Goal: Task Accomplishment & Management: Use online tool/utility

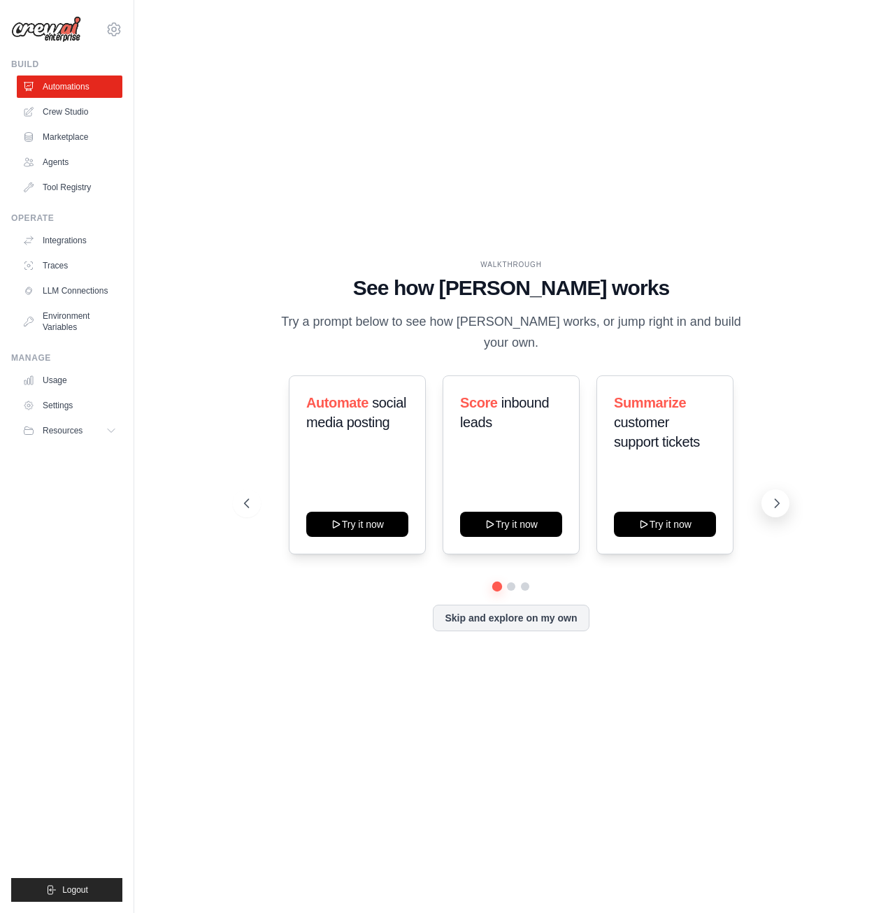
click at [773, 496] on icon at bounding box center [777, 503] width 14 height 14
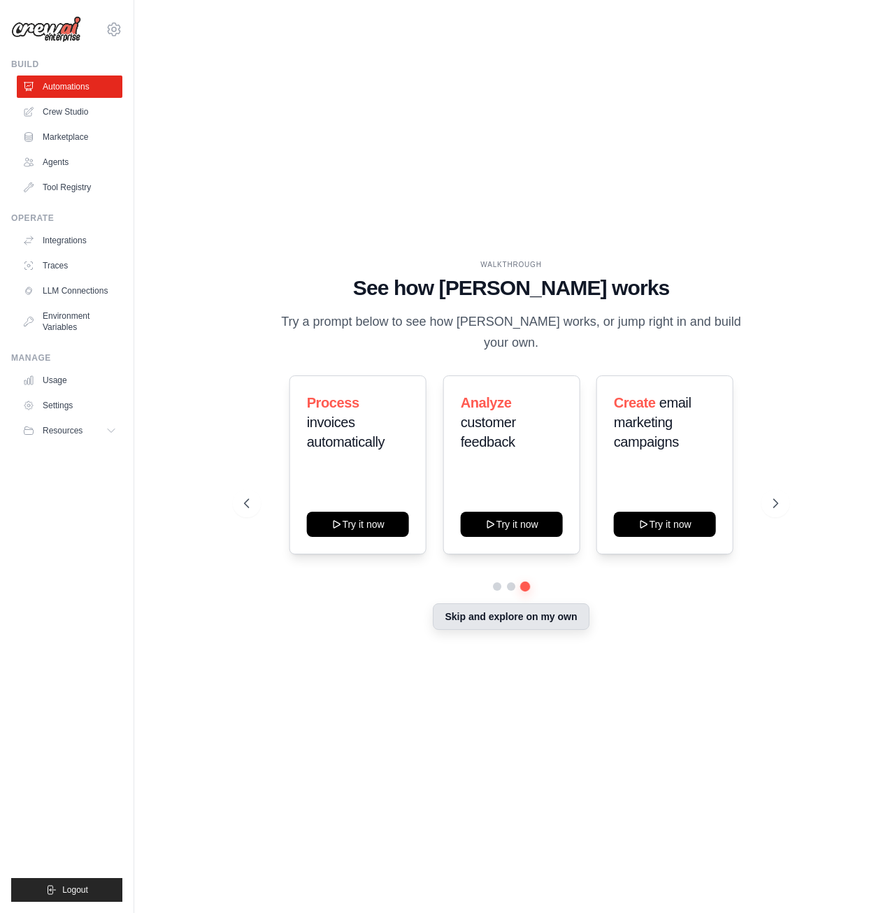
click at [570, 603] on button "Skip and explore on my own" at bounding box center [511, 616] width 156 height 27
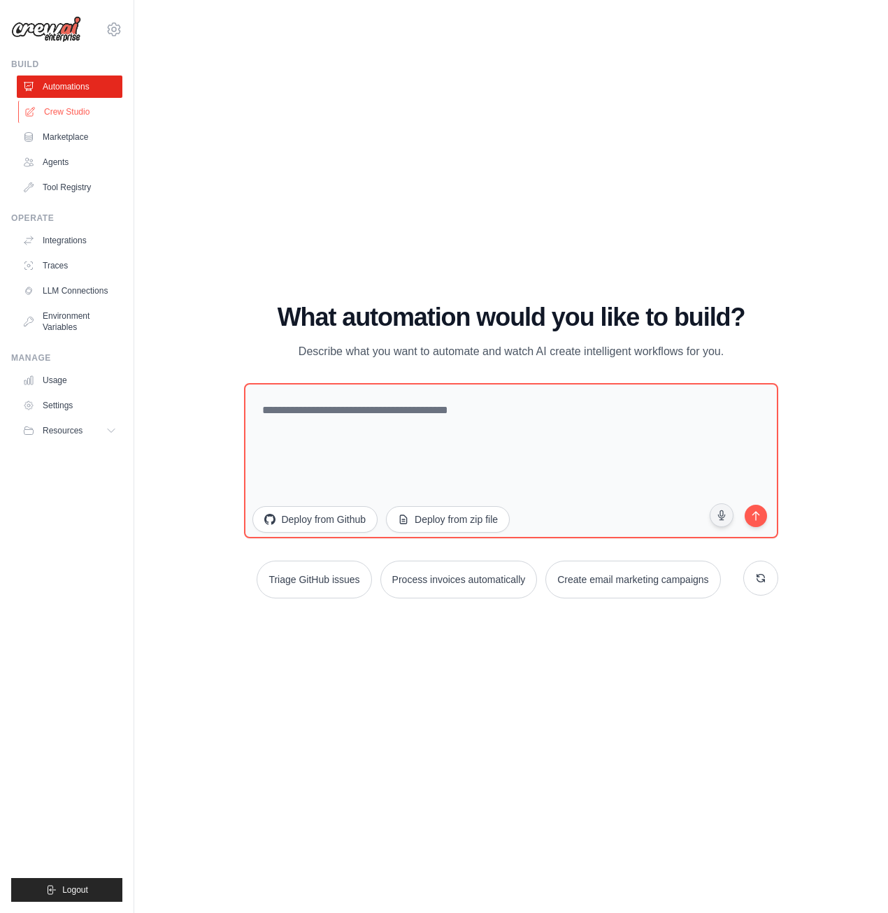
click at [82, 110] on link "Crew Studio" at bounding box center [71, 112] width 106 height 22
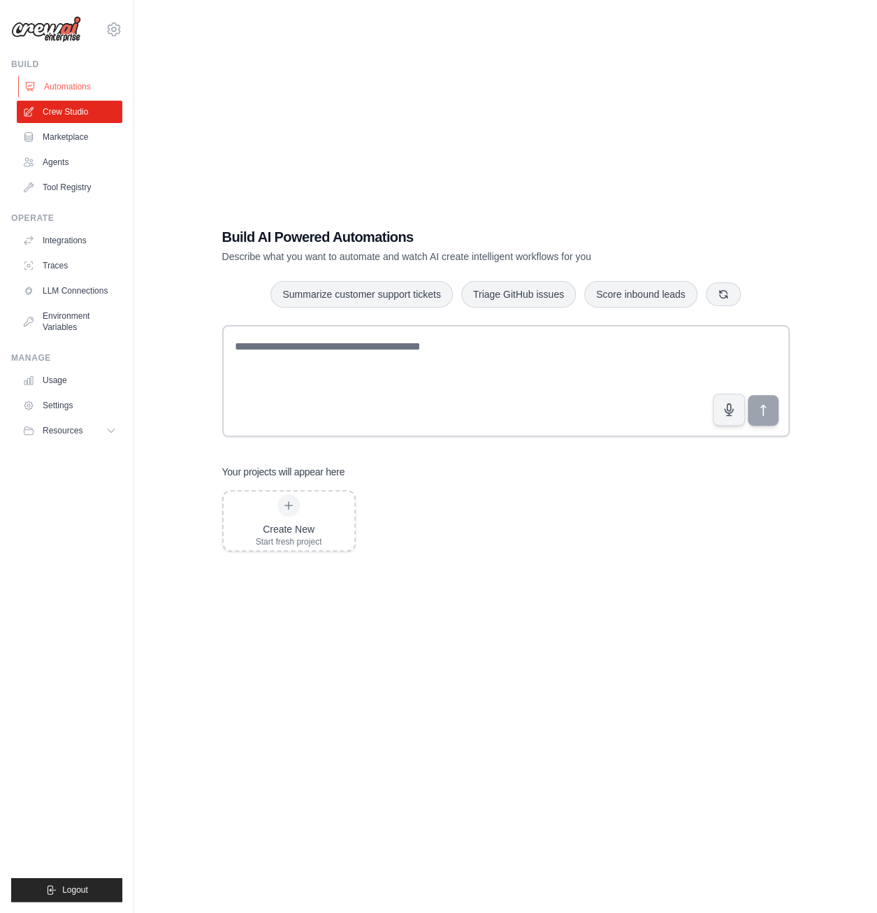
click at [83, 87] on link "Automations" at bounding box center [71, 86] width 106 height 22
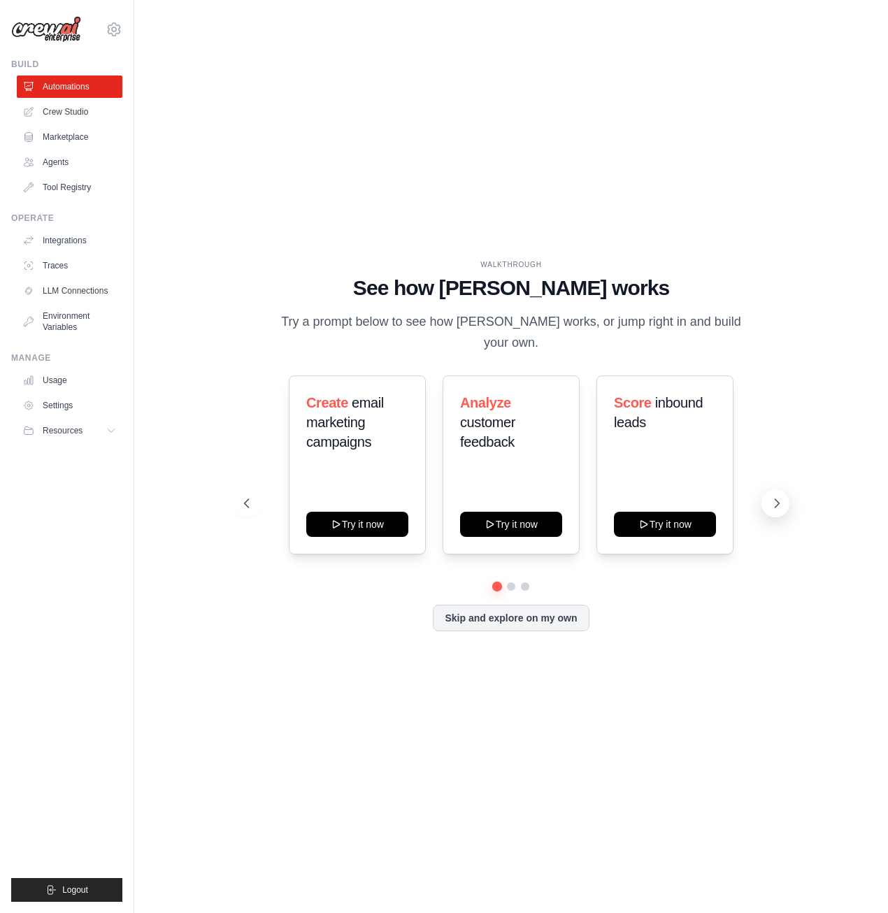
click at [777, 501] on button at bounding box center [775, 503] width 28 height 28
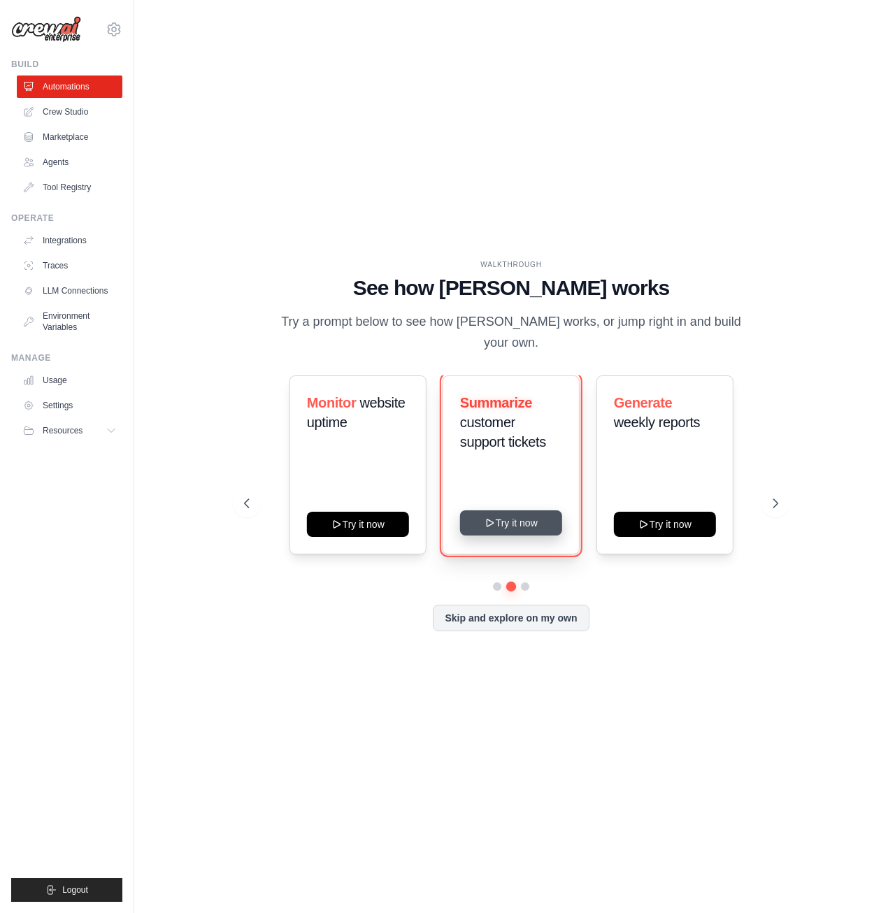
click at [524, 513] on button "Try it now" at bounding box center [511, 522] width 102 height 25
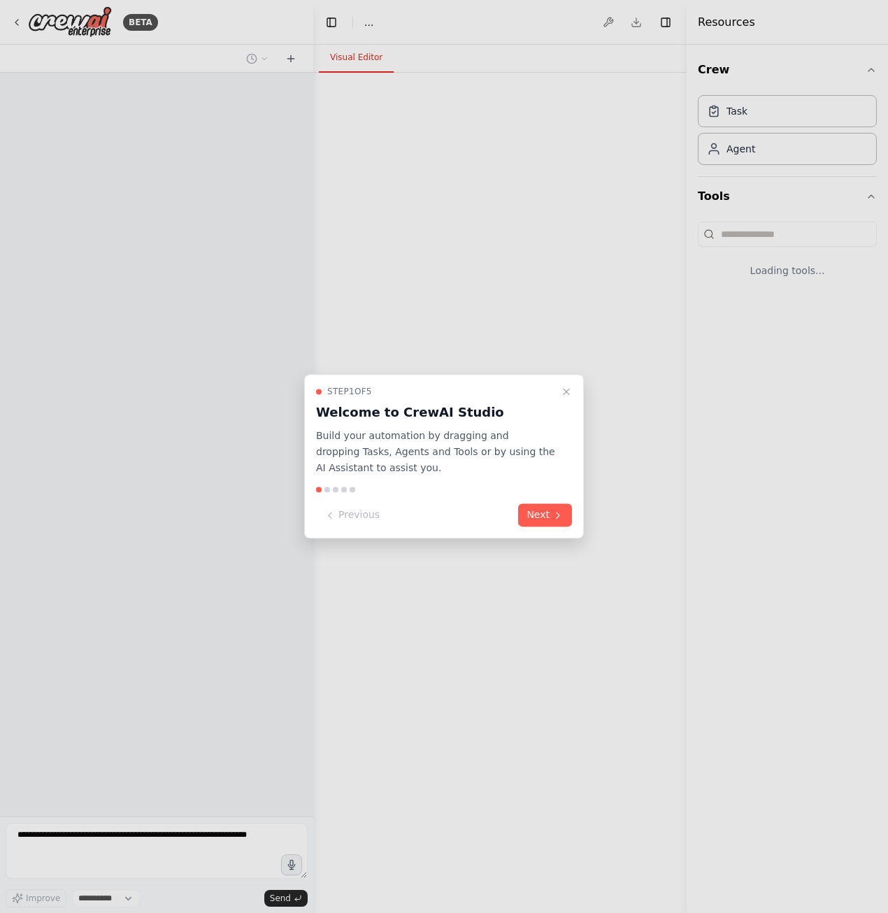
select select "****"
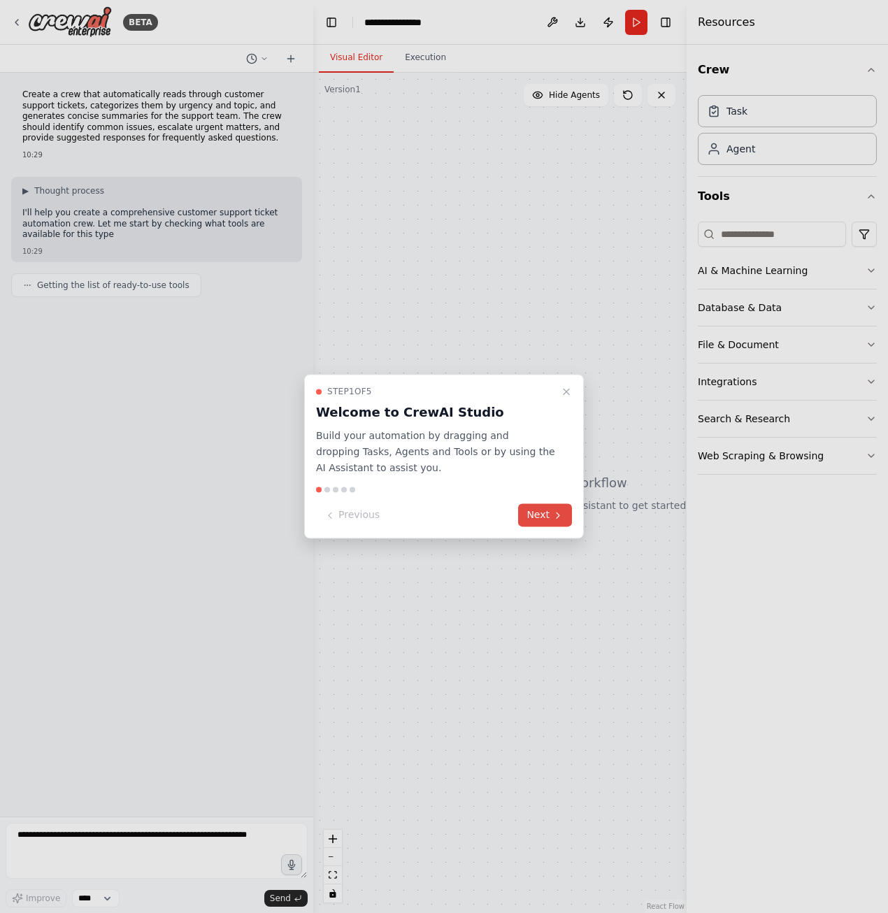
click at [548, 507] on button "Next" at bounding box center [545, 515] width 54 height 23
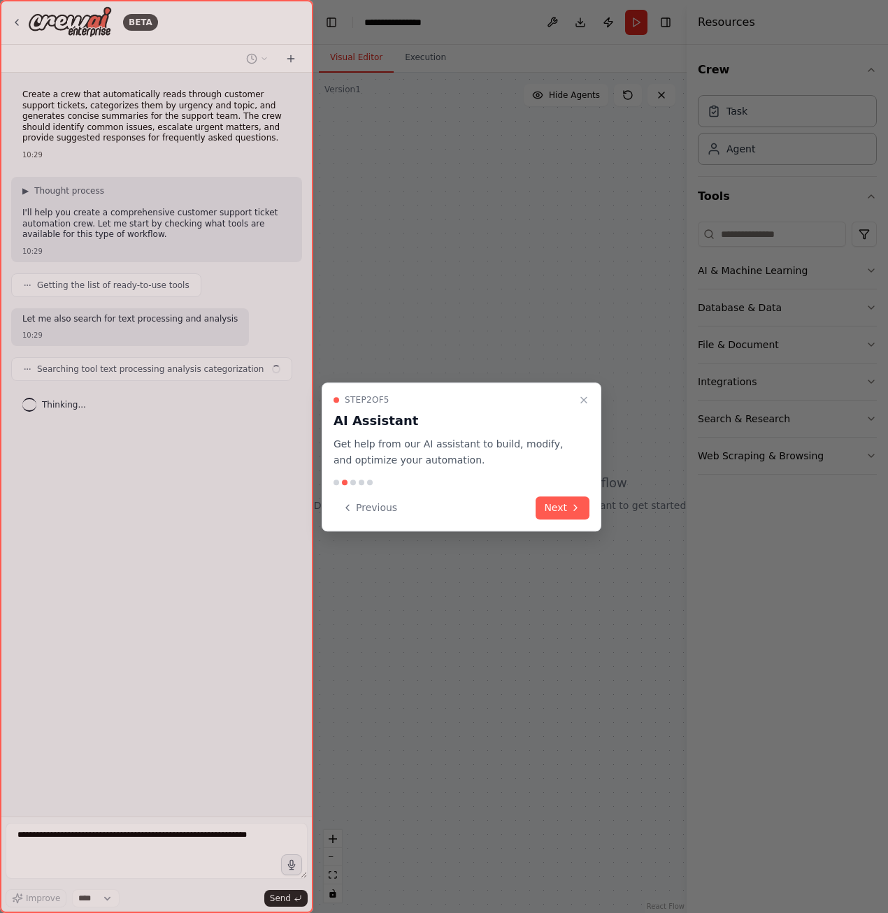
click at [548, 507] on button "Next" at bounding box center [562, 507] width 54 height 23
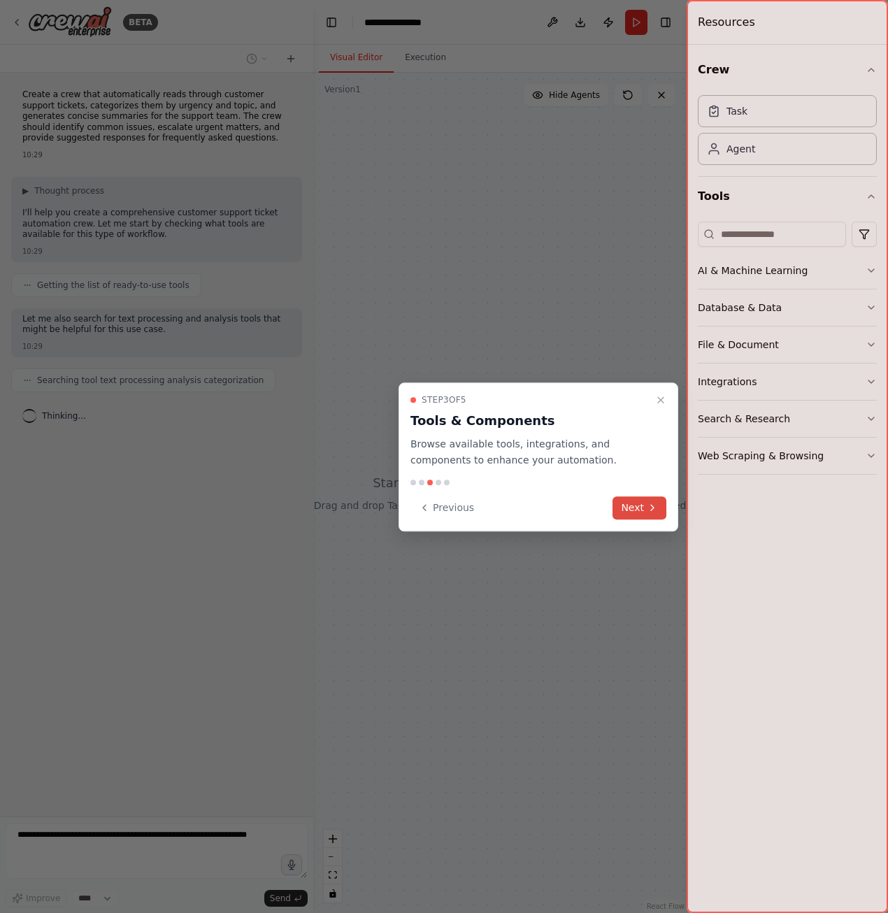
click at [639, 496] on button "Next" at bounding box center [639, 507] width 54 height 23
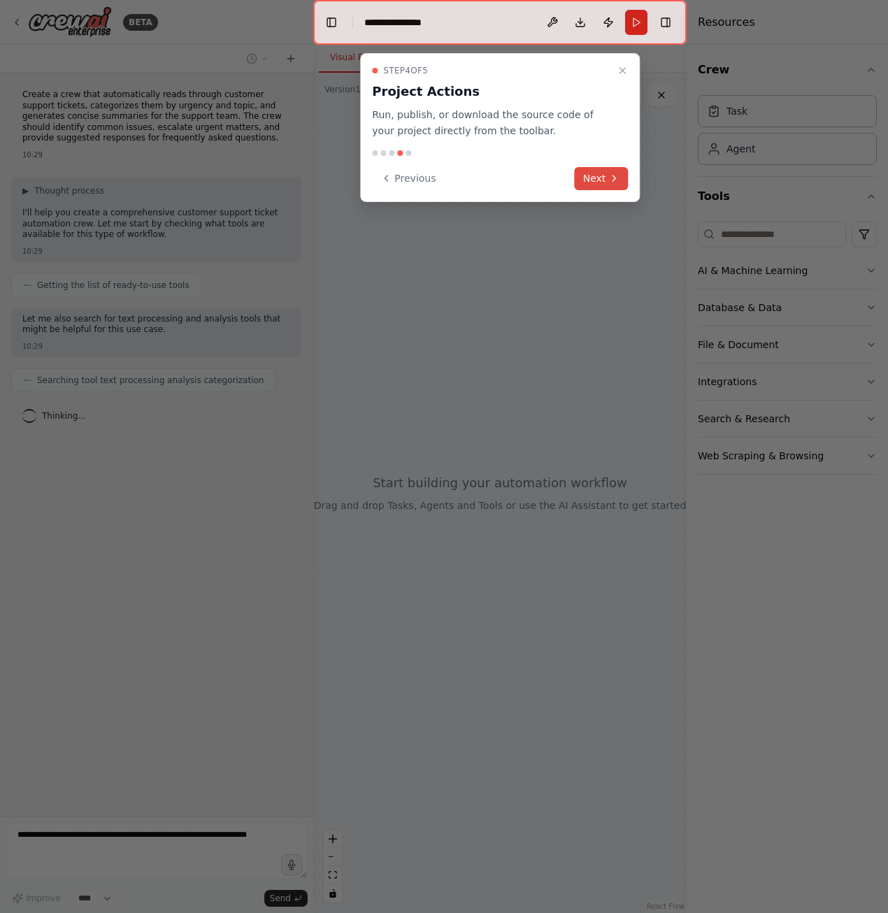
click at [601, 178] on button "Next" at bounding box center [602, 178] width 54 height 23
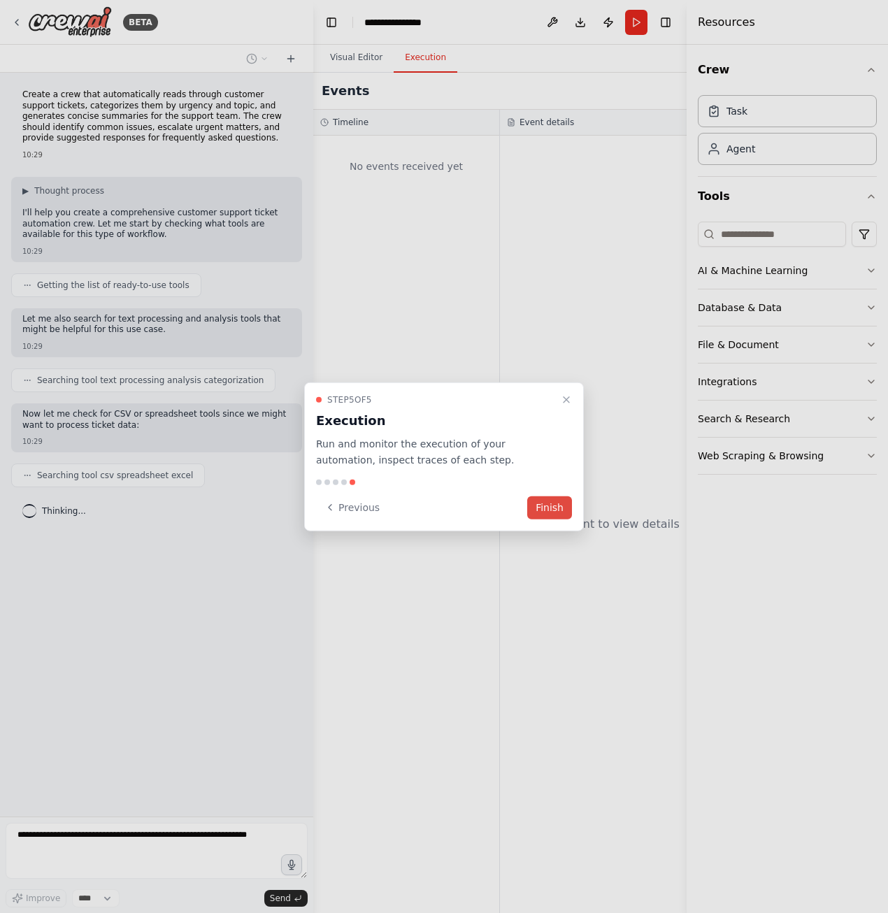
click at [544, 503] on button "Finish" at bounding box center [549, 507] width 45 height 23
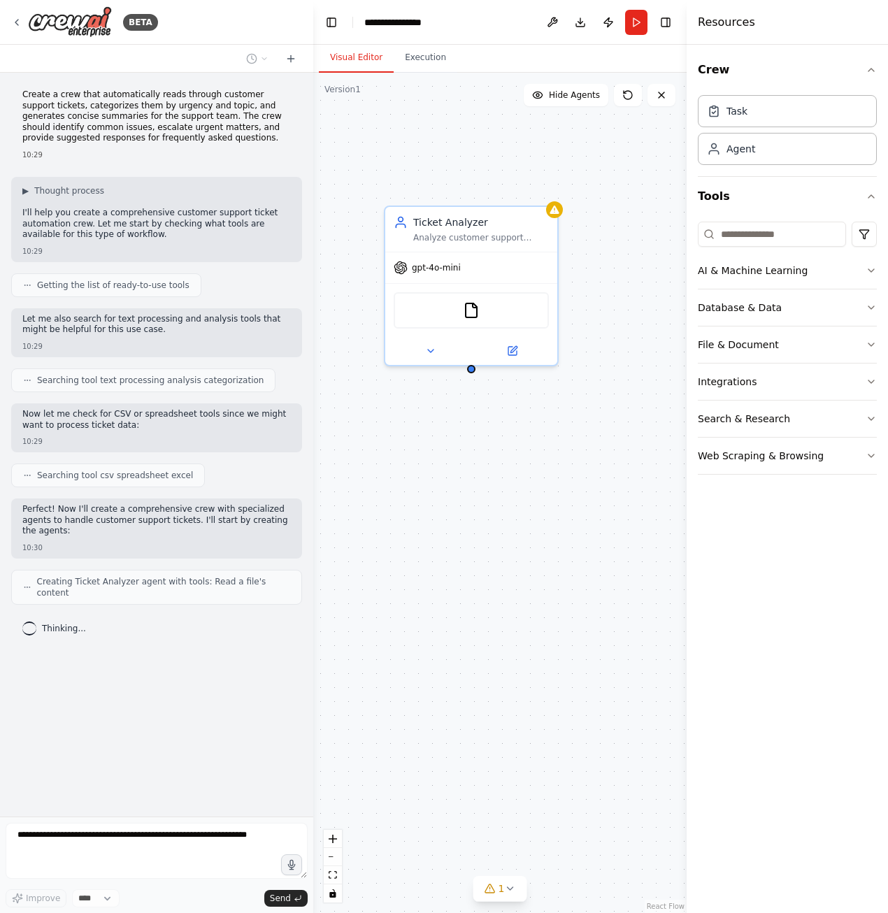
drag, startPoint x: 527, startPoint y: 381, endPoint x: 530, endPoint y: 442, distance: 61.6
click at [530, 442] on div "Ticket Analyzer Analyze customer support tickets to categorize them by urgency …" at bounding box center [499, 493] width 373 height 840
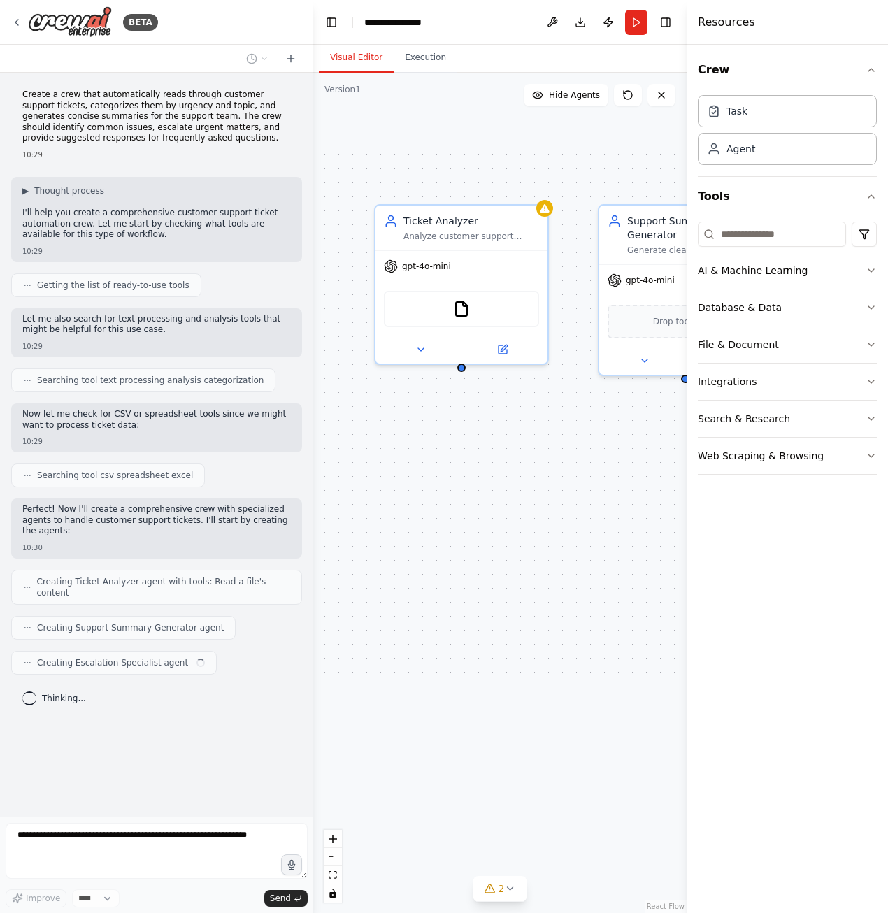
drag, startPoint x: 438, startPoint y: 425, endPoint x: 418, endPoint y: 422, distance: 20.6
click at [418, 422] on div "Ticket Analyzer Analyze customer support tickets to categorize them by urgency …" at bounding box center [499, 493] width 373 height 840
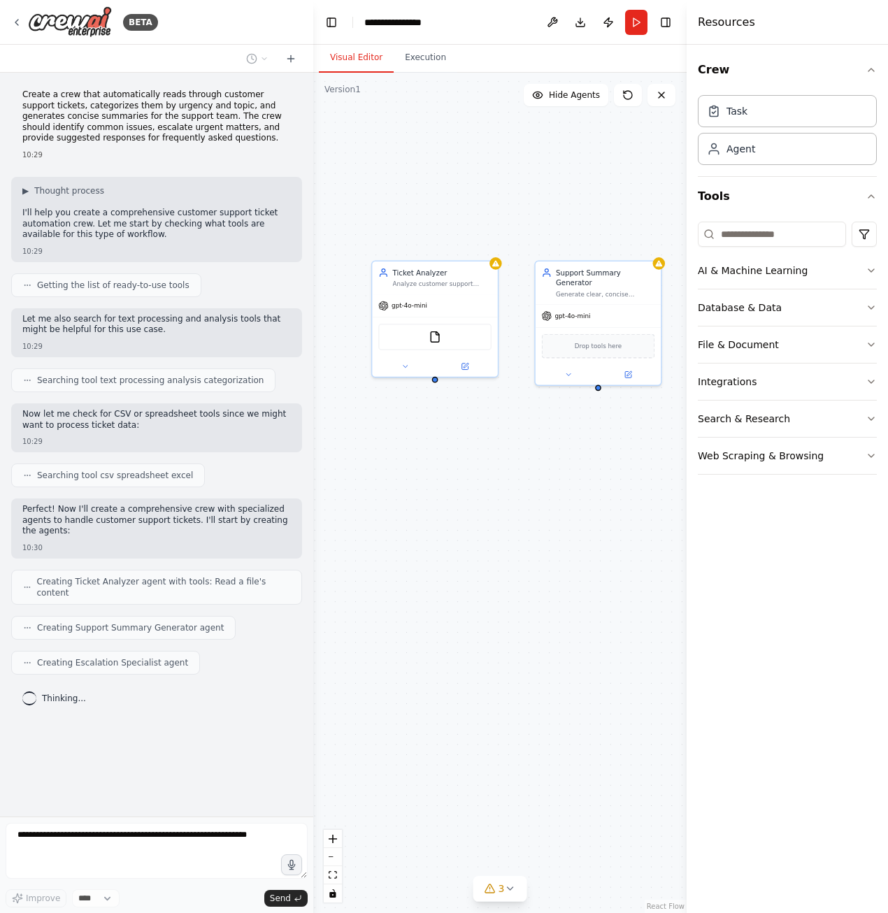
click at [418, 422] on div "Ticket Analyzer Analyze customer support tickets to categorize them by urgency …" at bounding box center [499, 493] width 373 height 840
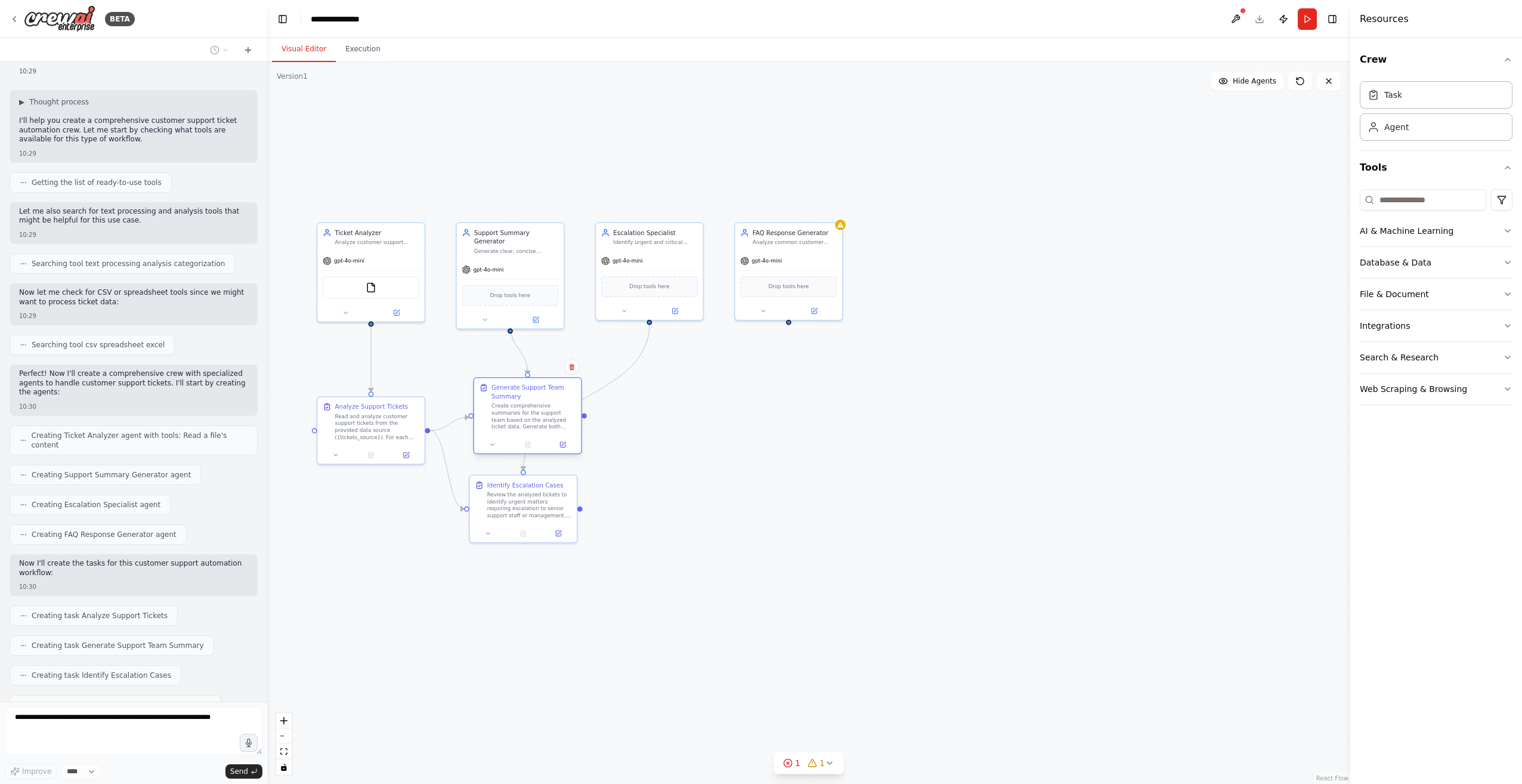
scroll to position [90, 0]
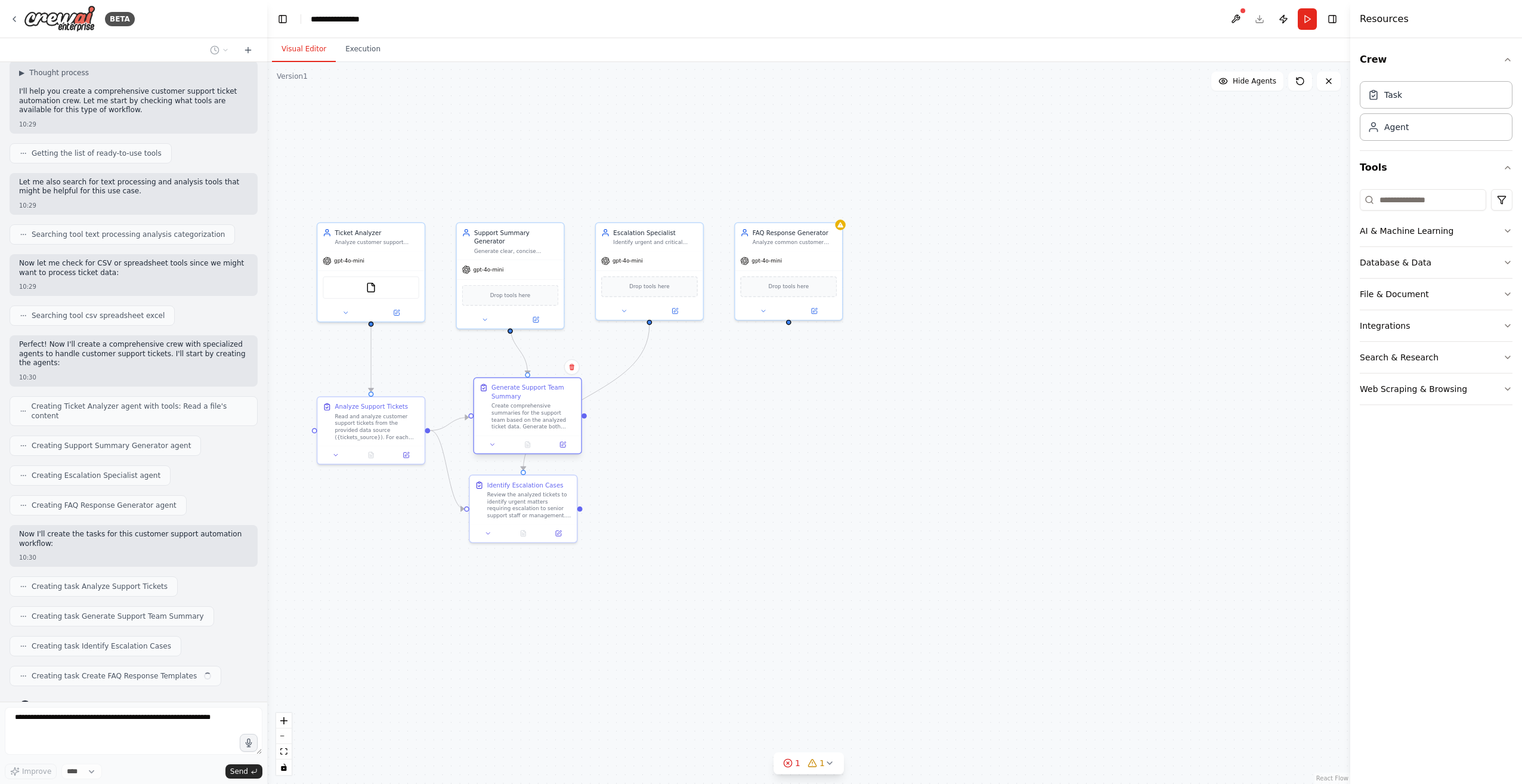
drag, startPoint x: 561, startPoint y: 427, endPoint x: 562, endPoint y: 419, distance: 8.1
click at [569, 404] on div ".deletable-edge-delete-btn { width: 20px; height: 20px; border: 0px solid #ffff…" at bounding box center [808, 423] width 1083 height 722
drag, startPoint x: 552, startPoint y: 539, endPoint x: 584, endPoint y: 562, distance: 39.4
click at [584, 562] on div "Identify Escalation Cases" at bounding box center [555, 561] width 76 height 9
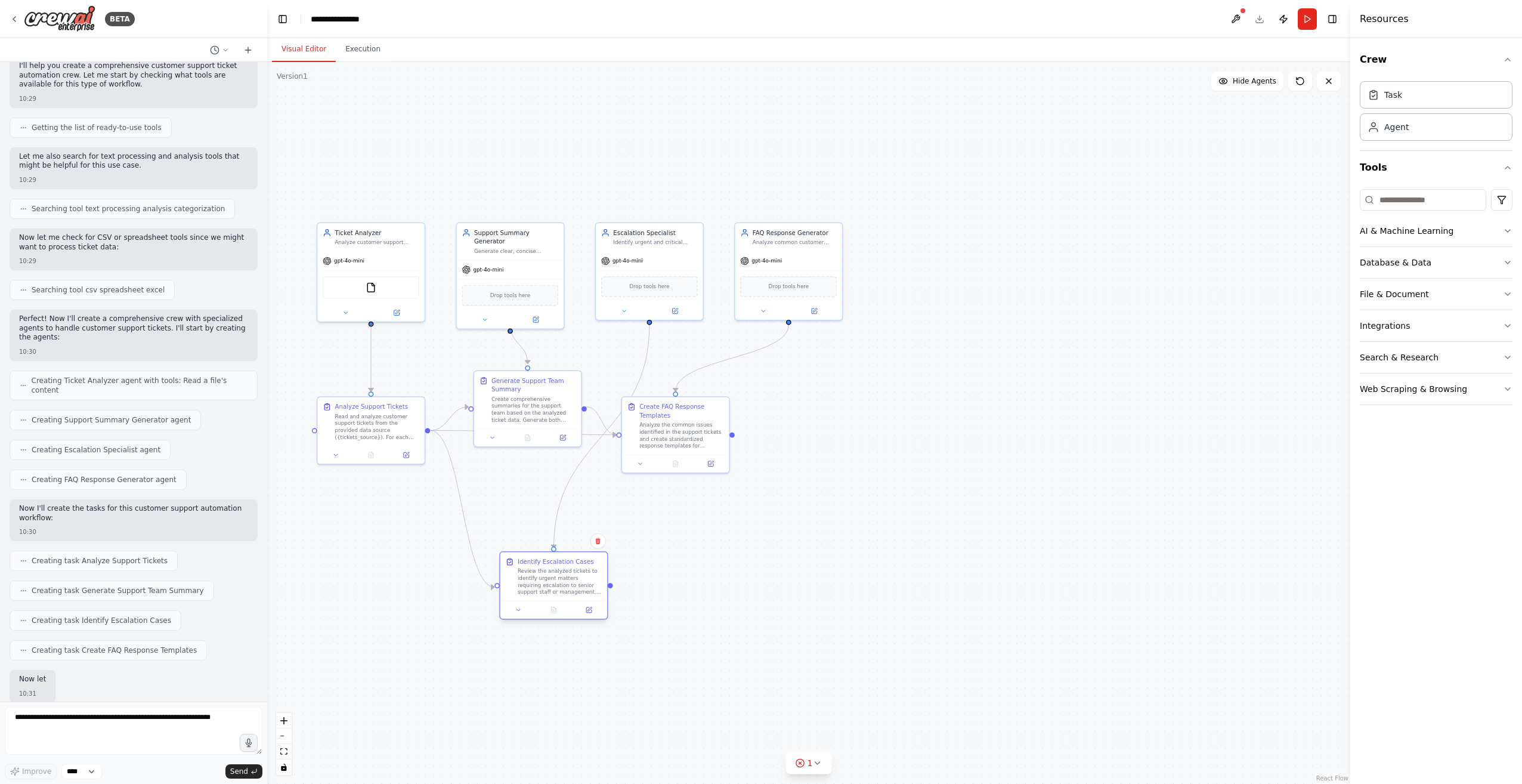
click at [584, 562] on div "Identify Escalation Cases" at bounding box center [555, 561] width 76 height 9
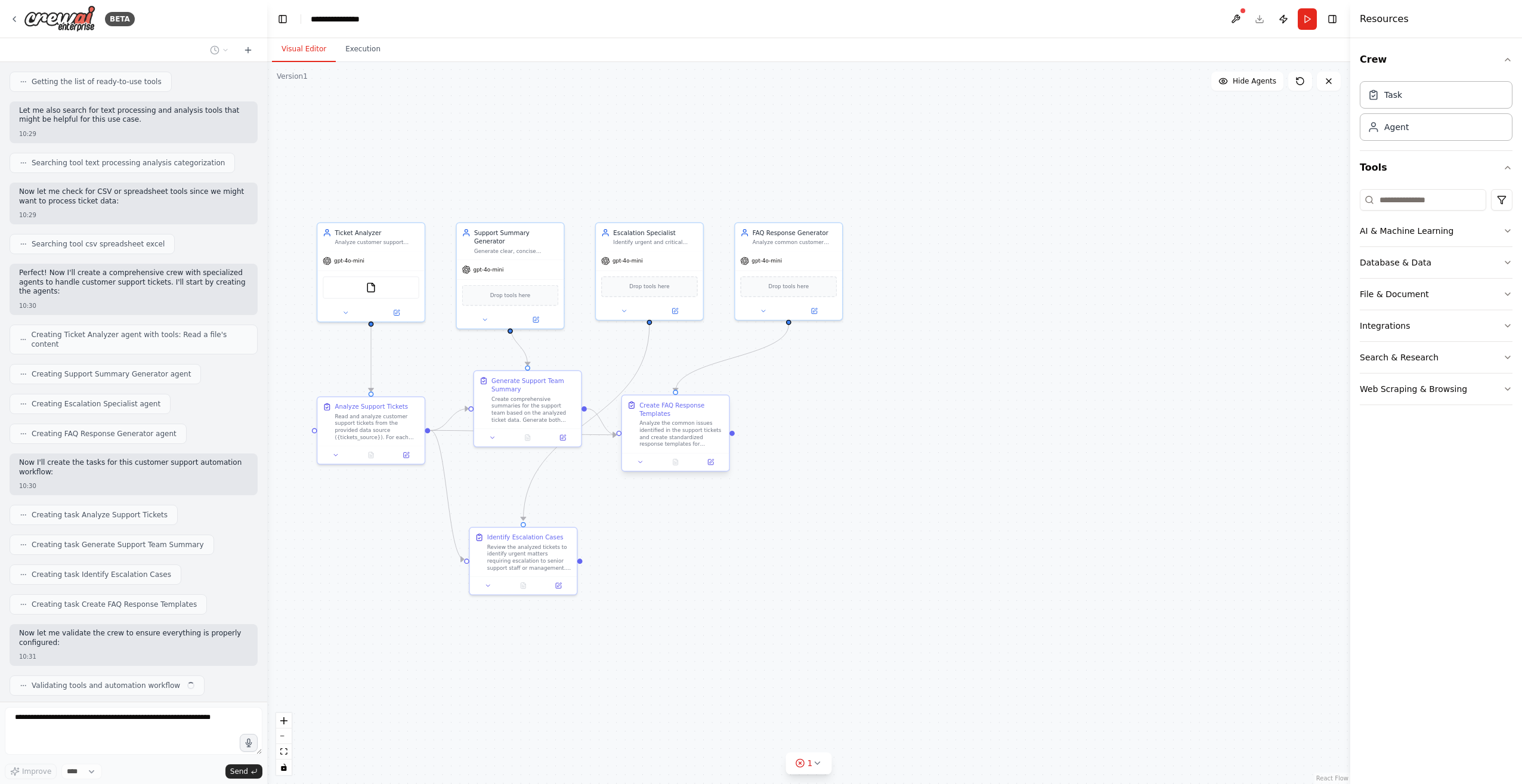
scroll to position [171, 0]
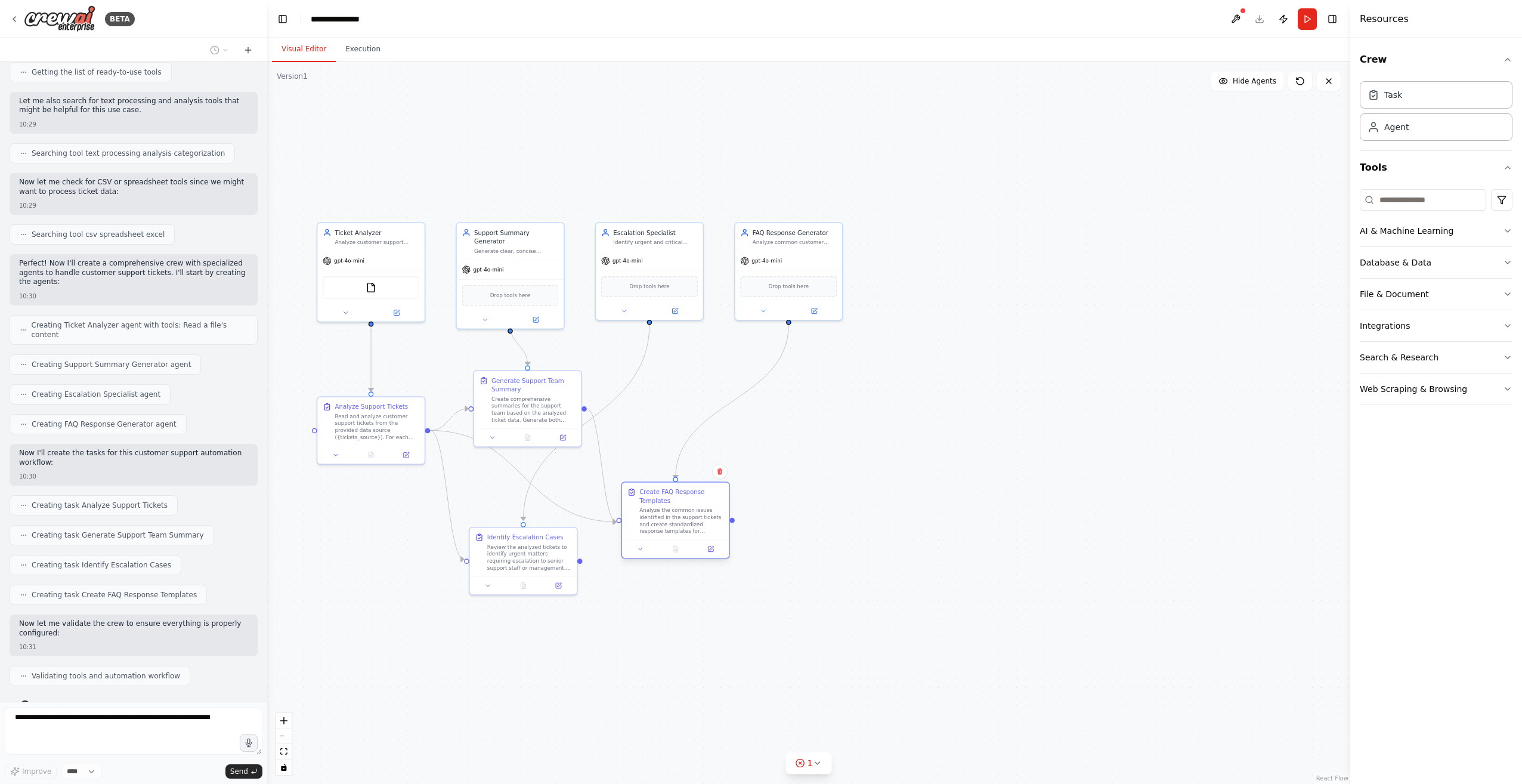
drag, startPoint x: 665, startPoint y: 419, endPoint x: 670, endPoint y: 508, distance: 89.1
click at [670, 508] on div "Create FAQ Response Templates Analyze the common issues identified in the suppo…" at bounding box center [681, 510] width 84 height 47
drag, startPoint x: 558, startPoint y: 533, endPoint x: 579, endPoint y: 582, distance: 53.3
click at [579, 582] on div "Identify Escalation Cases Review the analyzed tickets to identify urgent matter…" at bounding box center [544, 601] width 107 height 49
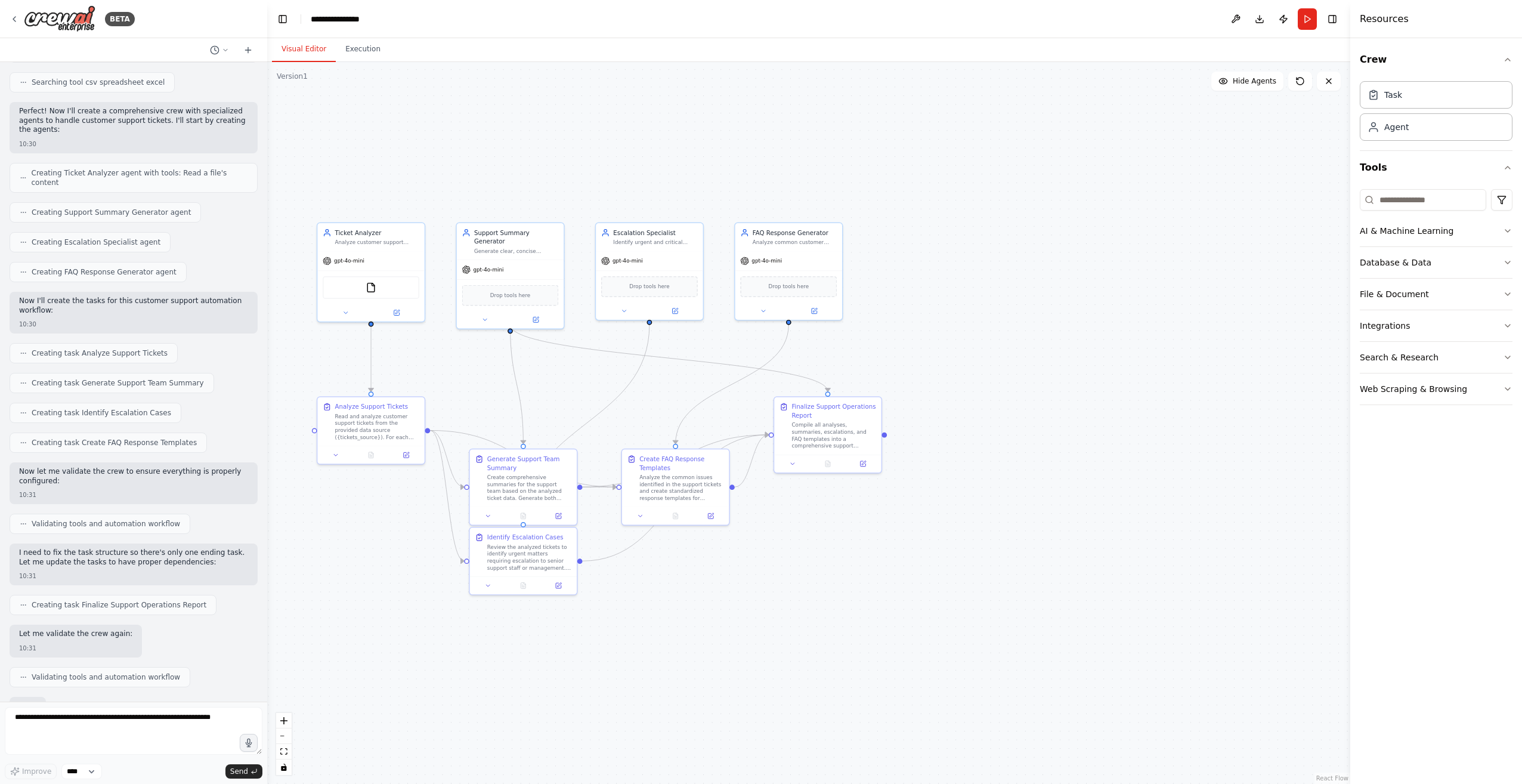
scroll to position [404, 0]
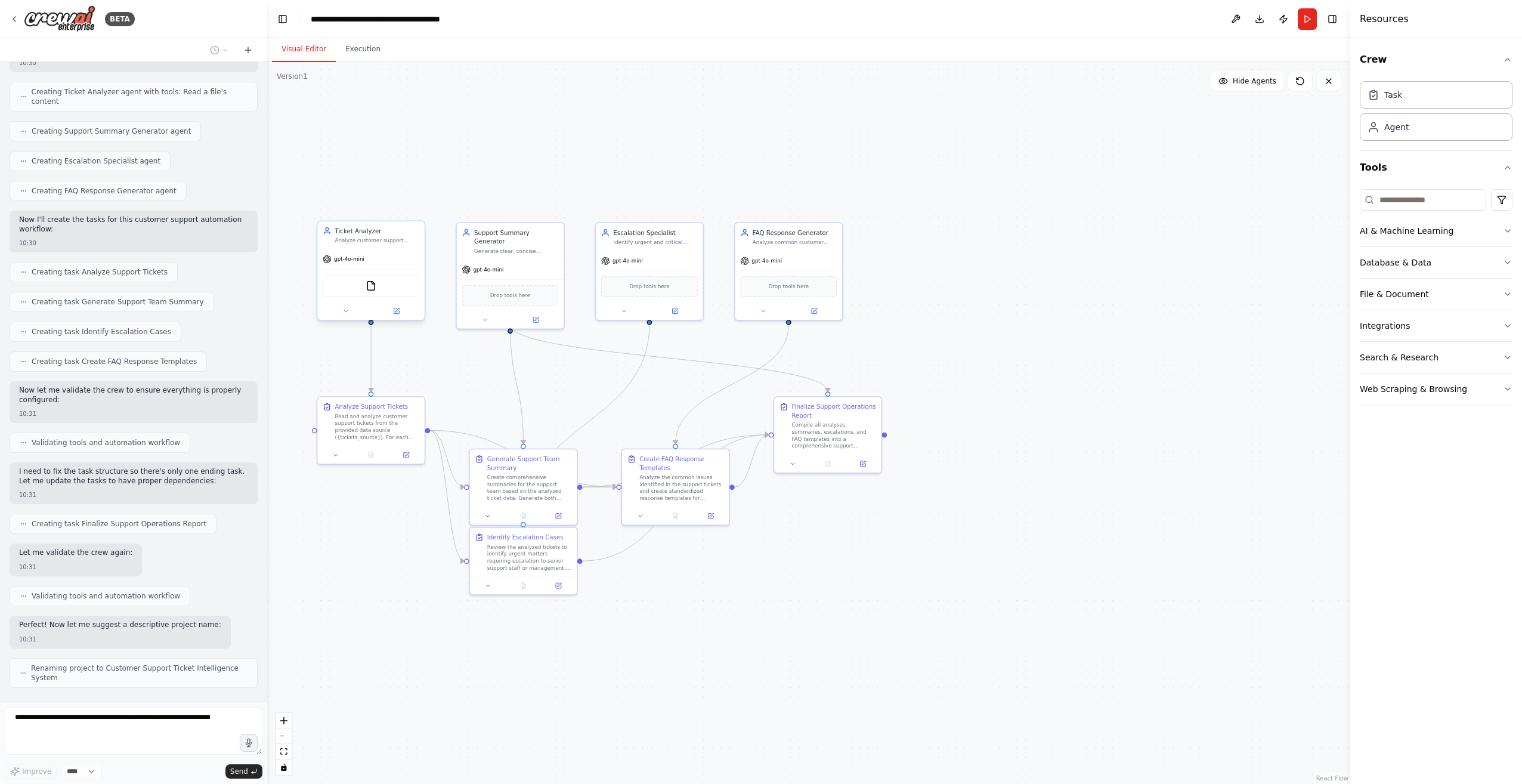
click at [396, 242] on div "Analyze customer support tickets to categorize them by urgency level (Low, Medi…" at bounding box center [377, 241] width 84 height 7
click at [757, 135] on div "Agent" at bounding box center [1436, 126] width 153 height 27
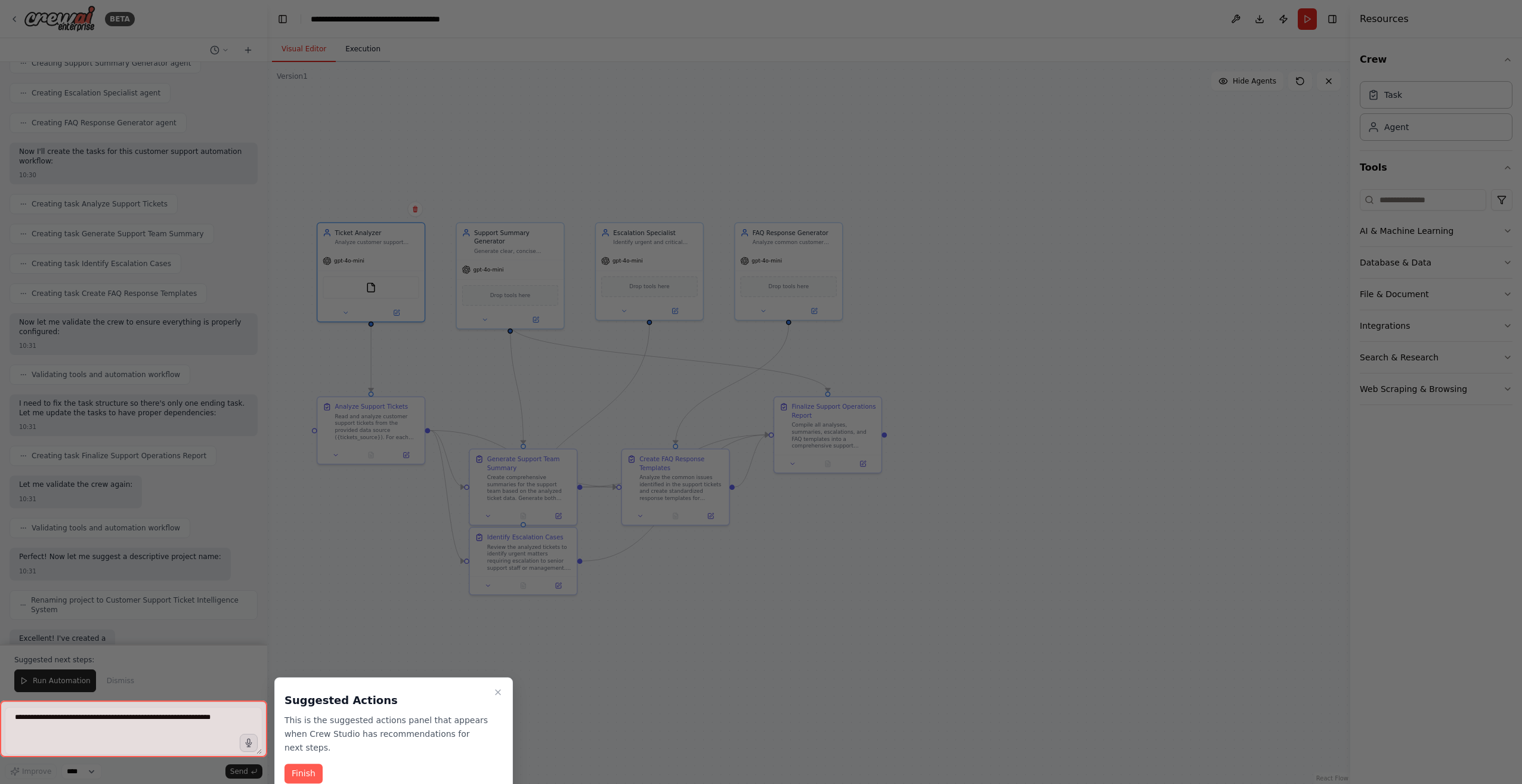
click at [353, 59] on div at bounding box center [761, 392] width 1522 height 784
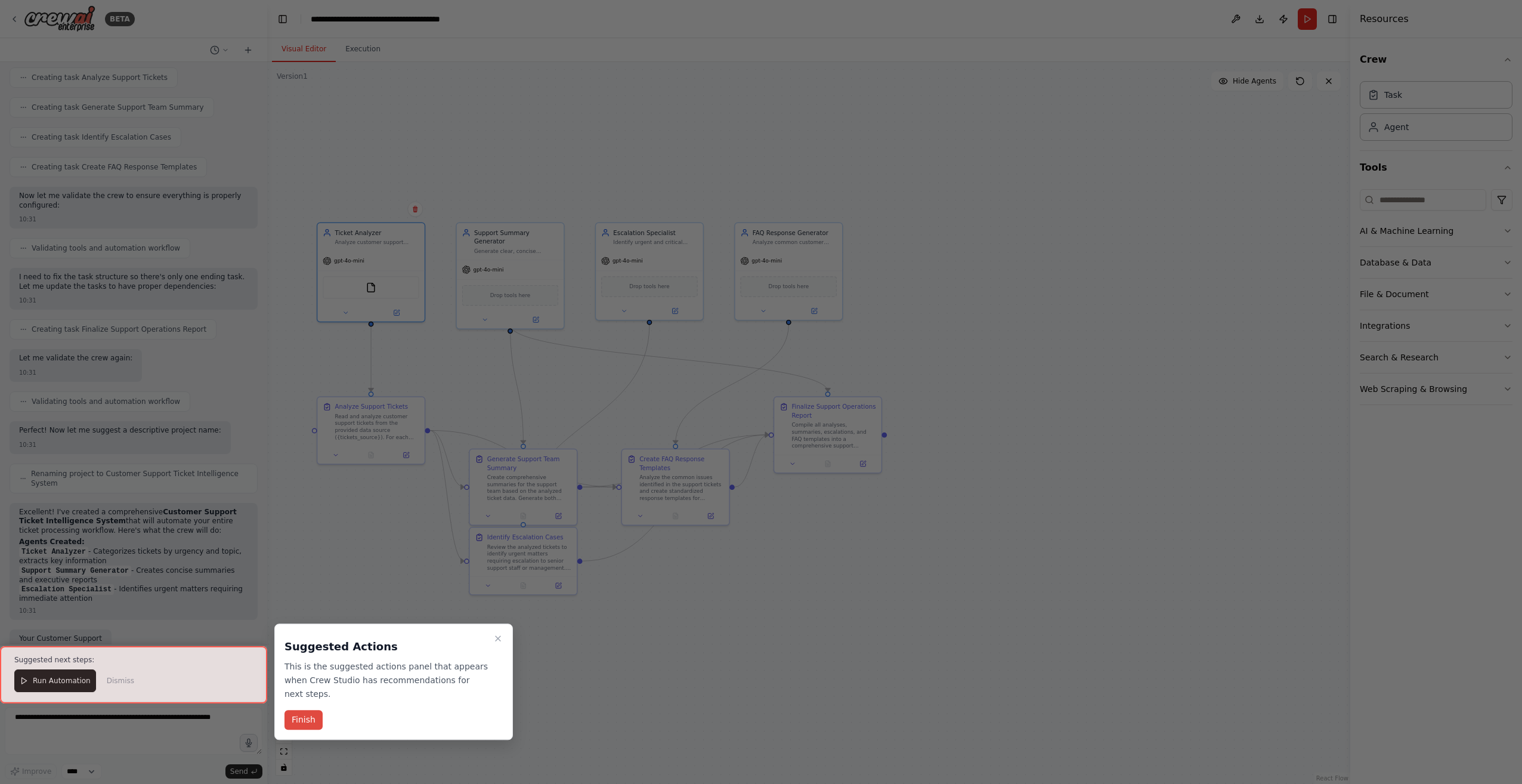
click at [300, 711] on button "Finish" at bounding box center [303, 720] width 38 height 20
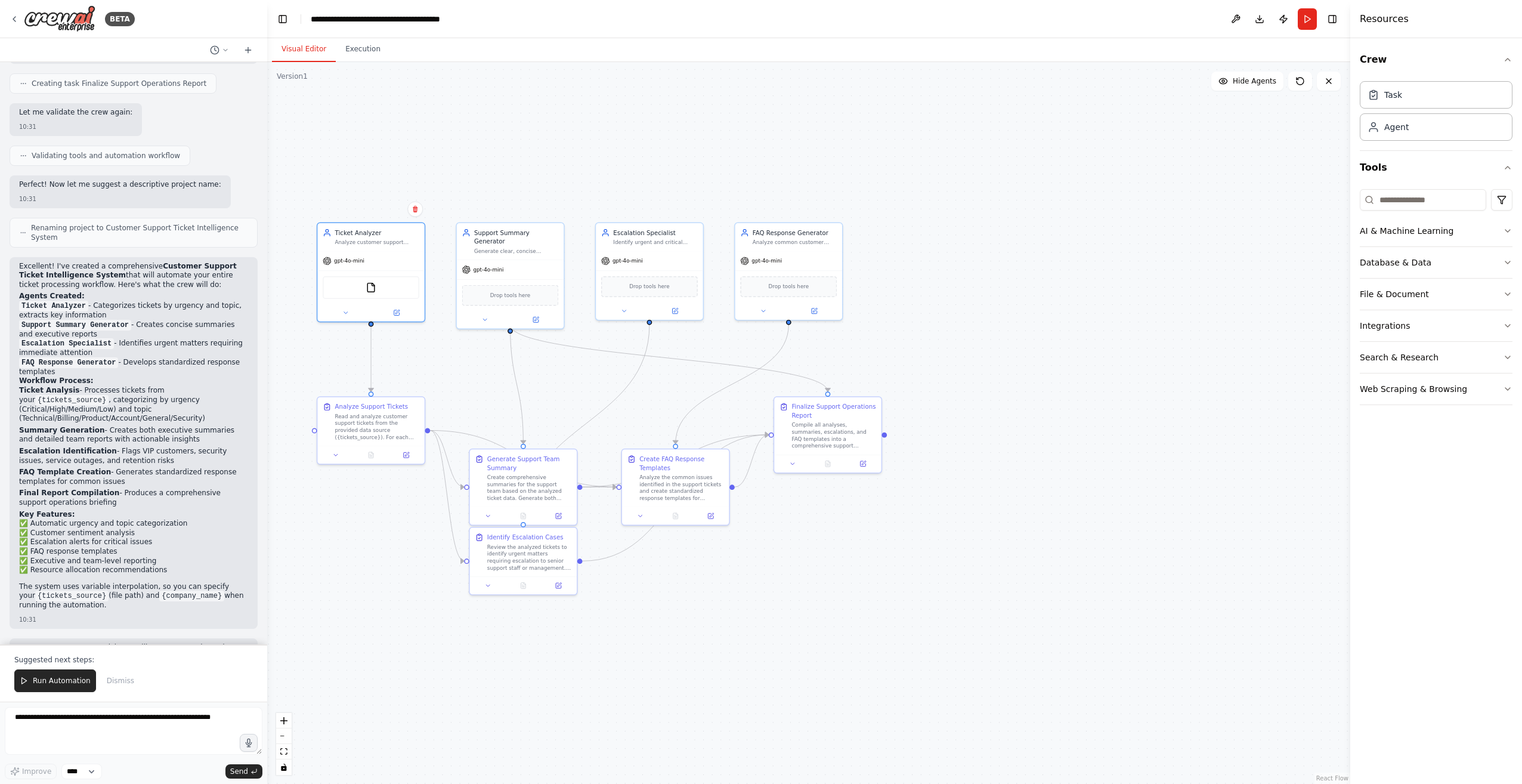
scroll to position [853, 0]
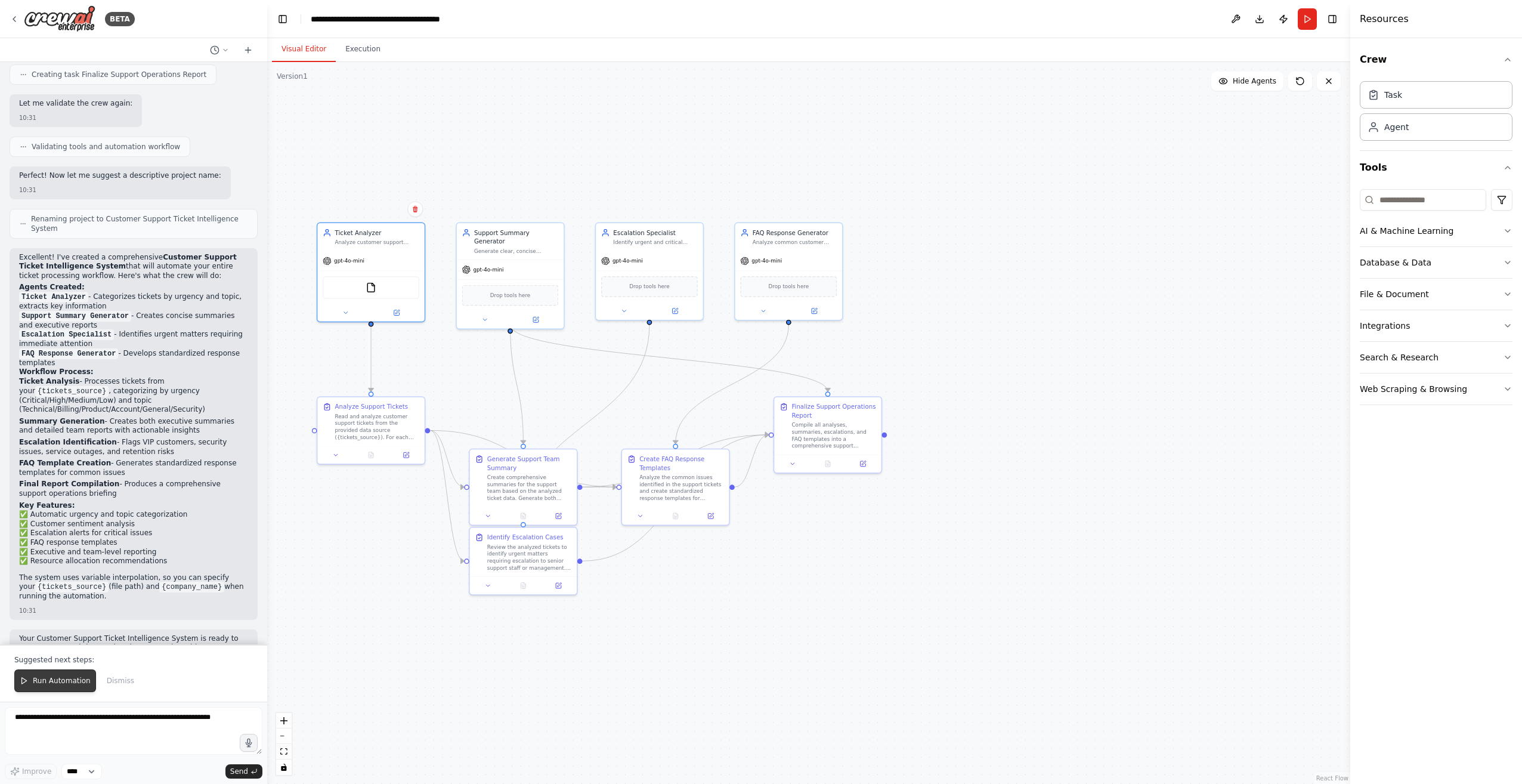
click at [63, 679] on span "Run Automation" at bounding box center [61, 680] width 58 height 9
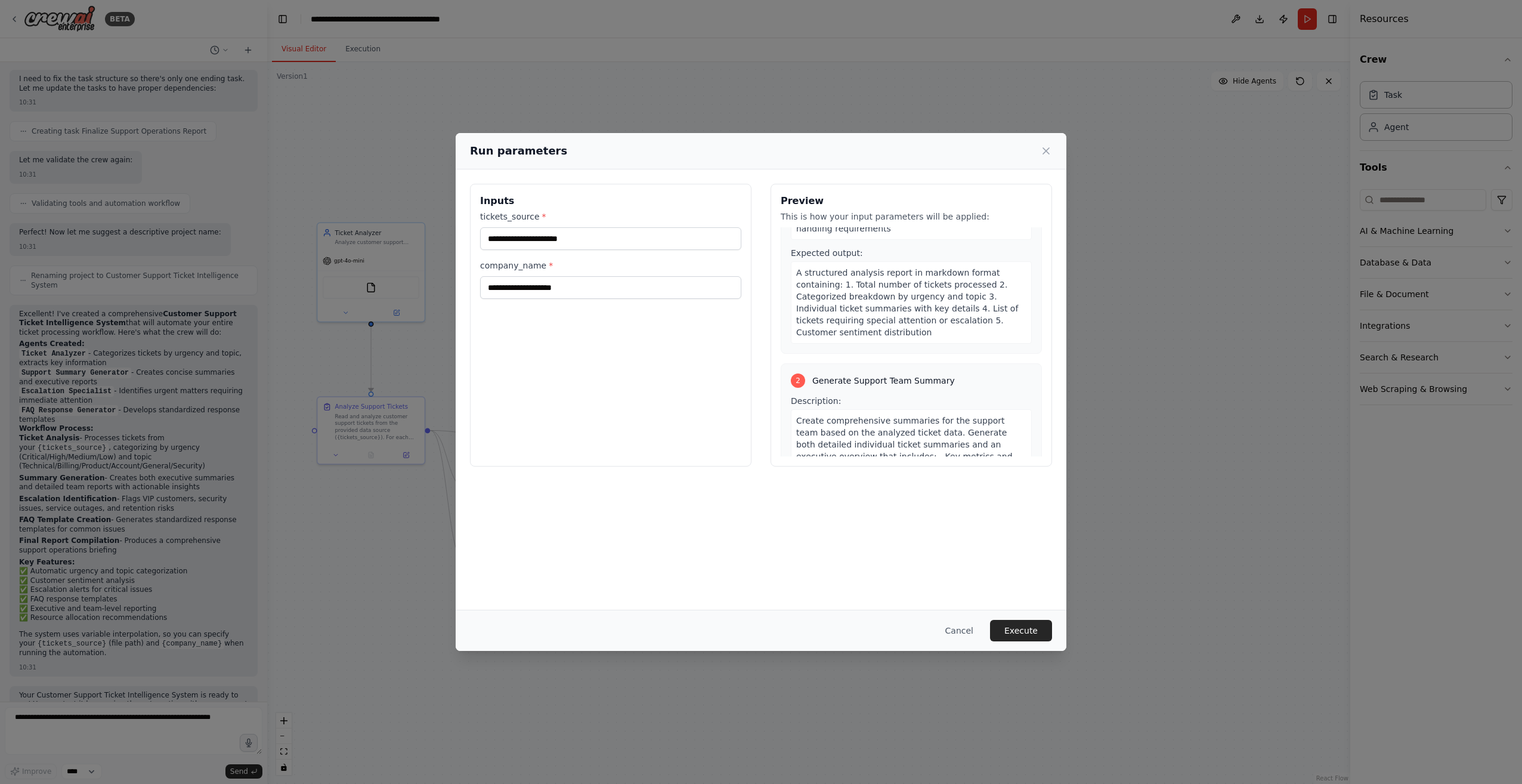
scroll to position [0, 0]
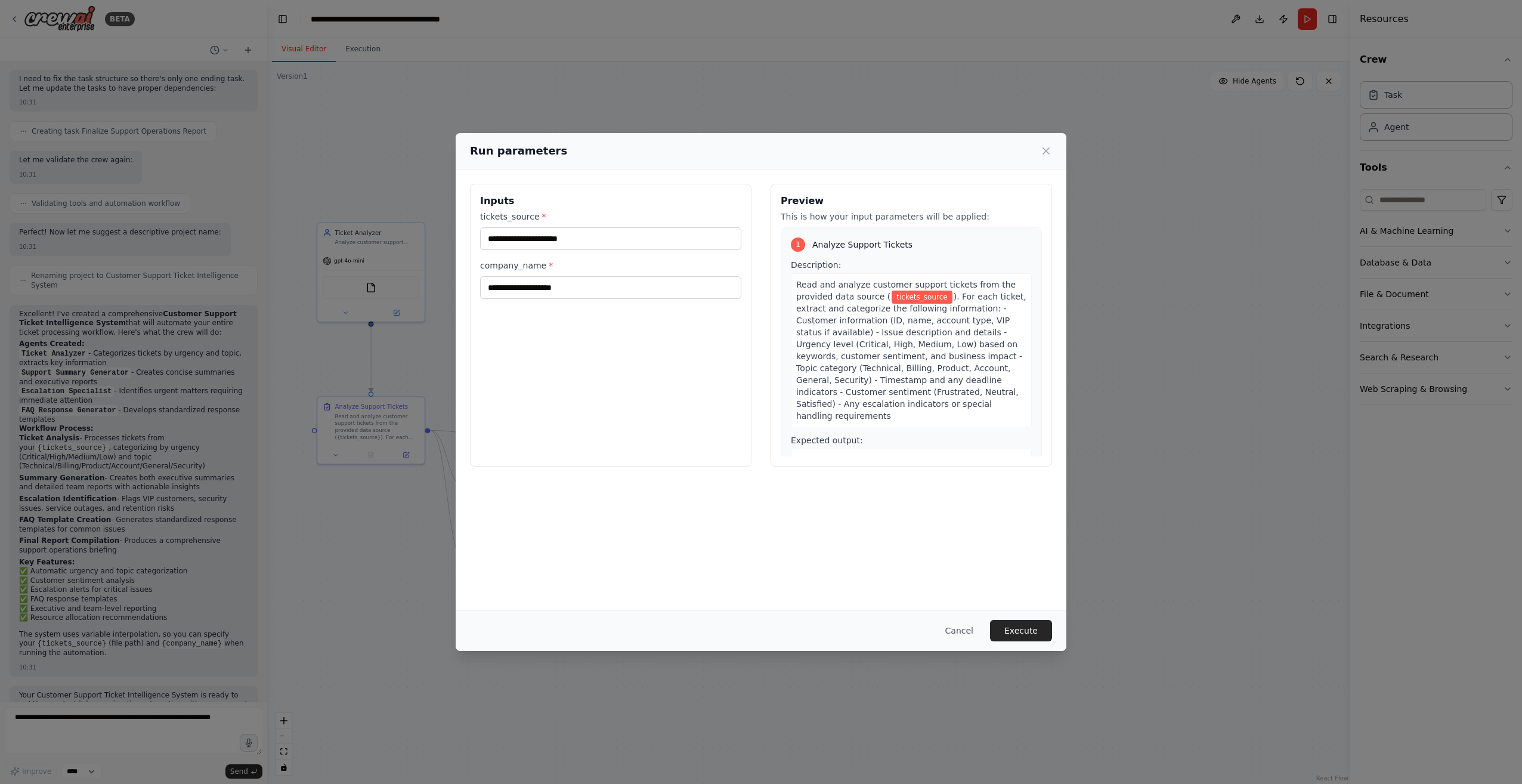
click at [351, 582] on div "Run parameters Inputs tickets_source * company_name * Preview This is how your …" at bounding box center [761, 392] width 1522 height 784
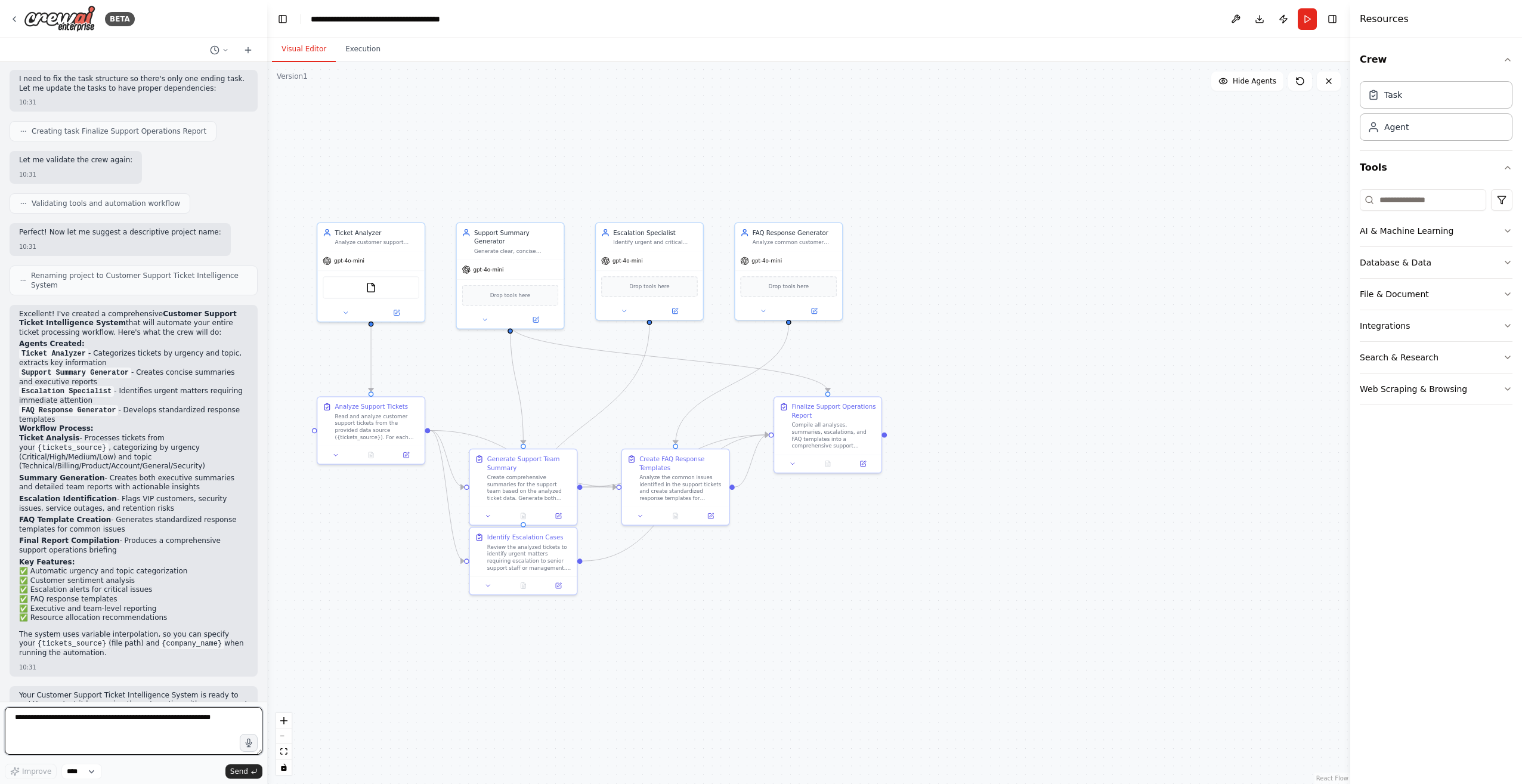
click at [120, 718] on textarea at bounding box center [134, 730] width 258 height 48
type textarea "**********"
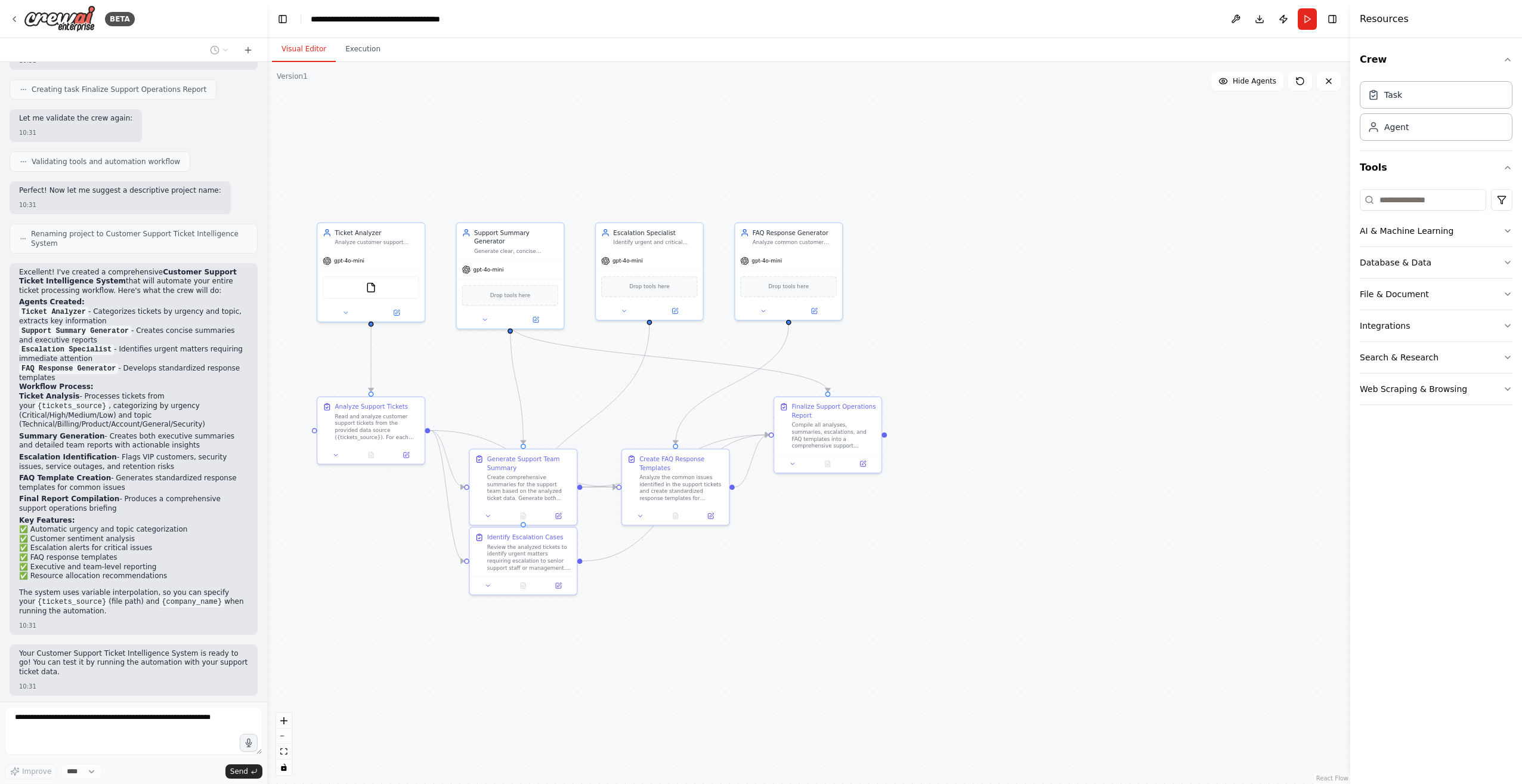
scroll to position [869, 0]
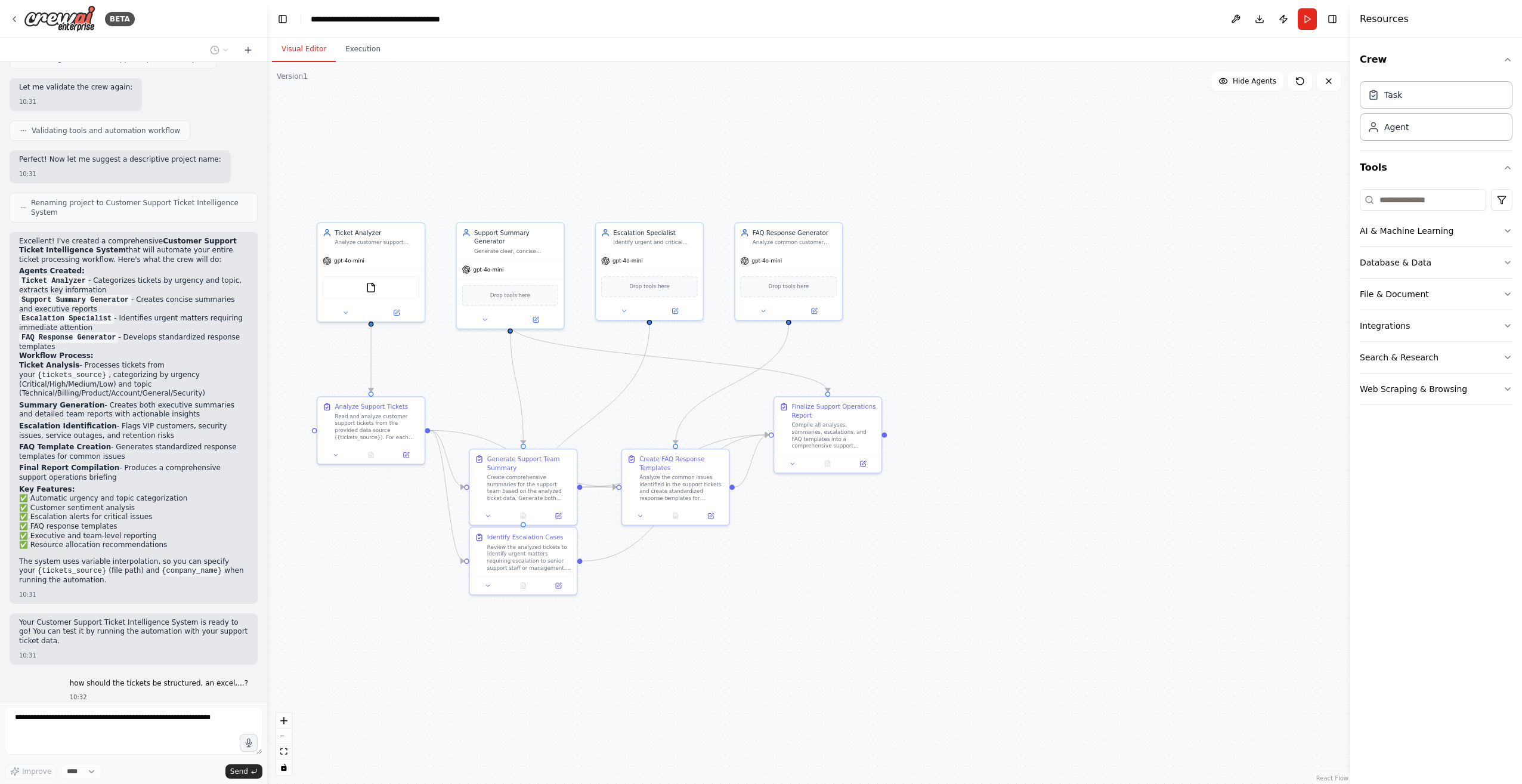
click at [38, 674] on div "how should the tickets be structured, an excel,...? 10:32" at bounding box center [133, 690] width 248 height 32
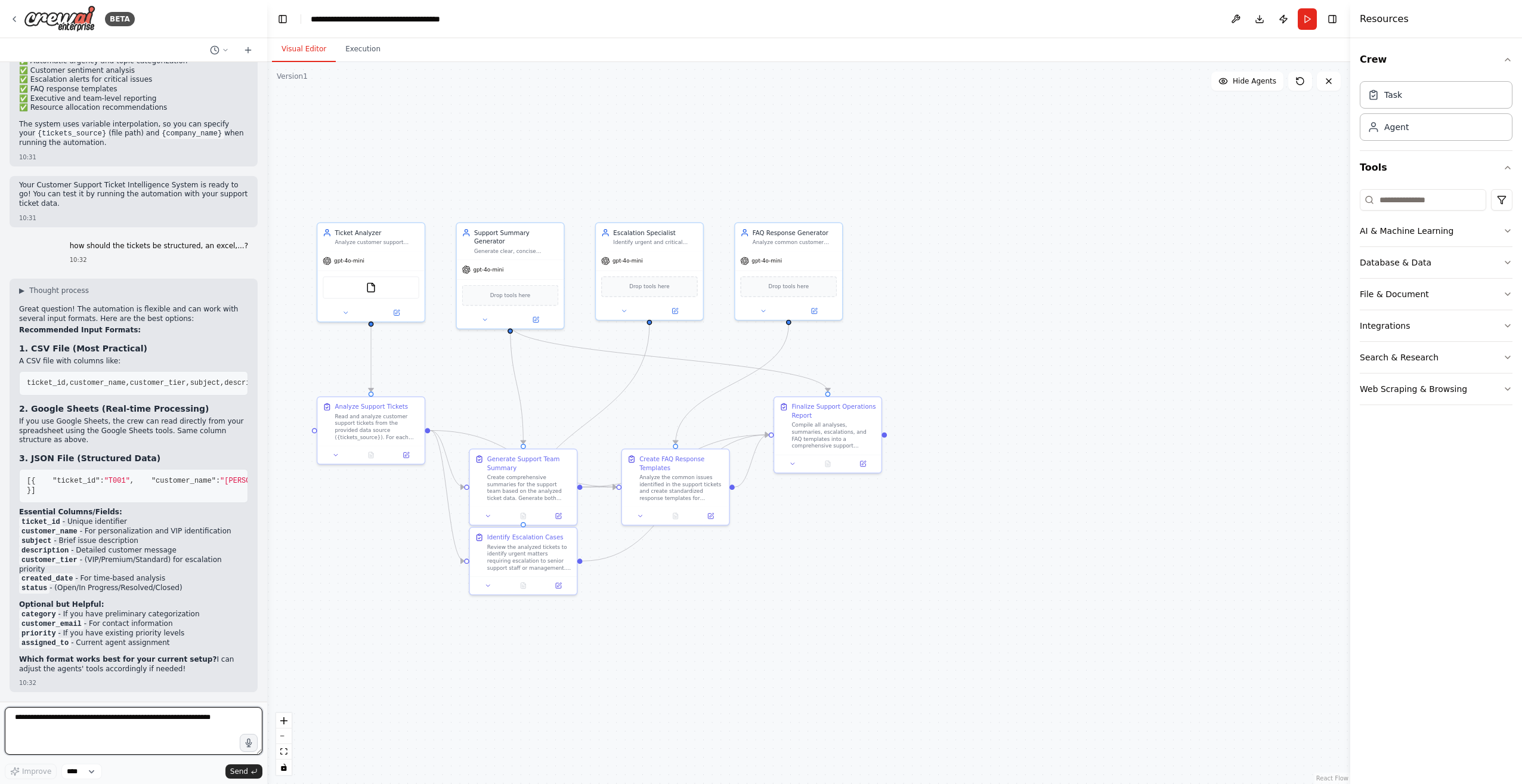
scroll to position [1391, 0]
drag, startPoint x: 68, startPoint y: 183, endPoint x: 165, endPoint y: 643, distance: 470.1
click at [165, 643] on div "Great question! The automation is flexible and can work with several input form…" at bounding box center [133, 490] width 229 height 371
copy div "The automation is flexible and can work with several input formats. Here are th…"
click at [165, 647] on li "assigned_to - Current agent assignment" at bounding box center [133, 642] width 229 height 9
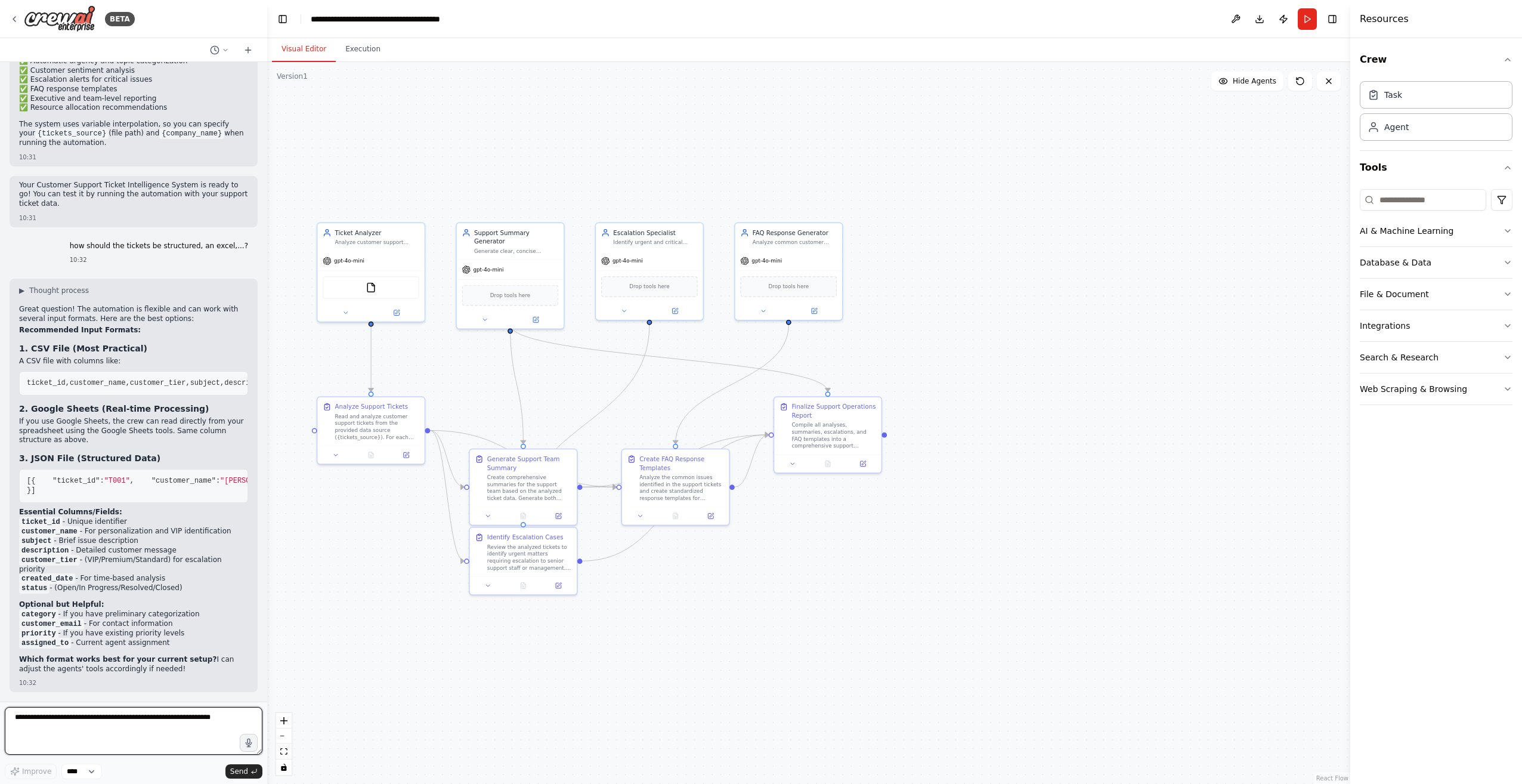
click at [130, 731] on textarea at bounding box center [134, 730] width 258 height 48
type textarea "***"
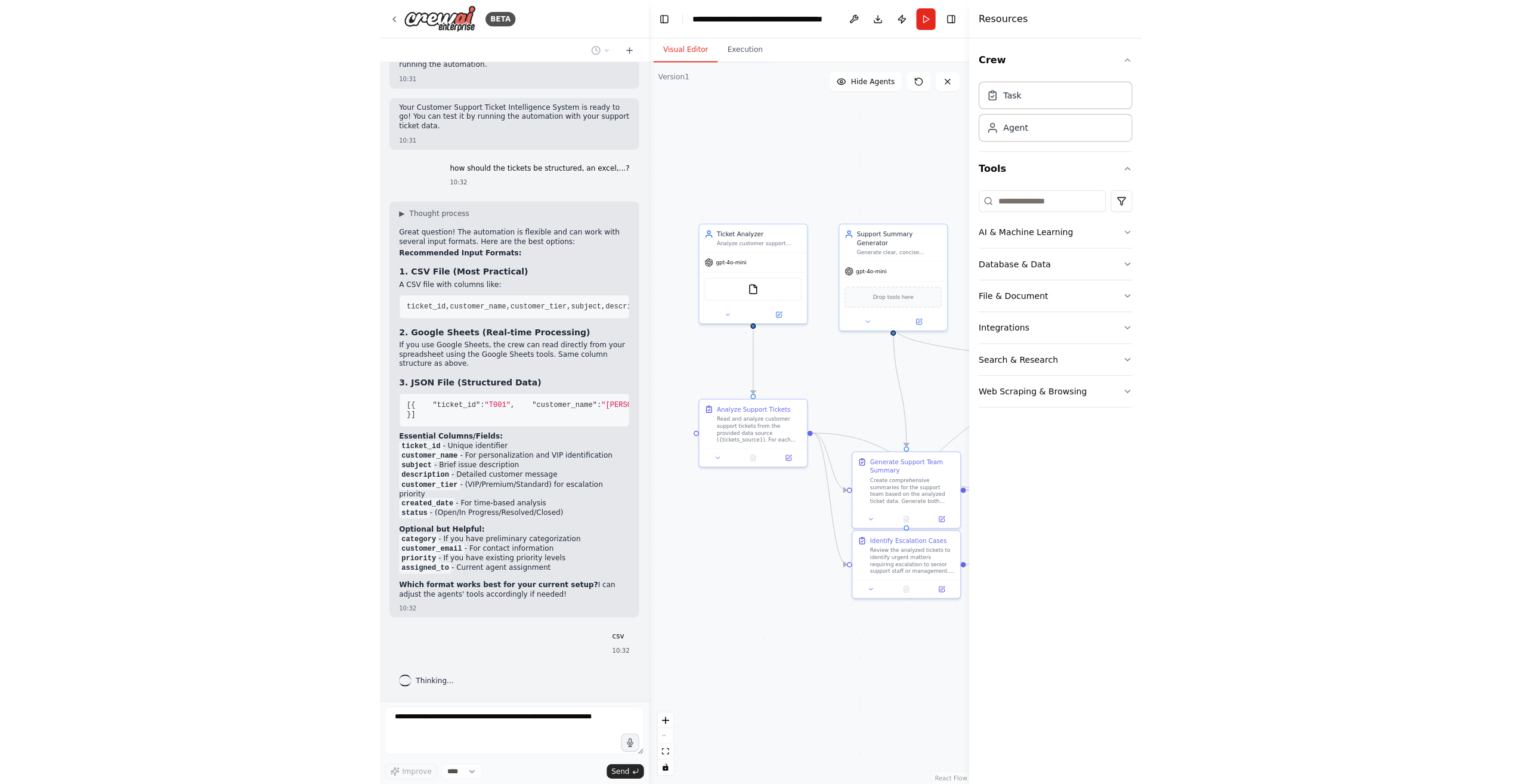
scroll to position [1316, 0]
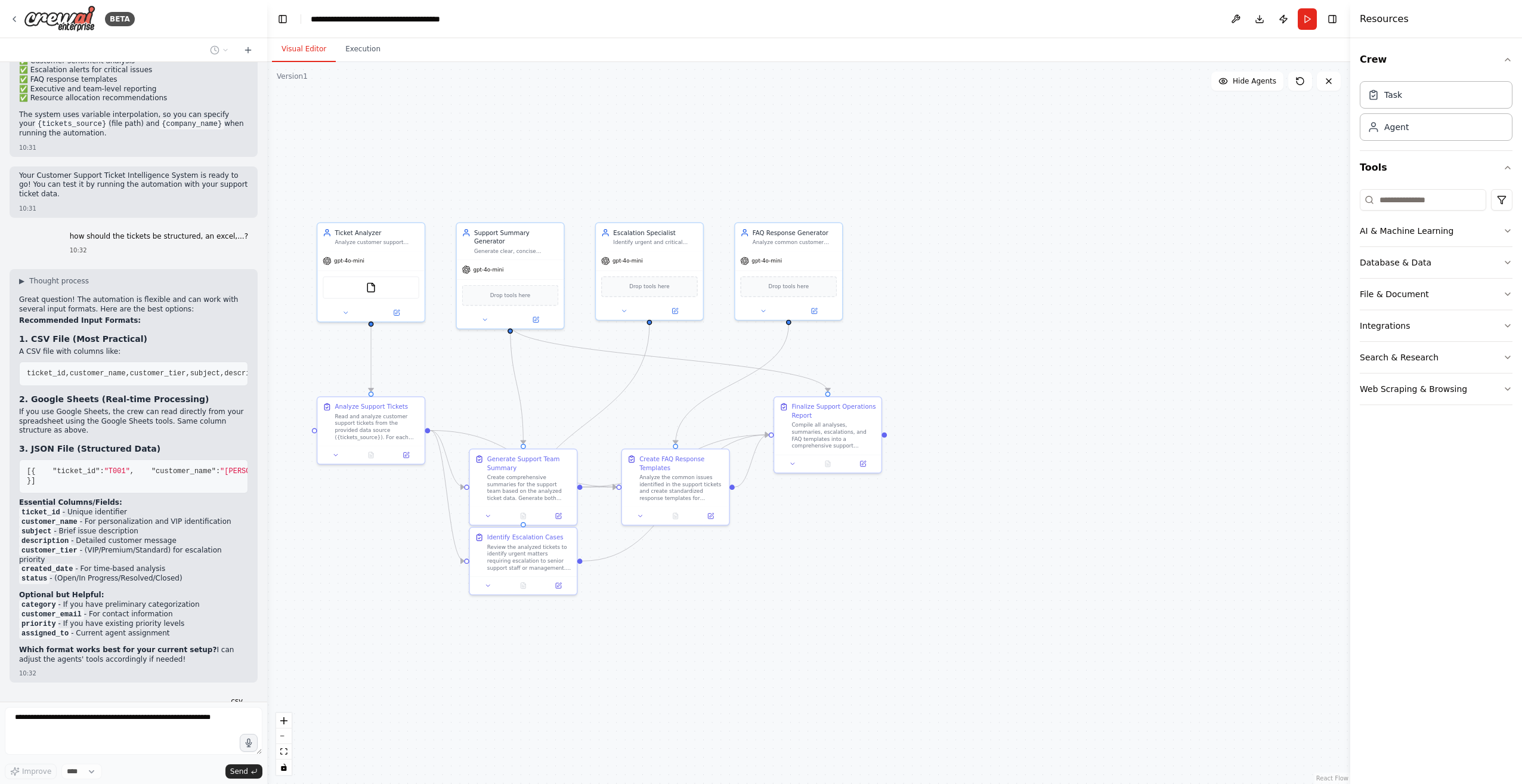
click at [422, 208] on div ".deletable-edge-delete-btn { width: 20px; height: 20px; border: 0px solid #ffff…" at bounding box center [808, 423] width 1083 height 722
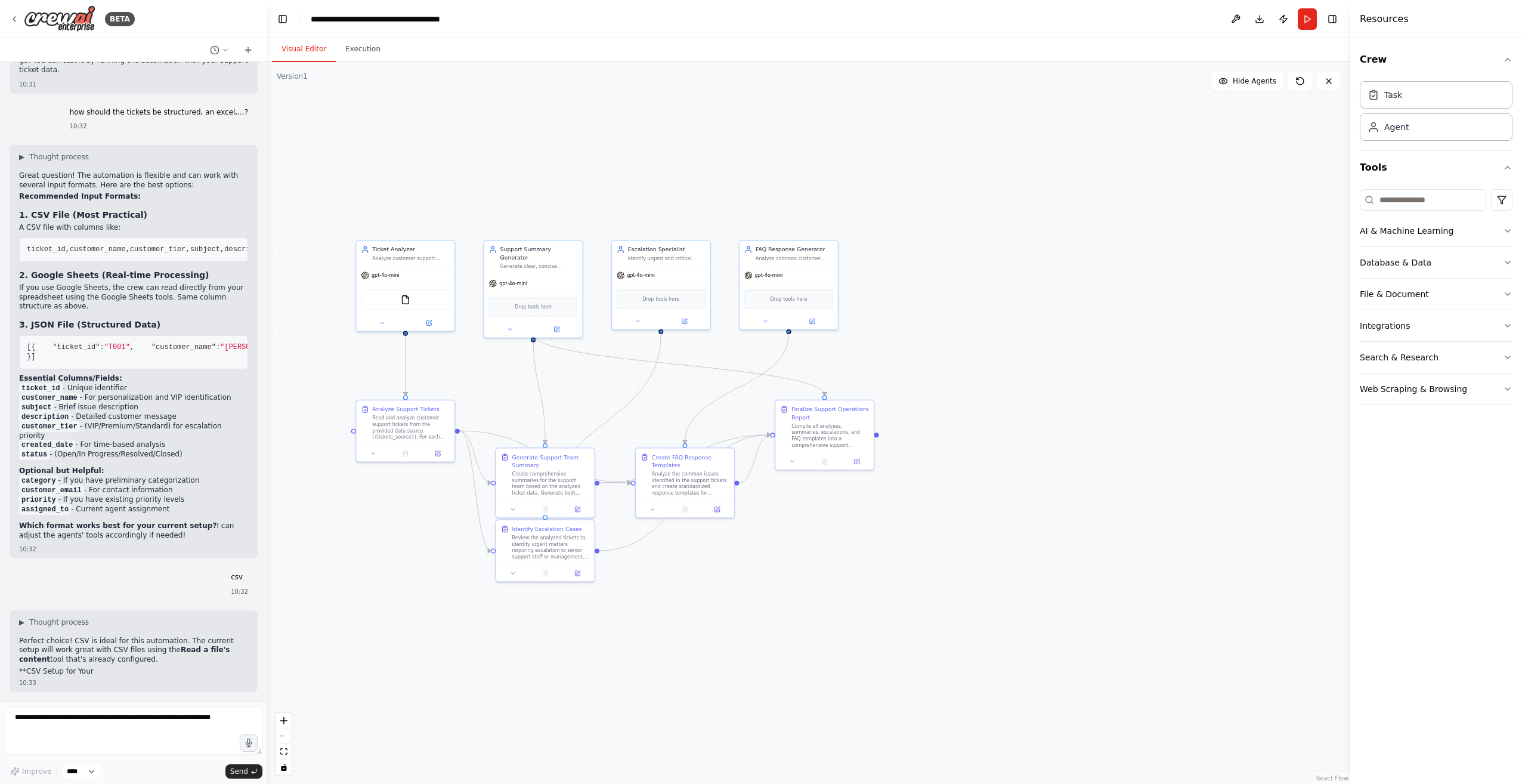
drag, startPoint x: 408, startPoint y: 585, endPoint x: 449, endPoint y: 591, distance: 41.4
click at [449, 591] on div ".deletable-edge-delete-btn { width: 20px; height: 20px; border: 0px solid #ffff…" at bounding box center [808, 423] width 1083 height 722
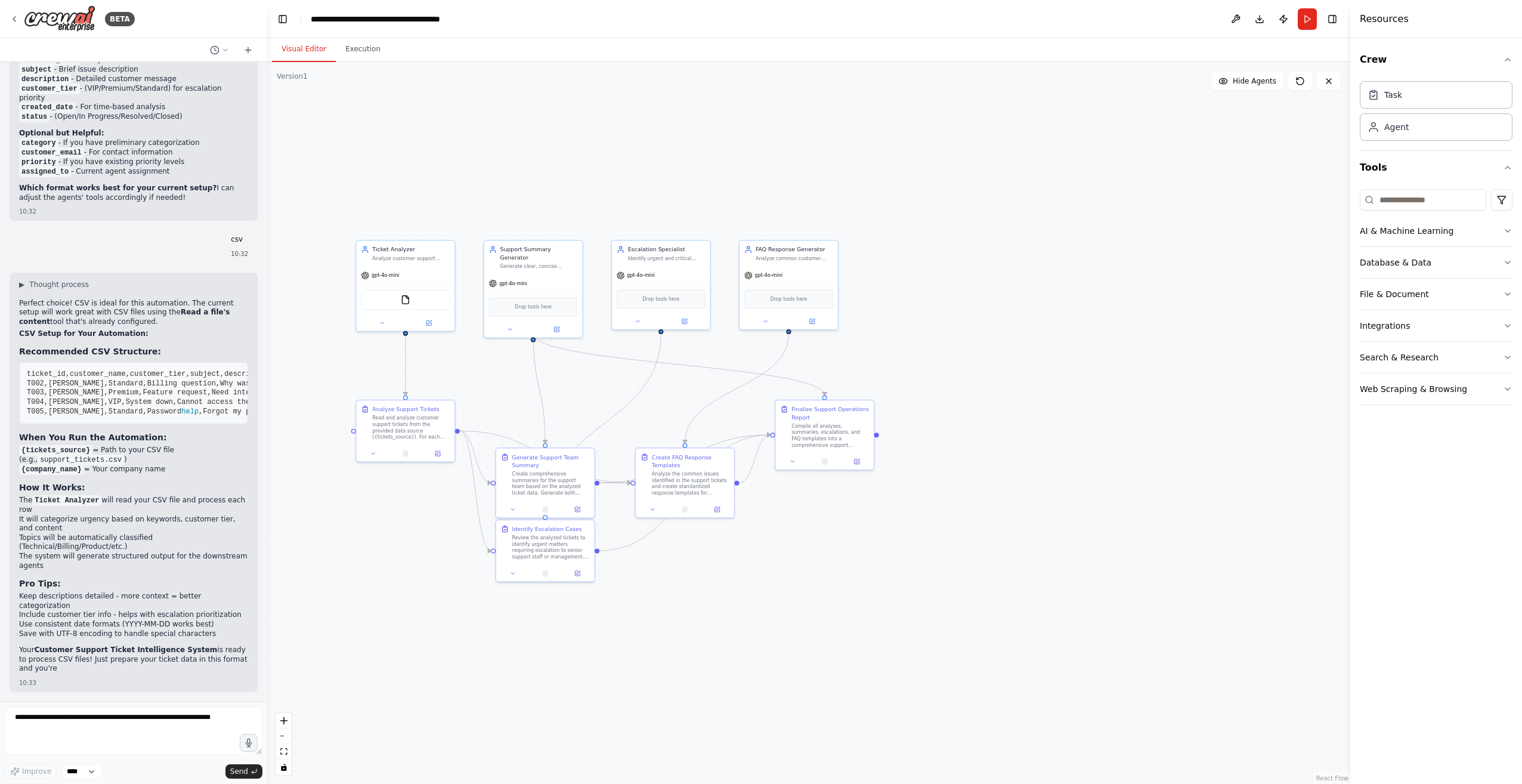
scroll to position [1852, 0]
drag, startPoint x: 17, startPoint y: 363, endPoint x: 136, endPoint y: 667, distance: 326.5
click at [136, 667] on div "▶ Thought process Perfect choice! CSV is ideal for this automation. The current…" at bounding box center [133, 481] width 248 height 419
copy div "Recommended CSV Structure: ticket_id,customer_name,customer_tier,subject,descri…"
click at [136, 667] on p "Your Customer Support Ticket Intelligence System is ready to process CSV files!…" at bounding box center [133, 659] width 229 height 28
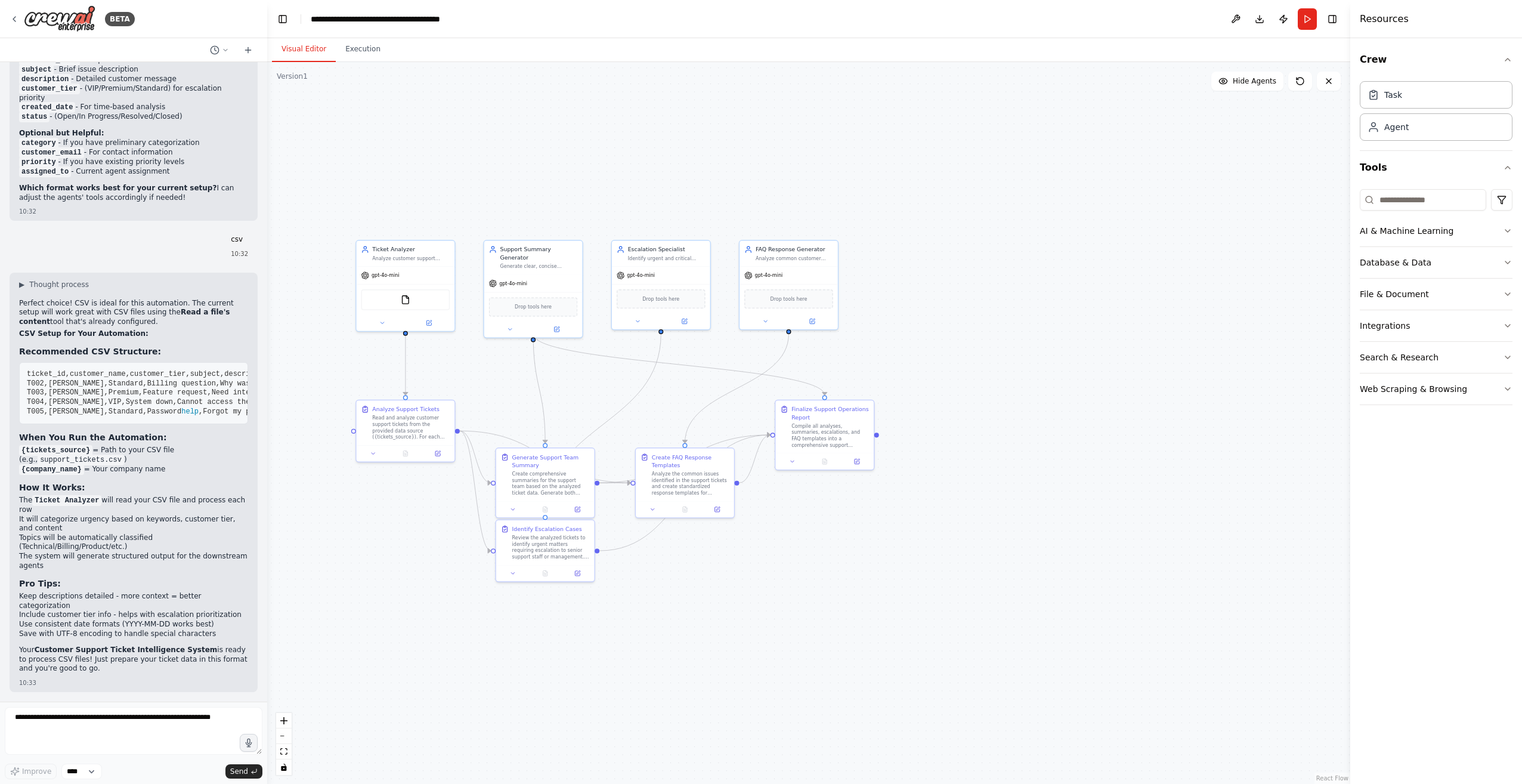
click at [514, 180] on div ".deletable-edge-delete-btn { width: 20px; height: 20px; border: 0px solid #ffff…" at bounding box center [808, 423] width 1083 height 722
click at [757, 17] on button "Run" at bounding box center [1307, 19] width 19 height 21
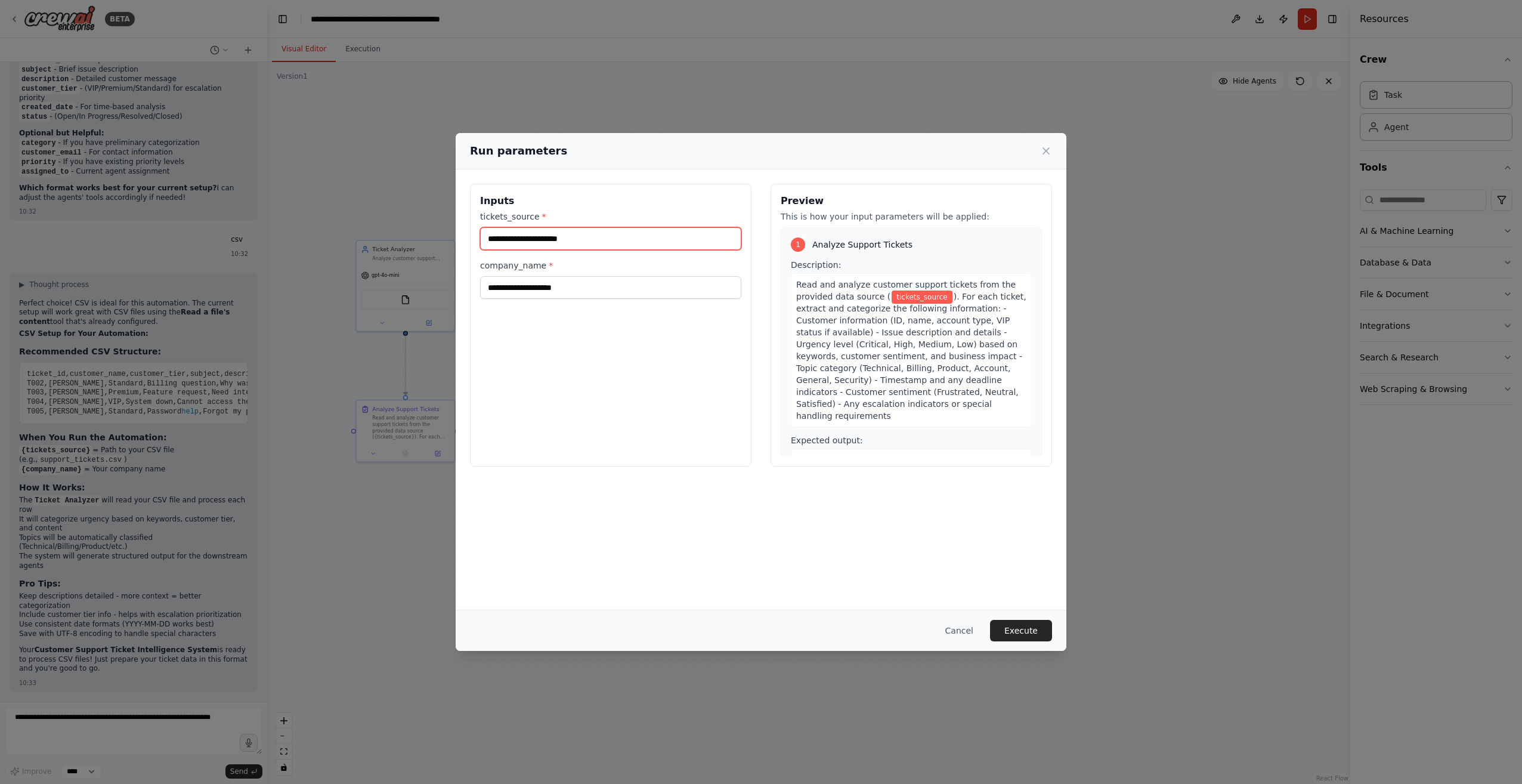
click at [651, 241] on input "tickets_source *" at bounding box center [611, 238] width 261 height 23
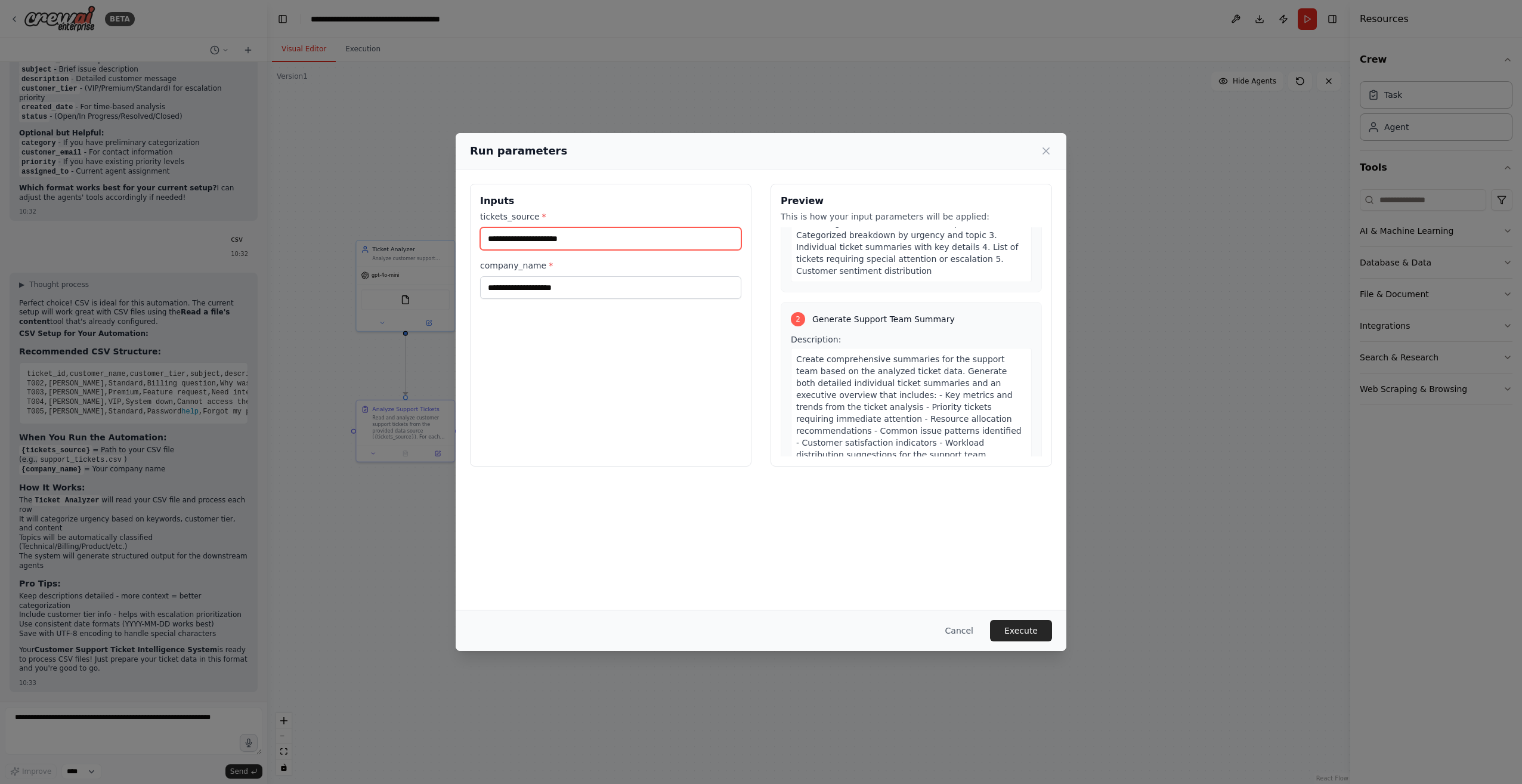
scroll to position [251, 0]
click at [595, 238] on input "tickets_source *" at bounding box center [611, 238] width 261 height 23
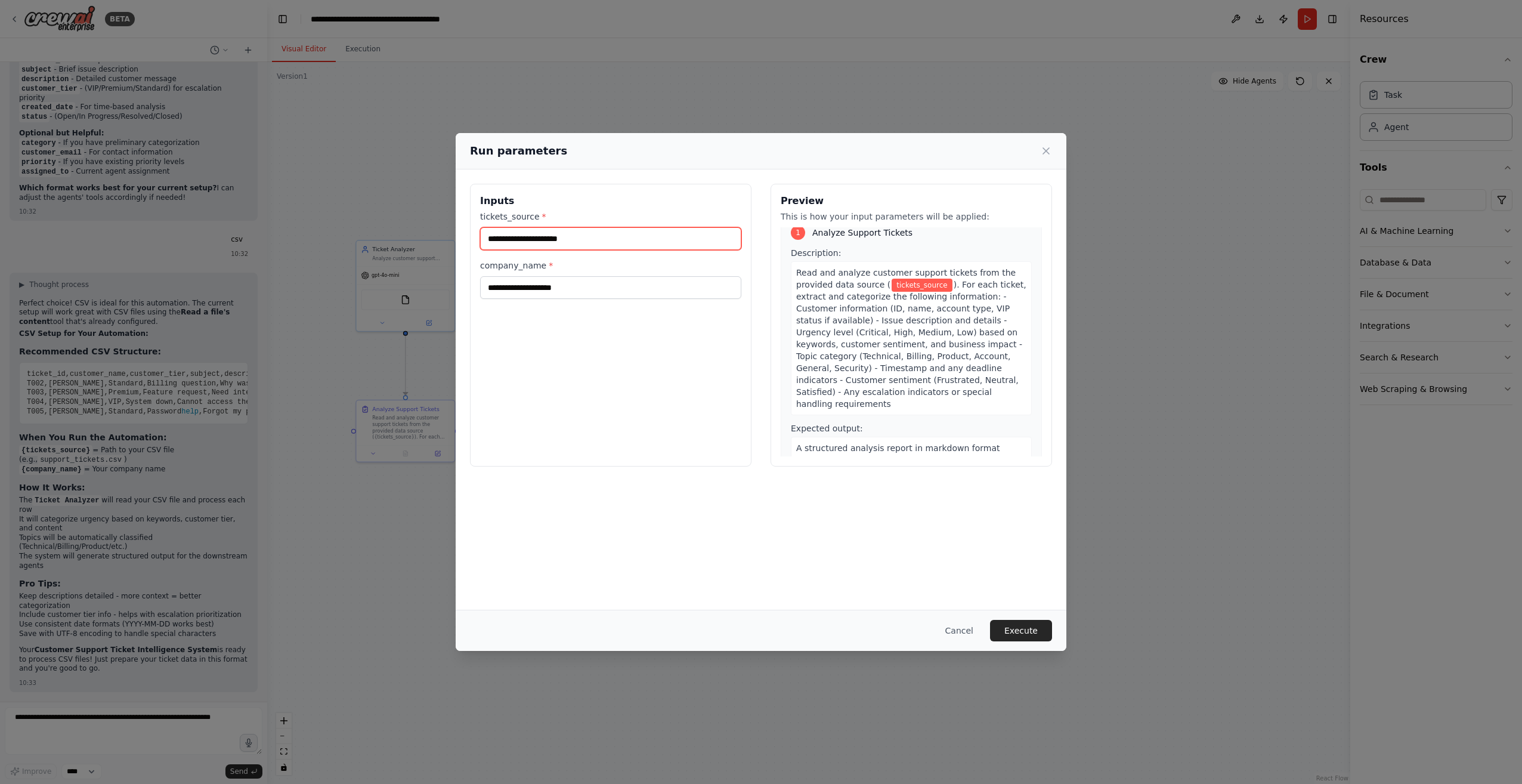
scroll to position [0, 0]
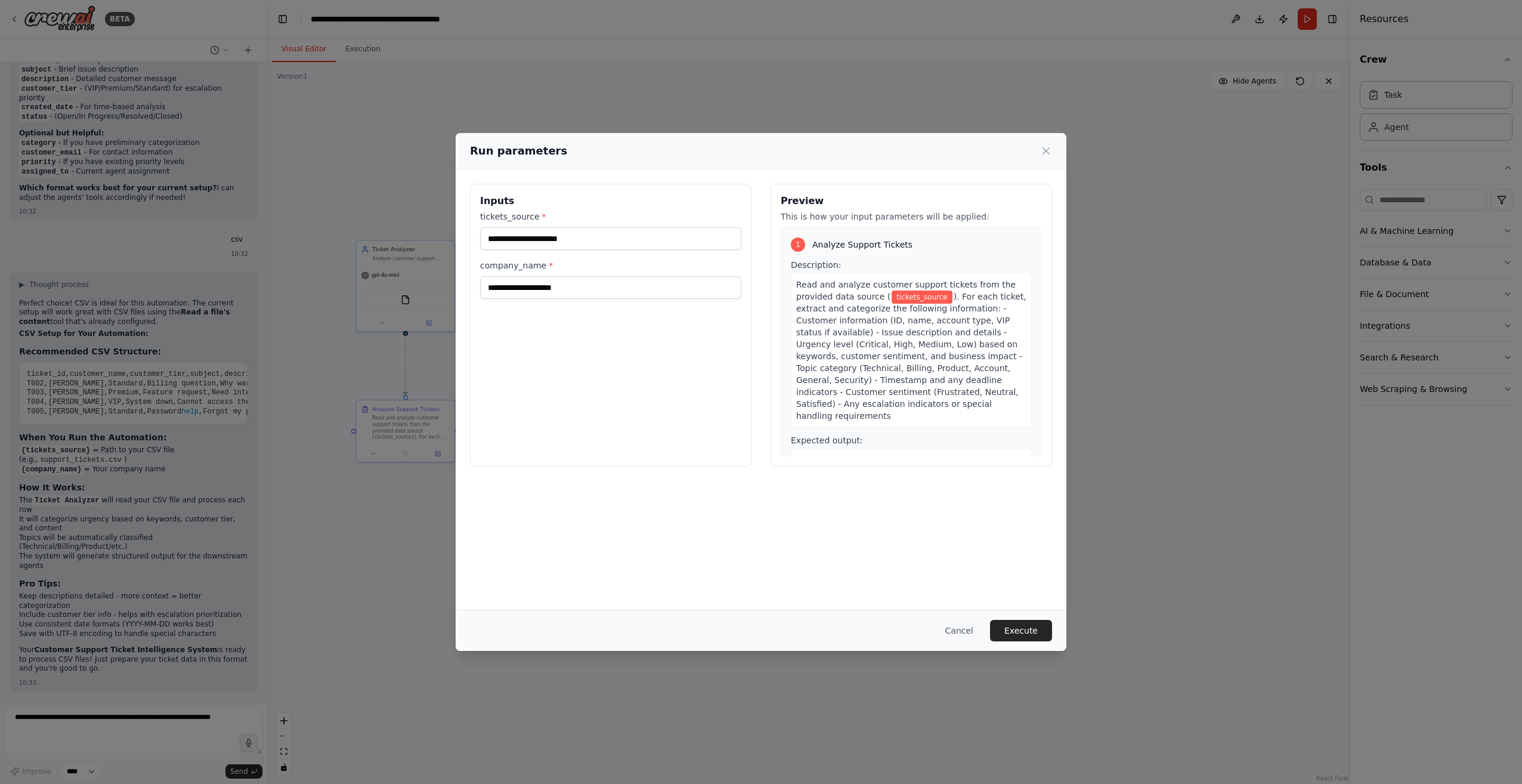
click at [757, 84] on div "Run parameters Inputs tickets_source * company_name * Preview This is how your …" at bounding box center [761, 392] width 1522 height 784
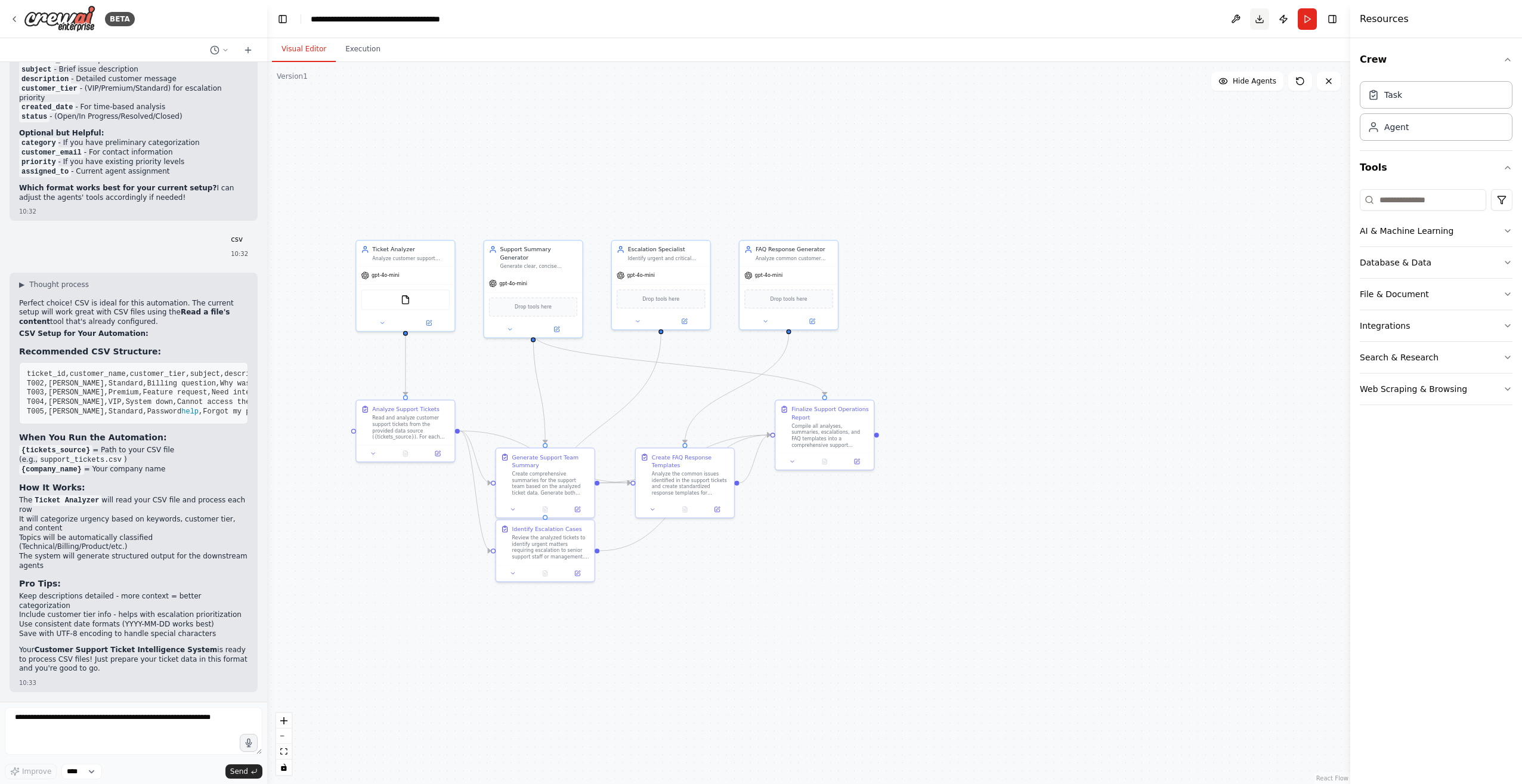
click at [757, 22] on button "Download" at bounding box center [1259, 19] width 19 height 21
click at [757, 740] on button "Notifications (F8)" at bounding box center [1502, 740] width 15 height 15
click at [137, 533] on li "It will categorize urgency based on keywords, customer tier, and content" at bounding box center [133, 524] width 229 height 19
click at [757, 15] on button at bounding box center [1235, 19] width 19 height 21
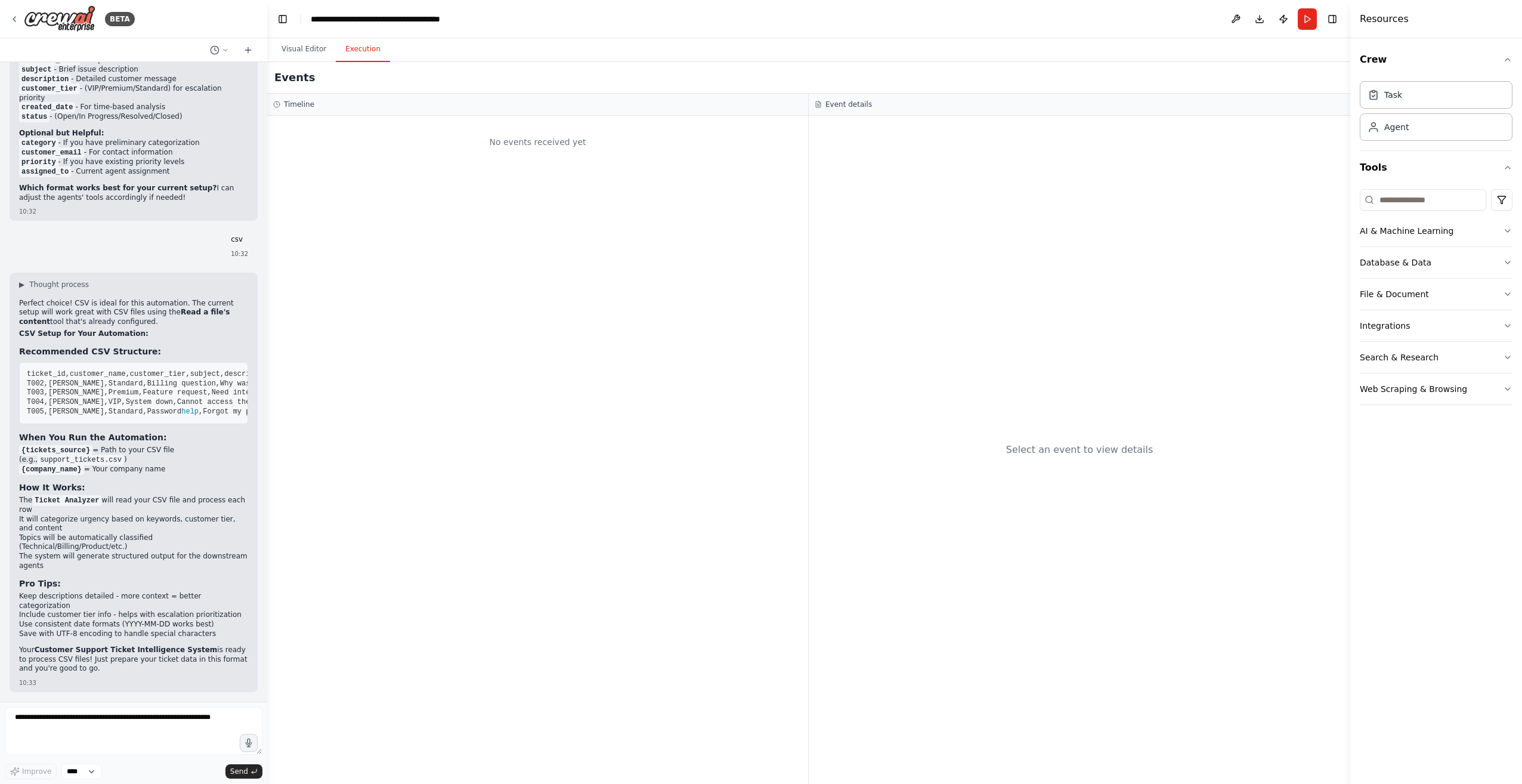
click at [371, 56] on button "Execution" at bounding box center [363, 49] width 55 height 25
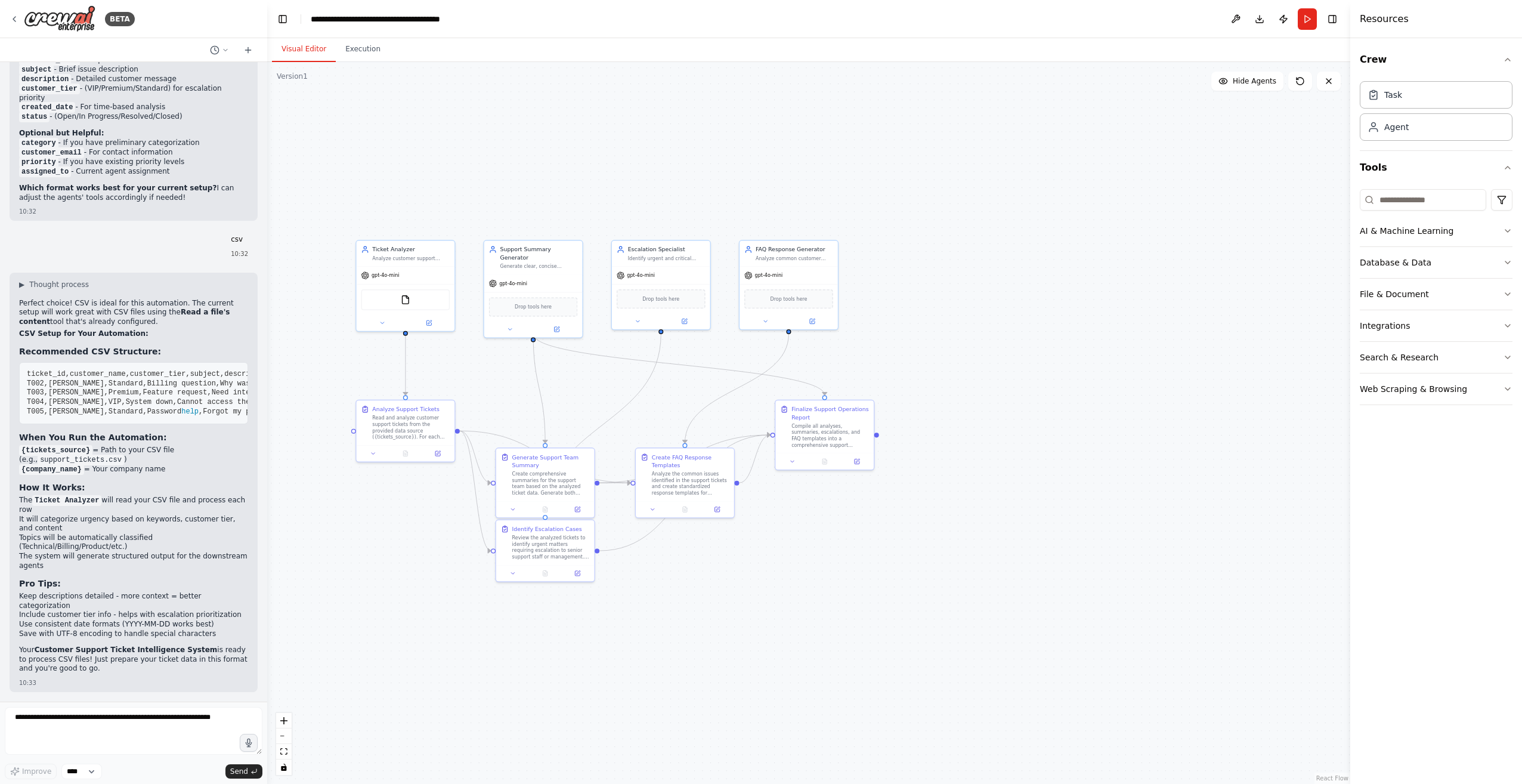
click at [307, 45] on button "Visual Editor" at bounding box center [304, 49] width 64 height 25
click at [757, 259] on div "Database & Data" at bounding box center [1396, 263] width 72 height 12
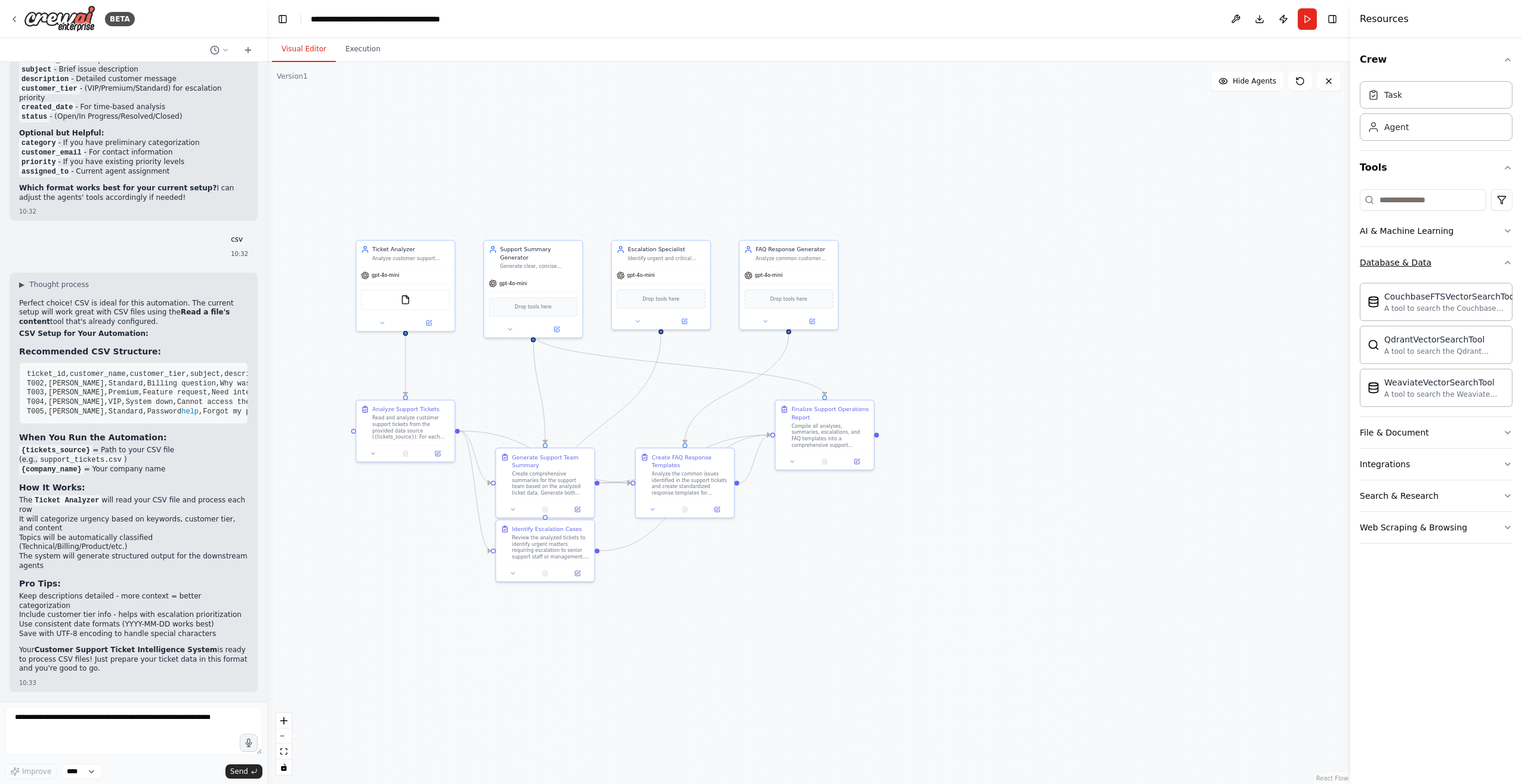
click at [757, 270] on button "Database & Data" at bounding box center [1436, 262] width 153 height 31
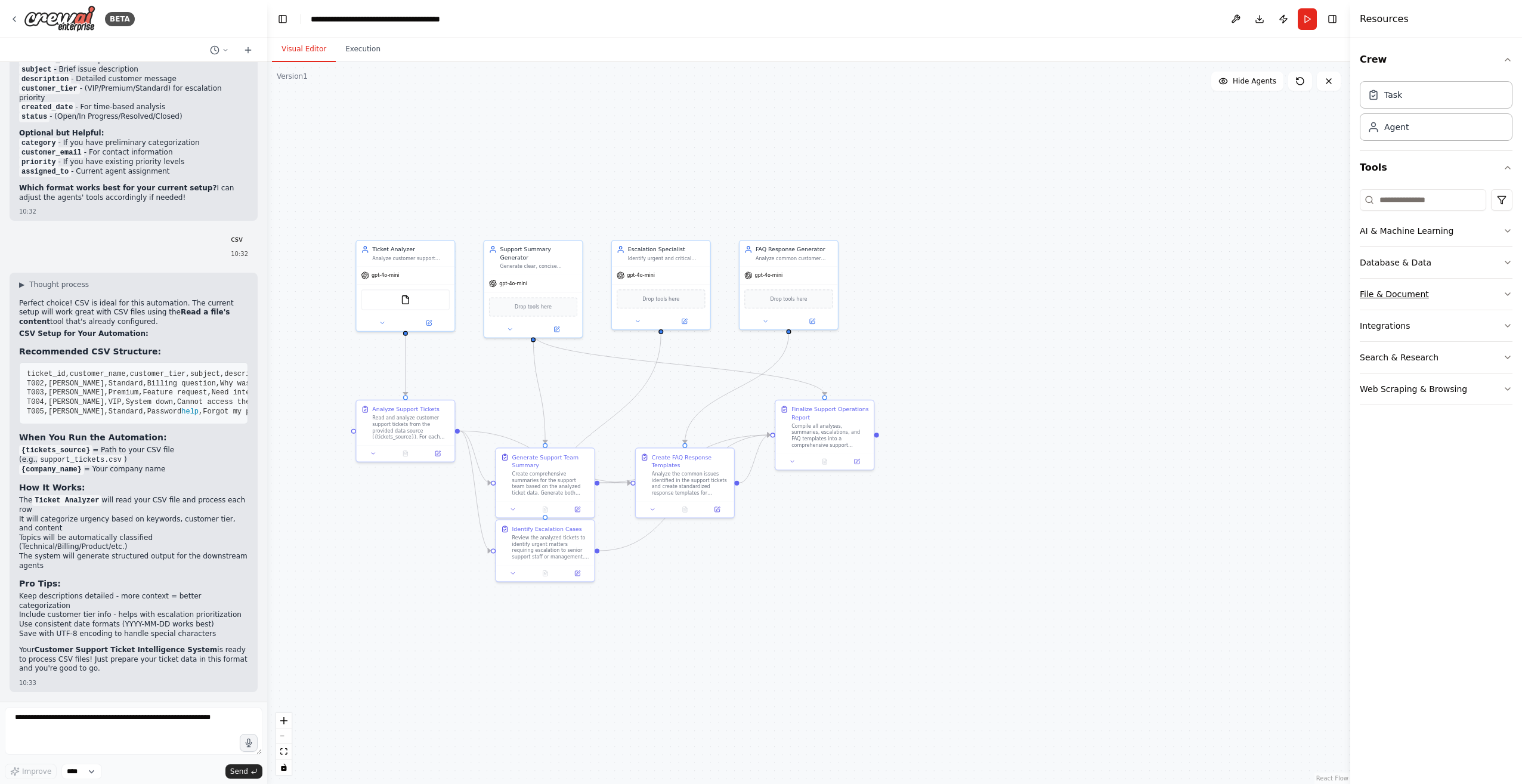
click at [757, 302] on button "File & Document" at bounding box center [1436, 293] width 153 height 31
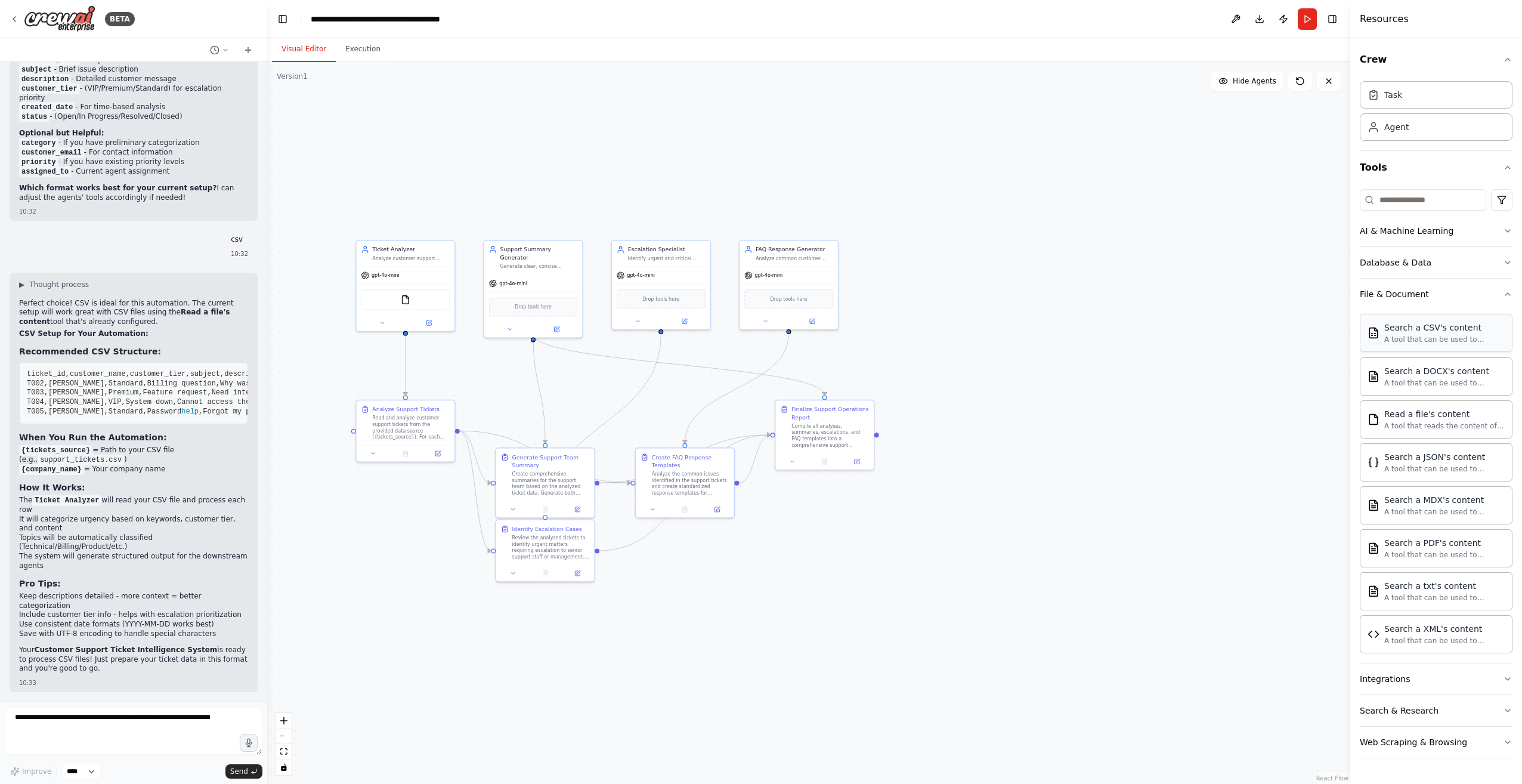
click at [757, 330] on div "Search a CSV's content" at bounding box center [1444, 328] width 120 height 12
click at [757, 694] on button "Search & Research" at bounding box center [1436, 710] width 153 height 31
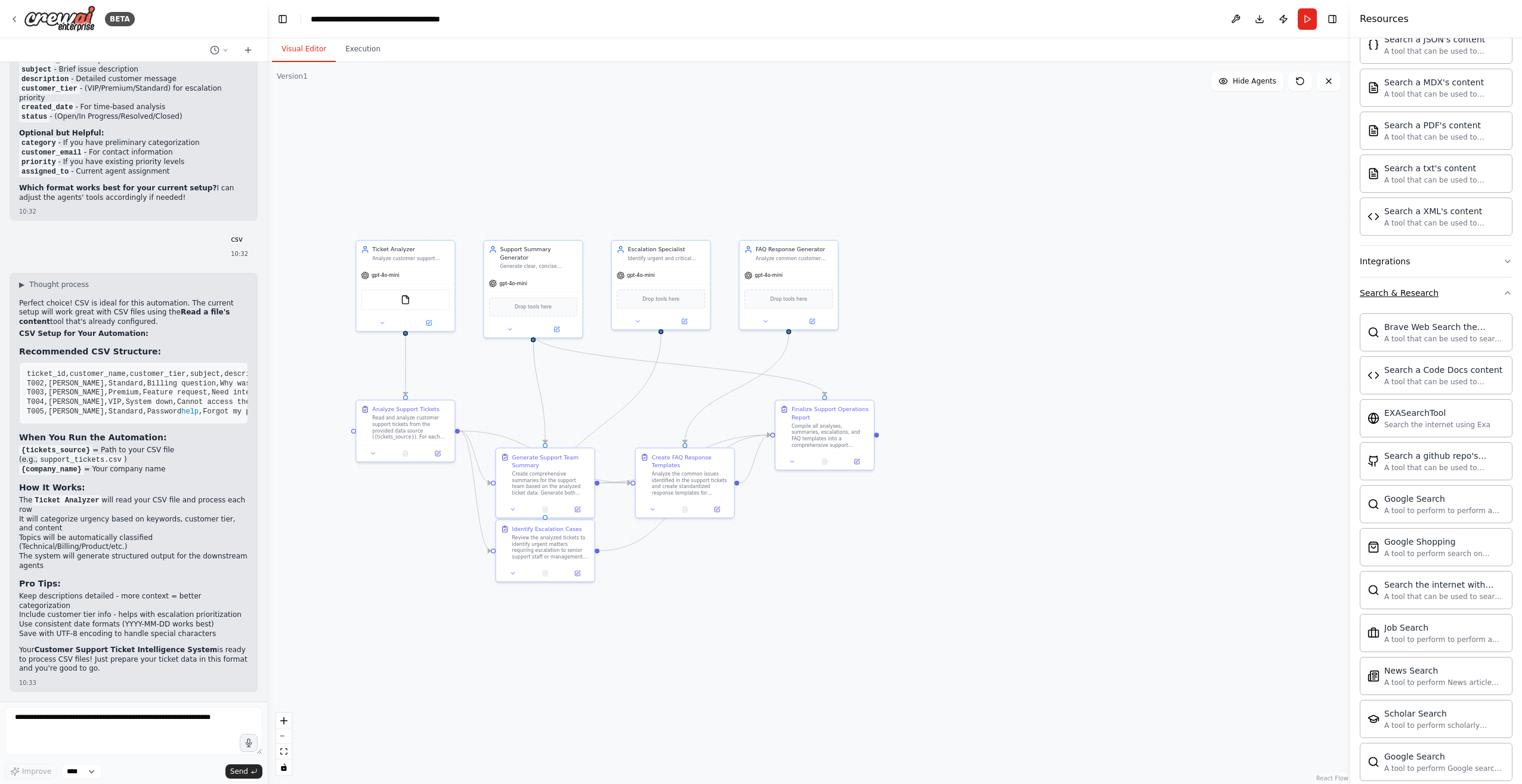
scroll to position [188, 0]
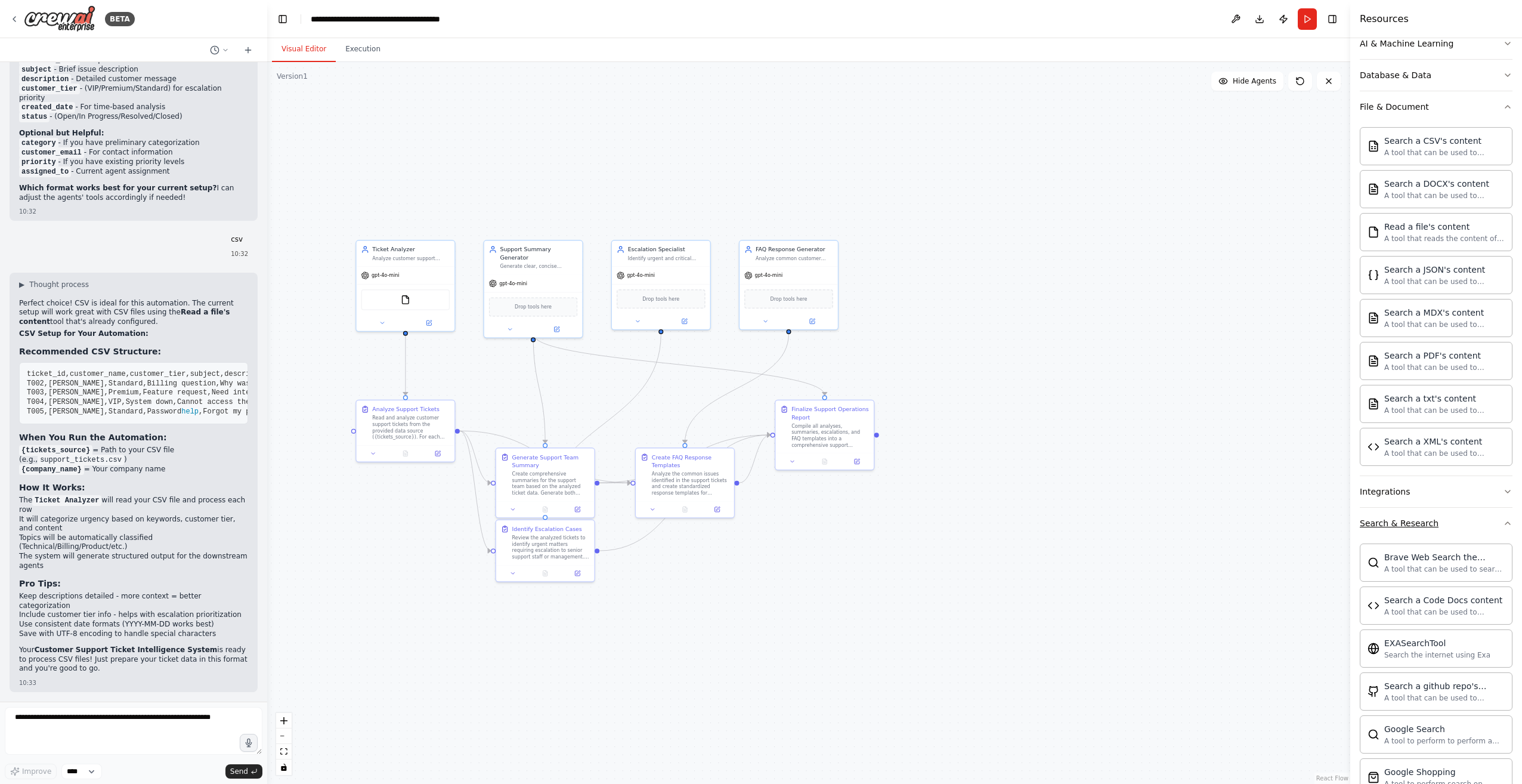
click at [757, 513] on button "Search & Research" at bounding box center [1436, 523] width 153 height 31
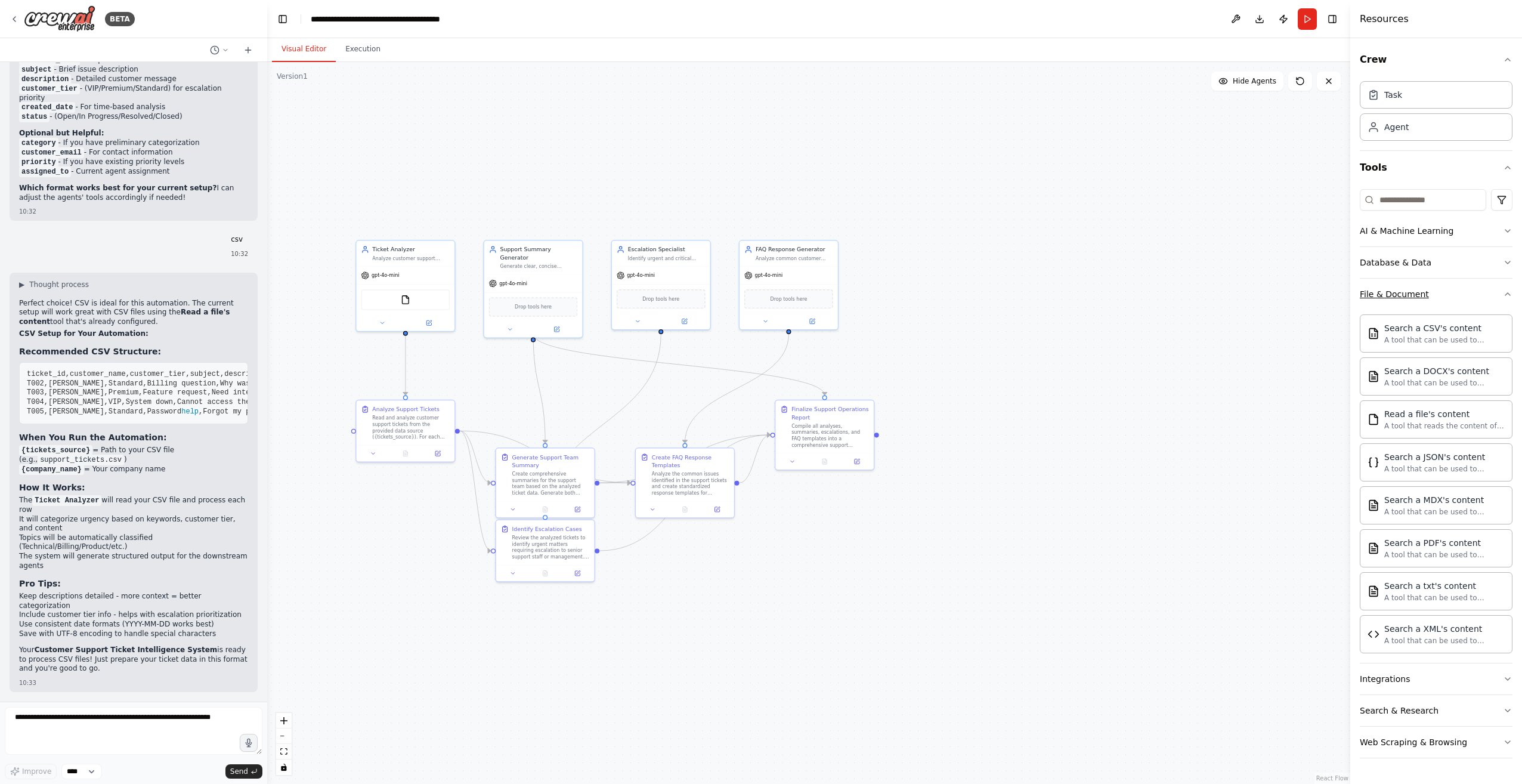
click at [757, 282] on button "File & Document" at bounding box center [1436, 293] width 153 height 31
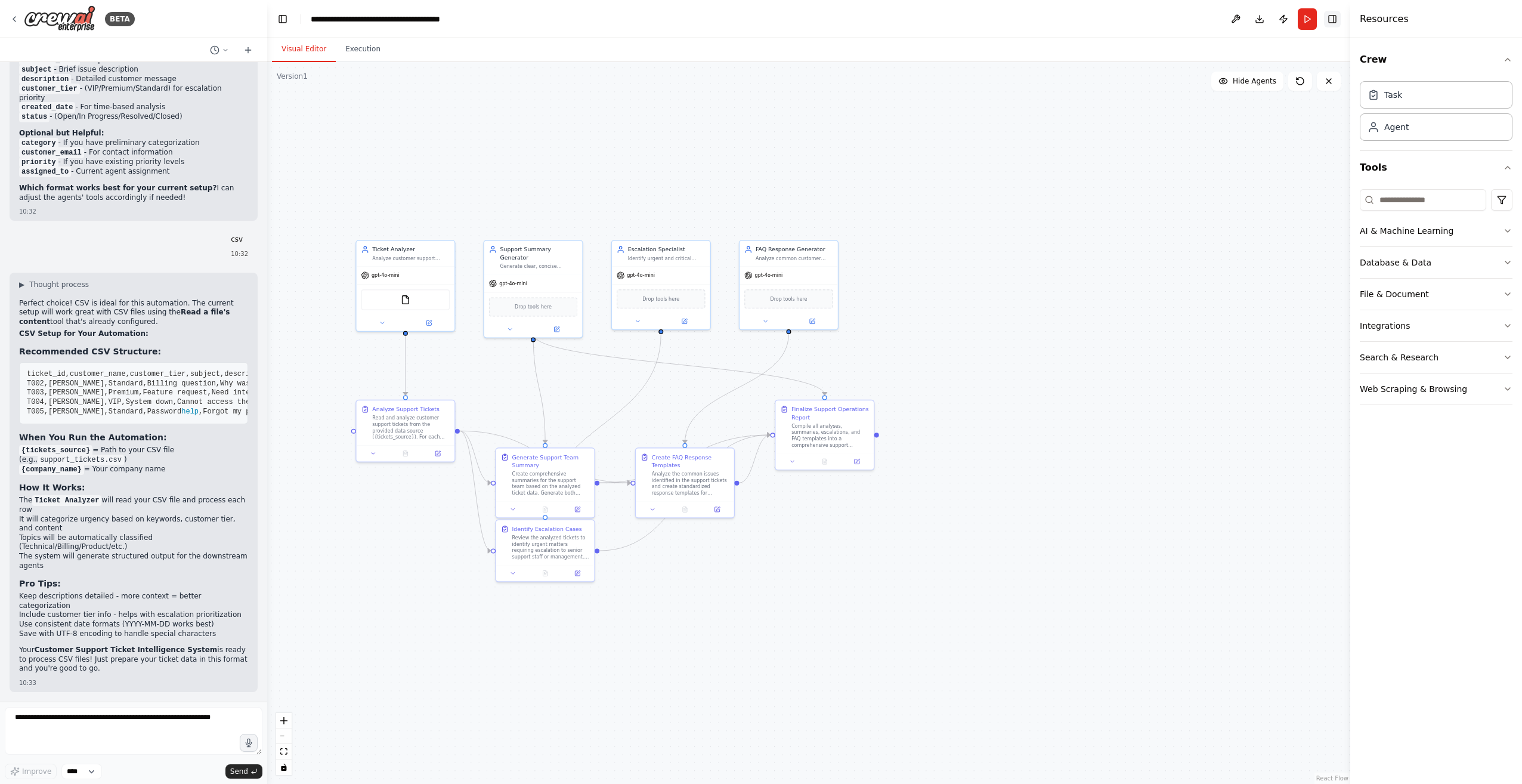
click at [757, 20] on button "Toggle Right Sidebar" at bounding box center [1333, 20] width 17 height 17
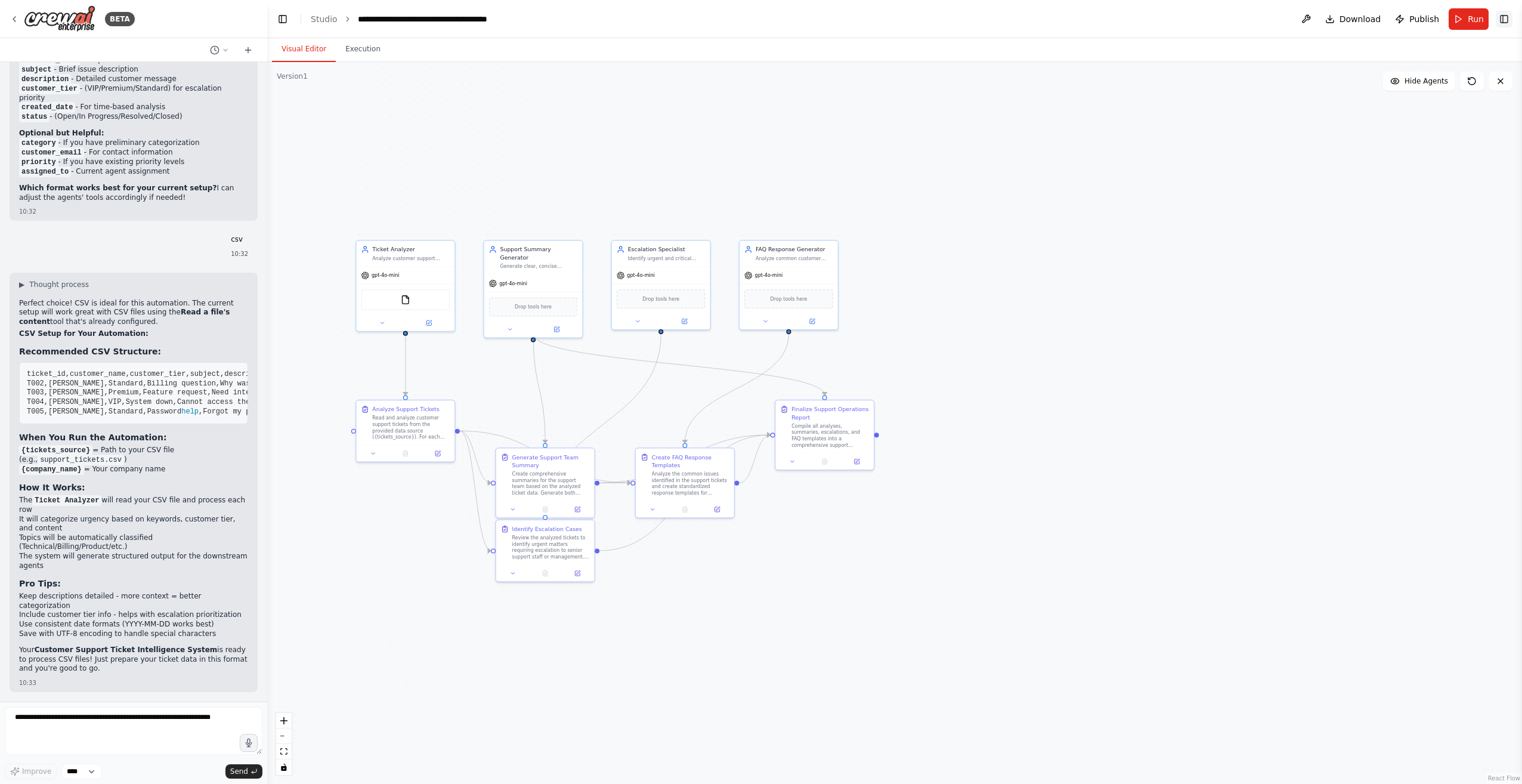
click at [757, 20] on button "Toggle Right Sidebar" at bounding box center [1504, 20] width 17 height 17
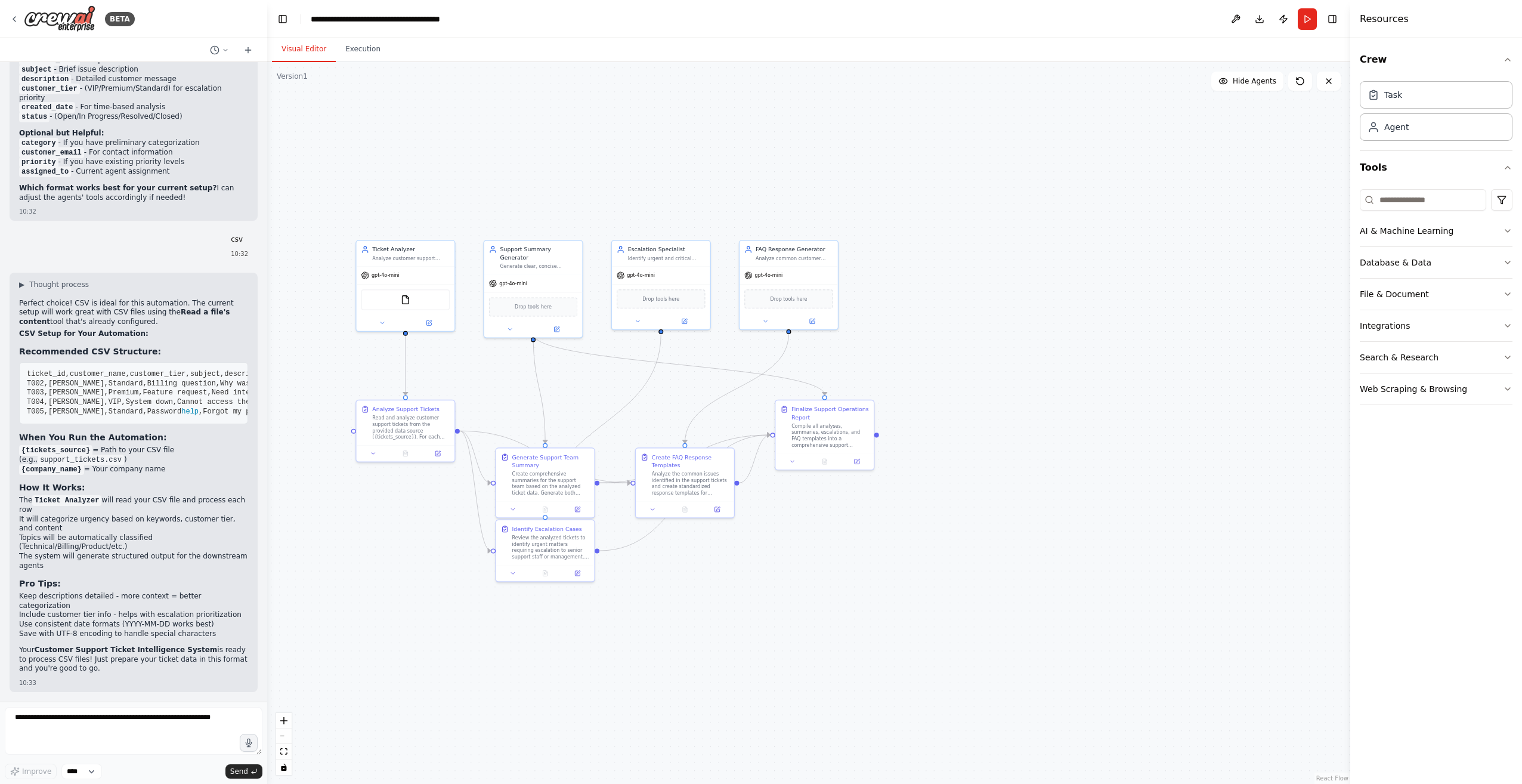
click at [281, 28] on header "**********" at bounding box center [808, 19] width 1083 height 38
click at [283, 19] on button "Toggle Left Sidebar" at bounding box center [283, 20] width 17 height 17
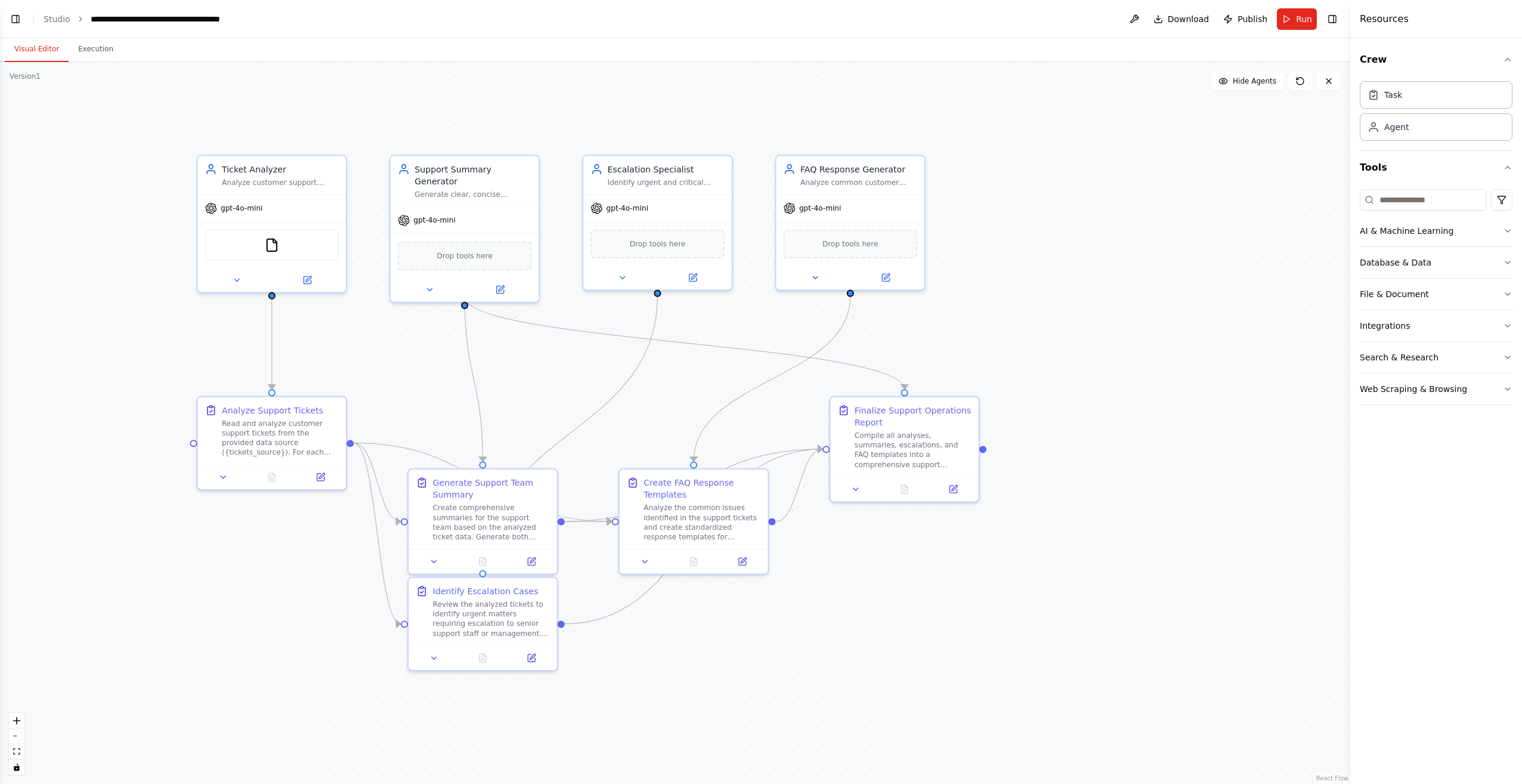
drag, startPoint x: 213, startPoint y: 407, endPoint x: 378, endPoint y: 365, distance: 170.3
click at [378, 365] on div ".deletable-edge-delete-btn { width: 20px; height: 20px; border: 0px solid #ffff…" at bounding box center [675, 423] width 1351 height 722
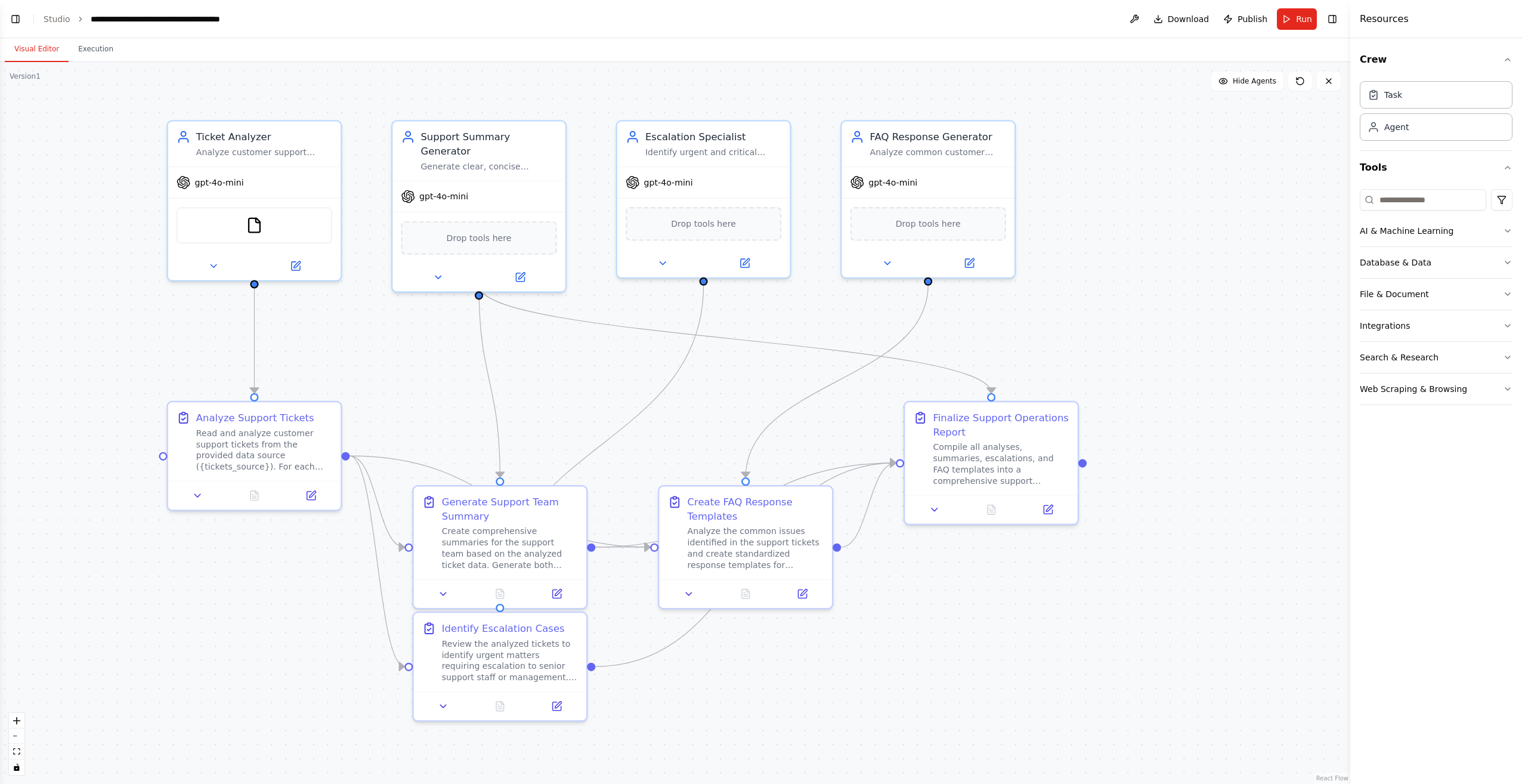
click at [378, 365] on div ".deletable-edge-delete-btn { width: 20px; height: 20px; border: 0px solid #ffff…" at bounding box center [675, 423] width 1351 height 722
click at [313, 464] on div "Read and analyze customer support tickets from the provided data source ({ticke…" at bounding box center [264, 447] width 136 height 44
click at [252, 426] on div "Read and analyze customer support tickets from the provided data source ({ticke…" at bounding box center [264, 447] width 136 height 44
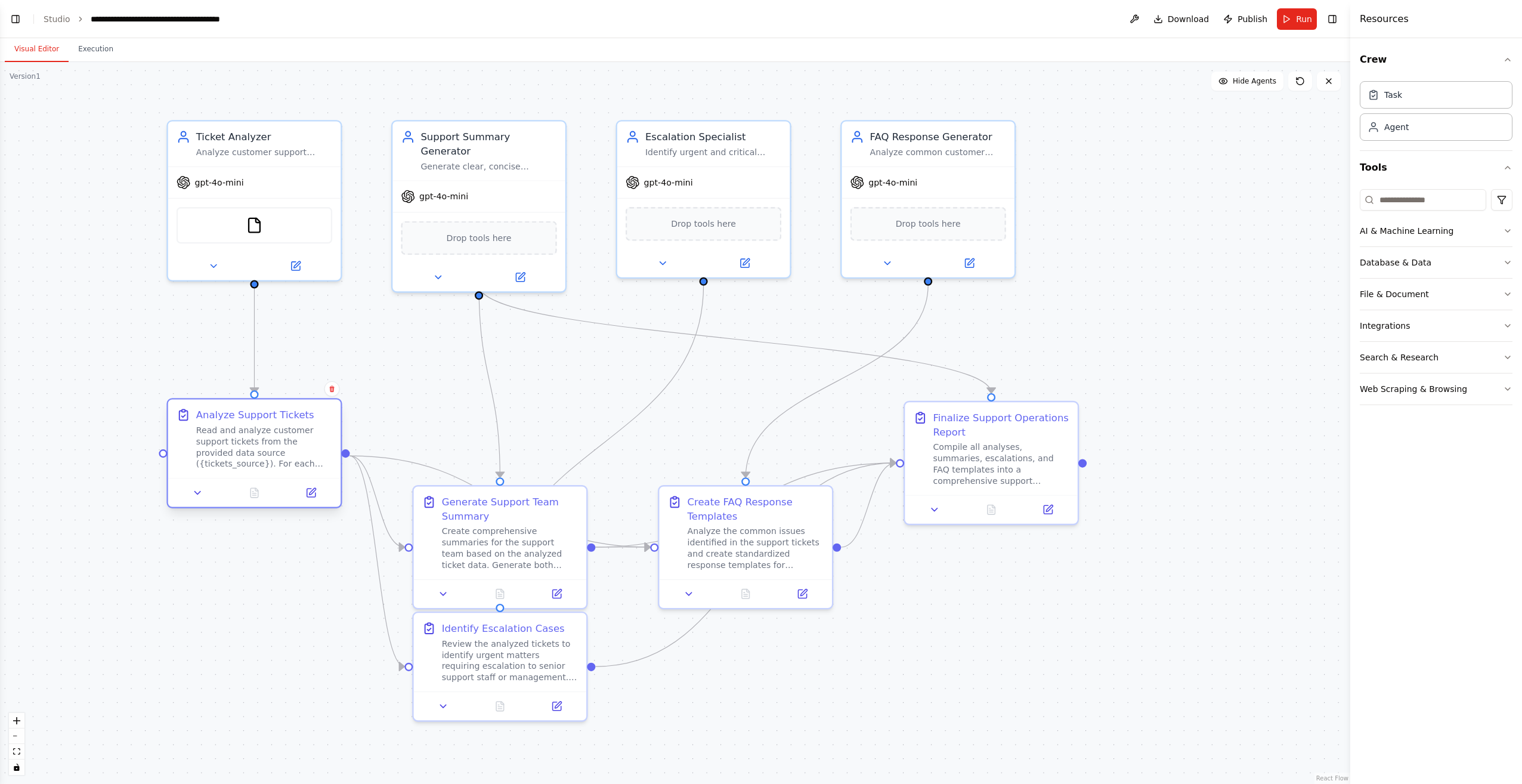
click at [252, 426] on div "Read and analyze customer support tickets from the provided data source ({ticke…" at bounding box center [264, 447] width 136 height 44
click at [233, 414] on div "Analyze Support Tickets" at bounding box center [255, 415] width 118 height 15
click at [199, 489] on icon at bounding box center [197, 492] width 11 height 11
click at [205, 495] on button at bounding box center [197, 493] width 49 height 17
click at [202, 496] on icon at bounding box center [197, 492] width 11 height 11
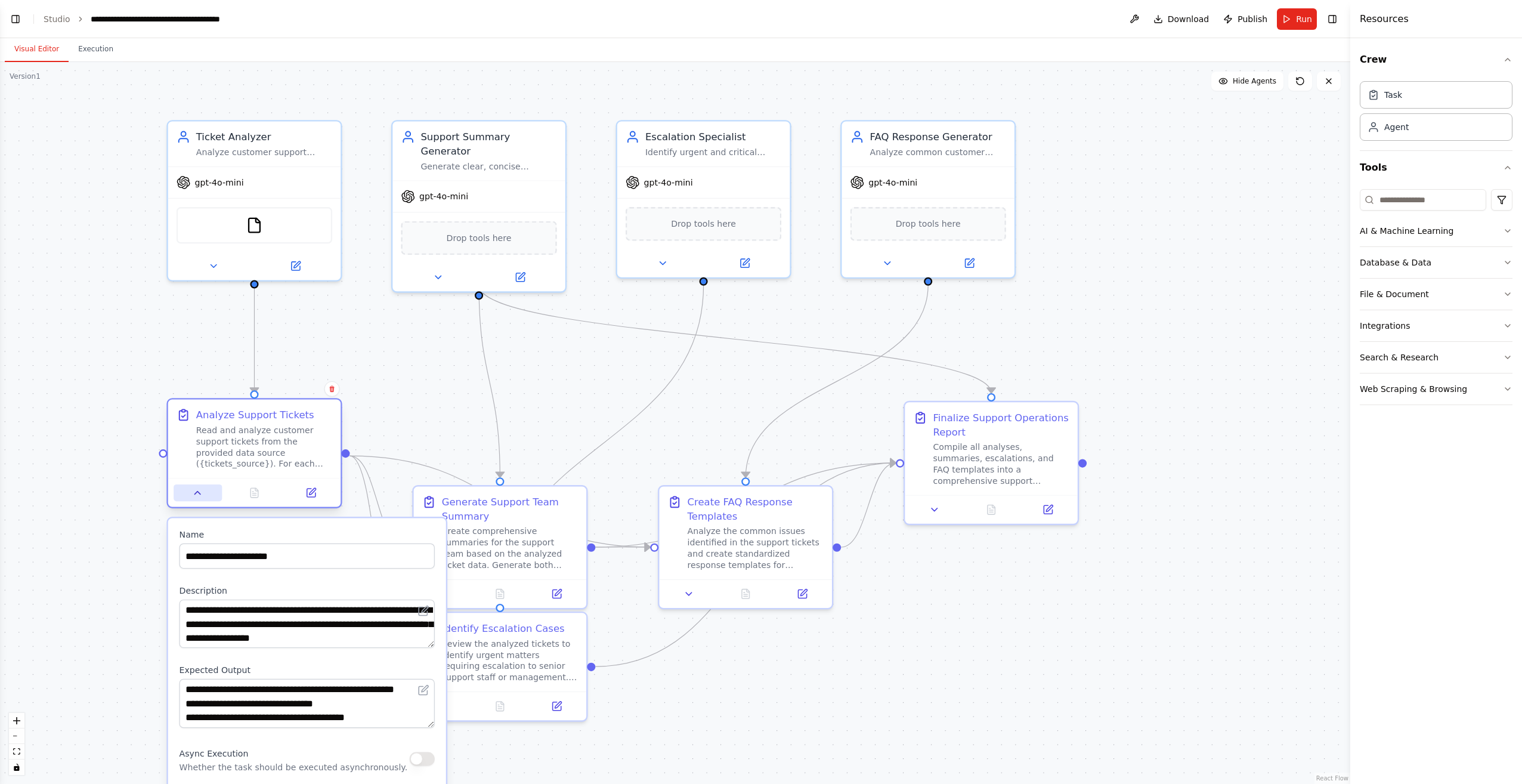
click at [201, 496] on icon at bounding box center [197, 492] width 11 height 11
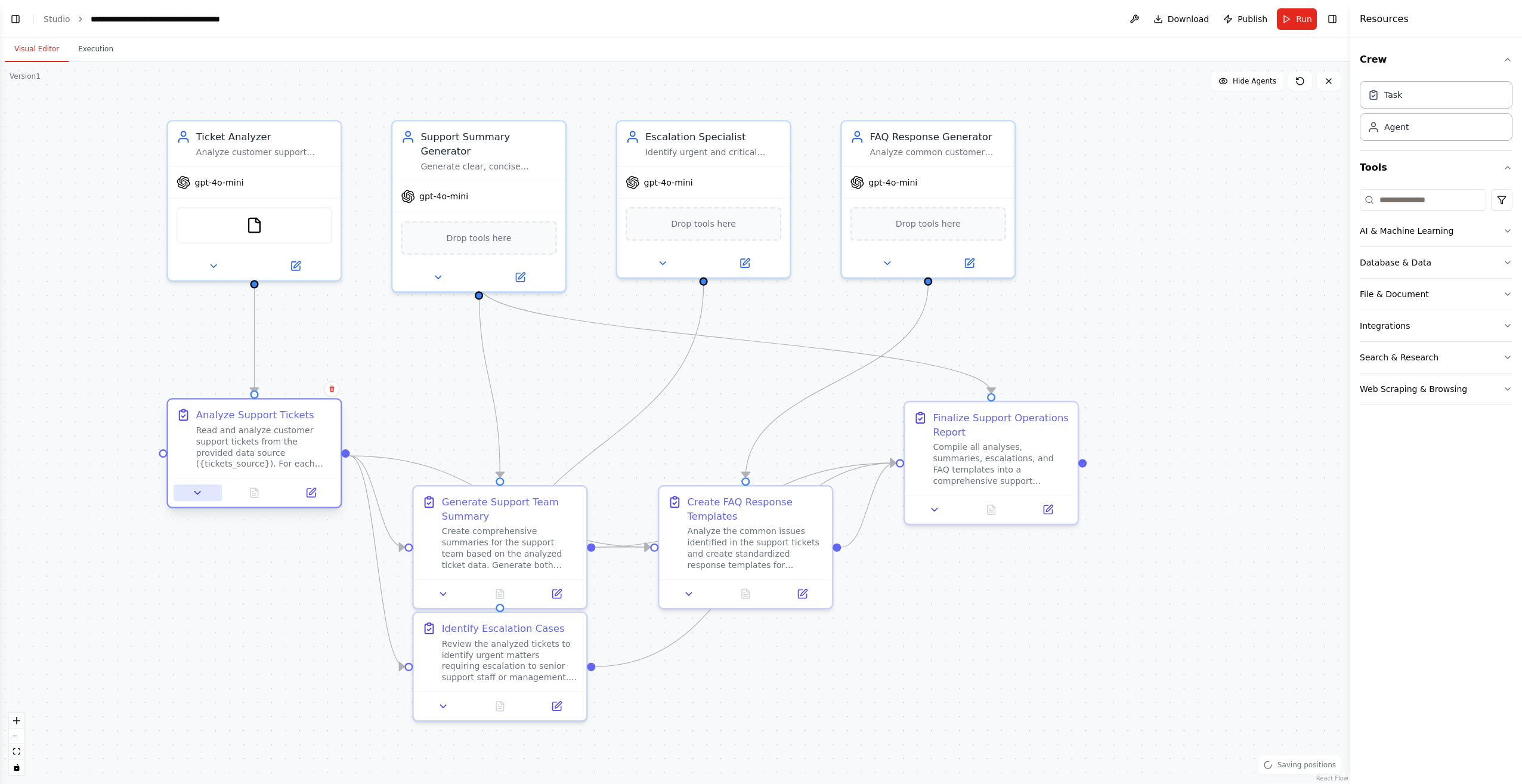
click at [201, 496] on icon at bounding box center [197, 492] width 11 height 11
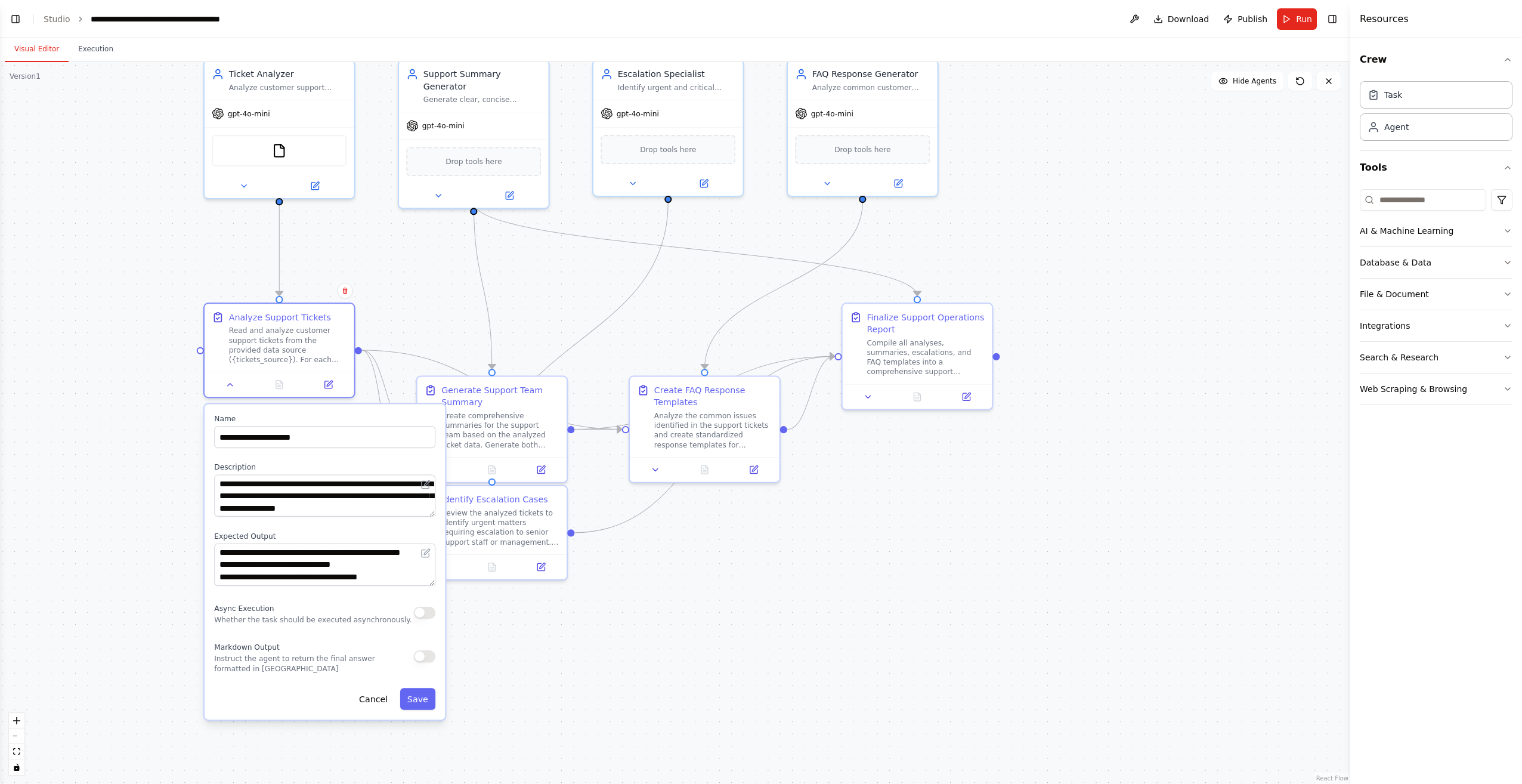
drag, startPoint x: 422, startPoint y: 411, endPoint x: 456, endPoint y: 305, distance: 111.3
click at [456, 305] on div ".deletable-edge-delete-btn { width: 20px; height: 20px; border: 0px solid #ffff…" at bounding box center [675, 423] width 1351 height 722
click at [437, 590] on div "**********" at bounding box center [325, 560] width 241 height 315
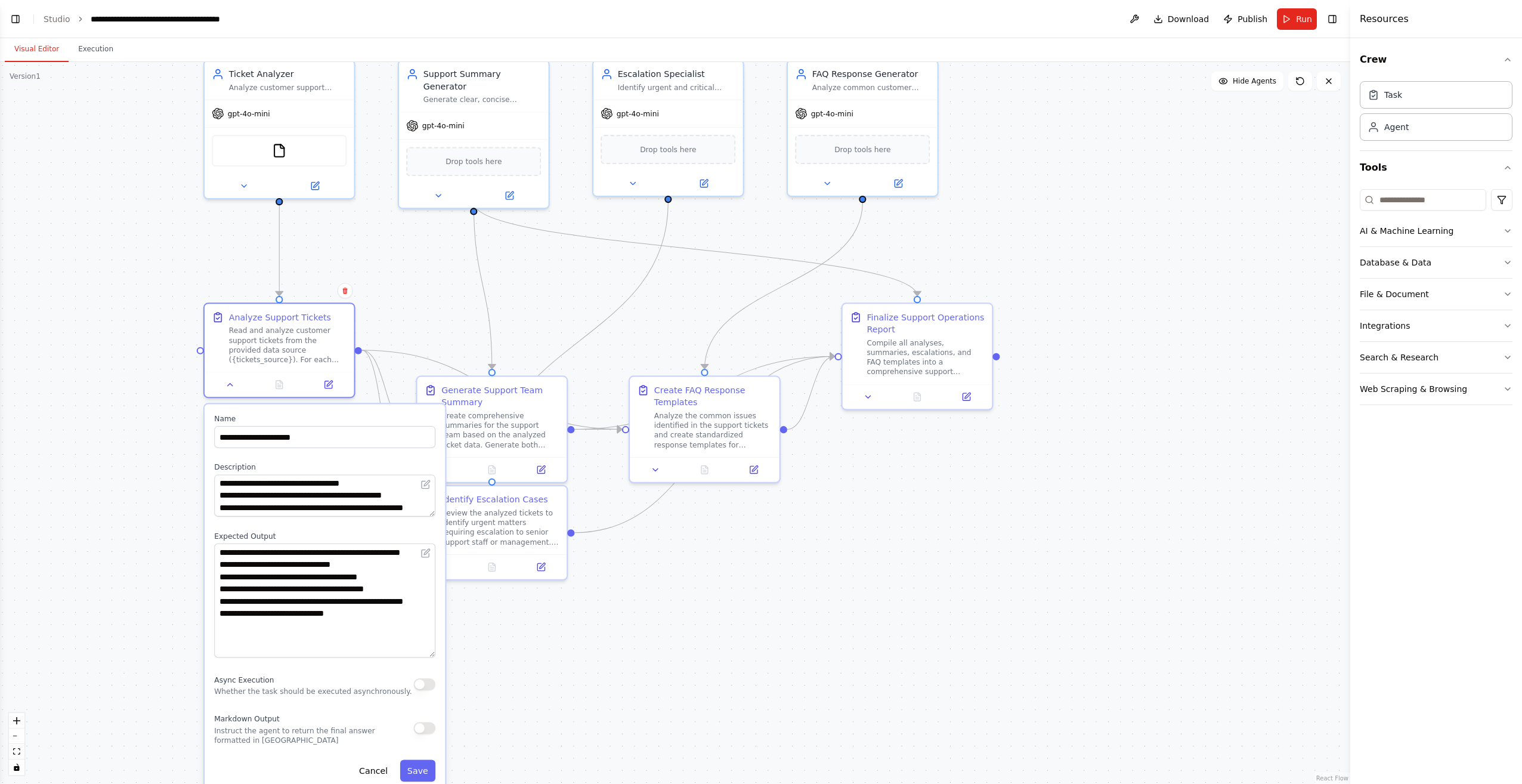
drag, startPoint x: 433, startPoint y: 584, endPoint x: 437, endPoint y: 656, distance: 72.1
click at [437, 656] on div "**********" at bounding box center [325, 597] width 241 height 387
click at [435, 518] on div "**********" at bounding box center [325, 597] width 241 height 387
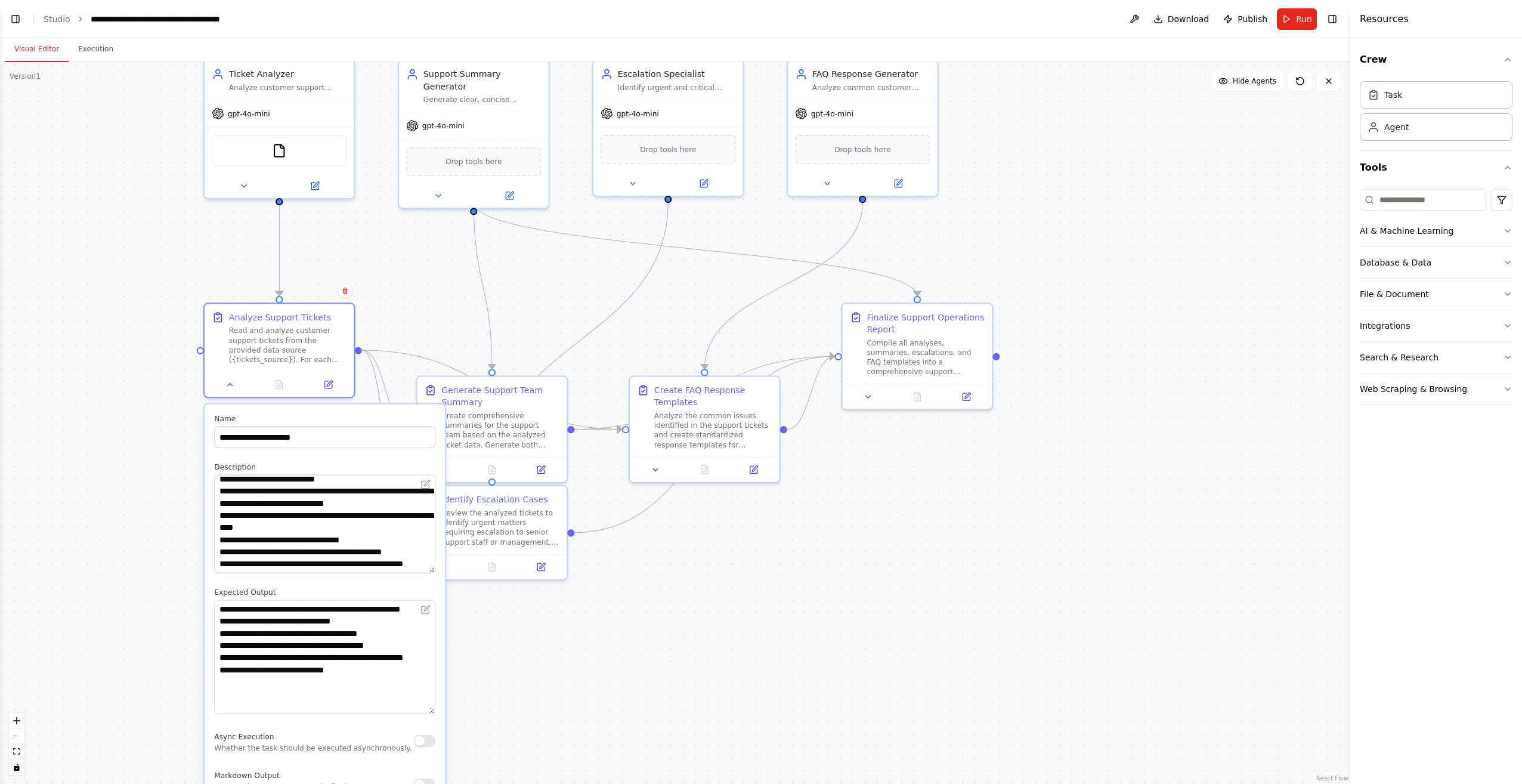
scroll to position [90, 0]
drag, startPoint x: 432, startPoint y: 515, endPoint x: 427, endPoint y: 579, distance: 64.2
click at [427, 573] on textarea "**********" at bounding box center [324, 523] width 221 height 98
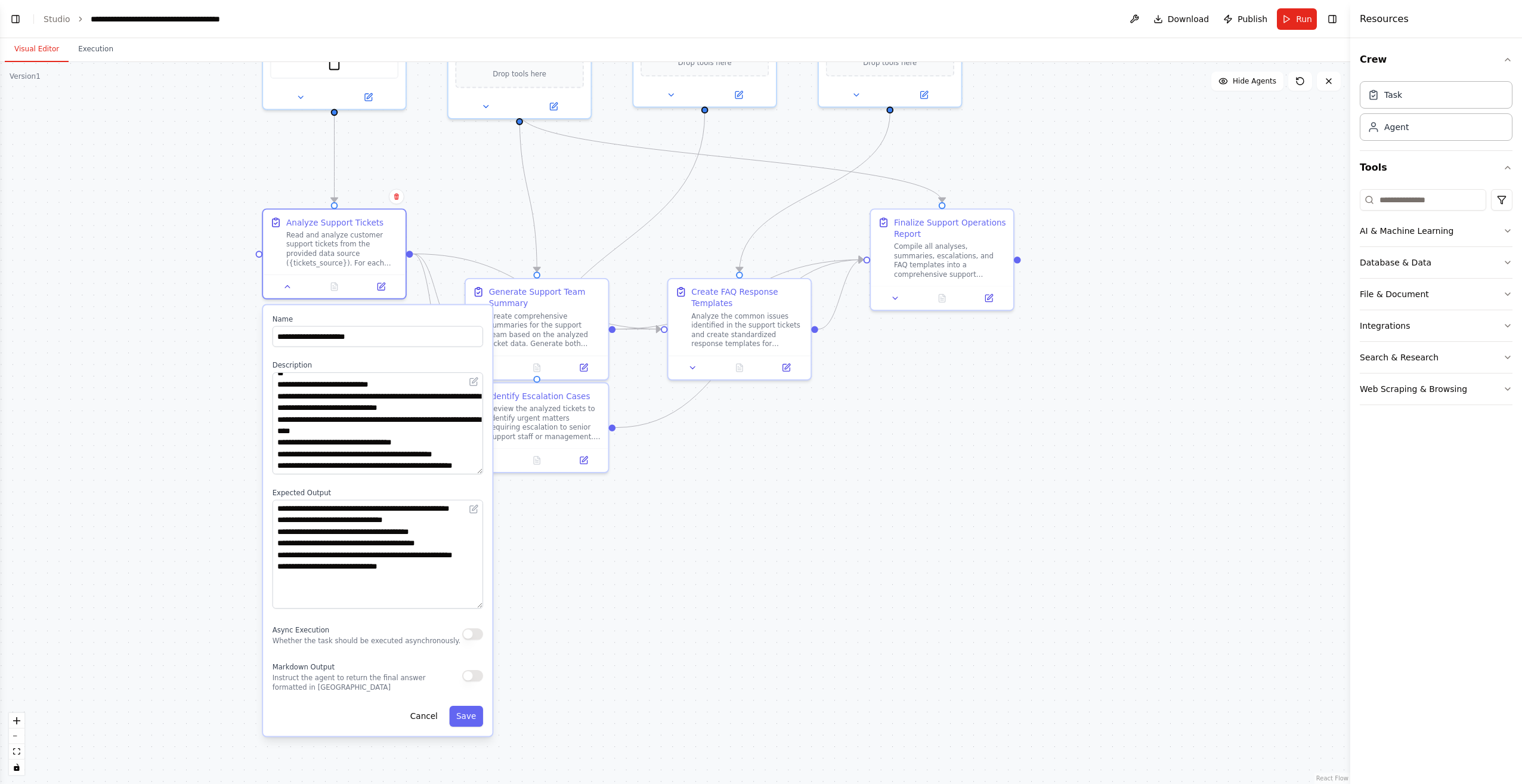
drag, startPoint x: 564, startPoint y: 724, endPoint x: 641, endPoint y: 576, distance: 166.8
click at [641, 576] on div ".deletable-edge-delete-btn { width: 20px; height: 20px; border: 0px solid #ffff…" at bounding box center [675, 423] width 1351 height 722
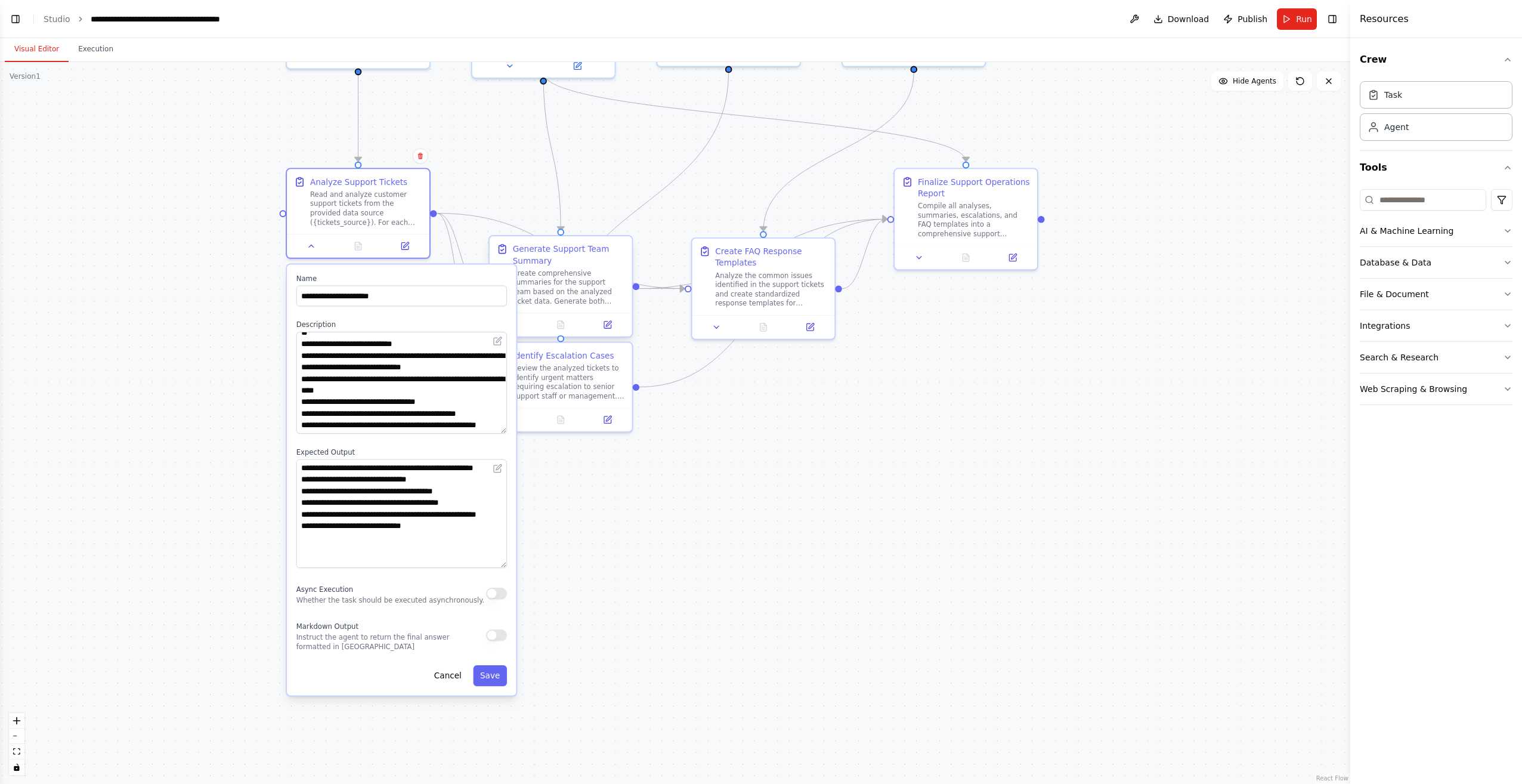
click at [594, 264] on div "Generate Support Team Summary" at bounding box center [568, 254] width 112 height 23
click at [520, 324] on button at bounding box center [514, 325] width 40 height 14
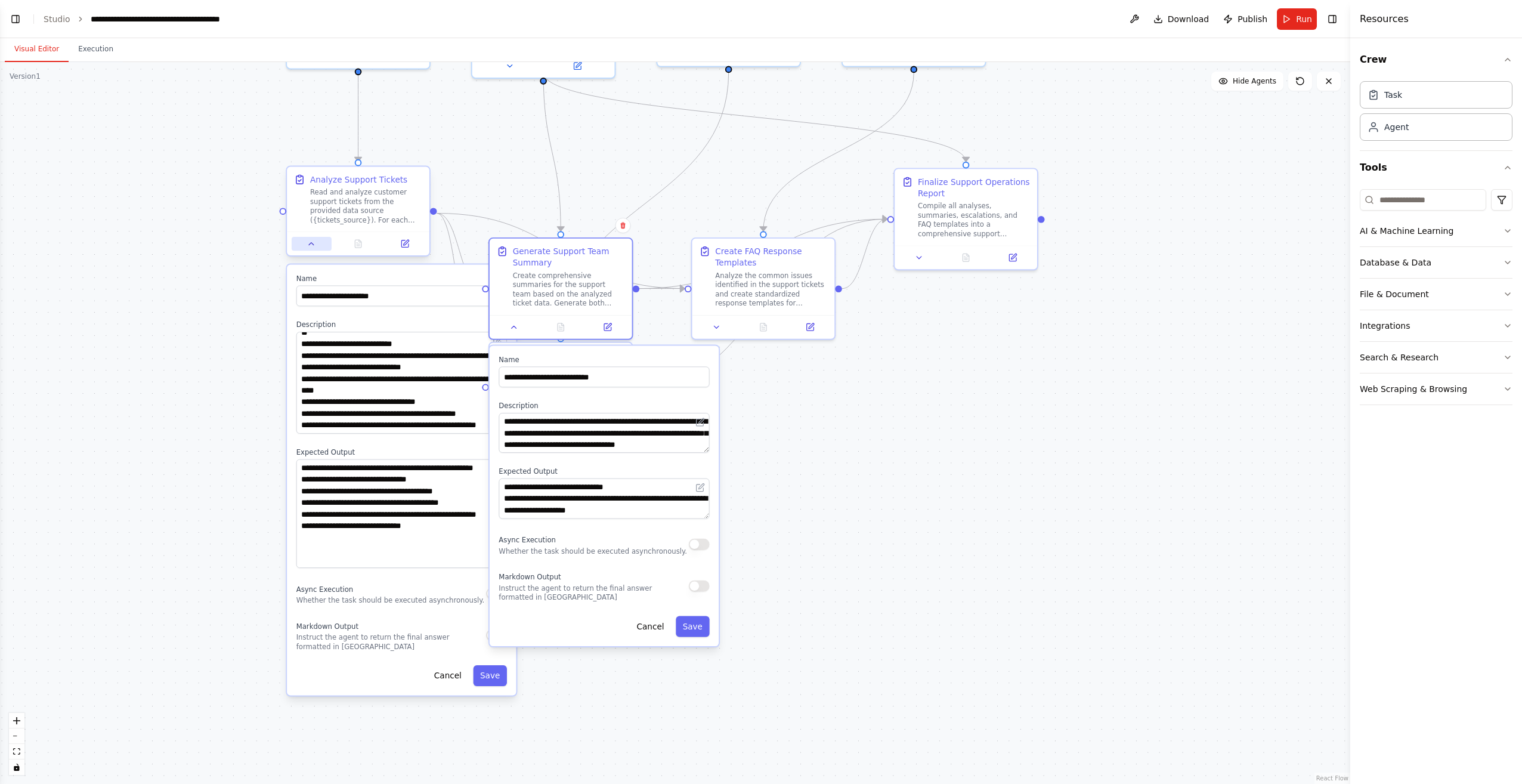
click at [311, 246] on icon at bounding box center [311, 243] width 9 height 9
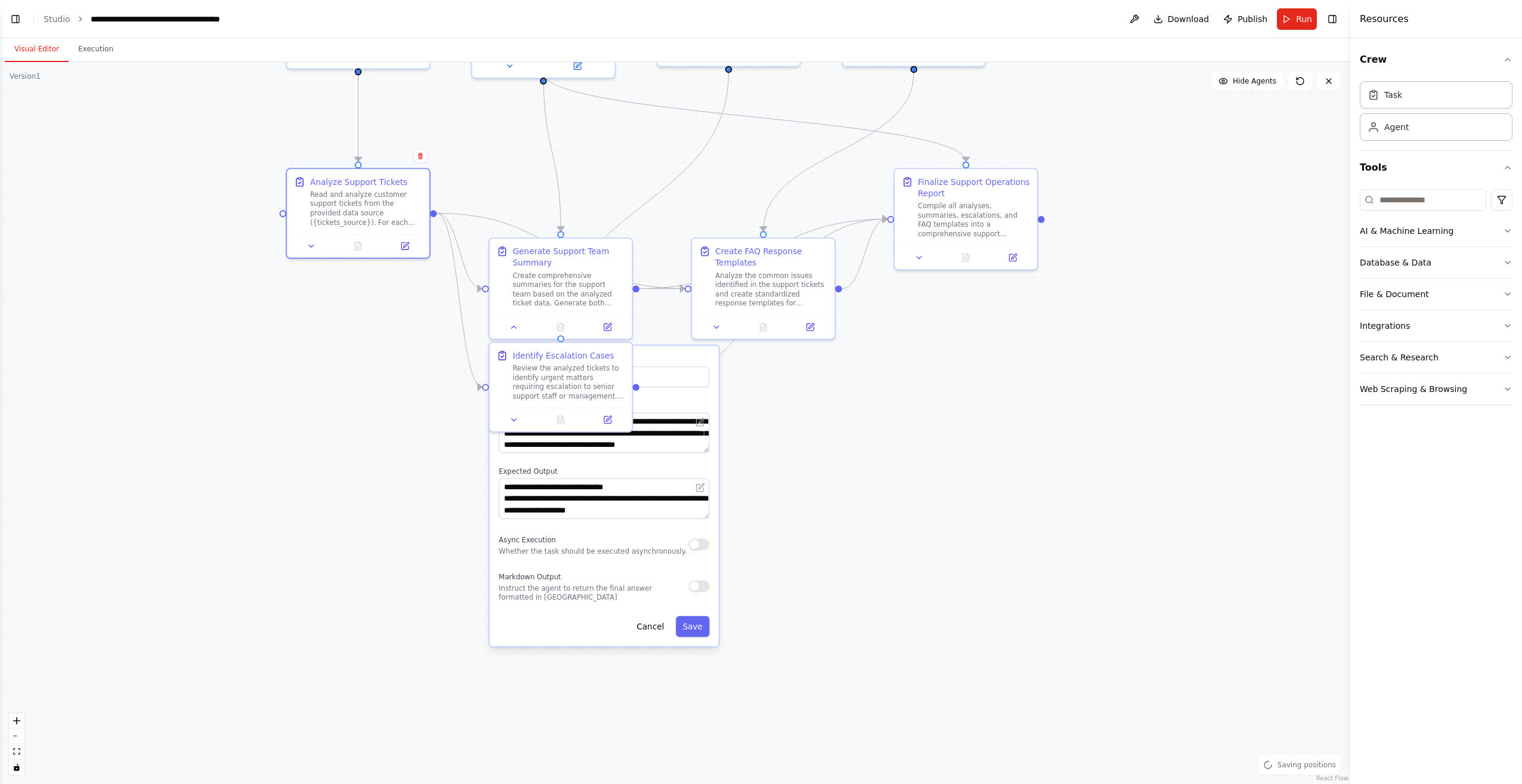
click at [681, 401] on div "**********" at bounding box center [604, 496] width 229 height 300
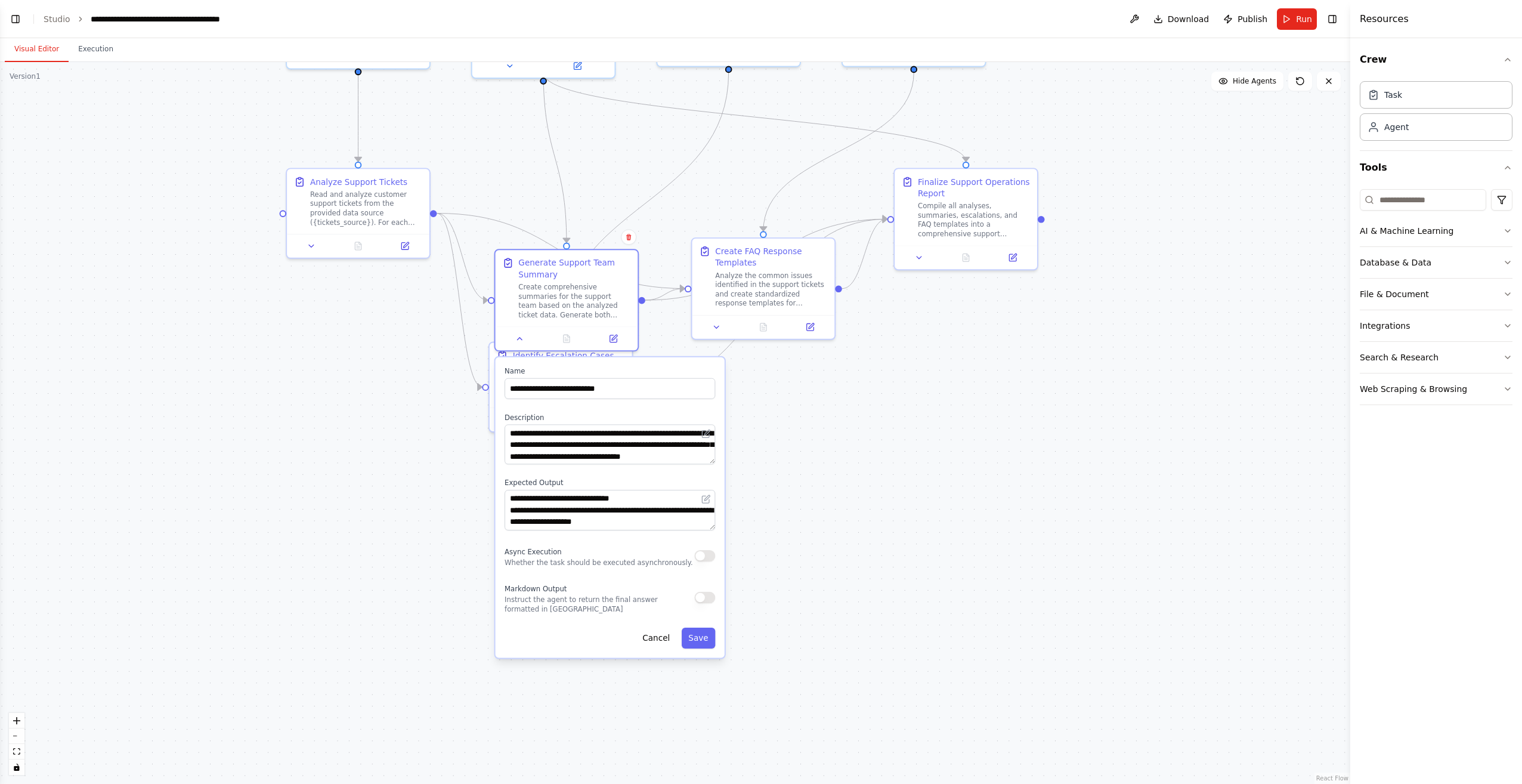
drag, startPoint x: 713, startPoint y: 453, endPoint x: 714, endPoint y: 471, distance: 18.0
click at [714, 471] on div "**********" at bounding box center [610, 508] width 229 height 300
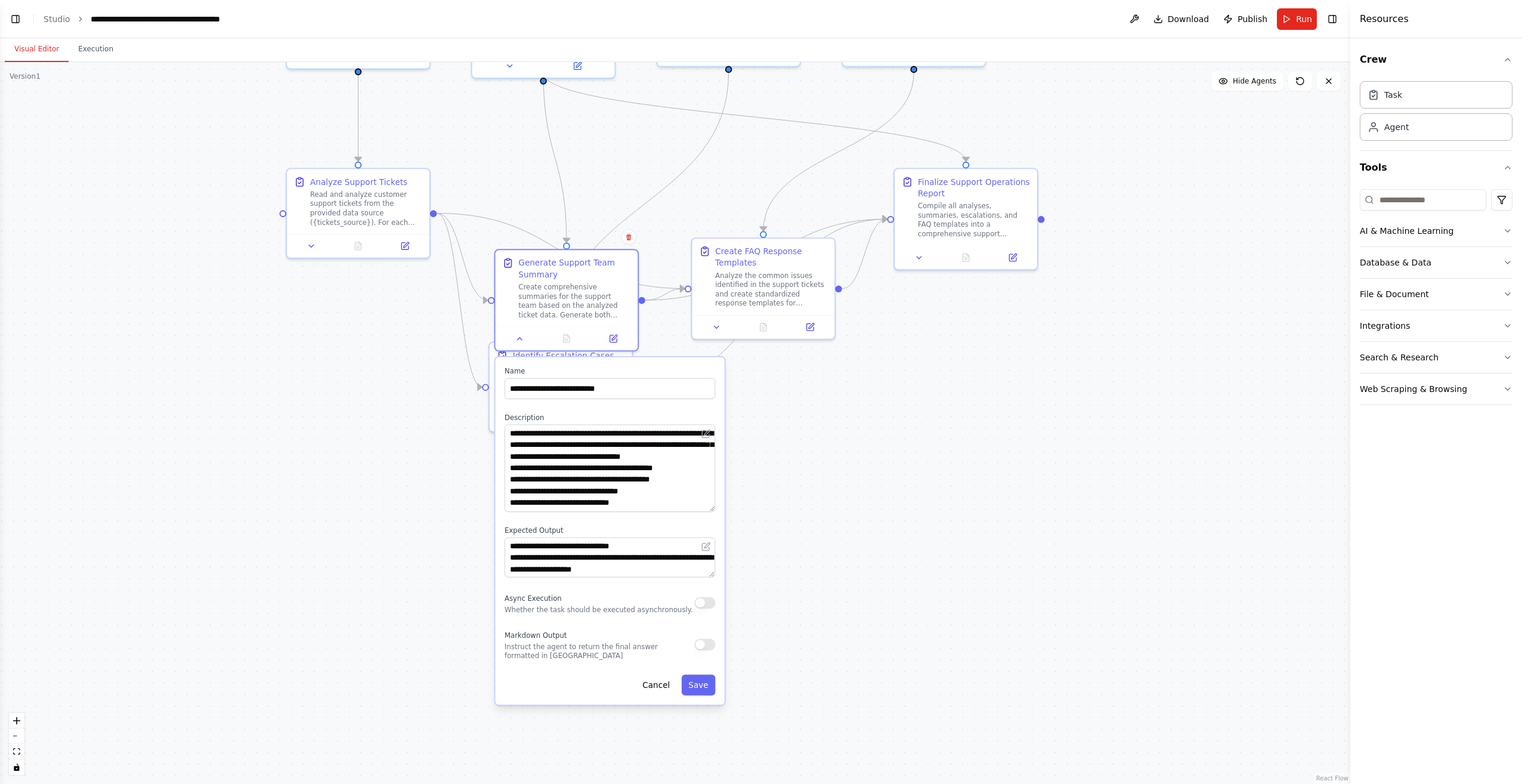
drag, startPoint x: 712, startPoint y: 462, endPoint x: 712, endPoint y: 509, distance: 47.0
click at [712, 509] on textarea "**********" at bounding box center [609, 467] width 211 height 88
click at [667, 369] on label "Name" at bounding box center [609, 370] width 211 height 9
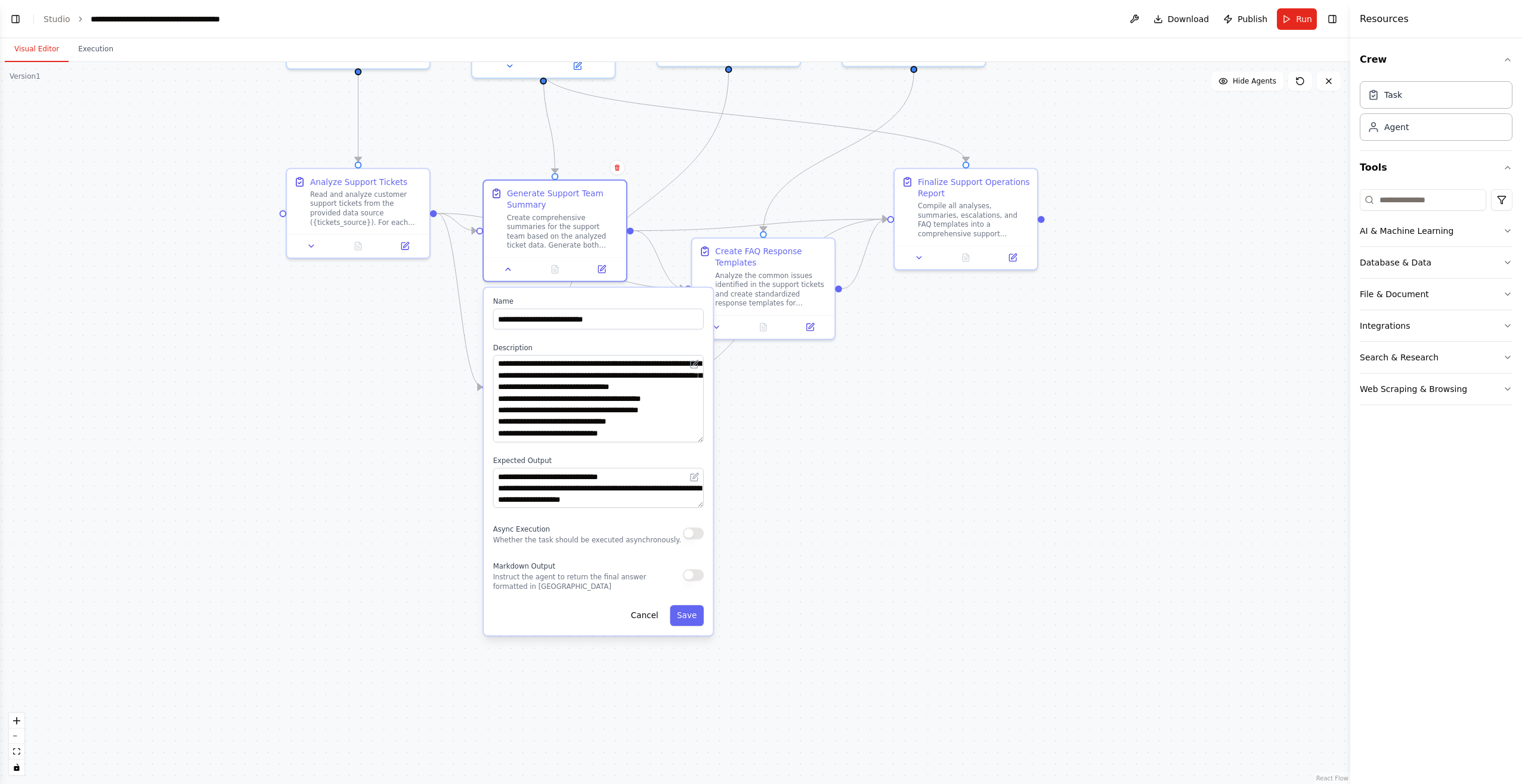
drag, startPoint x: 665, startPoint y: 359, endPoint x: 657, endPoint y: 286, distance: 73.4
click at [657, 286] on div ".deletable-edge-delete-btn { width: 20px; height: 20px; border: 0px solid #ffff…" at bounding box center [883, 228] width 1310 height 700
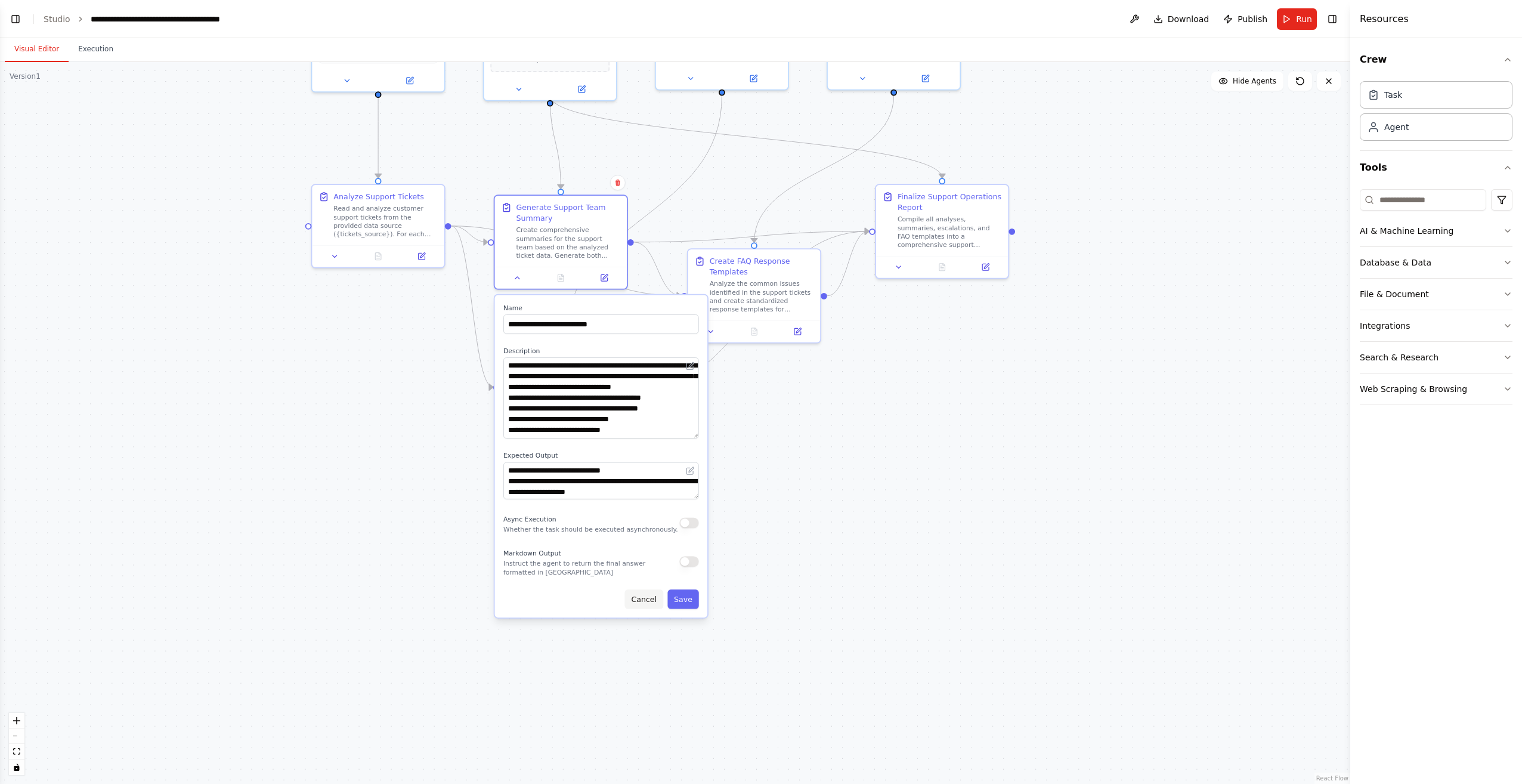
click at [651, 601] on button "Cancel" at bounding box center [644, 599] width 38 height 19
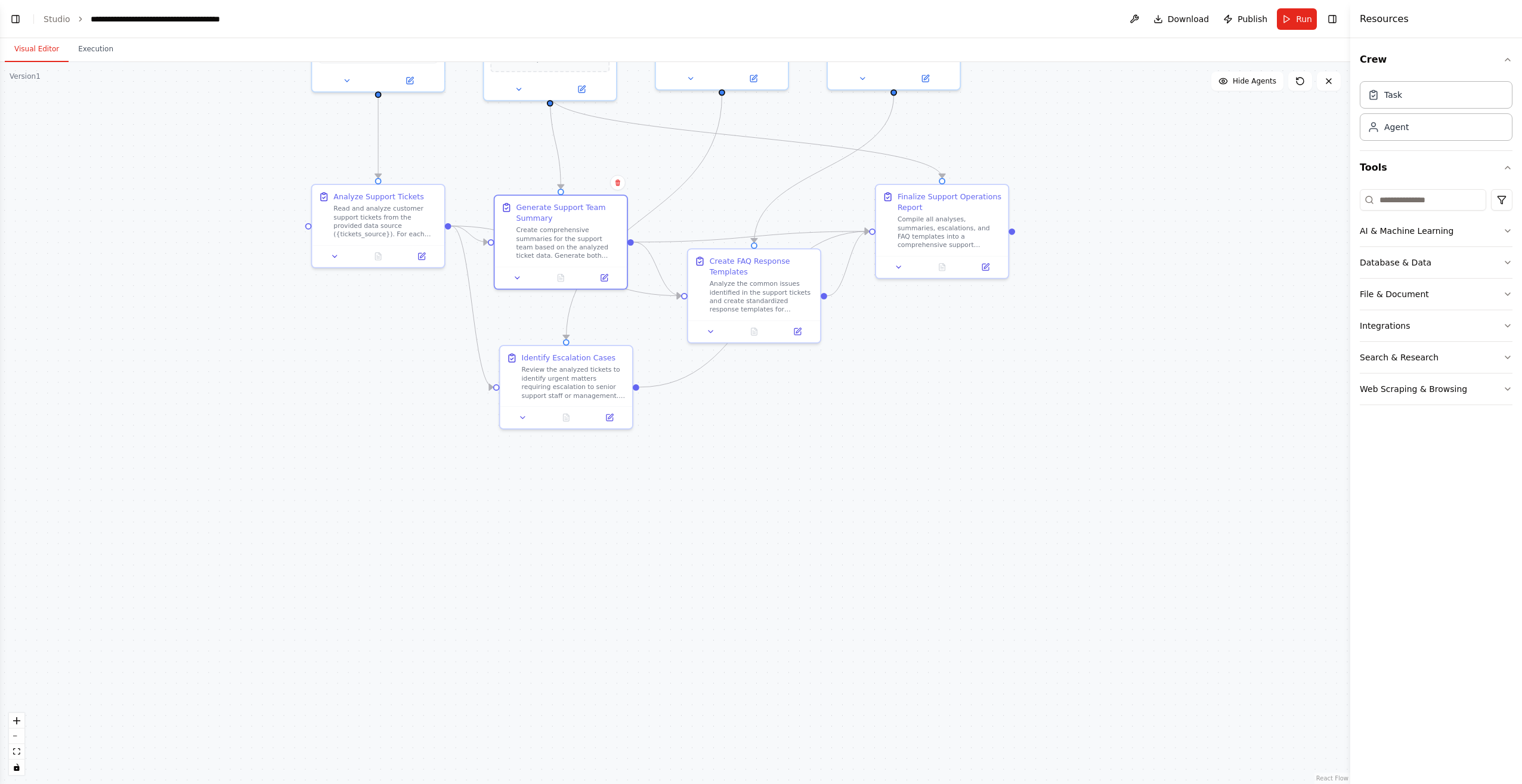
click at [757, 429] on div ".deletable-edge-delete-btn { width: 20px; height: 20px; border: 0px solid #ffff…" at bounding box center [675, 423] width 1351 height 722
click at [757, 26] on button "Run" at bounding box center [1297, 19] width 40 height 21
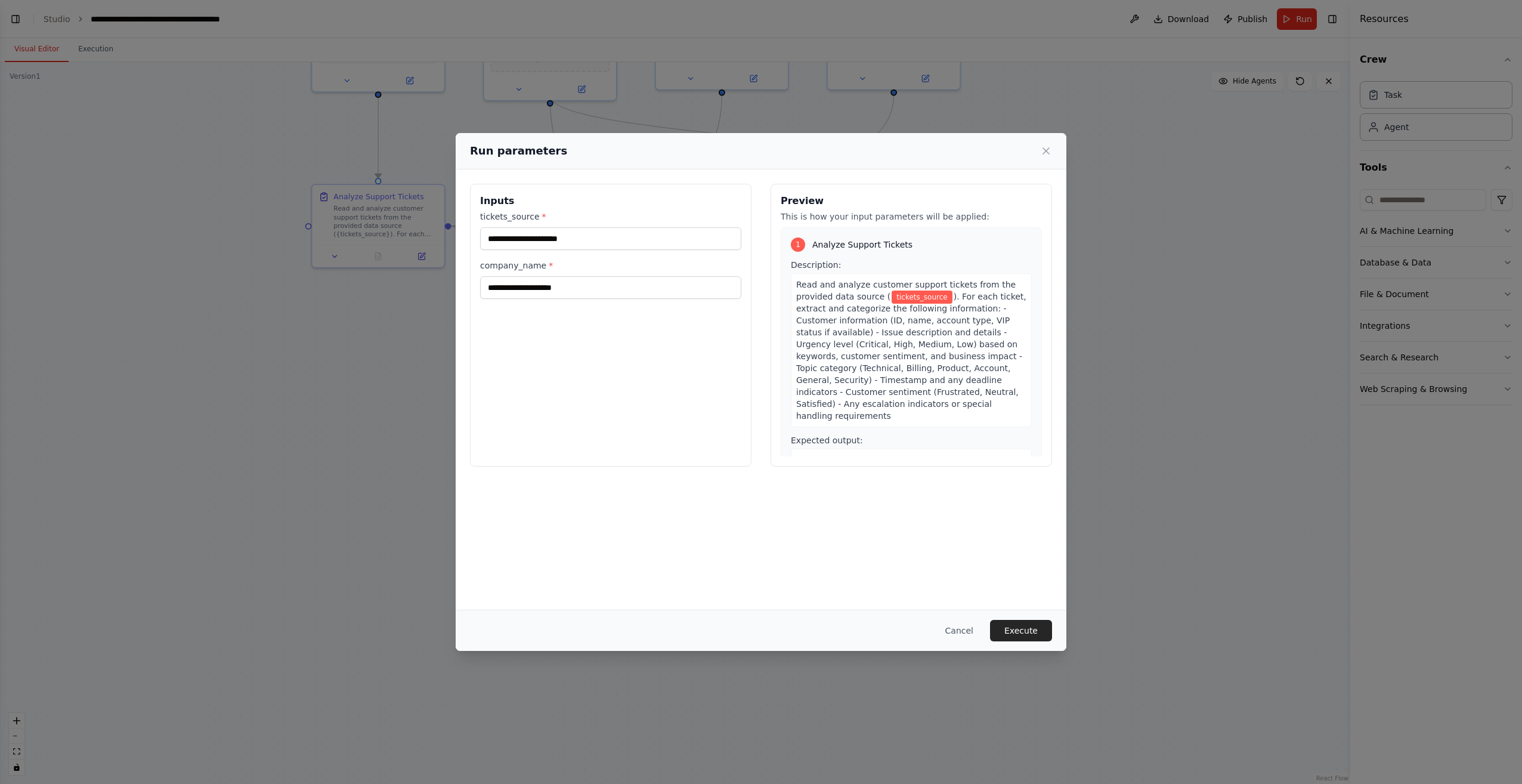
click at [658, 225] on div "tickets_source *" at bounding box center [611, 230] width 261 height 39
click at [657, 227] on div "tickets_source *" at bounding box center [611, 230] width 261 height 39
click at [657, 236] on input "tickets_source *" at bounding box center [611, 238] width 261 height 23
type input "**********"
click at [635, 290] on input "company_name *" at bounding box center [611, 287] width 261 height 23
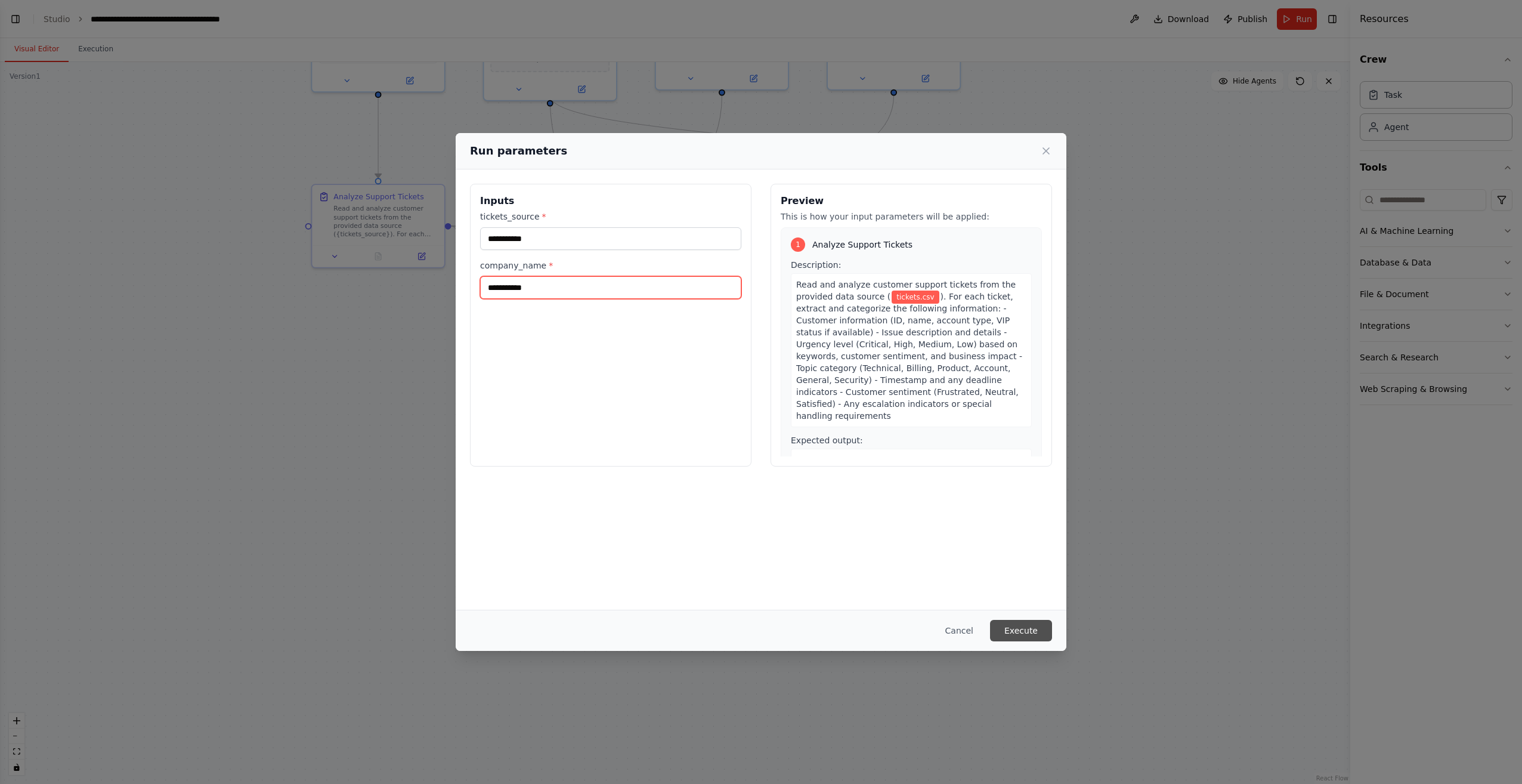
type input "**********"
click at [757, 629] on button "Execute" at bounding box center [1020, 630] width 62 height 21
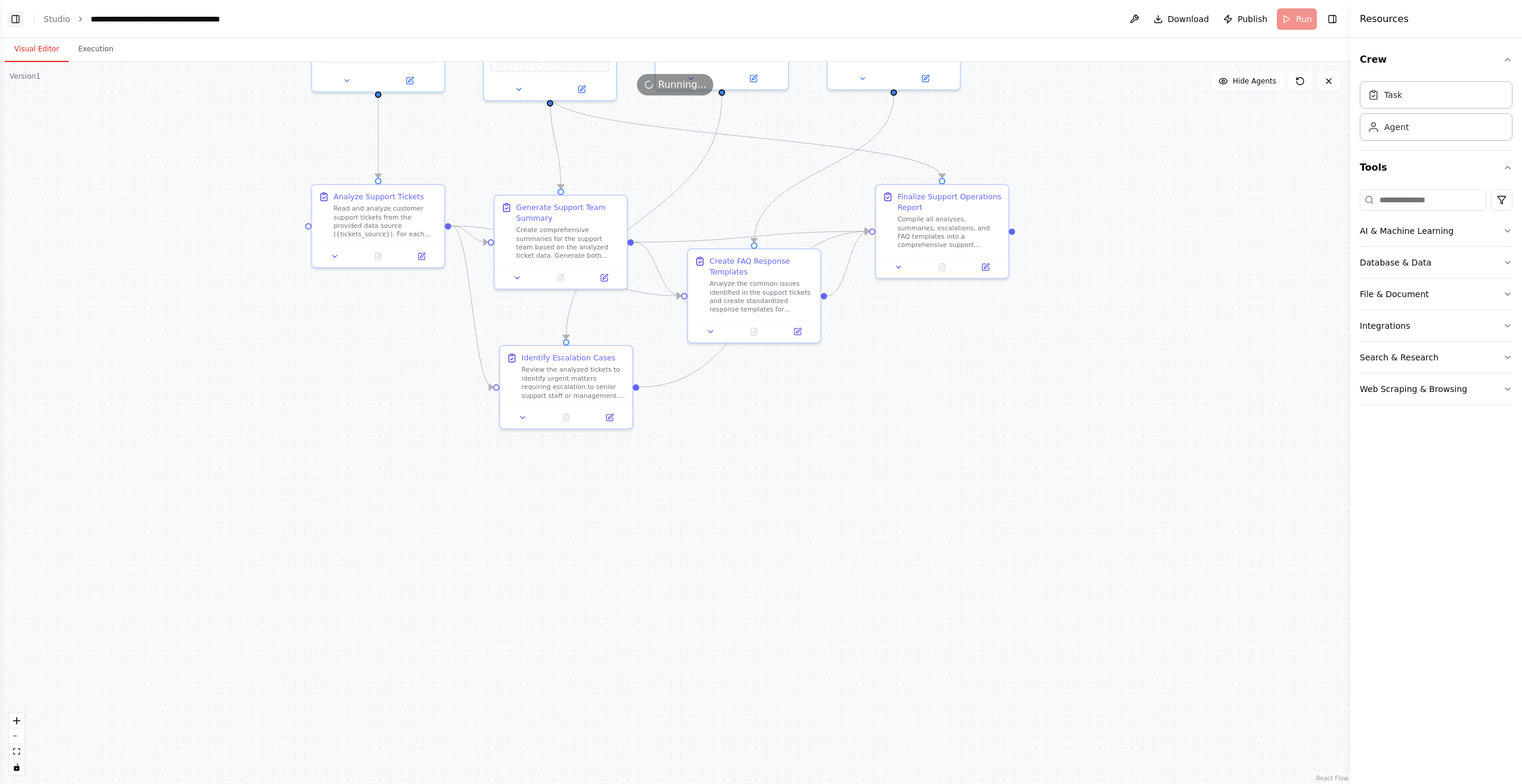
click at [15, 20] on button "Toggle Left Sidebar" at bounding box center [15, 20] width 17 height 17
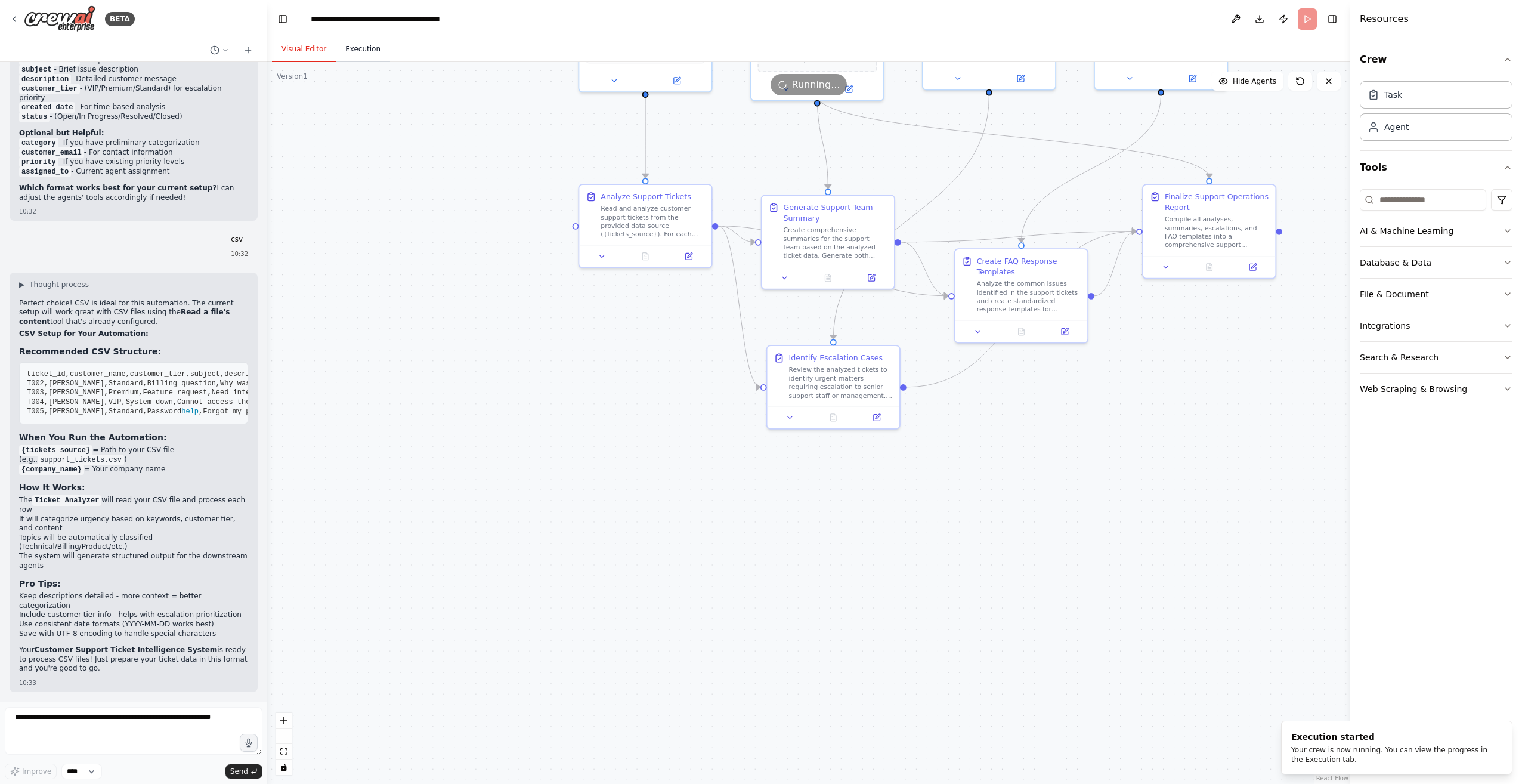
click at [354, 47] on button "Execution" at bounding box center [363, 49] width 55 height 25
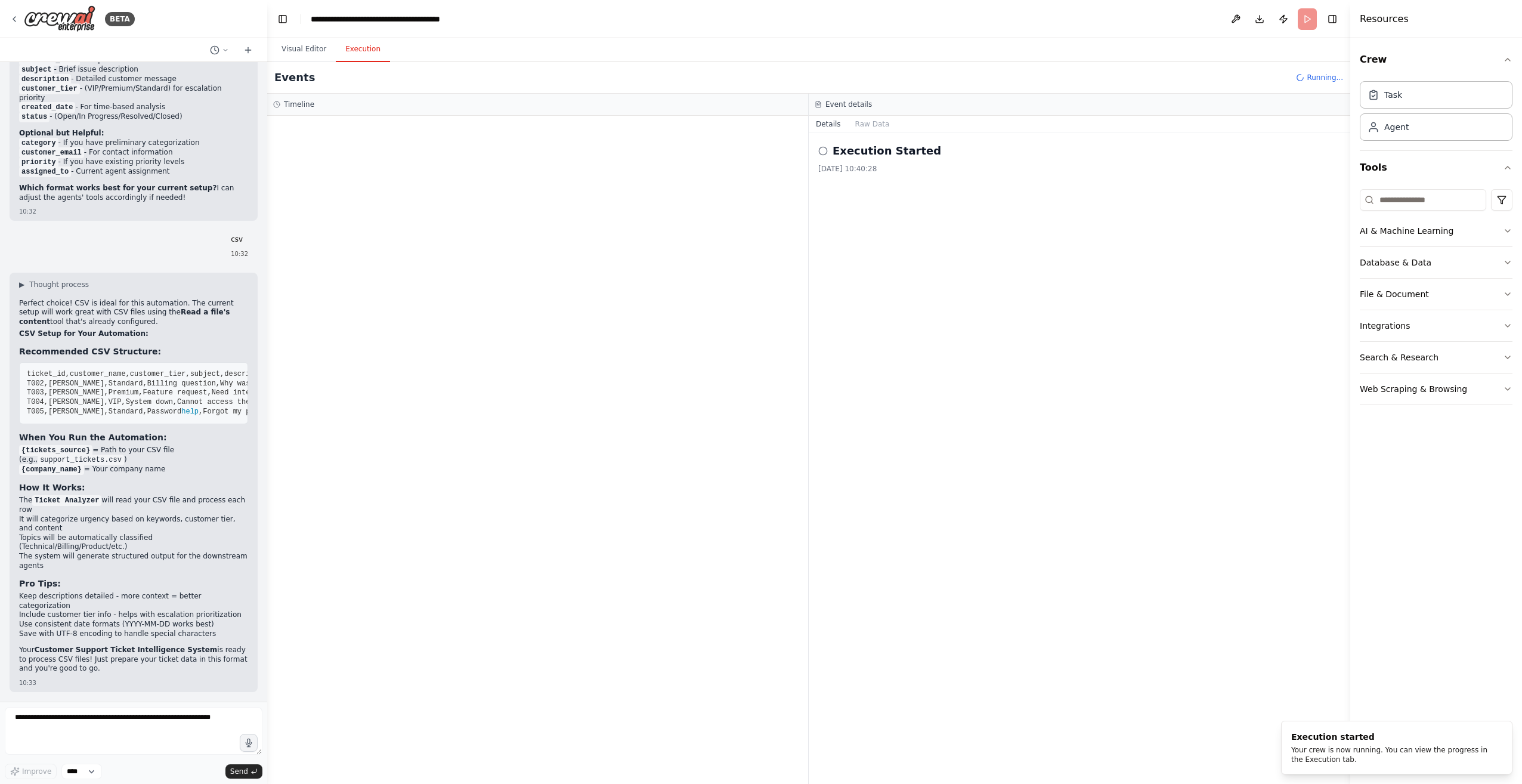
click at [757, 152] on h2 "Execution Started" at bounding box center [886, 151] width 108 height 17
click at [757, 217] on div at bounding box center [537, 450] width 541 height 668
click at [757, 123] on button "Raw Data" at bounding box center [872, 125] width 49 height 17
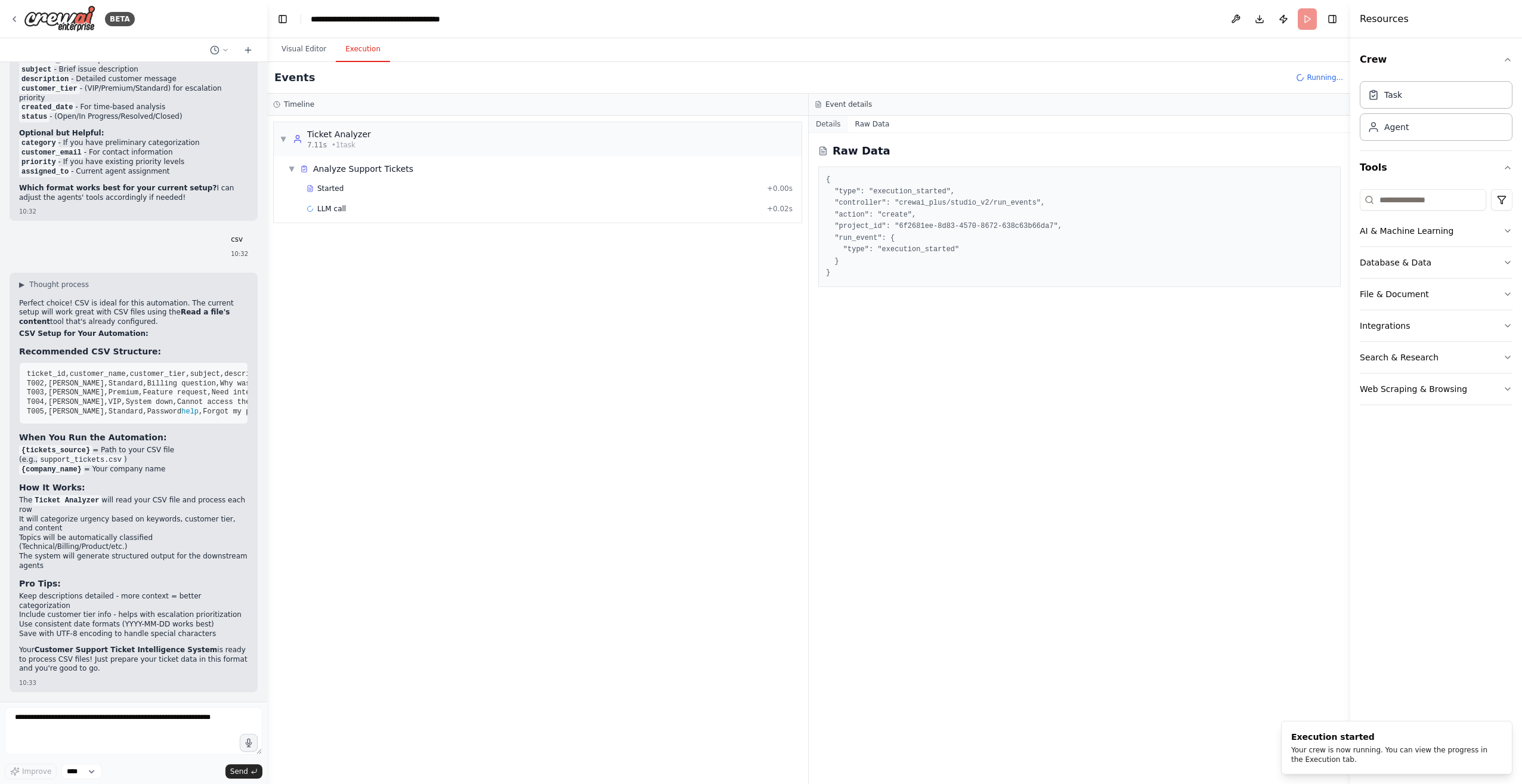
click at [757, 125] on button "Details" at bounding box center [828, 125] width 39 height 17
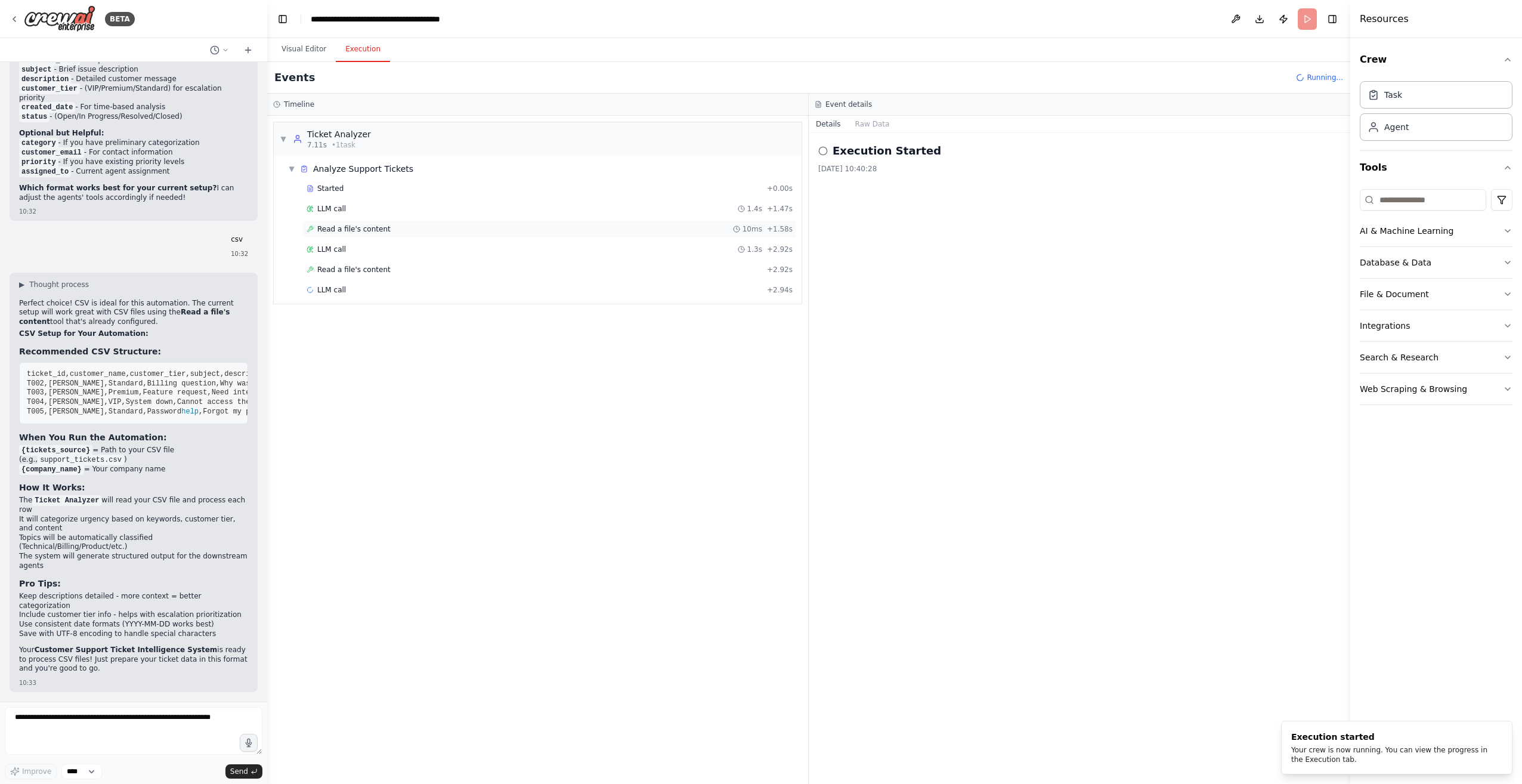
click at [492, 230] on div "Read a file's content 10ms + 1.58s" at bounding box center [549, 229] width 486 height 9
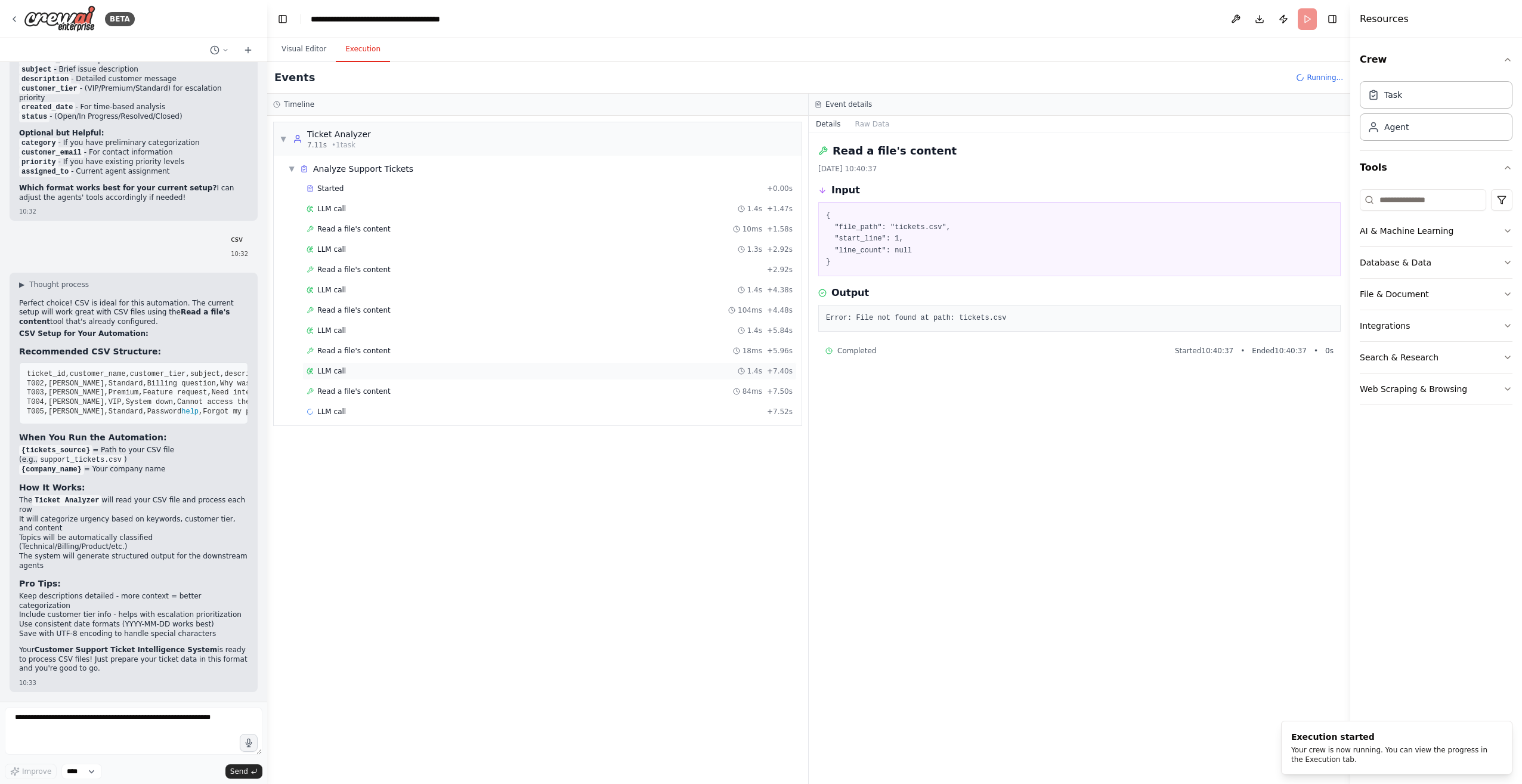
click at [476, 373] on div "LLM call 1.4s + 7.40s" at bounding box center [549, 370] width 495 height 18
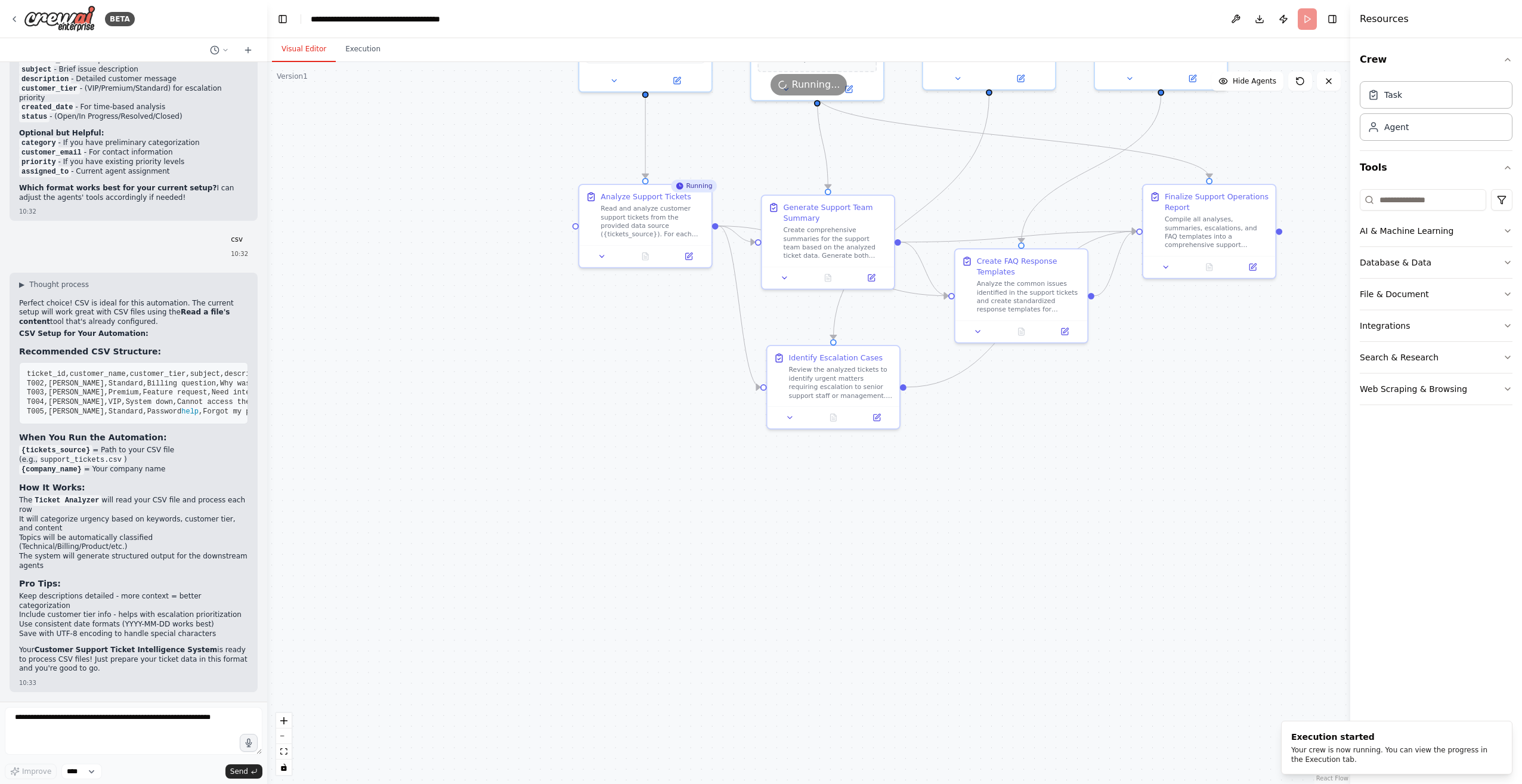
click at [296, 42] on button "Visual Editor" at bounding box center [304, 49] width 64 height 25
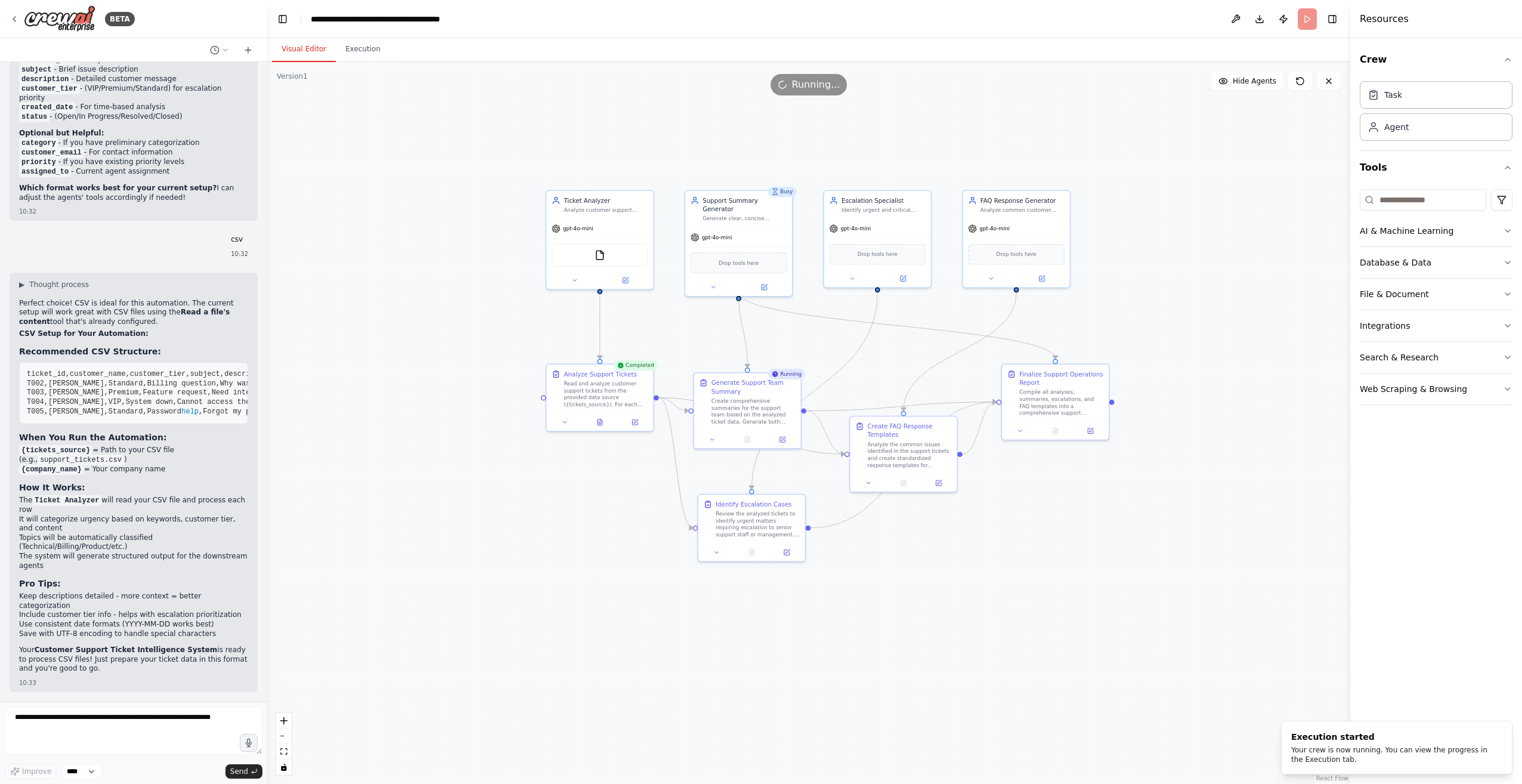
drag, startPoint x: 509, startPoint y: 296, endPoint x: 483, endPoint y: 449, distance: 155.2
click at [483, 449] on div ".deletable-edge-delete-btn { width: 20px; height: 20px; border: 0px solid #ffff…" at bounding box center [808, 423] width 1083 height 722
click at [366, 59] on button "Execution" at bounding box center [363, 49] width 55 height 25
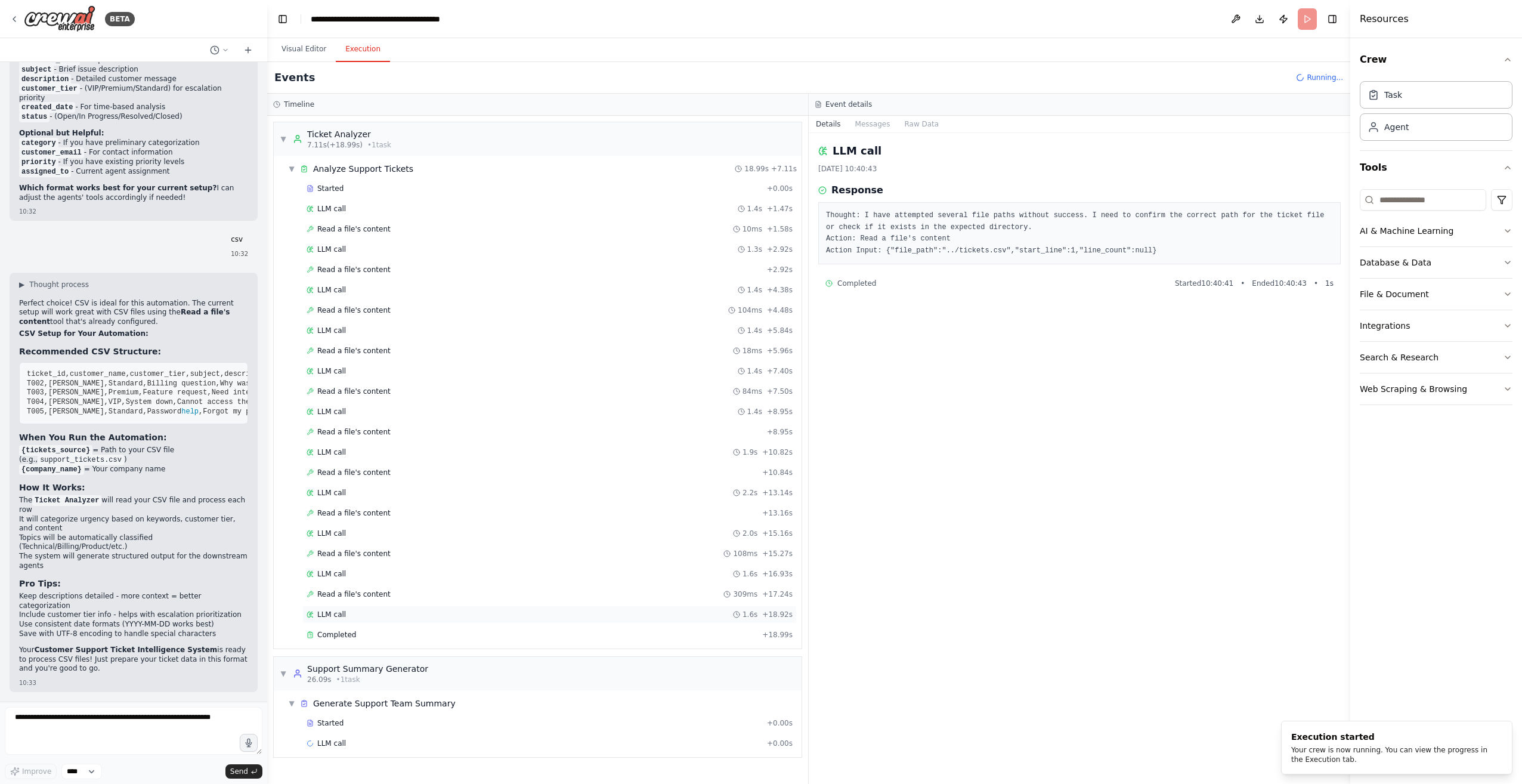
click at [385, 606] on div "LLM call 1.6s + 18.92s" at bounding box center [549, 614] width 495 height 18
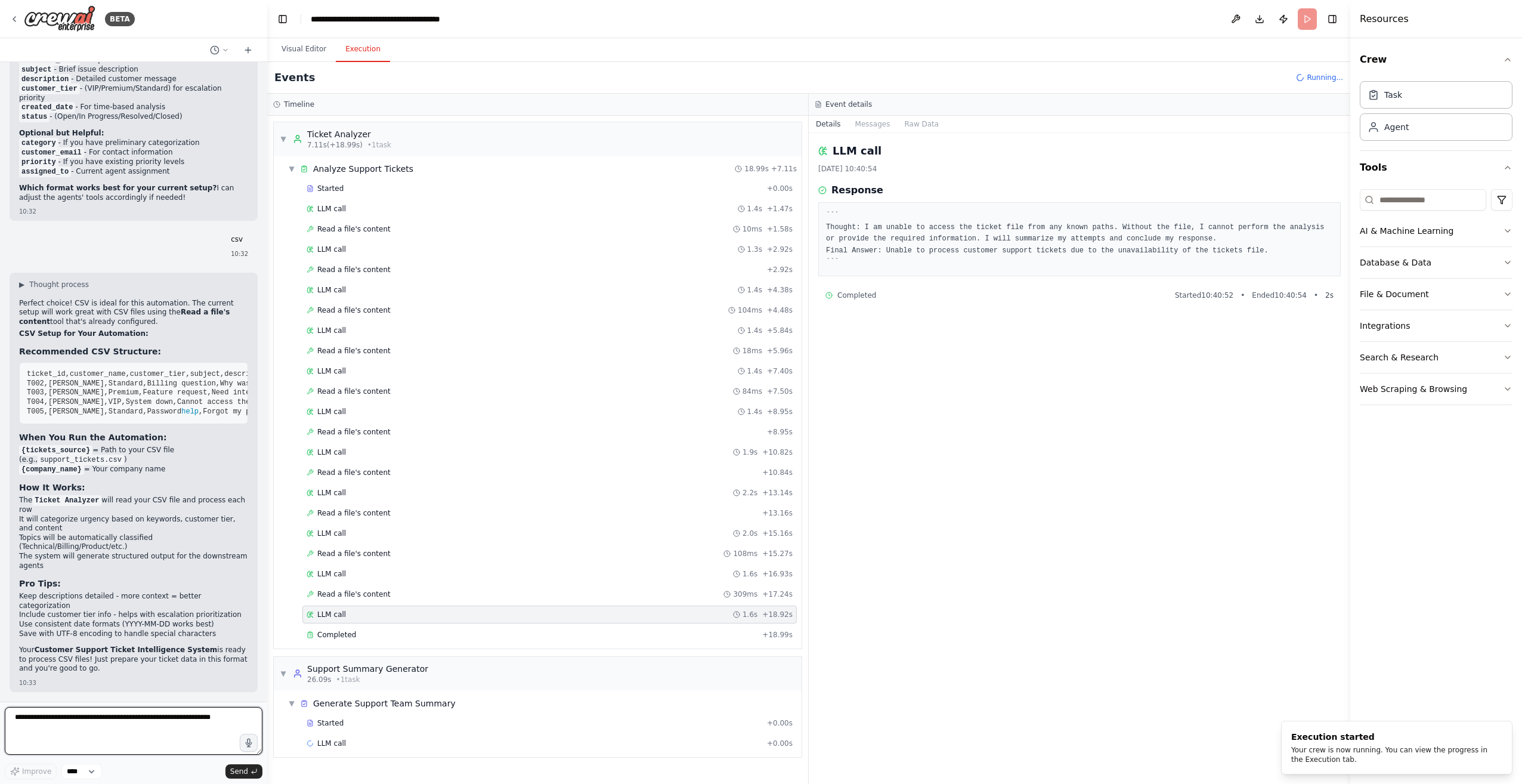
click at [168, 713] on textarea at bounding box center [134, 730] width 258 height 48
type textarea "**********"
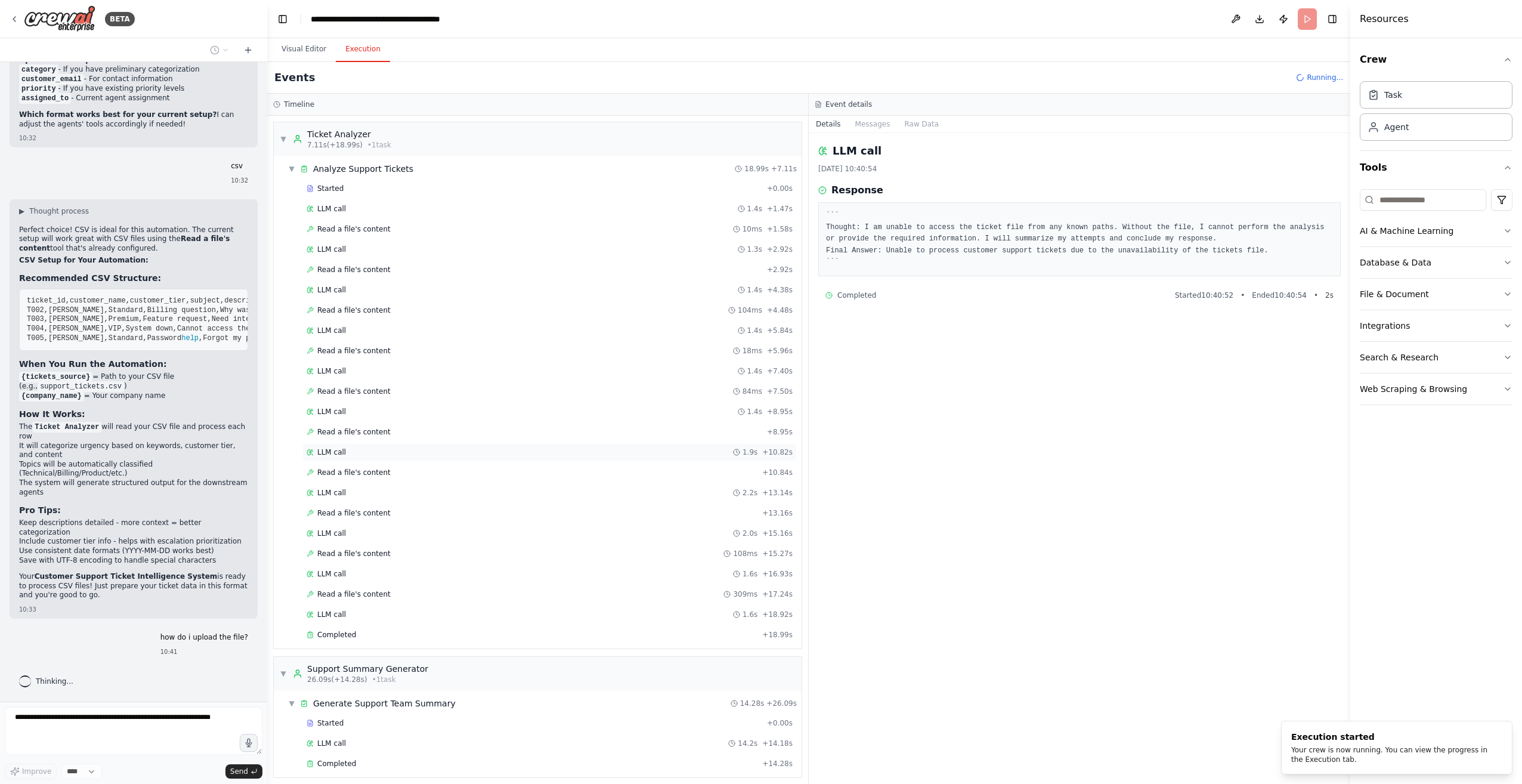
scroll to position [102, 0]
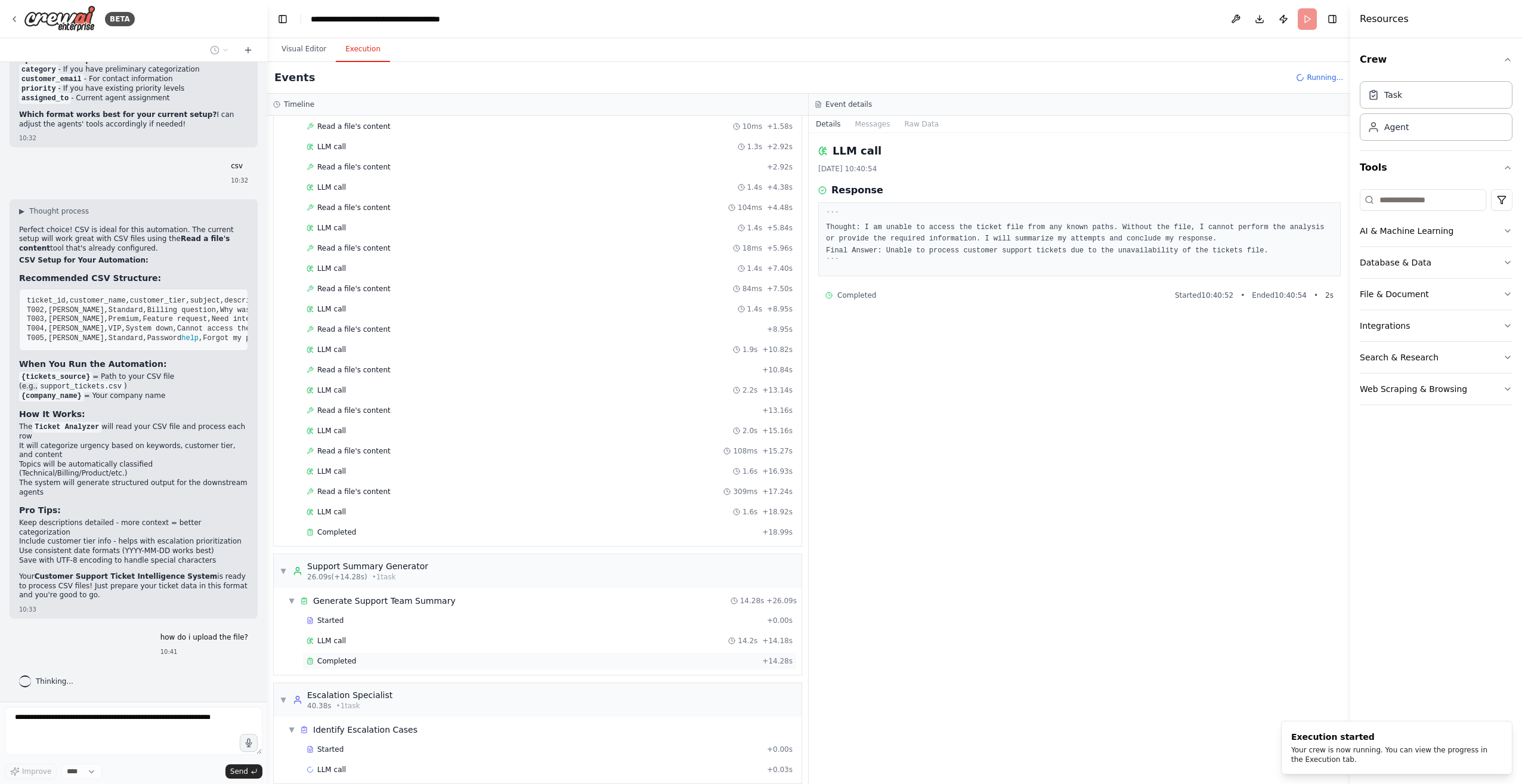
click at [354, 656] on div "Completed" at bounding box center [532, 660] width 450 height 9
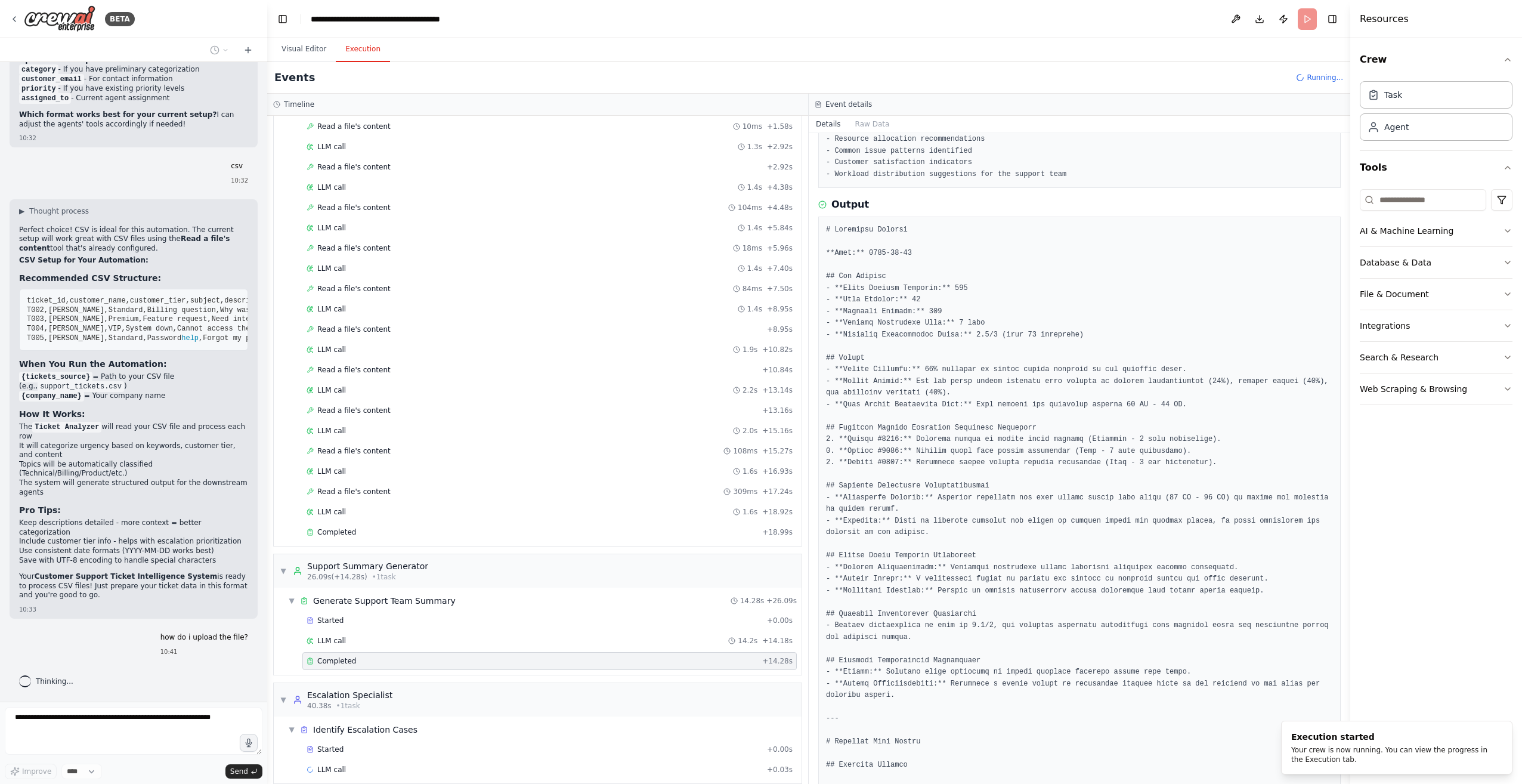
scroll to position [121, 0]
click at [502, 618] on div "Started + 0.00s LLM call 14.2s + 14.18s Completed + 14.28s" at bounding box center [542, 642] width 518 height 61
click at [497, 636] on div "LLM call 14.2s + 14.18s" at bounding box center [549, 640] width 486 height 9
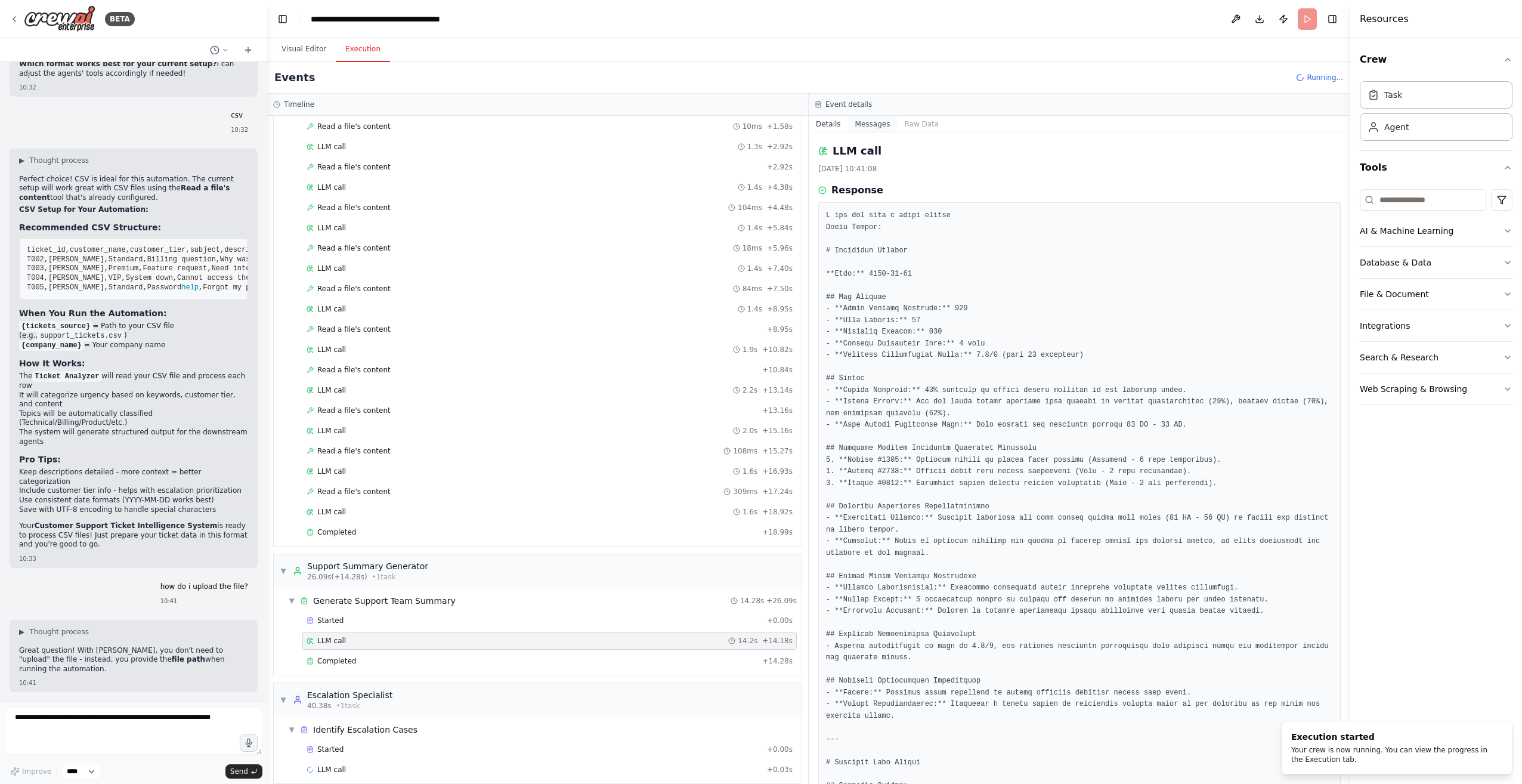
click at [757, 119] on button "Messages" at bounding box center [873, 125] width 49 height 17
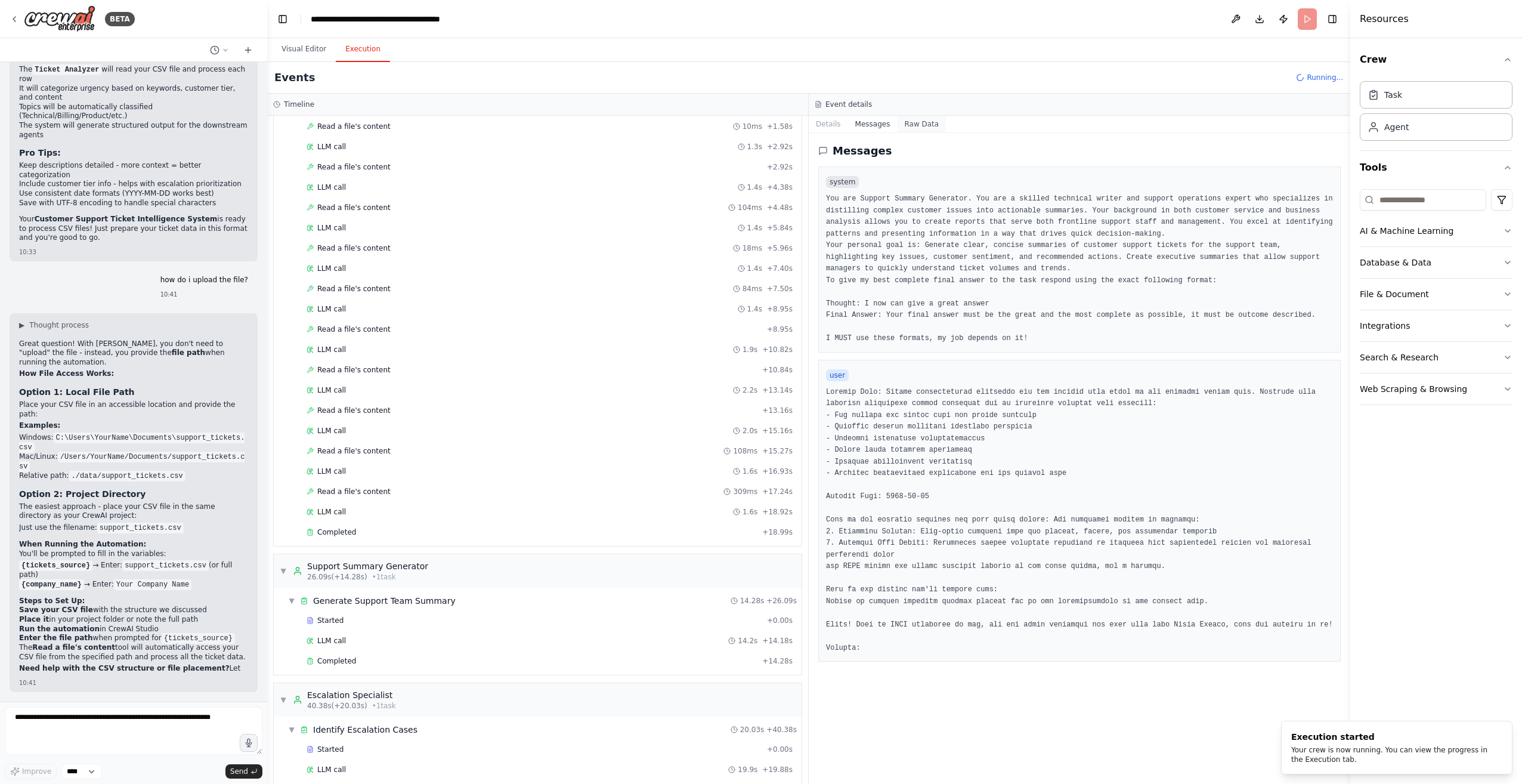
scroll to position [2254, 0]
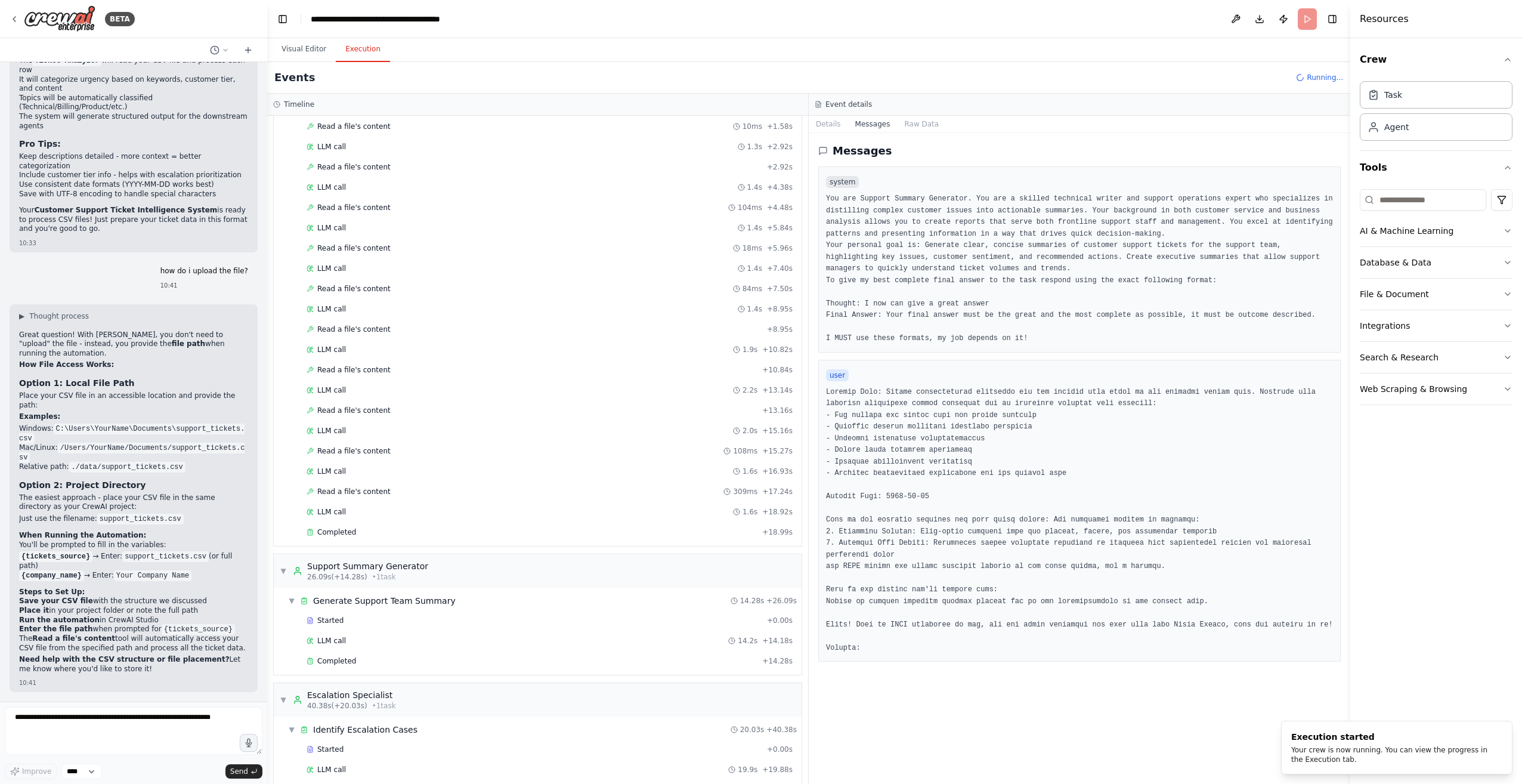
drag, startPoint x: 207, startPoint y: 519, endPoint x: 166, endPoint y: 482, distance: 55.2
click at [166, 473] on code "./data/support_tickets.csv" at bounding box center [127, 467] width 116 height 11
drag, startPoint x: 166, startPoint y: 482, endPoint x: 134, endPoint y: 510, distance: 42.5
click at [134, 510] on p "The easiest approach - place your CSV file in the same directory as your CrewAI…" at bounding box center [133, 502] width 229 height 19
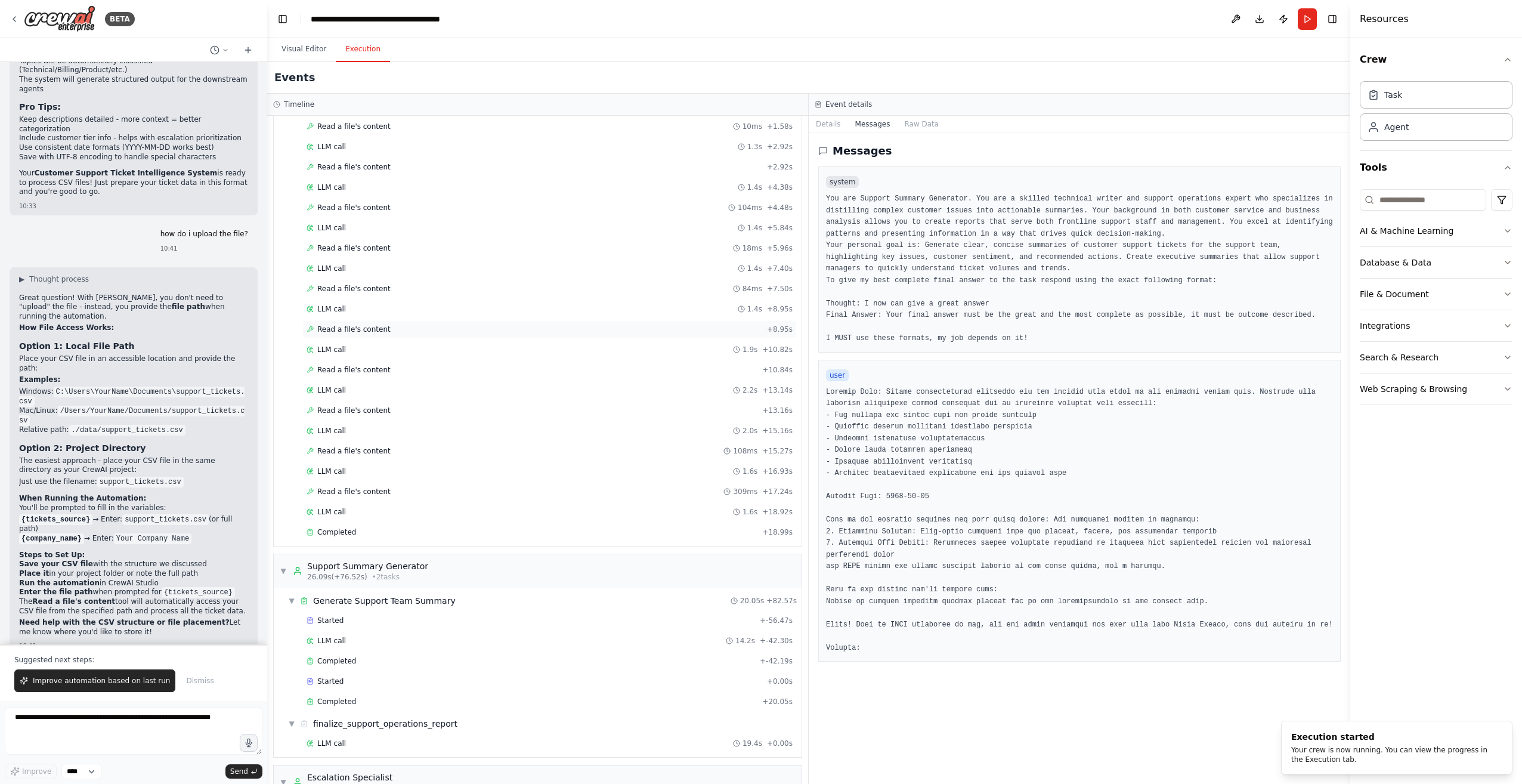
scroll to position [331, 0]
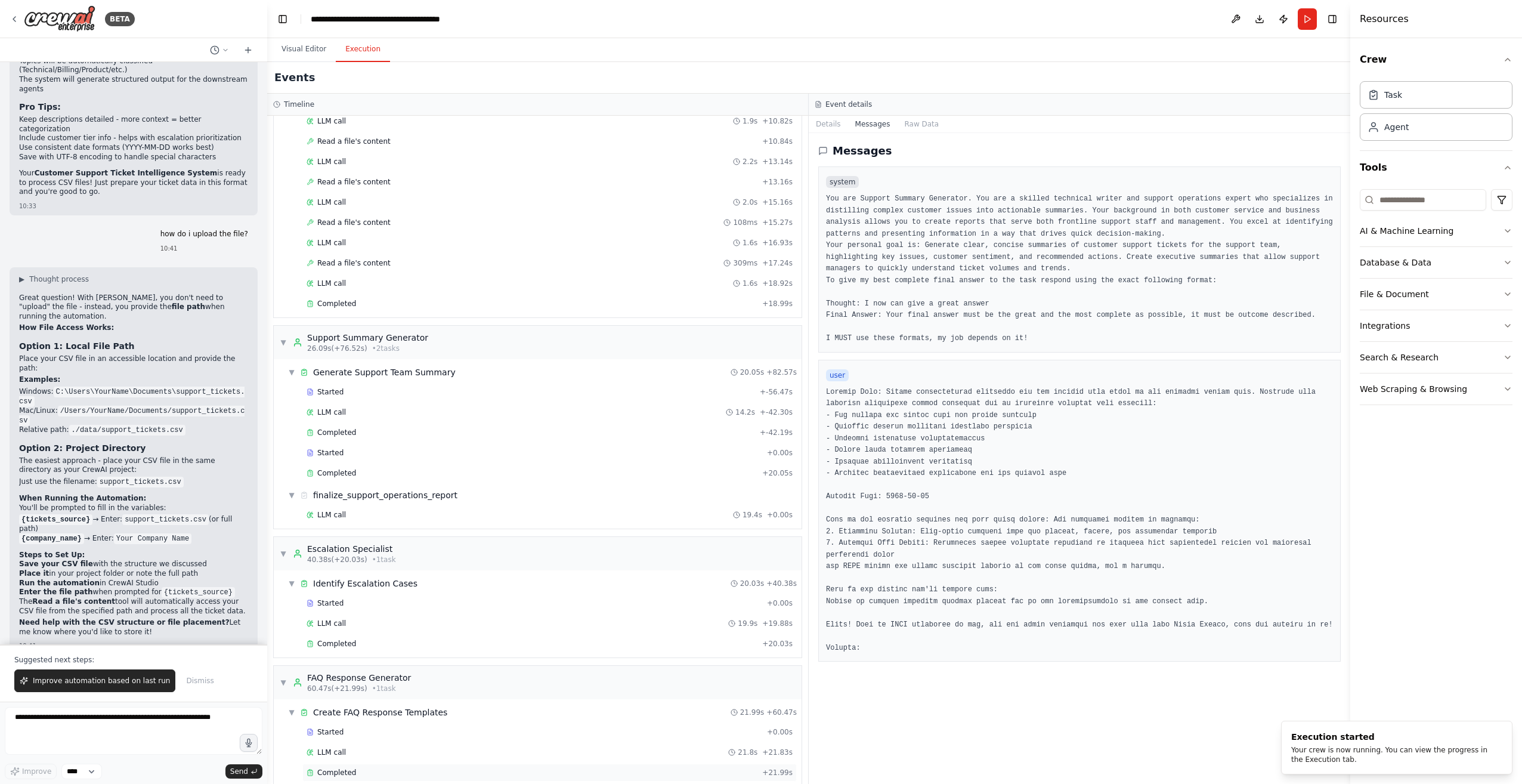
click at [384, 768] on div "Completed" at bounding box center [532, 772] width 450 height 9
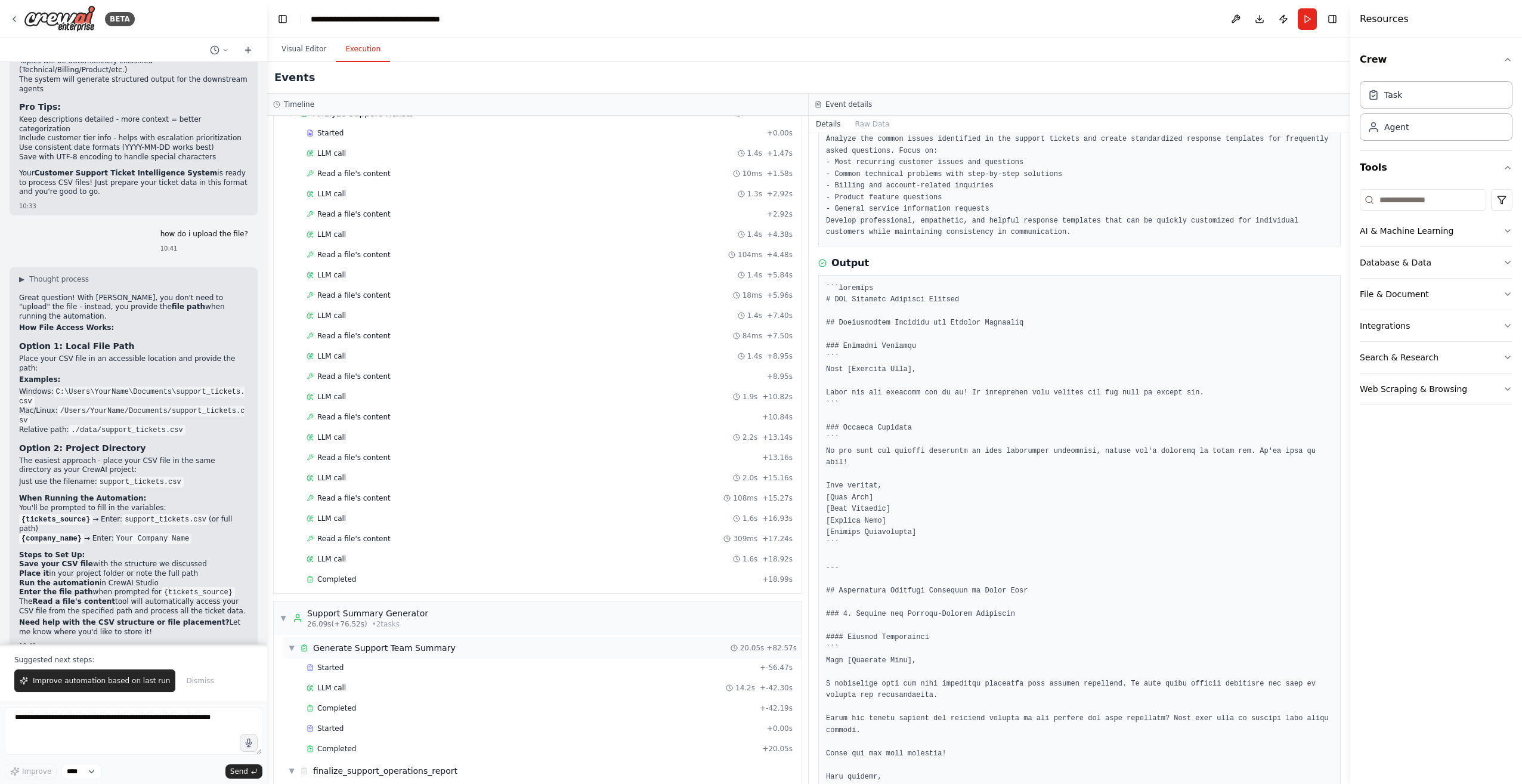
scroll to position [0, 0]
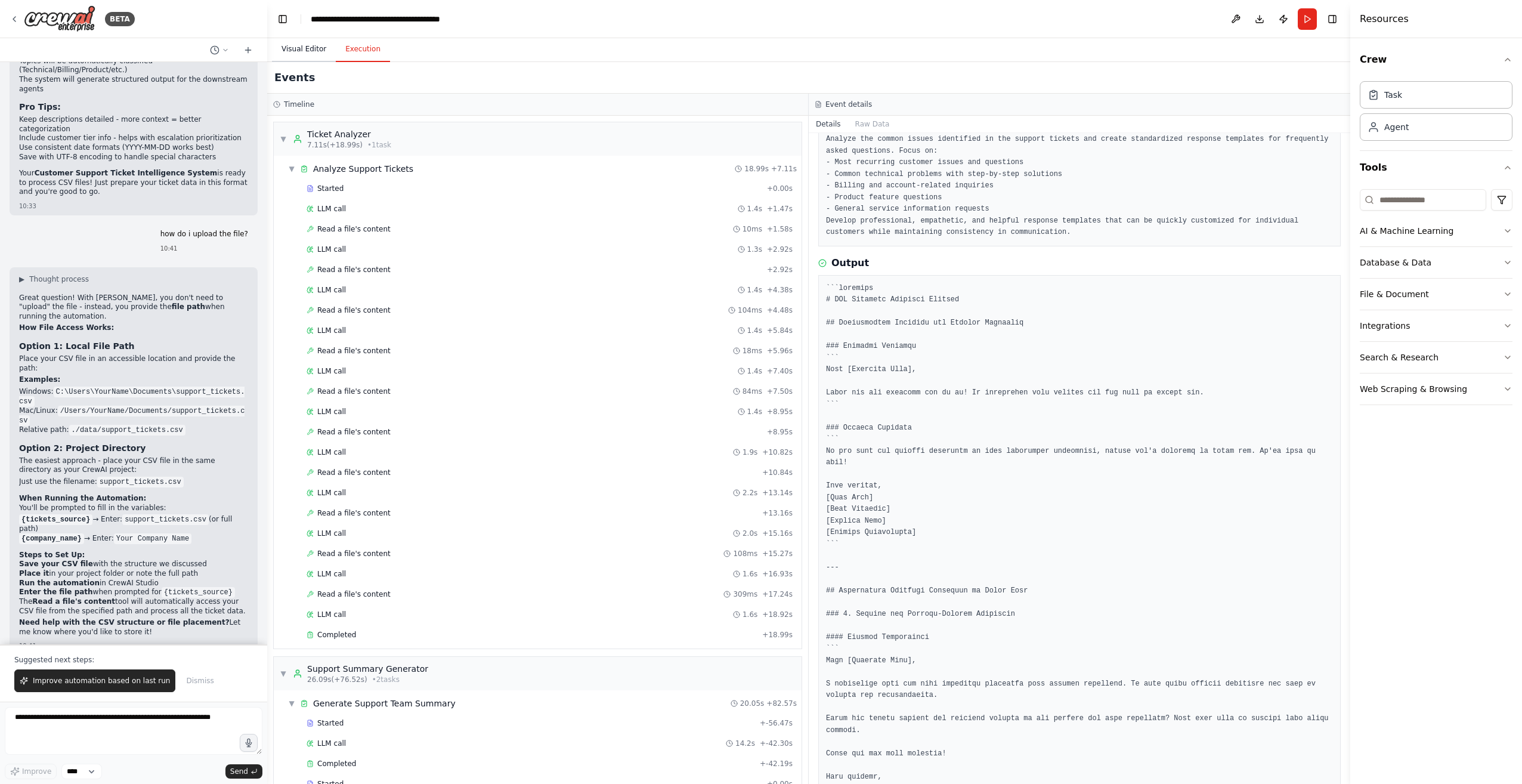
click at [300, 47] on button "Visual Editor" at bounding box center [304, 49] width 64 height 25
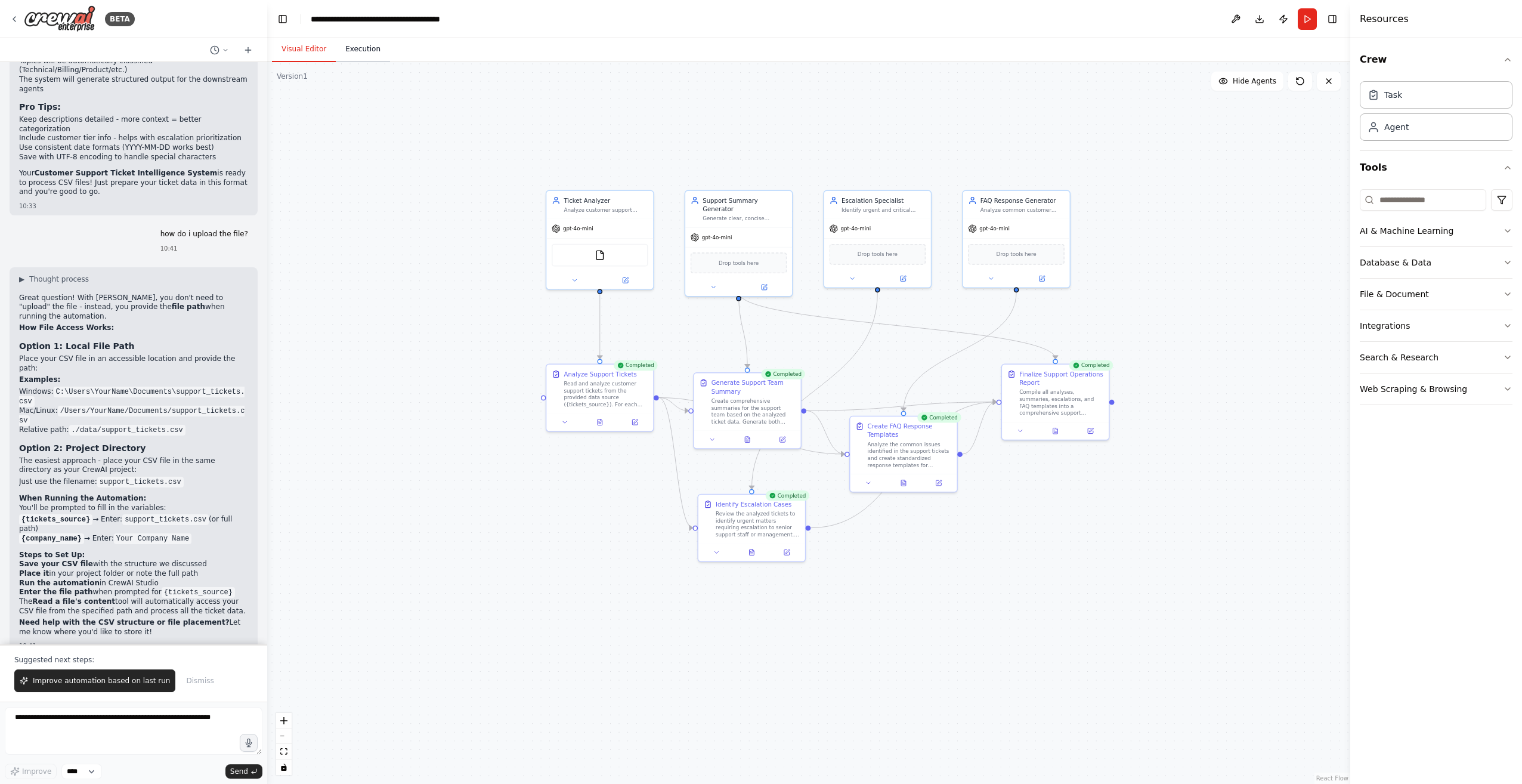
click at [366, 46] on button "Execution" at bounding box center [363, 49] width 55 height 25
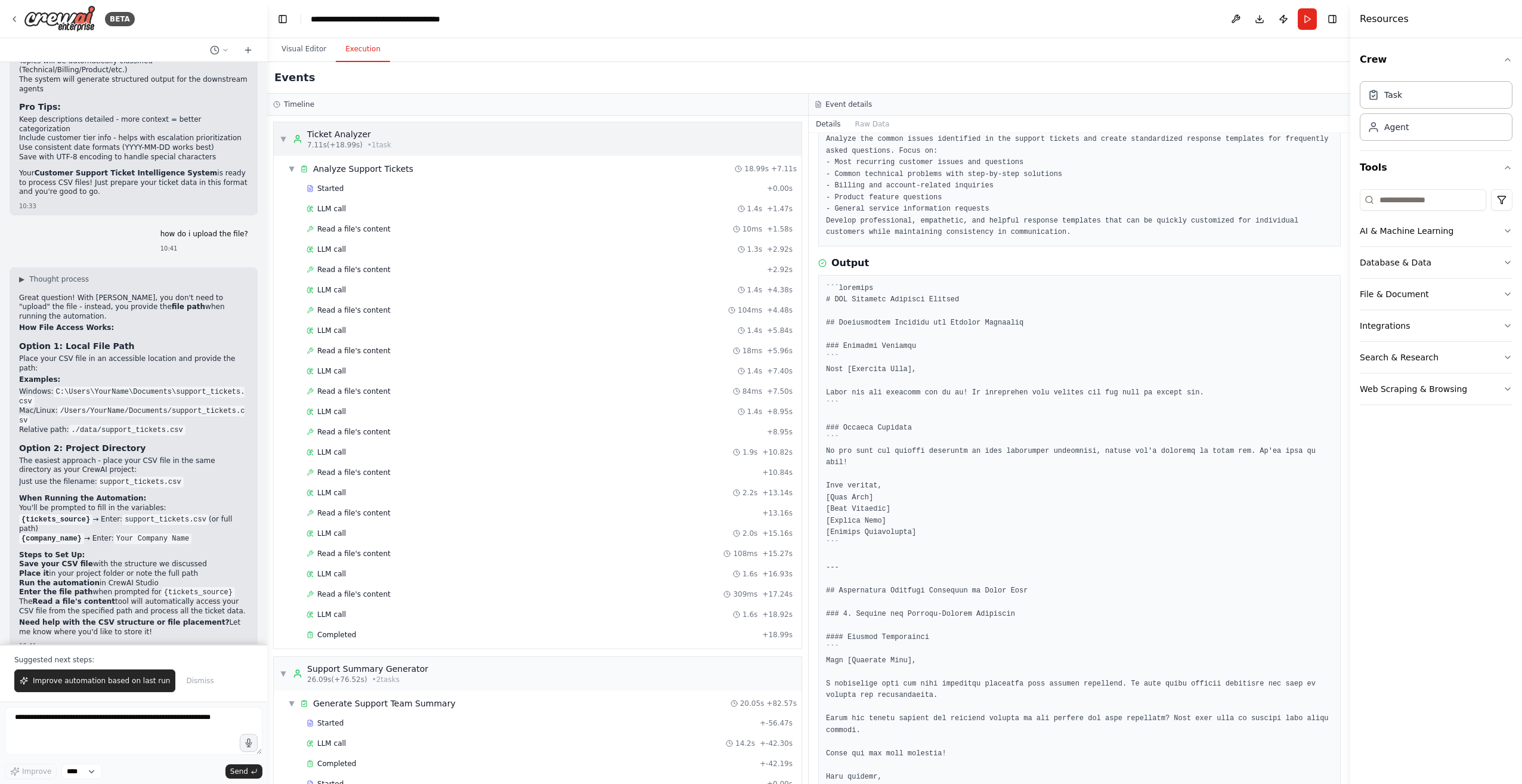
click at [282, 137] on span "▼" at bounding box center [283, 138] width 7 height 9
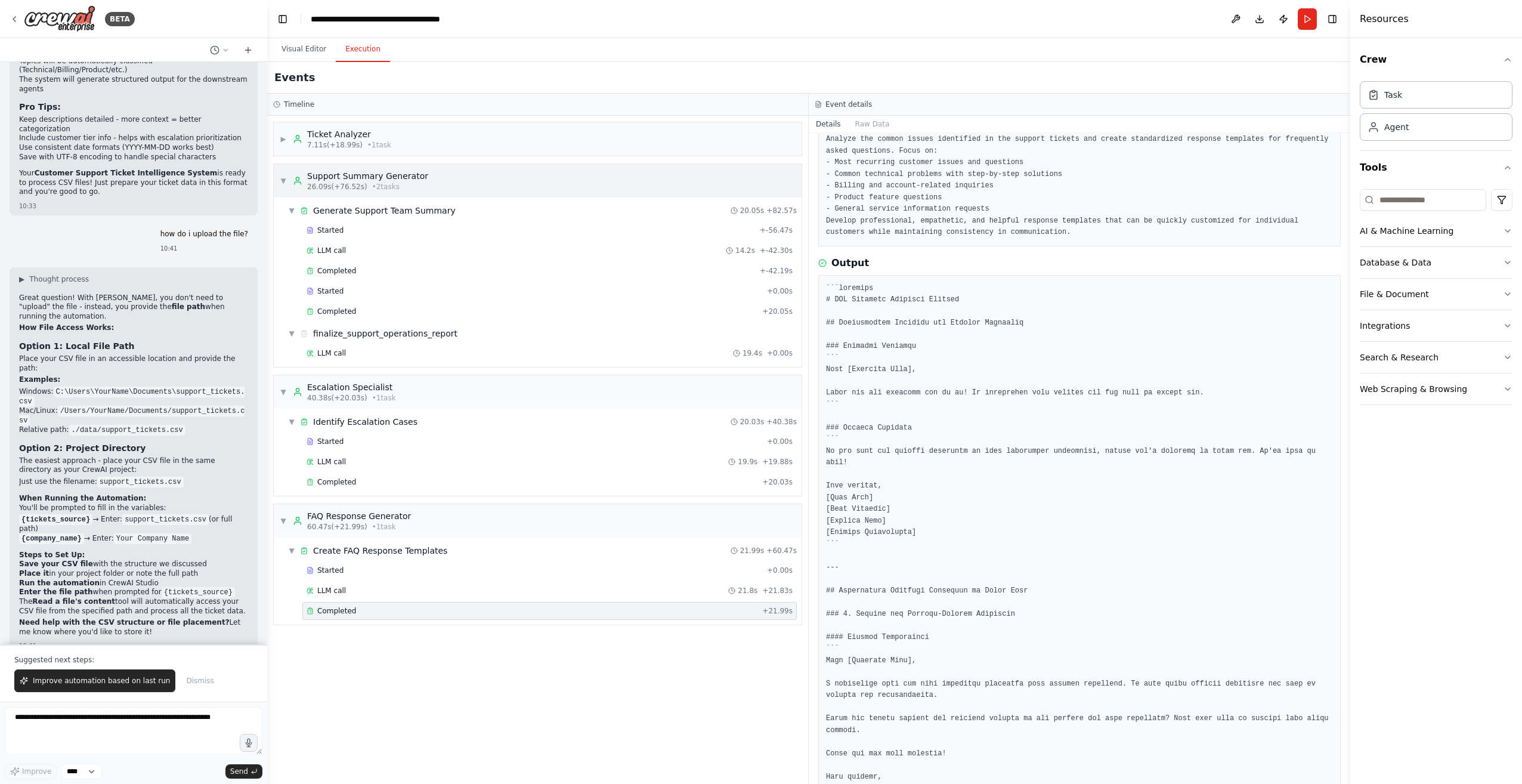
click at [282, 183] on span "▼" at bounding box center [283, 180] width 7 height 9
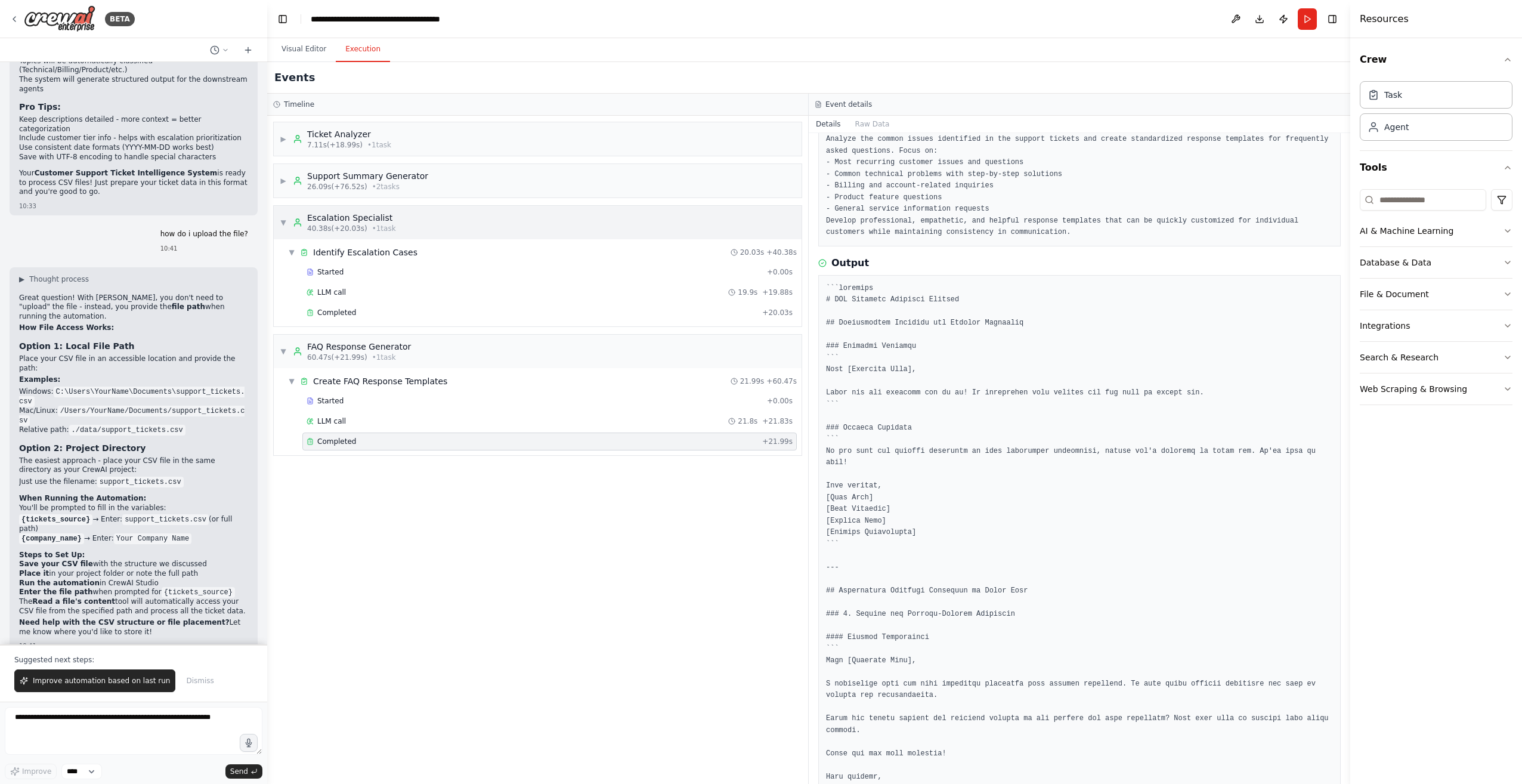
click at [282, 221] on span "▼" at bounding box center [283, 222] width 7 height 9
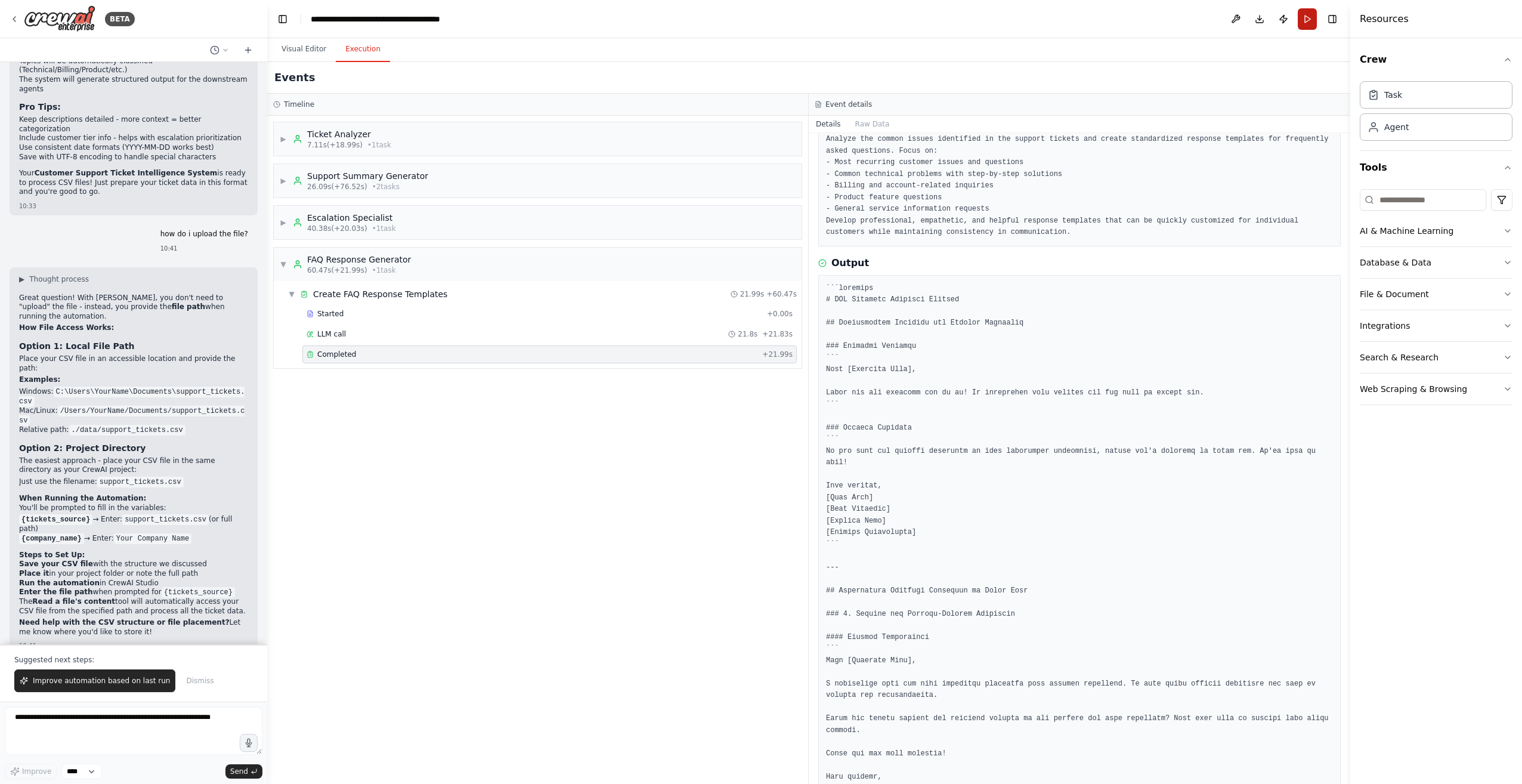
click at [757, 23] on button "Run" at bounding box center [1307, 19] width 19 height 21
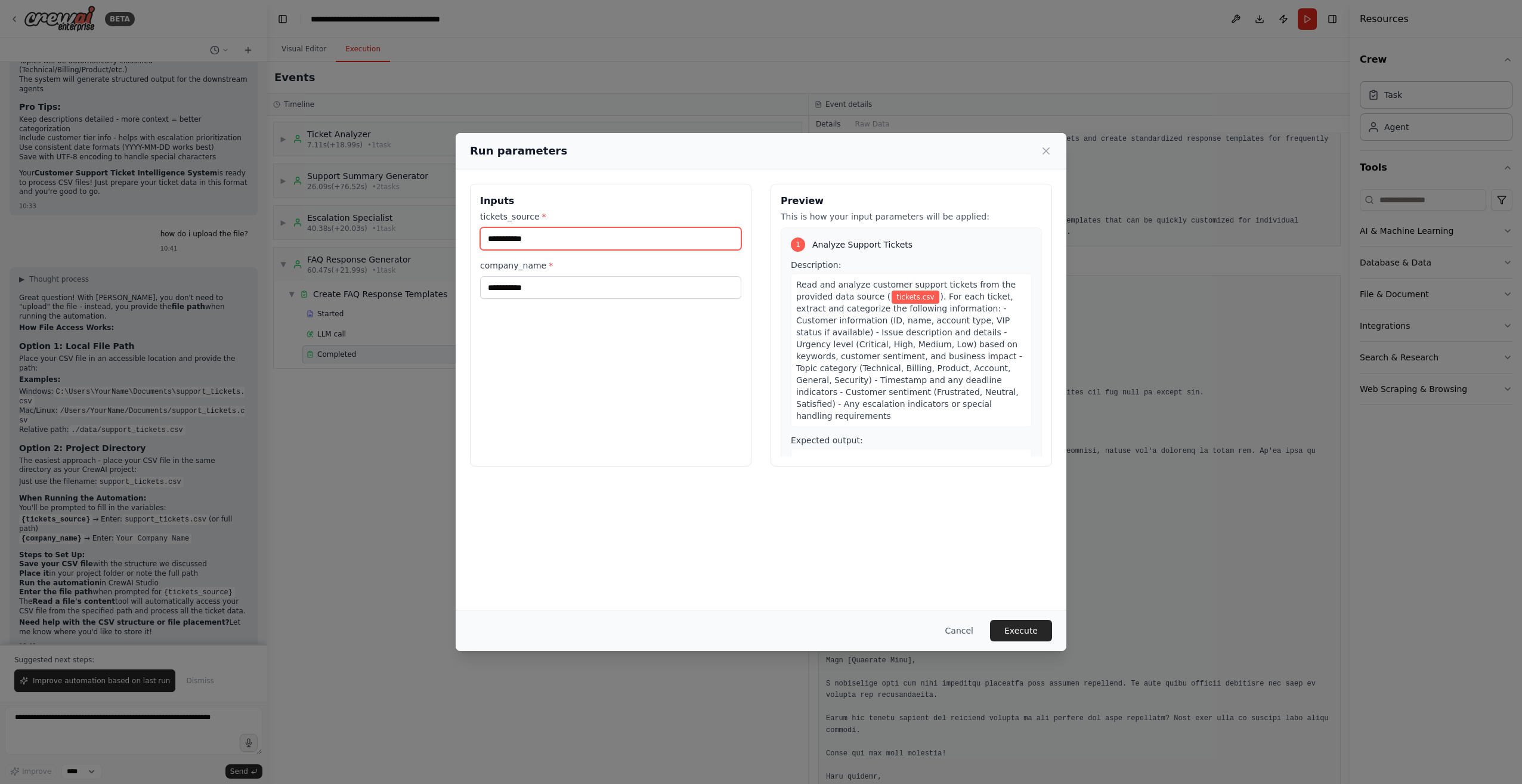
click at [606, 235] on input "**********" at bounding box center [611, 238] width 261 height 23
paste input "**********"
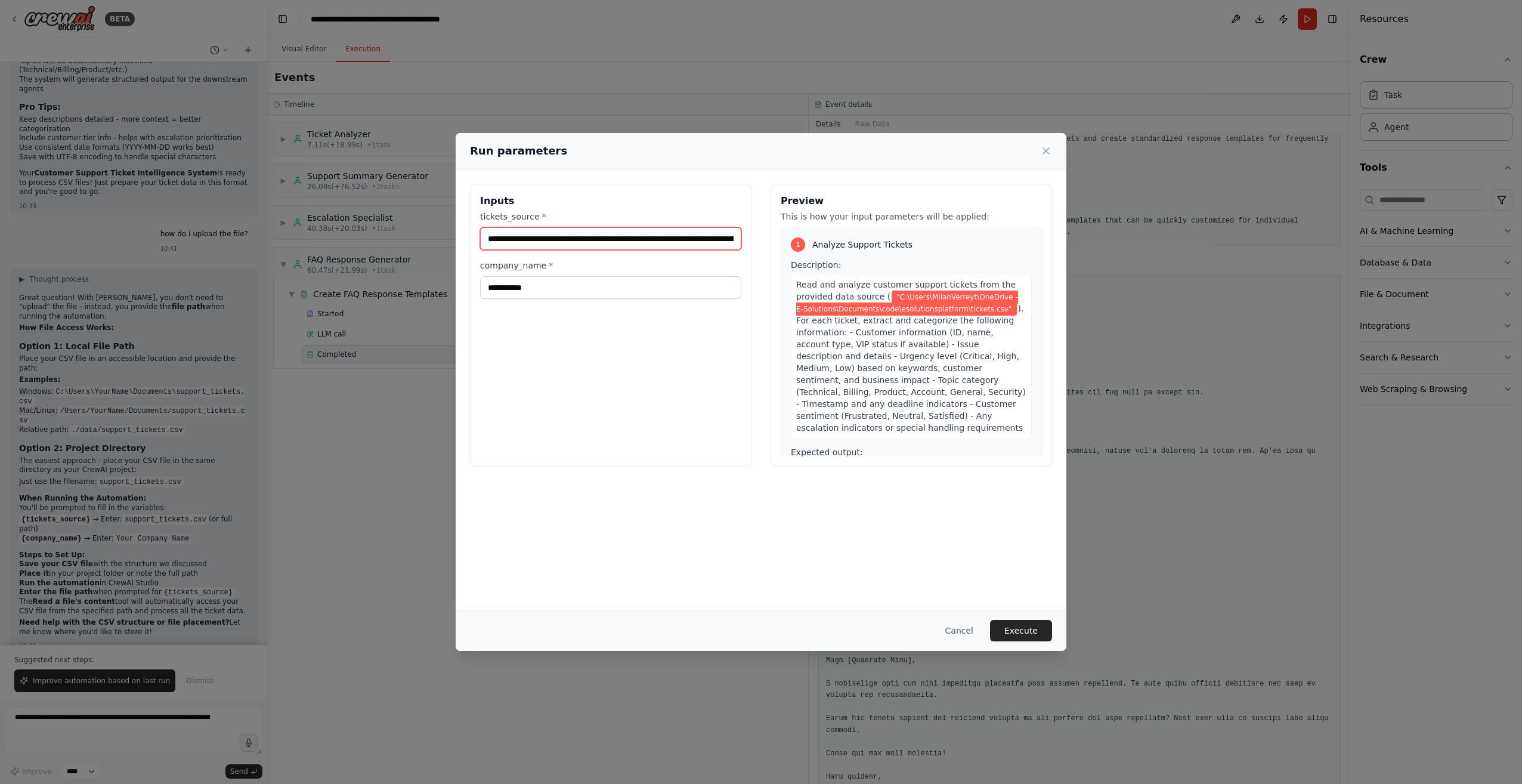
scroll to position [0, 106]
type input "**********"
click at [757, 620] on button "Execute" at bounding box center [1020, 630] width 62 height 21
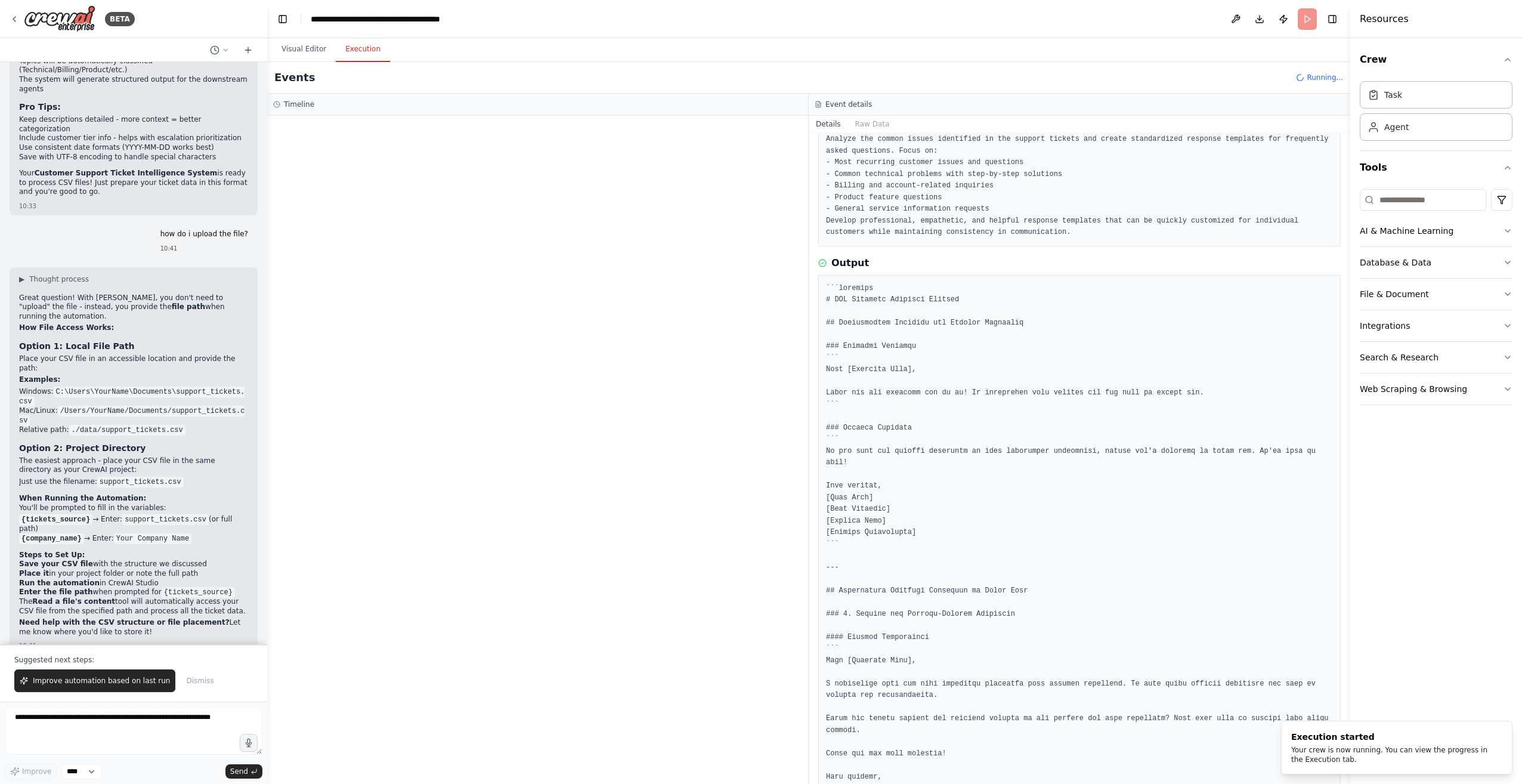
click at [369, 135] on div at bounding box center [537, 450] width 541 height 668
click at [346, 209] on div "LLM call + 0.11s" at bounding box center [549, 208] width 486 height 9
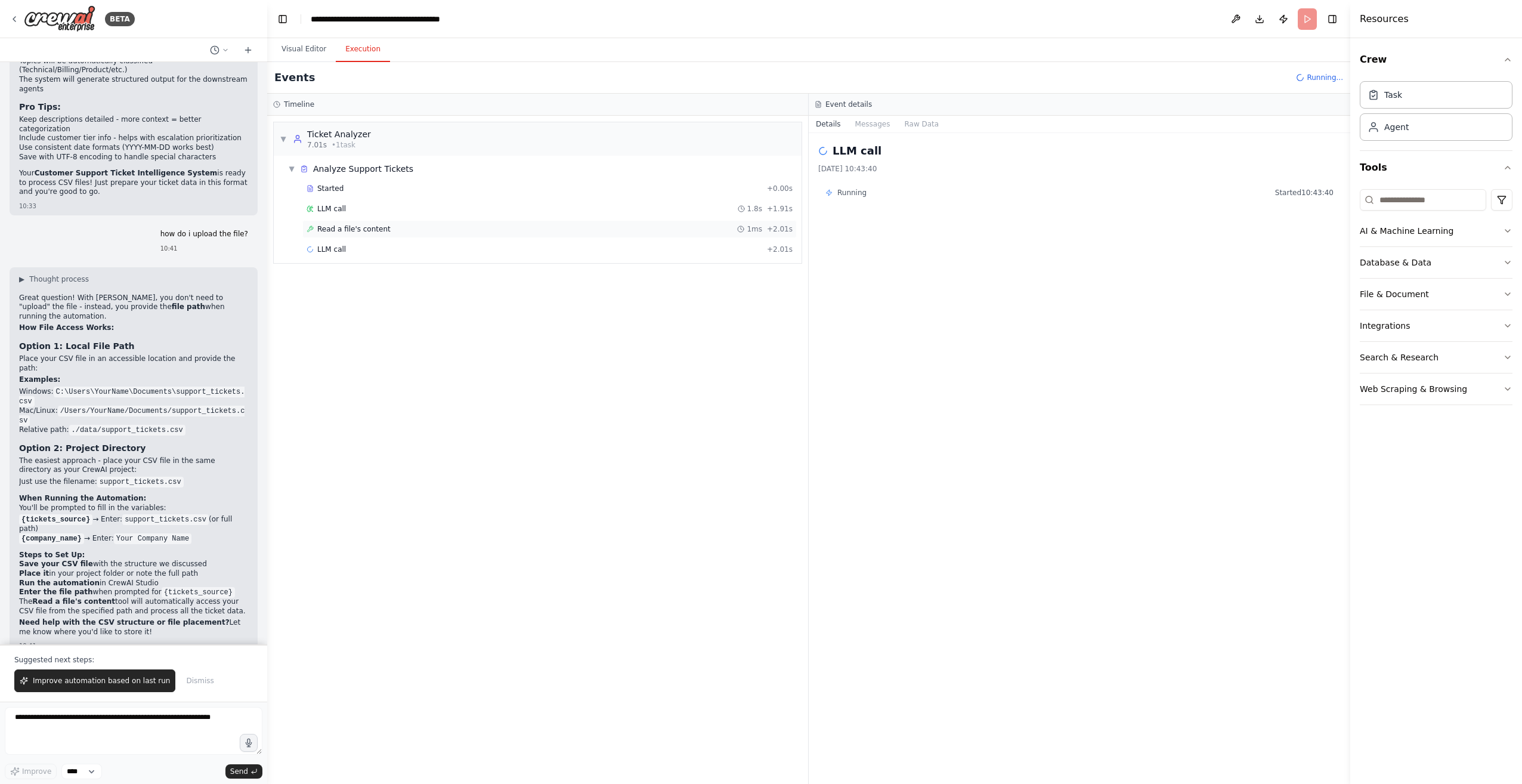
click at [366, 228] on span "Read a file's content" at bounding box center [354, 229] width 73 height 9
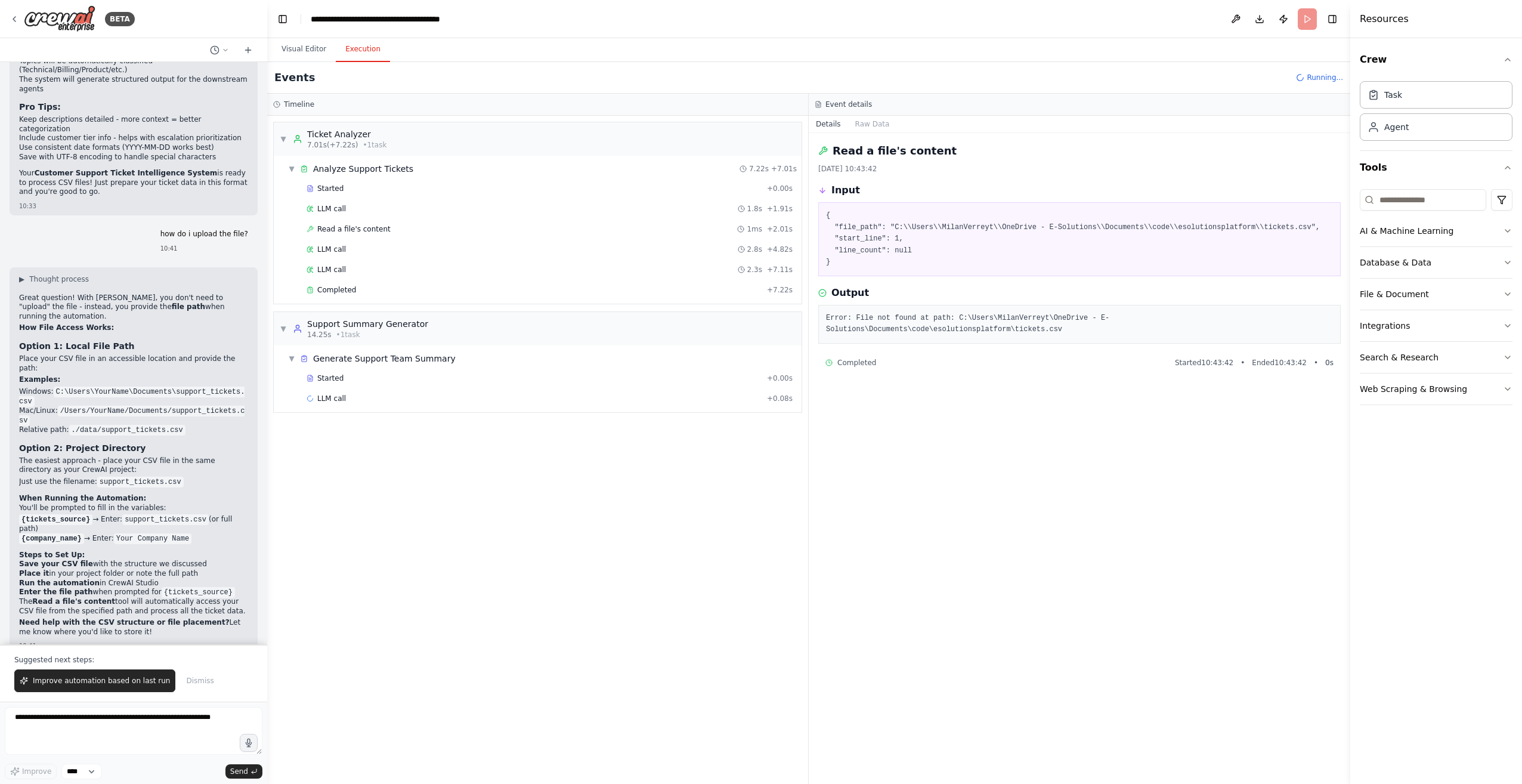
click at [617, 270] on div "LLM call 2.3s + 7.11s" at bounding box center [549, 269] width 486 height 9
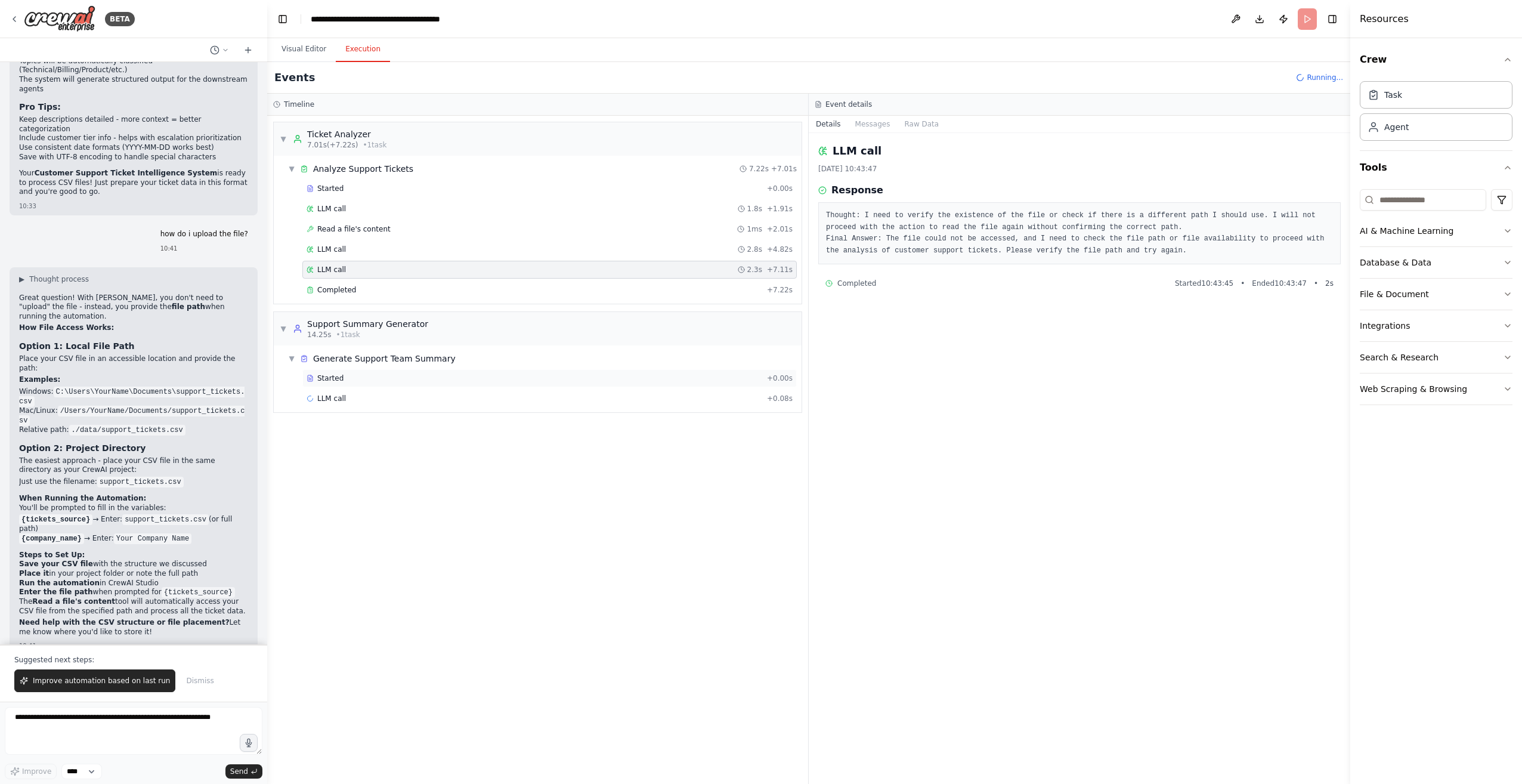
click at [602, 374] on div "Started" at bounding box center [534, 378] width 456 height 9
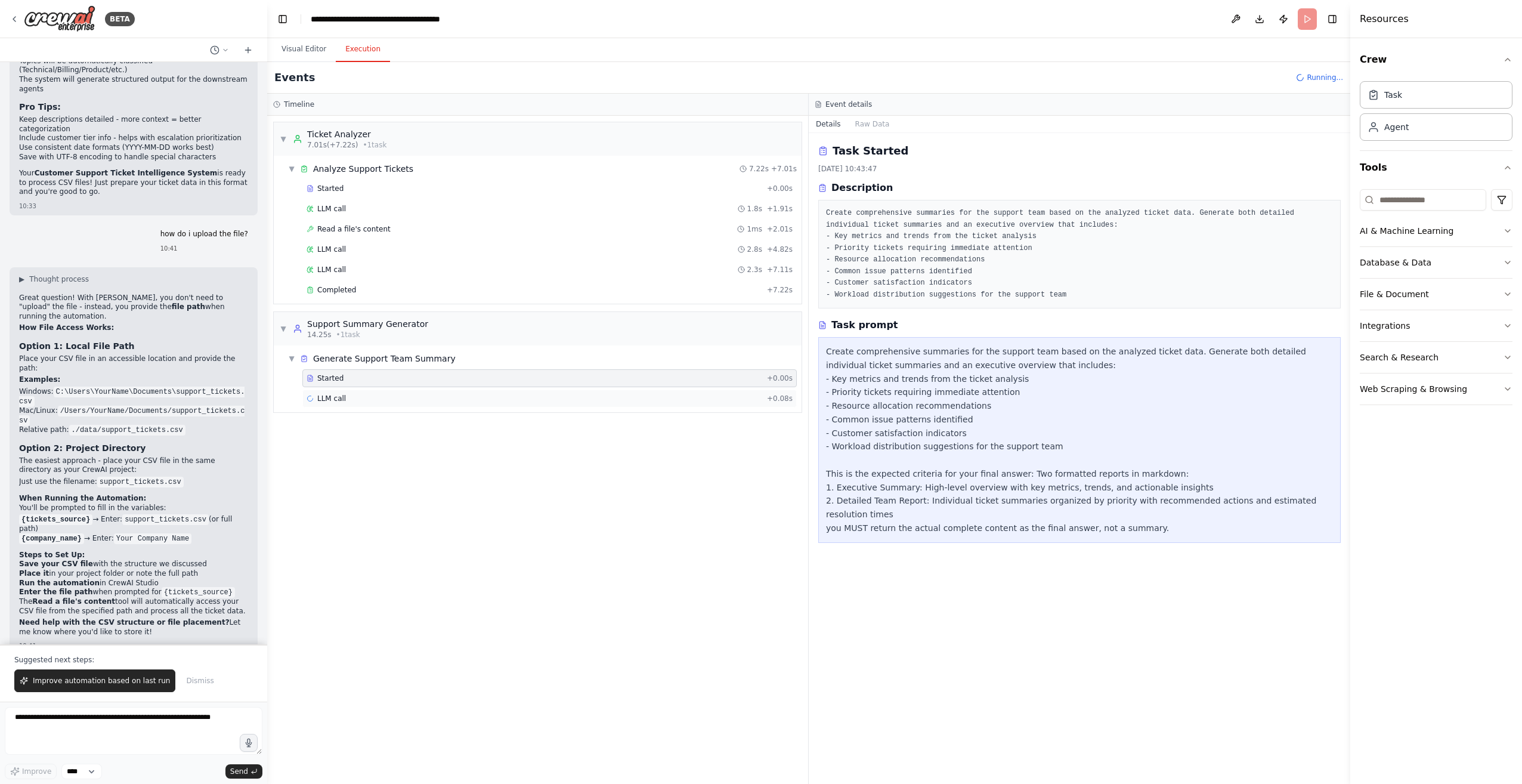
click at [605, 395] on div "LLM call + 0.08s" at bounding box center [549, 398] width 486 height 9
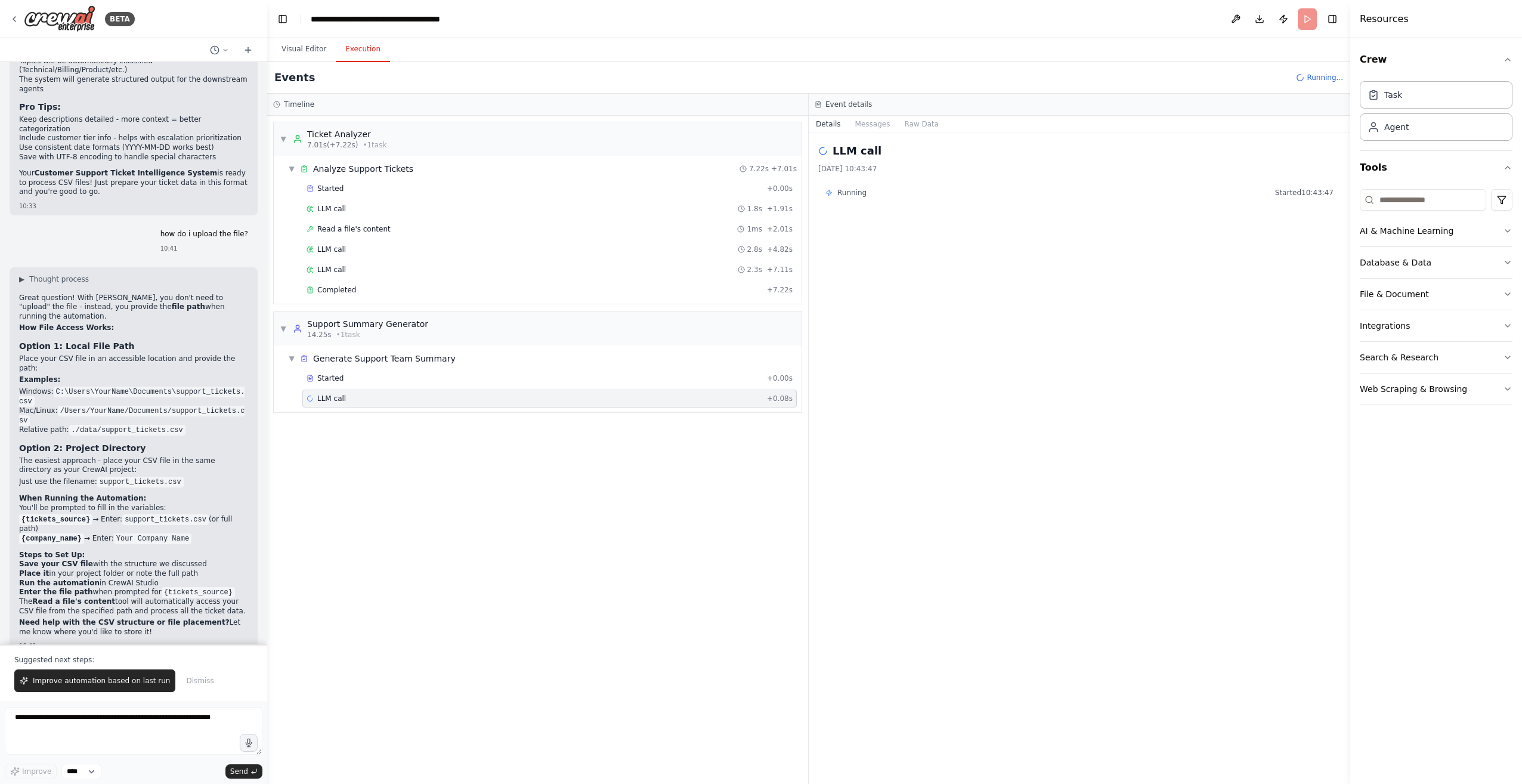
scroll to position [2311, 0]
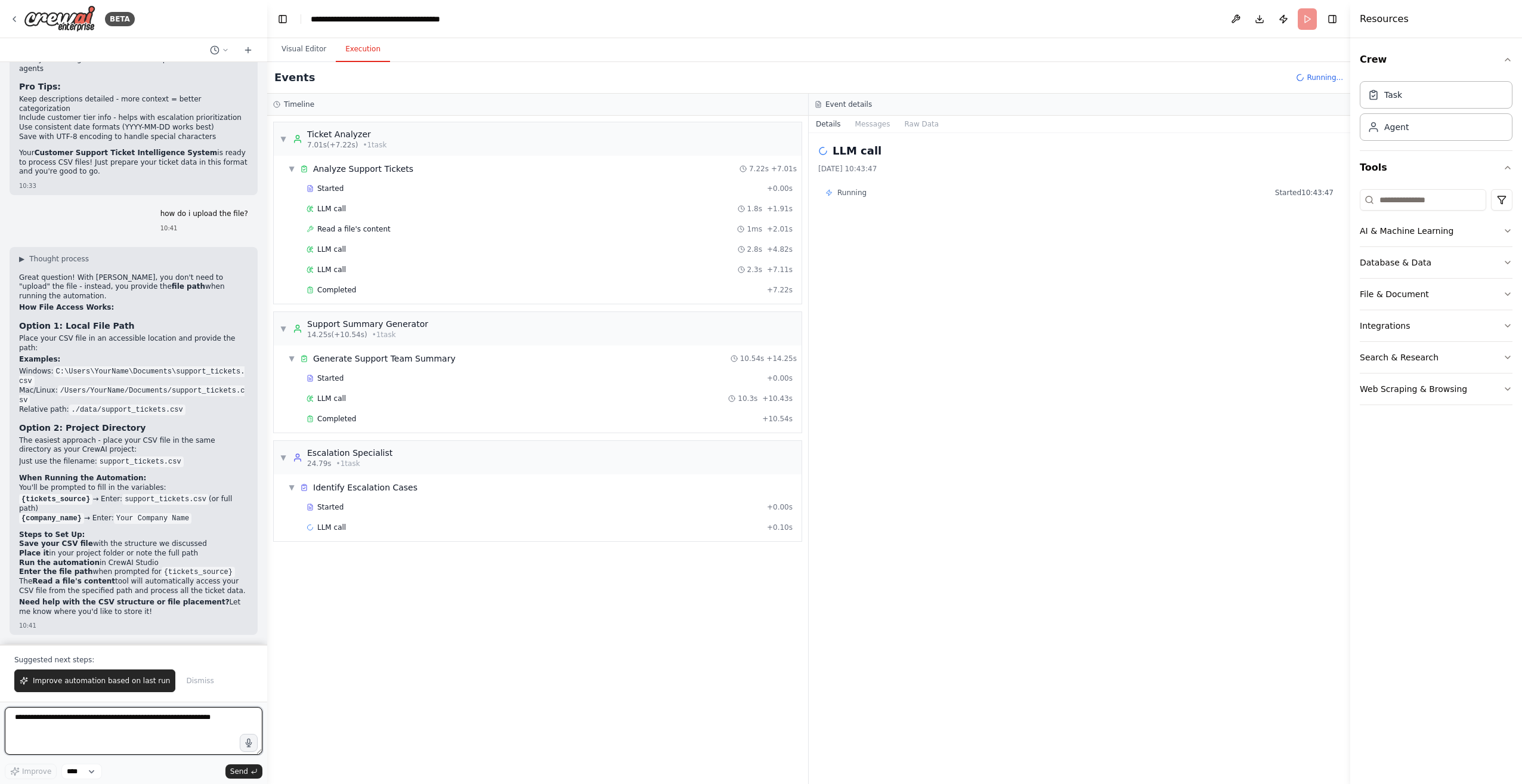
click at [124, 717] on textarea at bounding box center [134, 730] width 258 height 48
click at [120, 675] on button "Improve automation based on last run" at bounding box center [95, 680] width 161 height 23
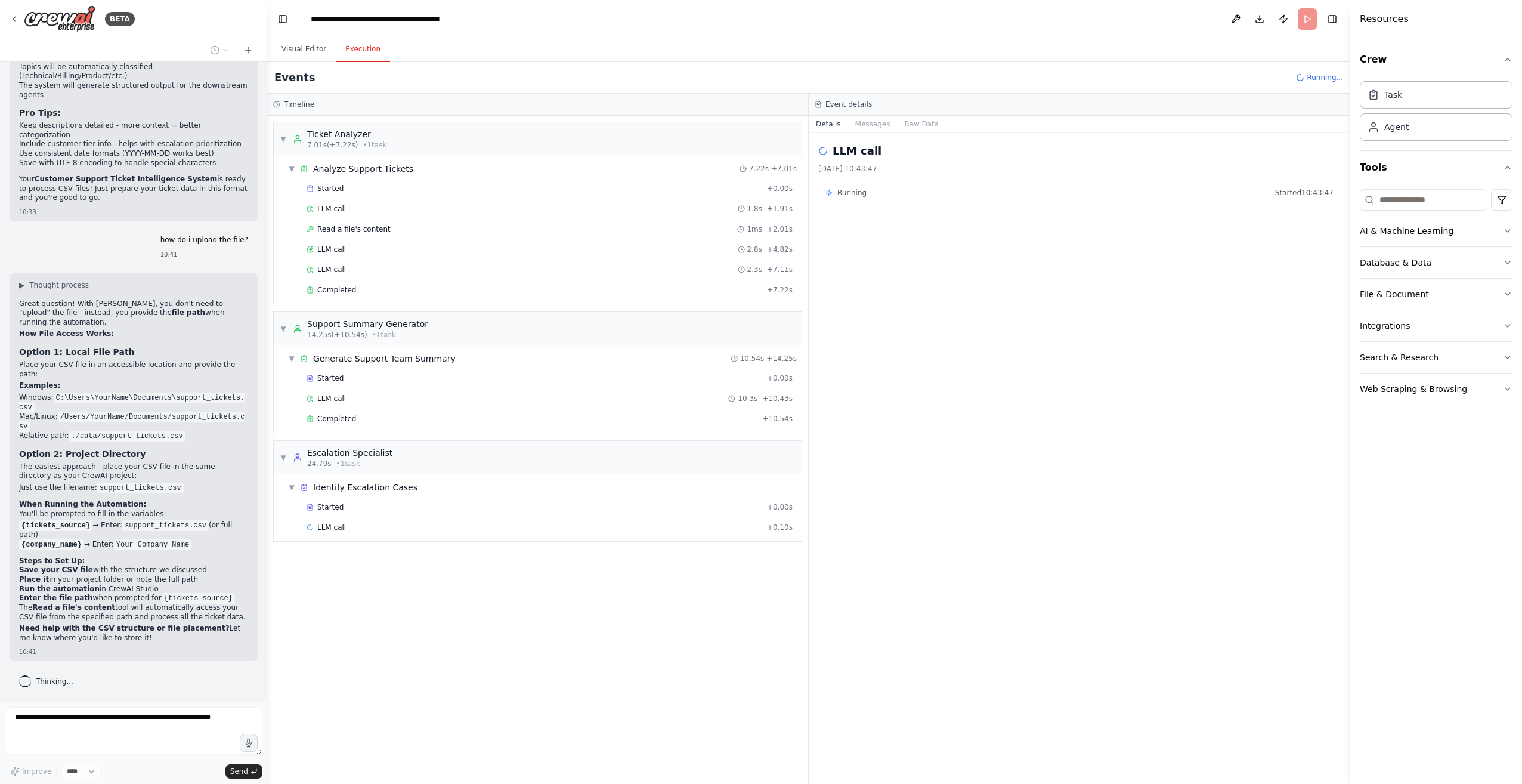
scroll to position [2285, 0]
click at [357, 414] on div "Completed" at bounding box center [532, 418] width 450 height 9
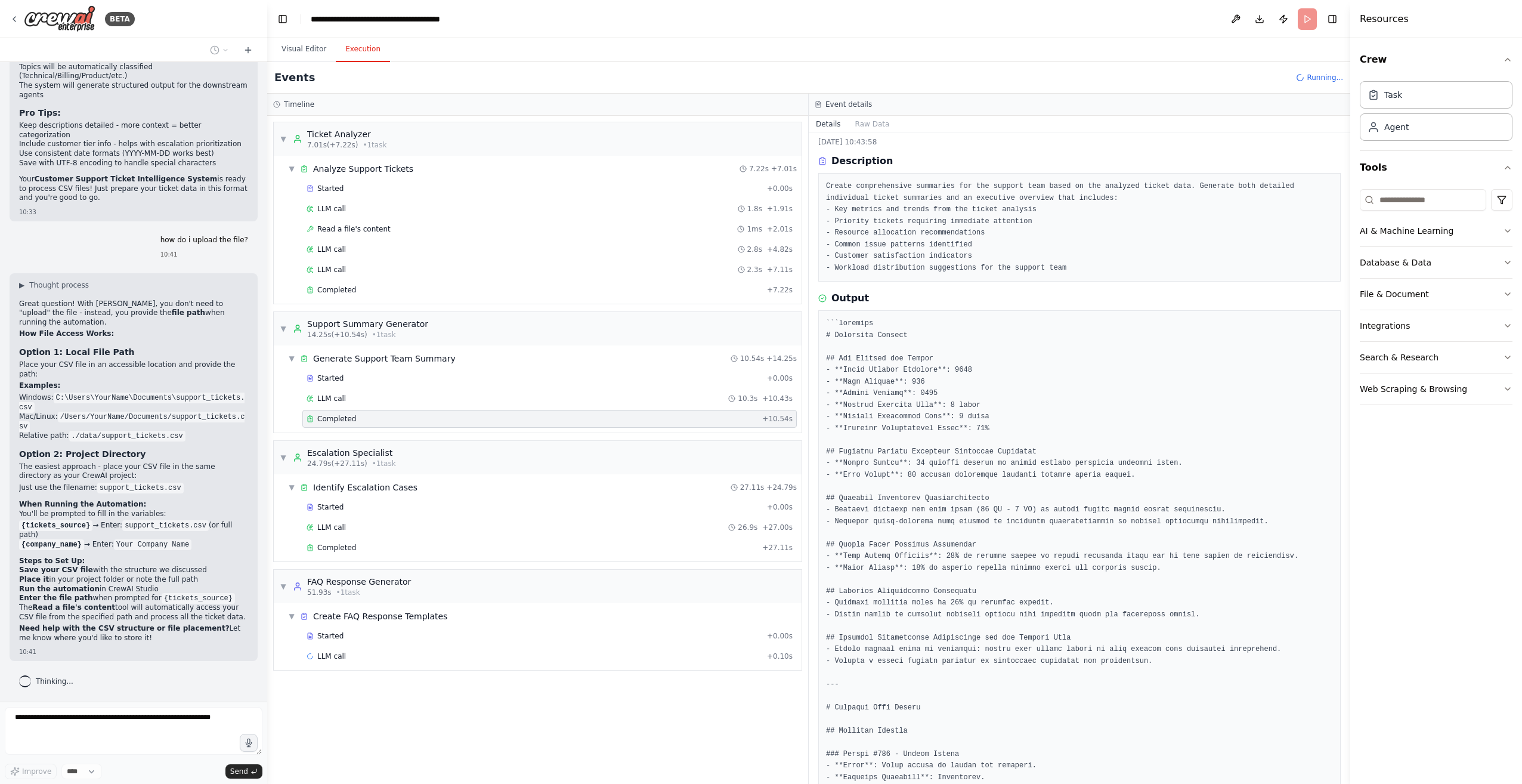
scroll to position [0, 0]
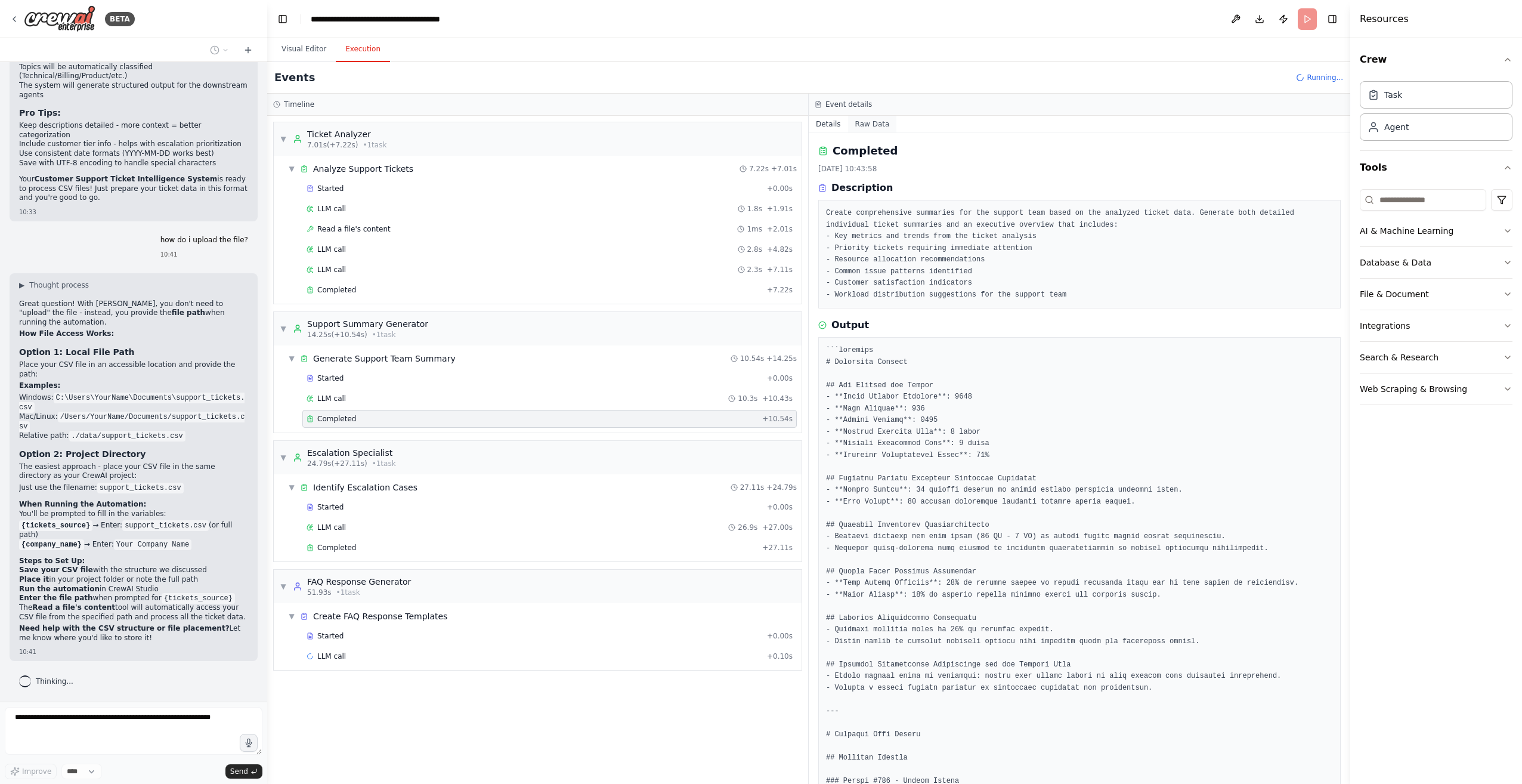
click at [757, 128] on button "Raw Data" at bounding box center [872, 125] width 49 height 17
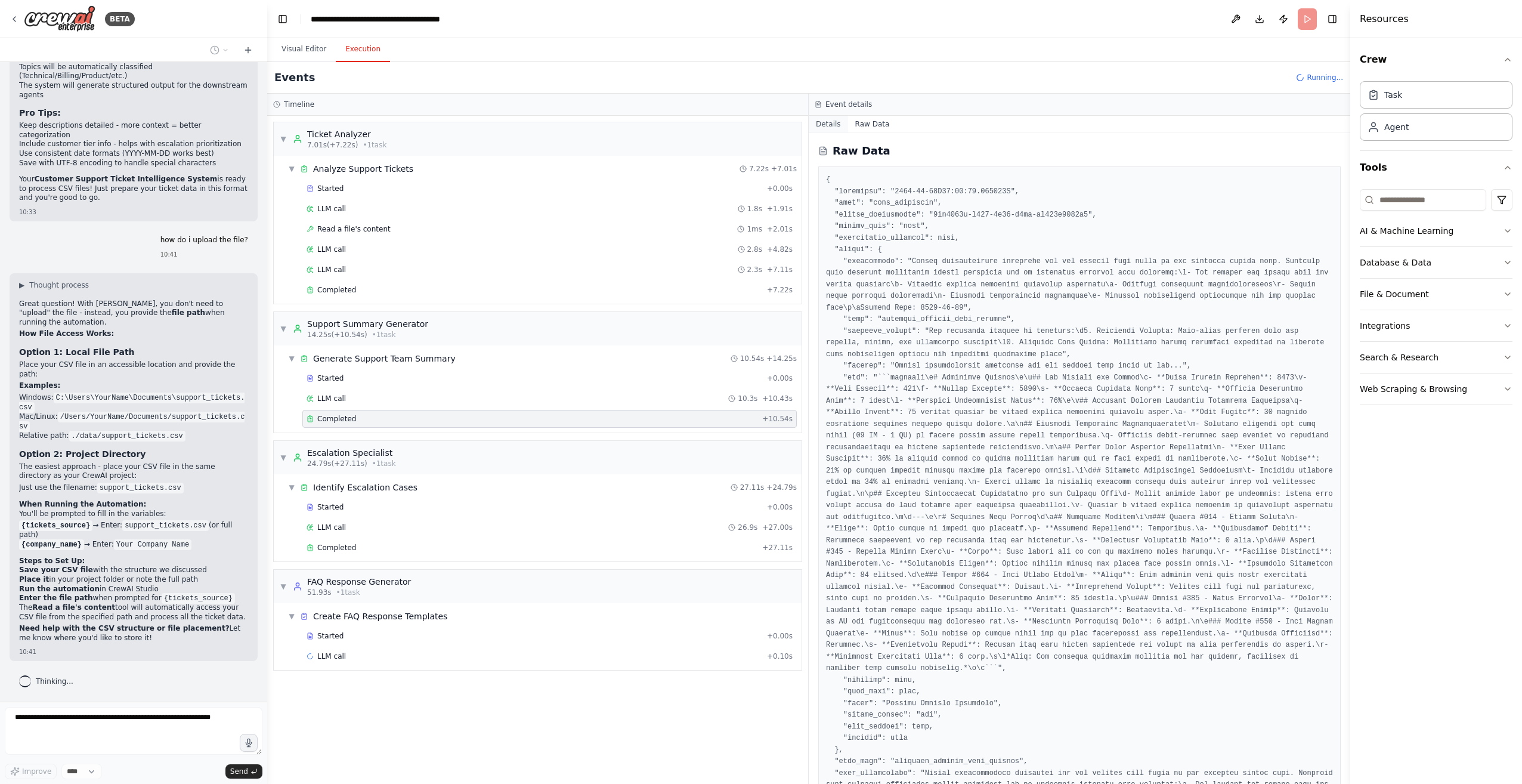
click at [757, 116] on button "Details" at bounding box center [828, 125] width 39 height 17
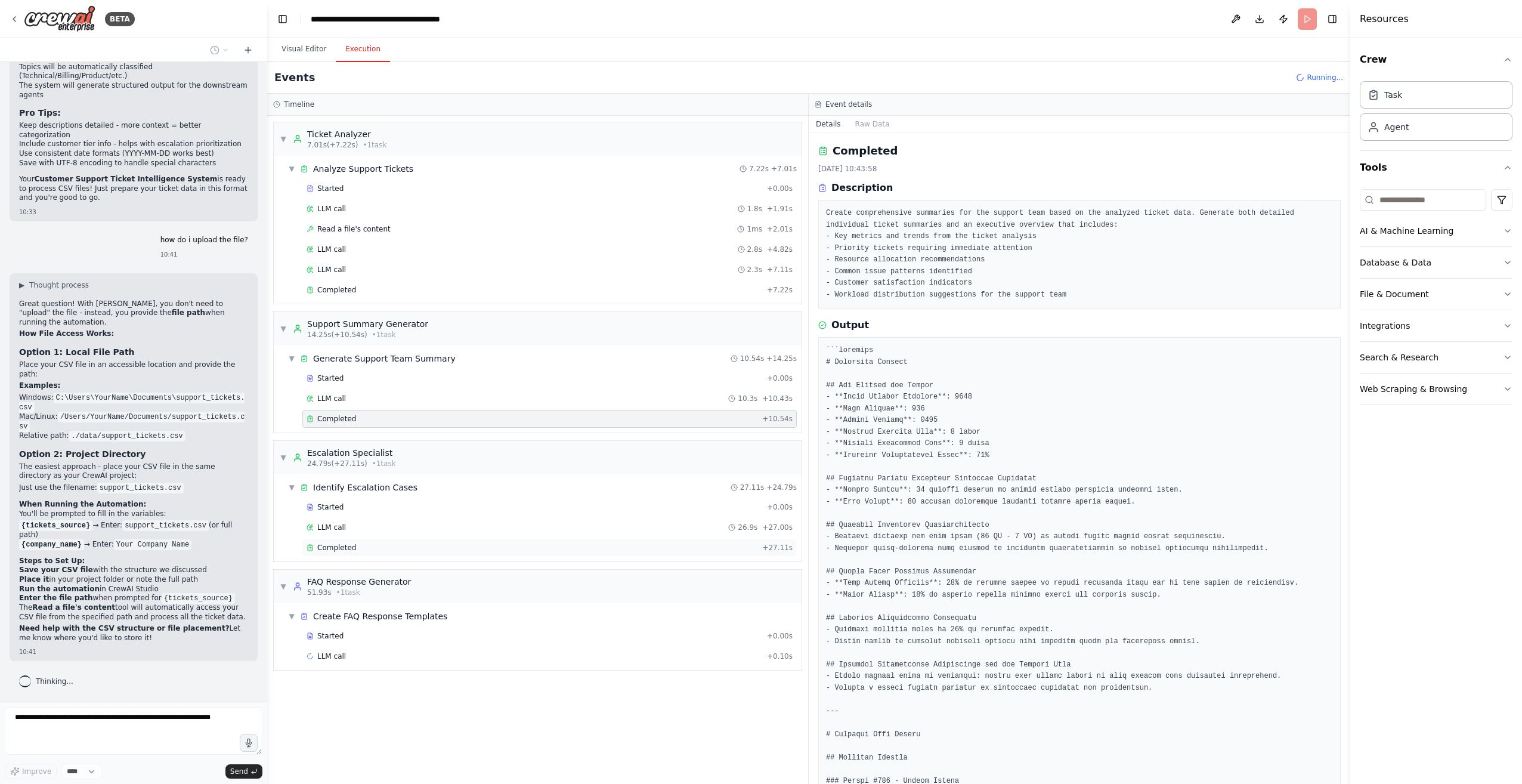
click at [456, 546] on div "Completed + 27.11s" at bounding box center [549, 547] width 495 height 18
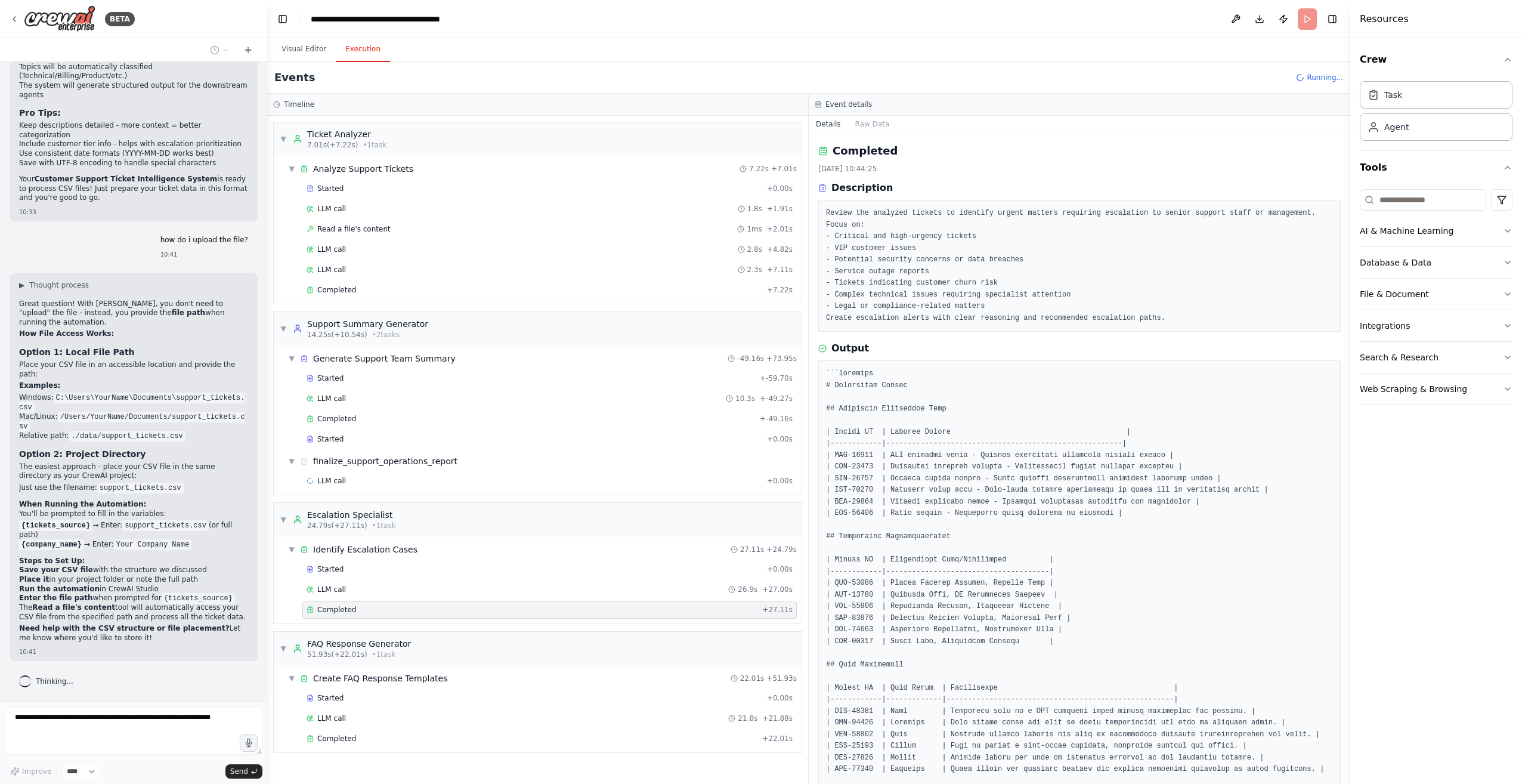
click at [608, 489] on div "▼ Generate Support Team Summary -49.16s + 73.95s Started + -59.70s LLM call 10.…" at bounding box center [537, 420] width 528 height 149
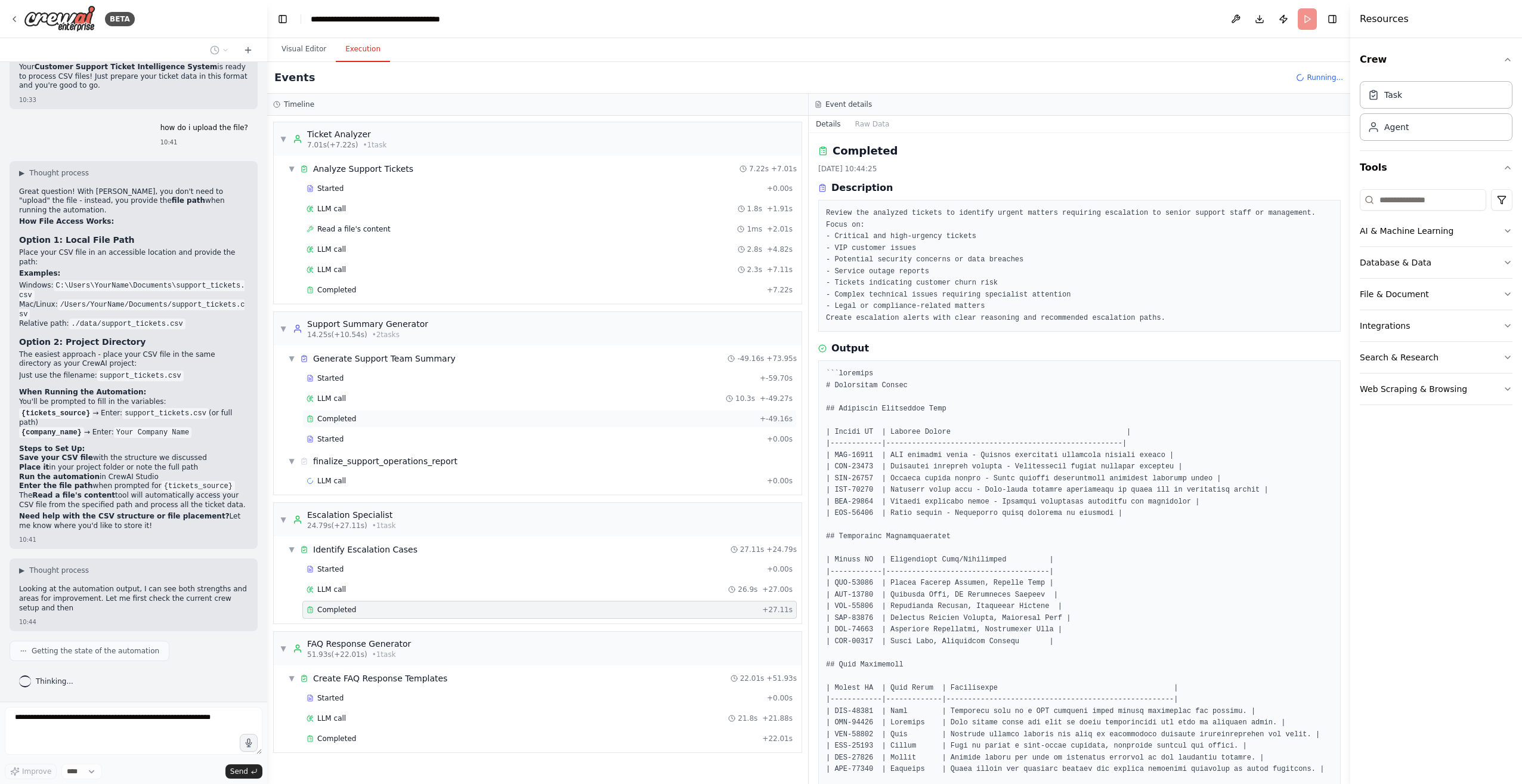
scroll to position [2396, 0]
click at [543, 414] on div "Completed" at bounding box center [531, 418] width 449 height 9
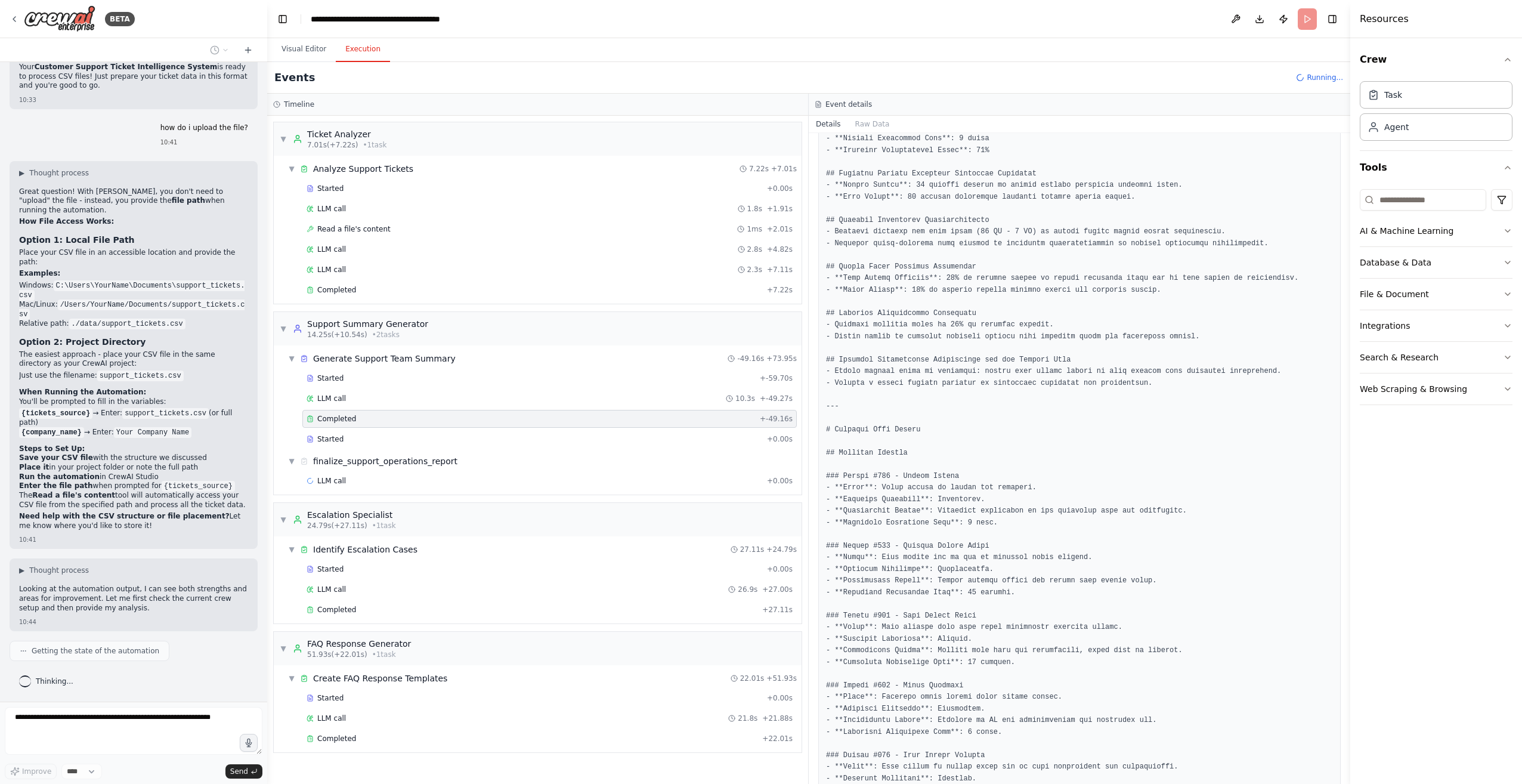
scroll to position [401, 0]
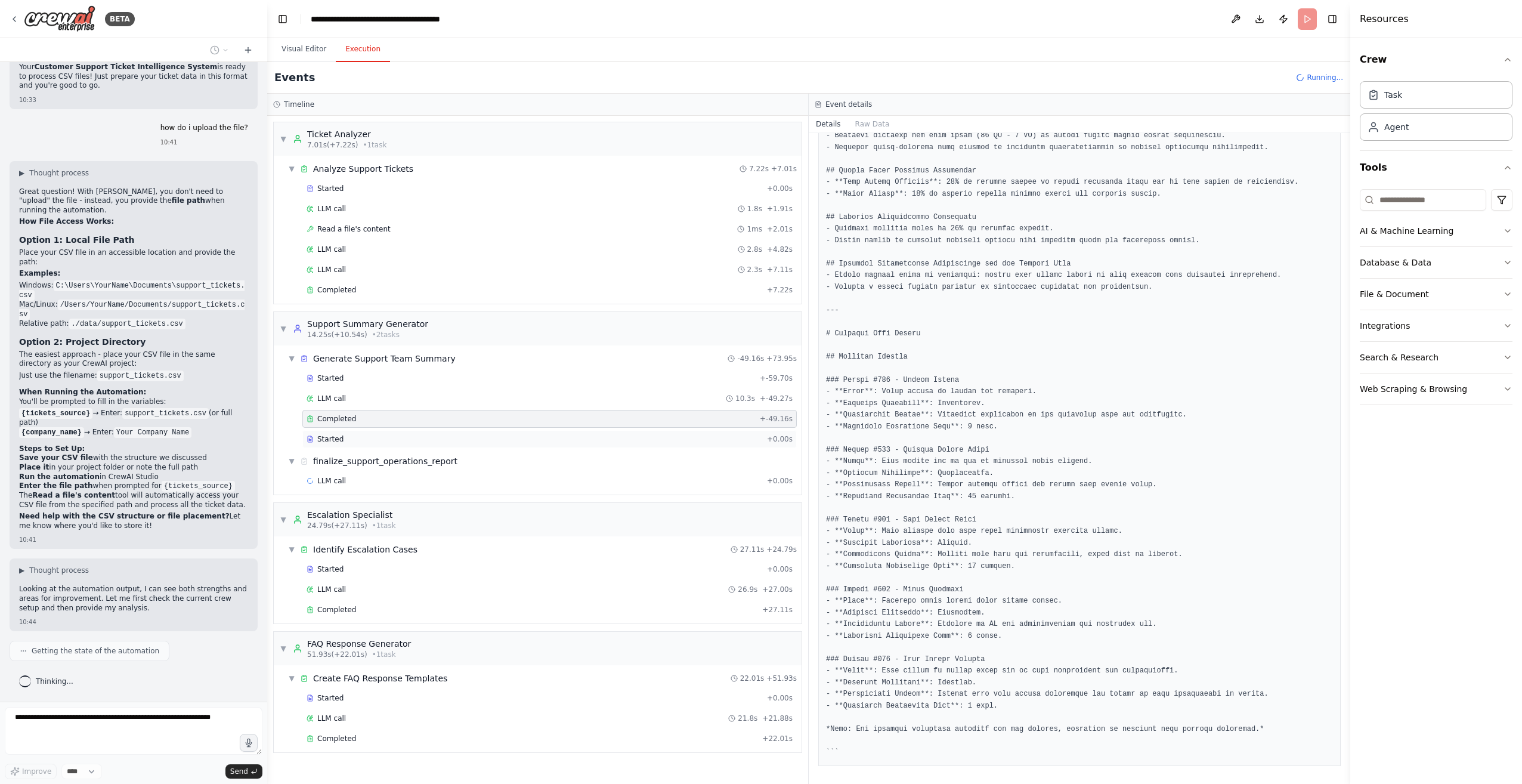
click at [534, 434] on div "Started" at bounding box center [534, 438] width 456 height 9
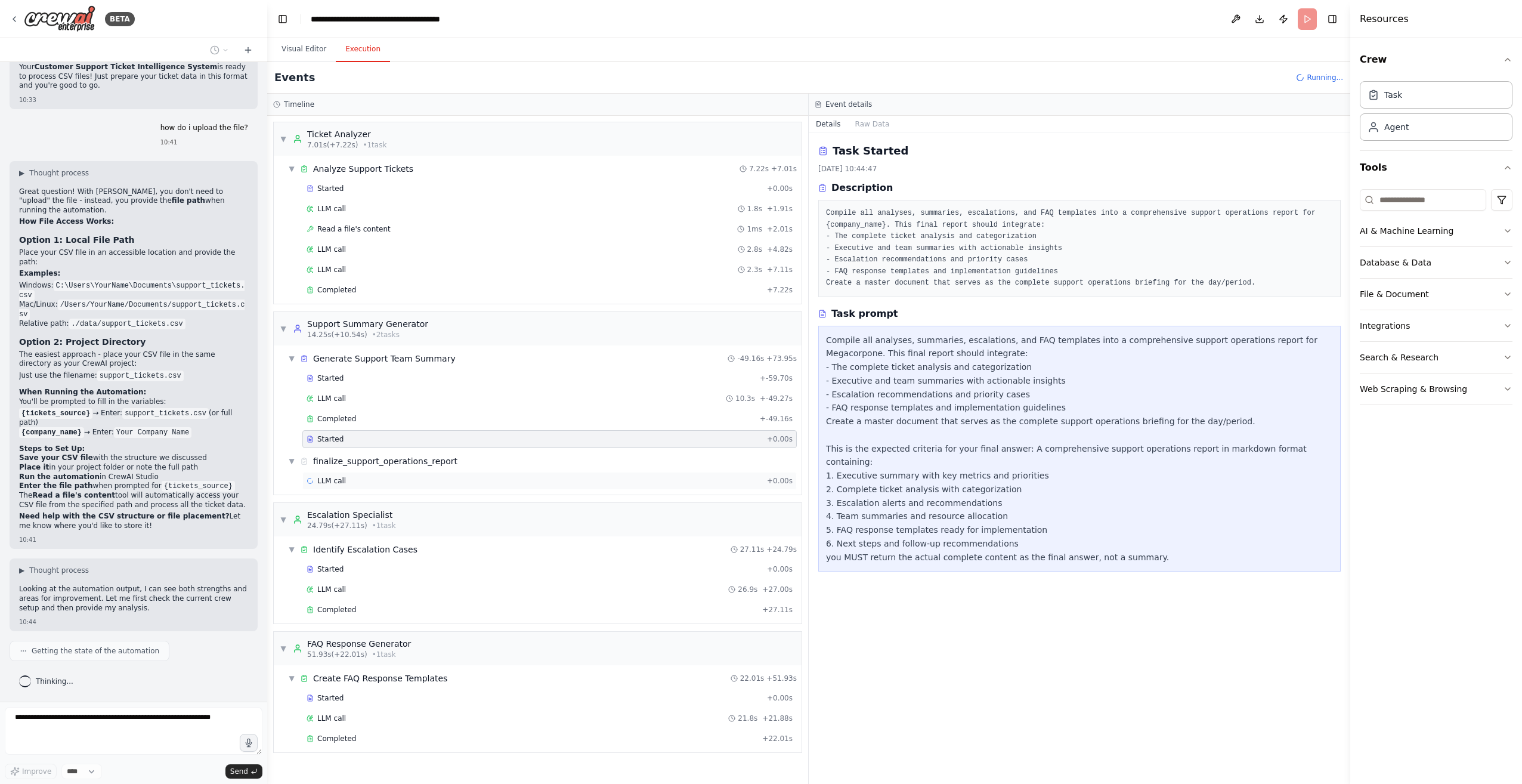
click at [528, 472] on div "LLM call + 0.00s" at bounding box center [549, 480] width 495 height 18
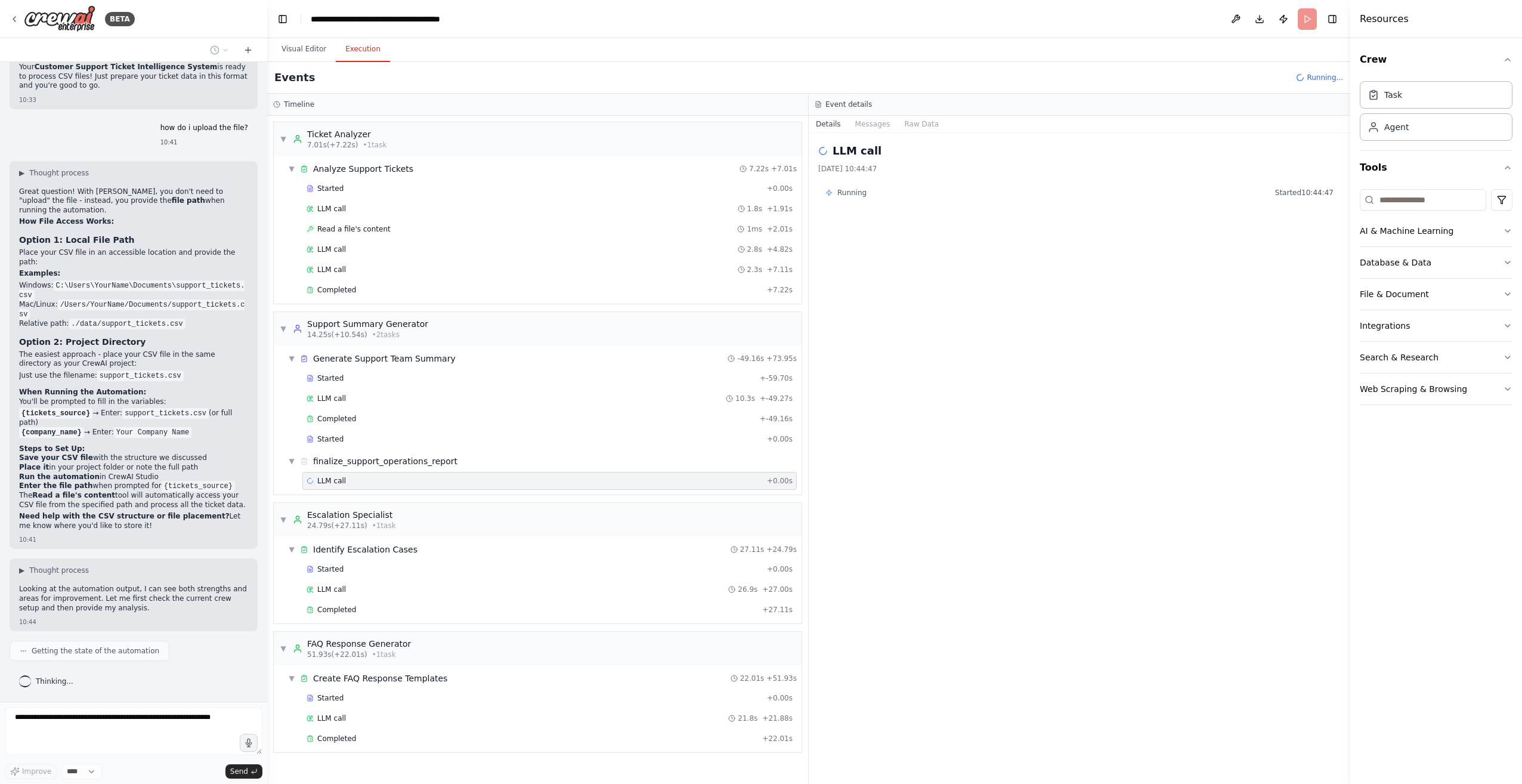
click at [519, 572] on div "Started + 0.00s LLM call 26.9s + 27.00s Completed + 27.11s" at bounding box center [542, 589] width 518 height 61
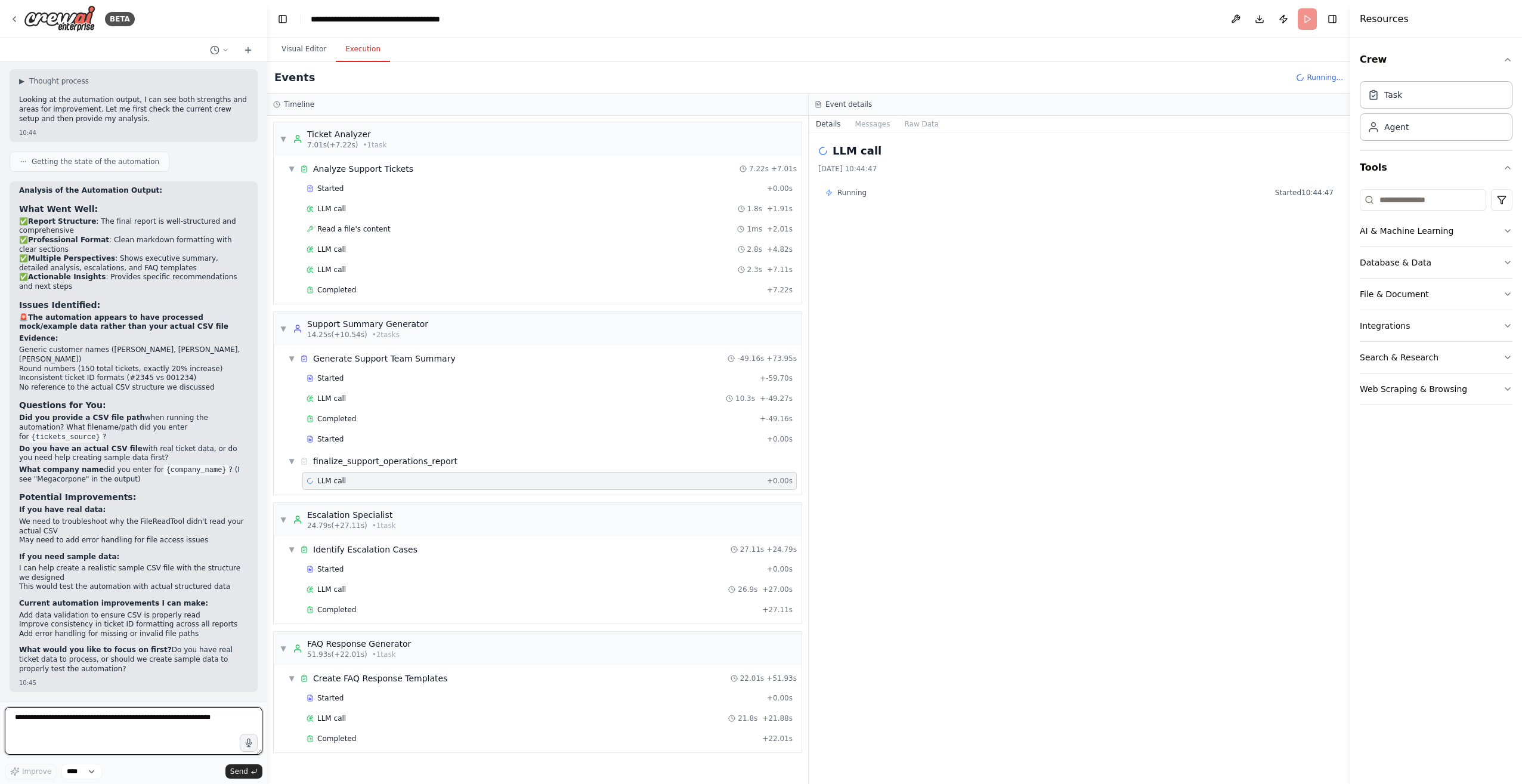
scroll to position [2867, 0]
click at [110, 720] on textarea at bounding box center [134, 730] width 258 height 48
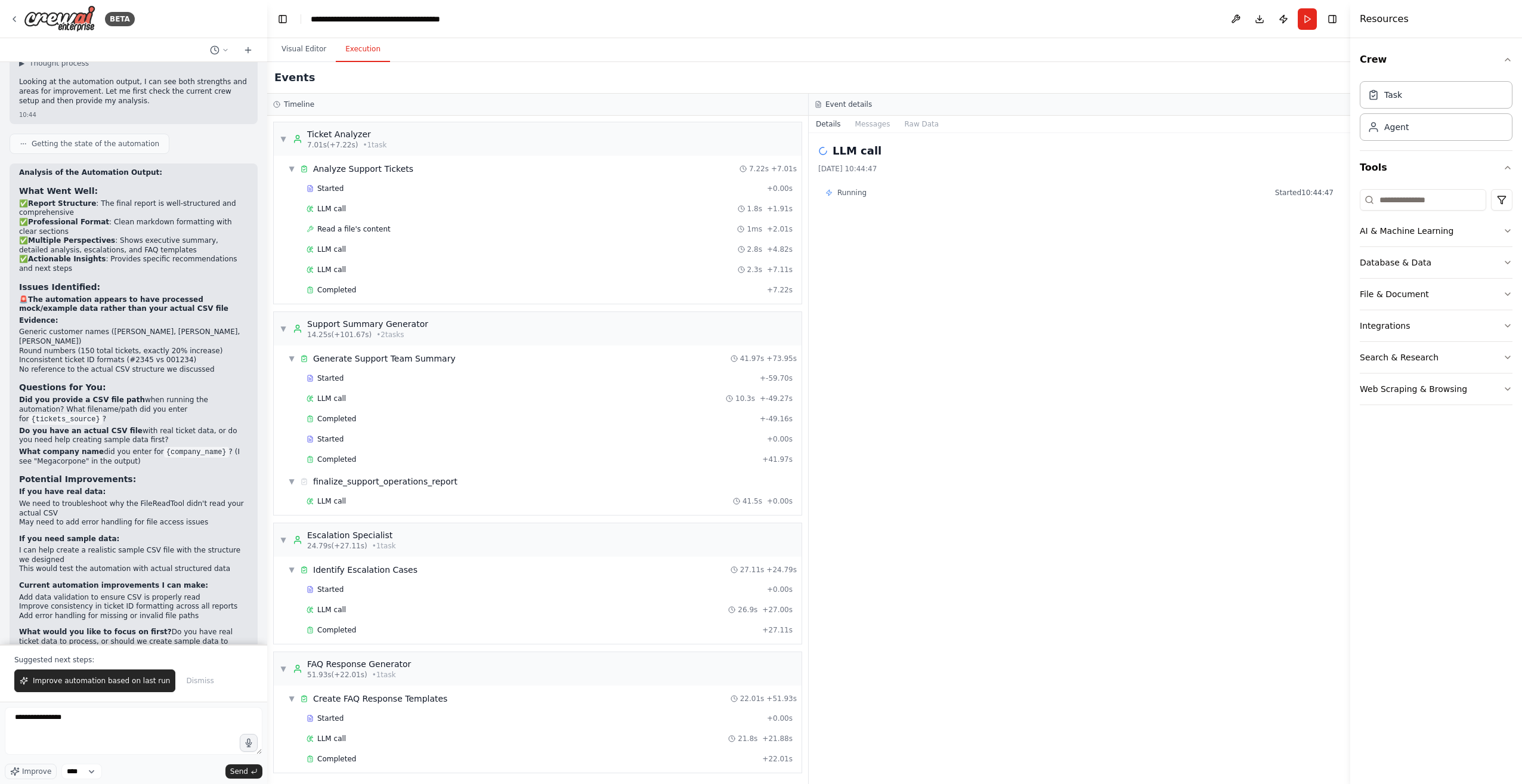
click at [193, 687] on button "Dismiss" at bounding box center [200, 680] width 39 height 23
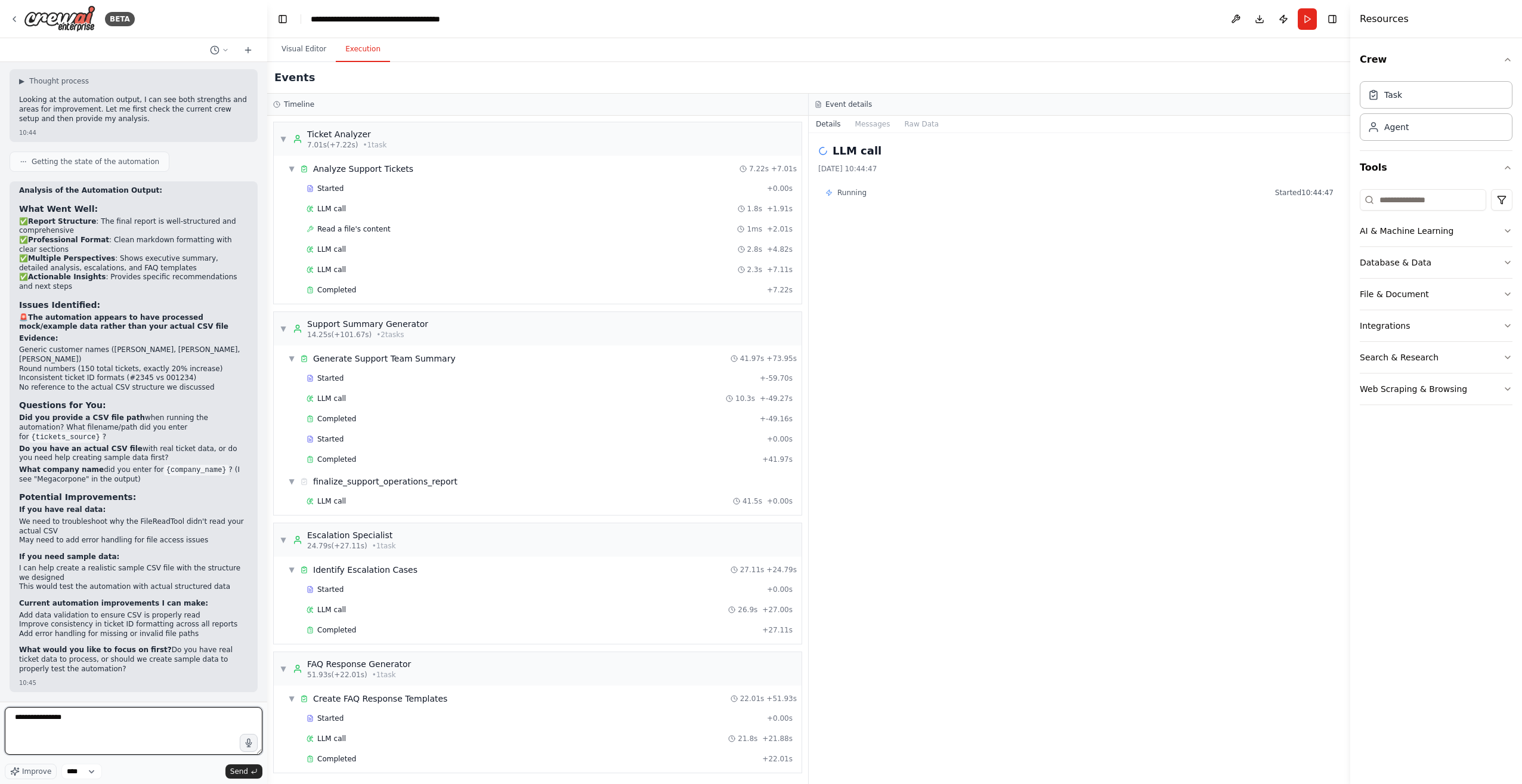
click at [161, 736] on textarea "**********" at bounding box center [134, 730] width 258 height 48
type textarea "**********"
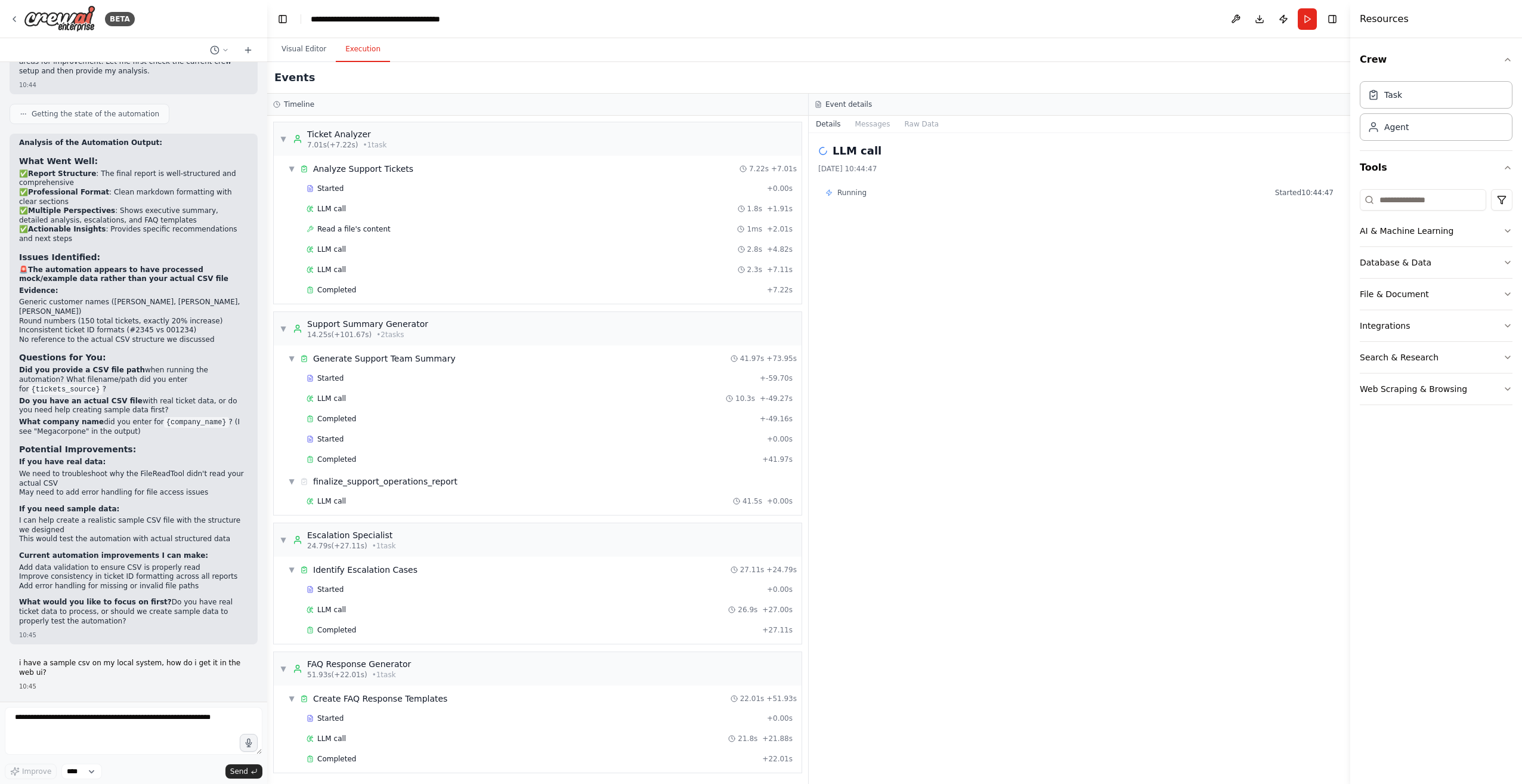
scroll to position [2940, 0]
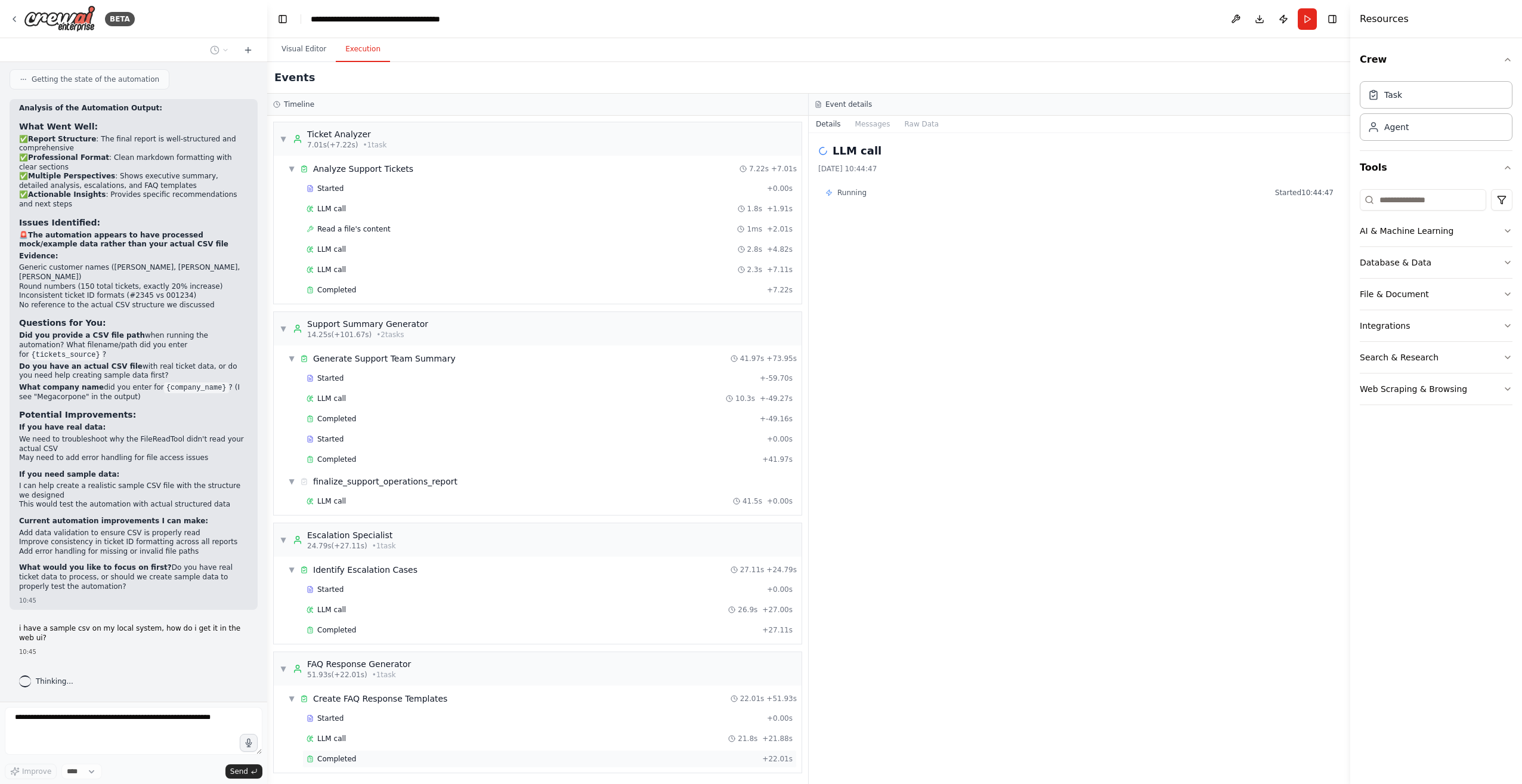
click at [402, 754] on div "Completed" at bounding box center [532, 758] width 450 height 9
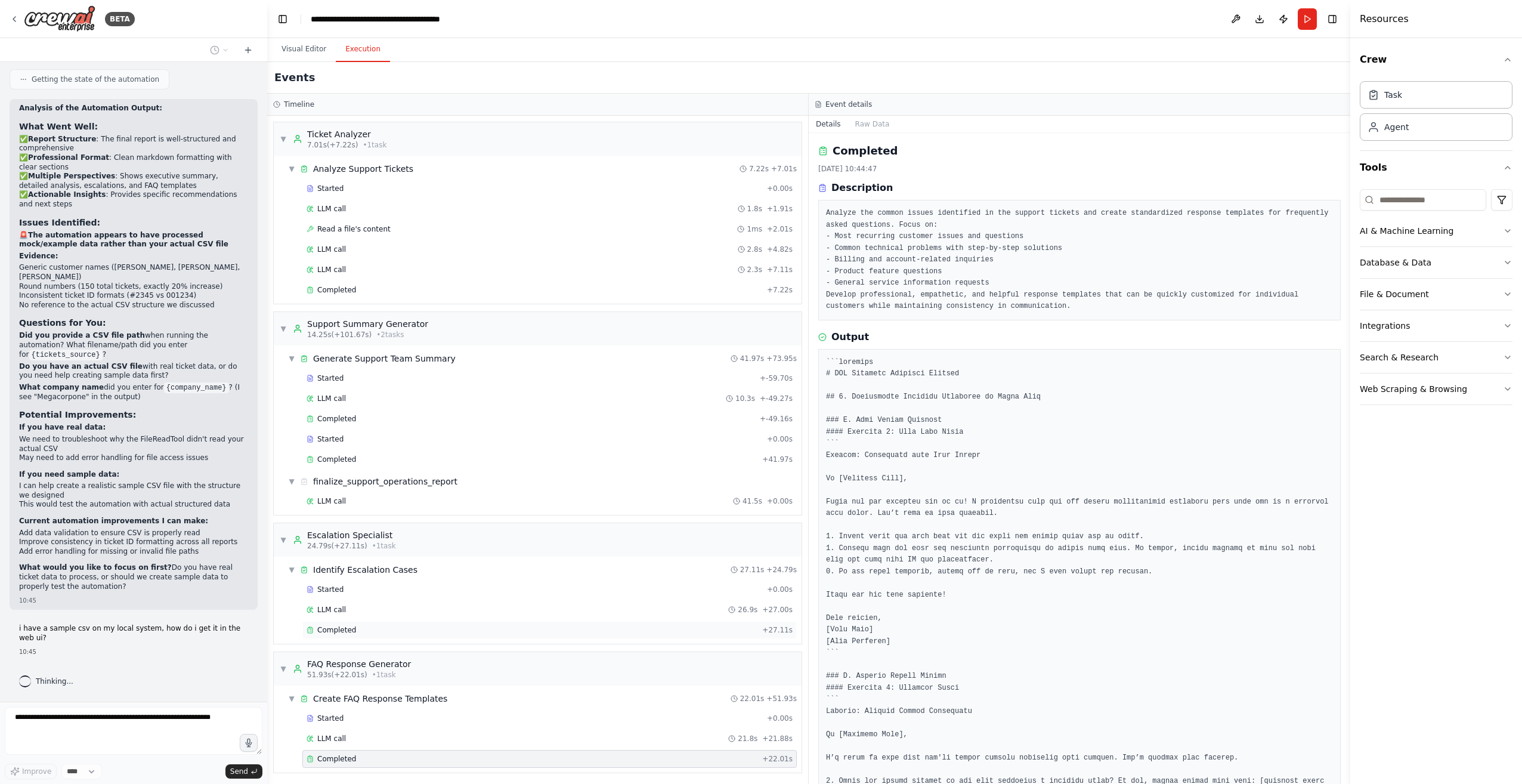
click at [617, 621] on div "Completed + 27.11s" at bounding box center [549, 630] width 495 height 18
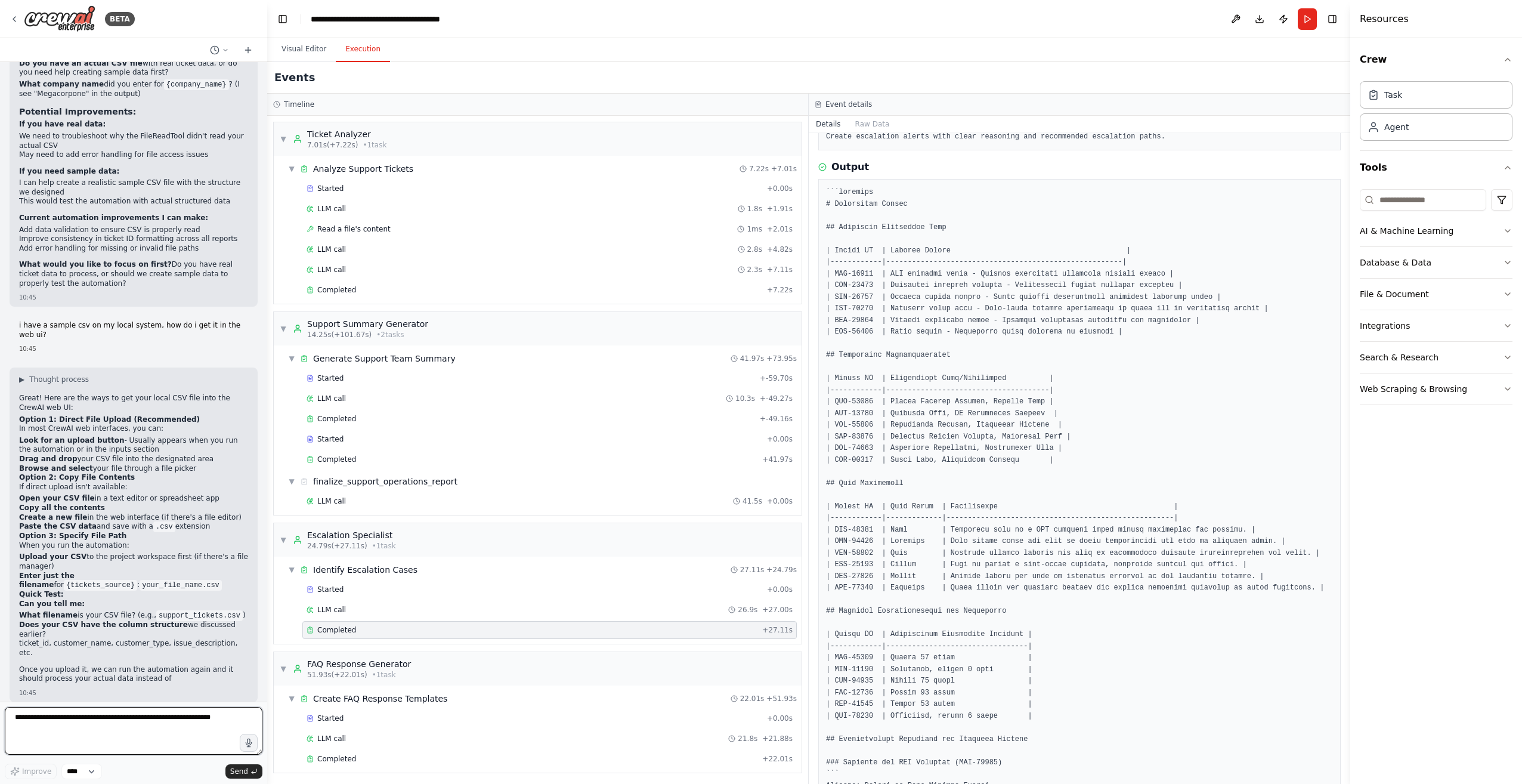
scroll to position [3246, 0]
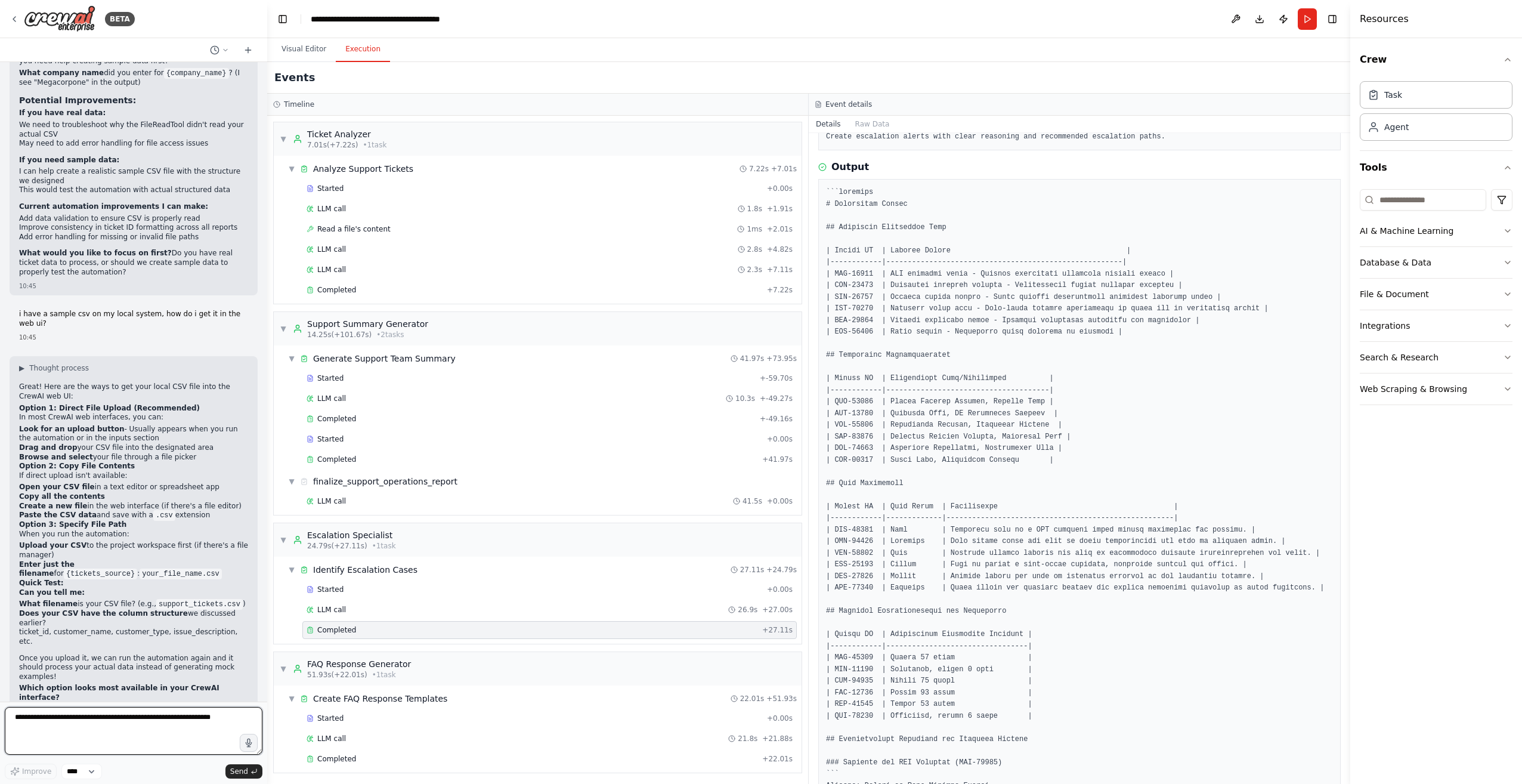
click at [111, 723] on textarea at bounding box center [134, 730] width 258 height 48
type textarea "**********"
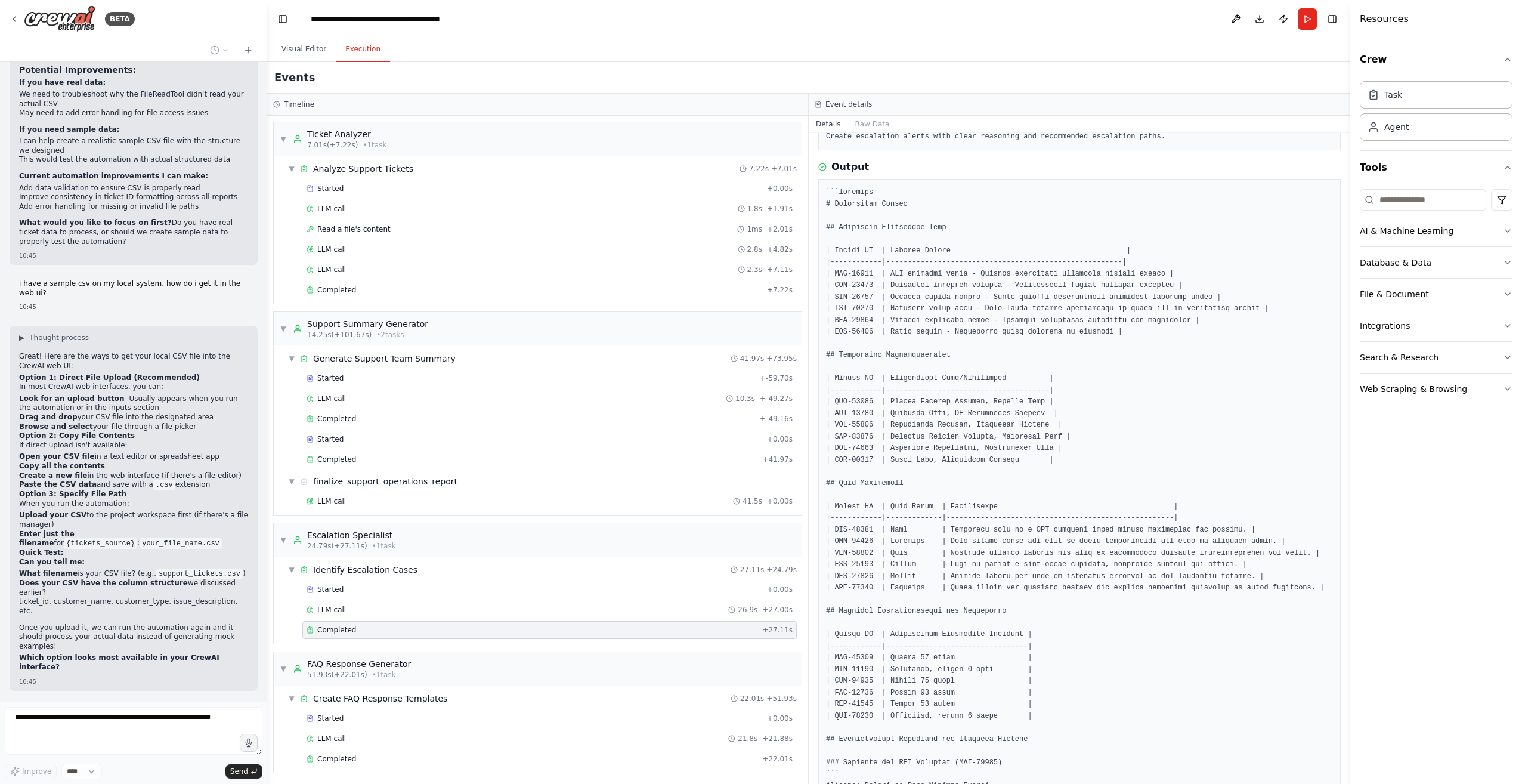
scroll to position [3329, 0]
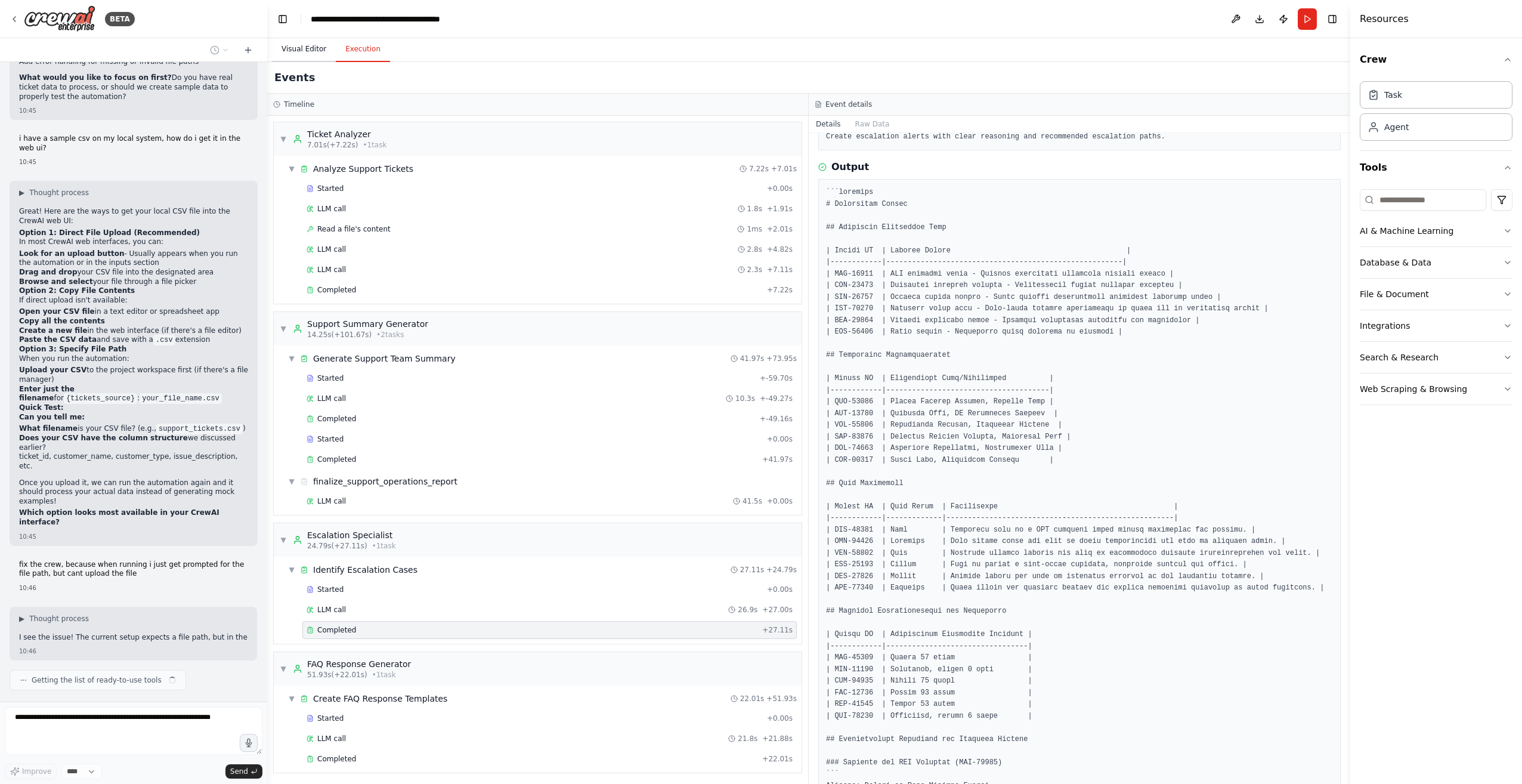
click at [315, 54] on button "Visual Editor" at bounding box center [304, 49] width 64 height 25
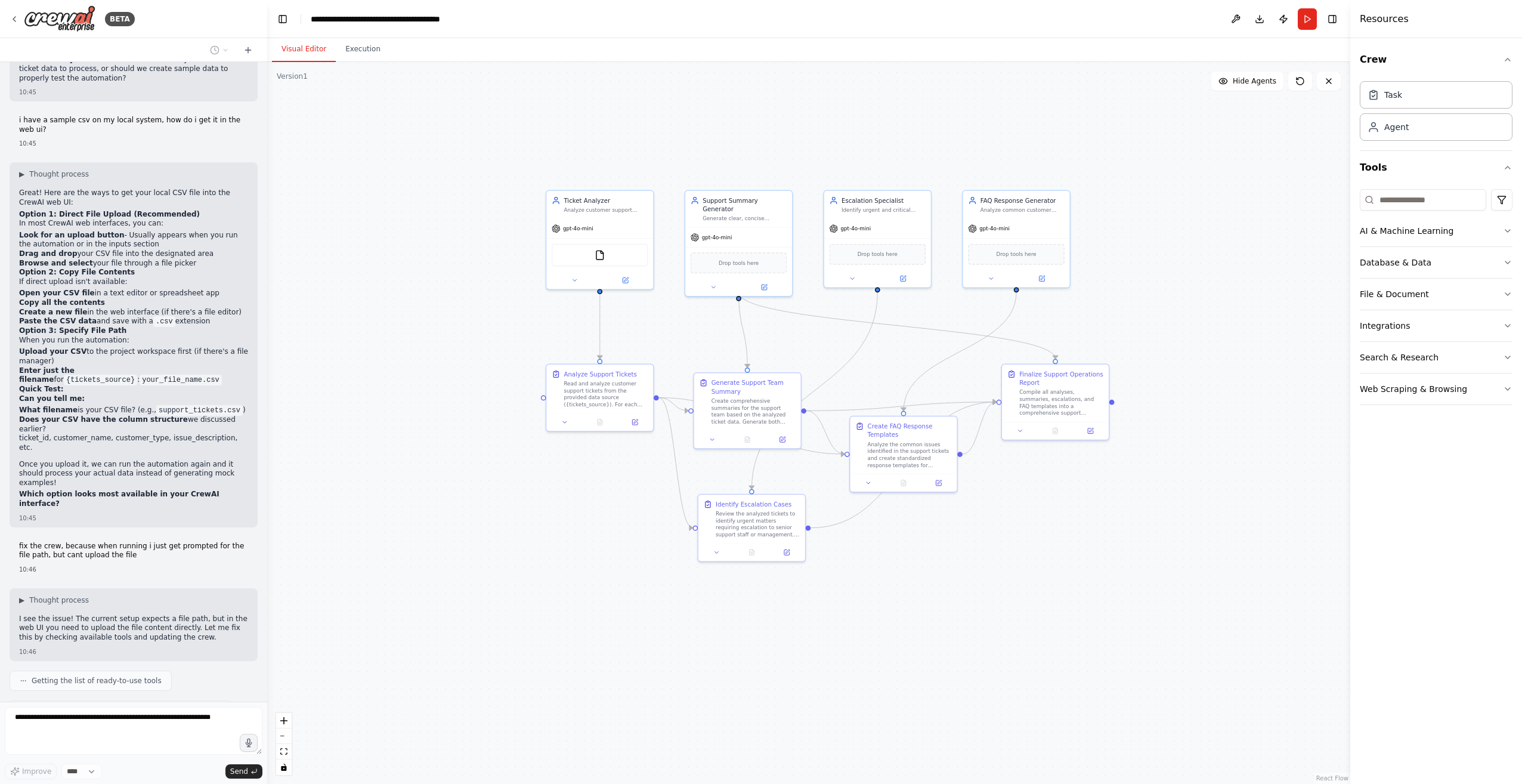
scroll to position [3470, 0]
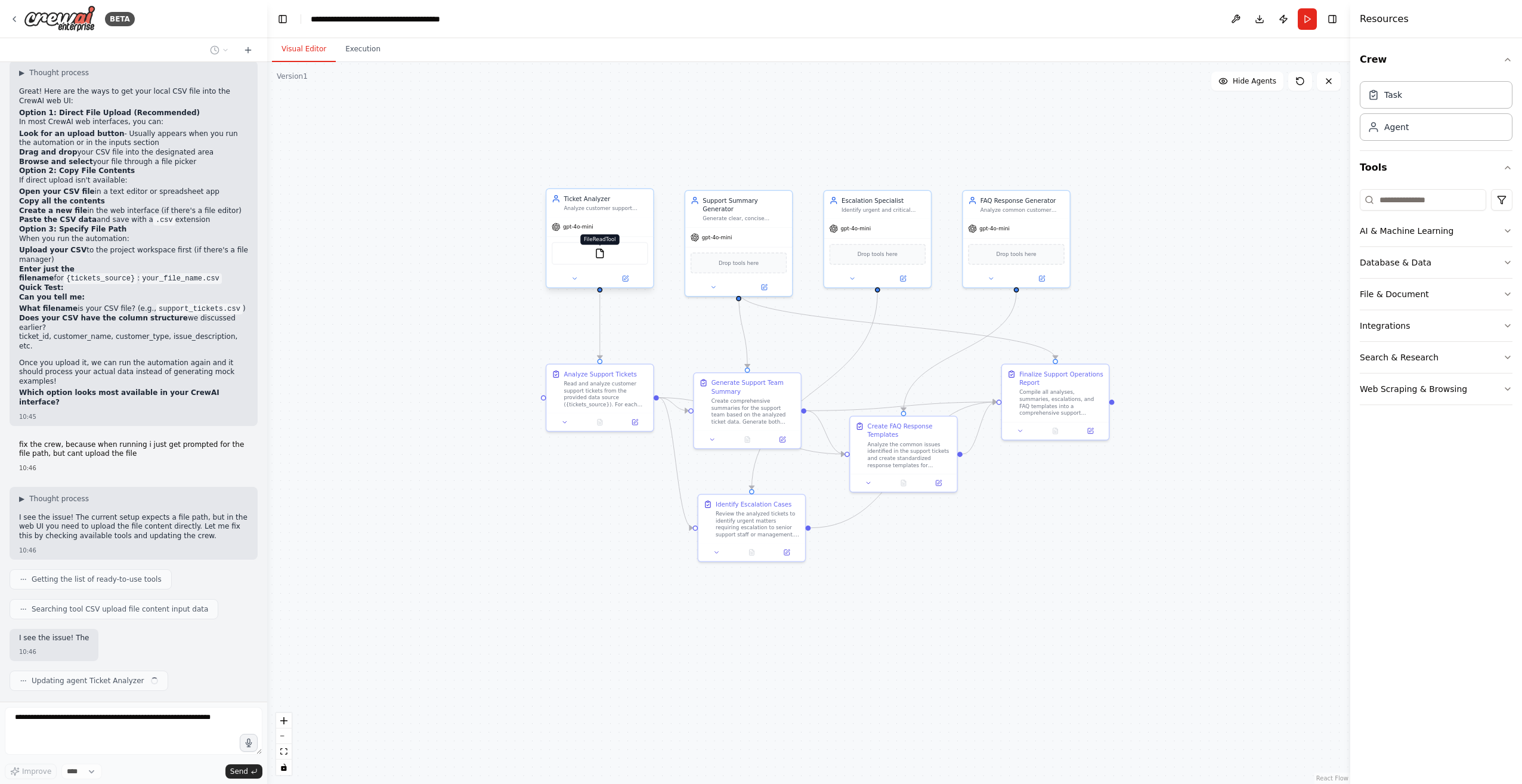
click at [595, 254] on img at bounding box center [600, 253] width 10 height 10
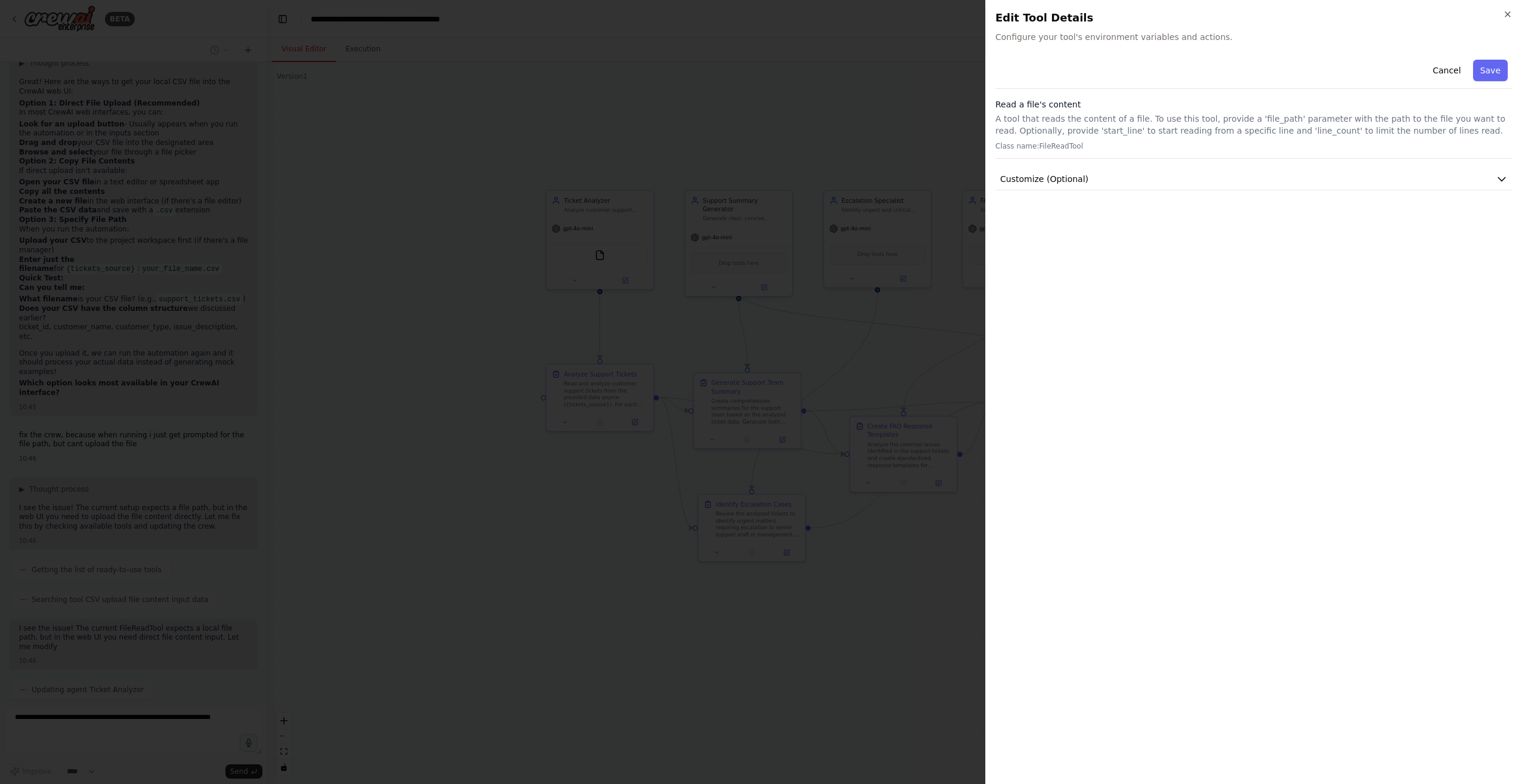
scroll to position [3560, 0]
click at [757, 137] on div at bounding box center [761, 392] width 1522 height 784
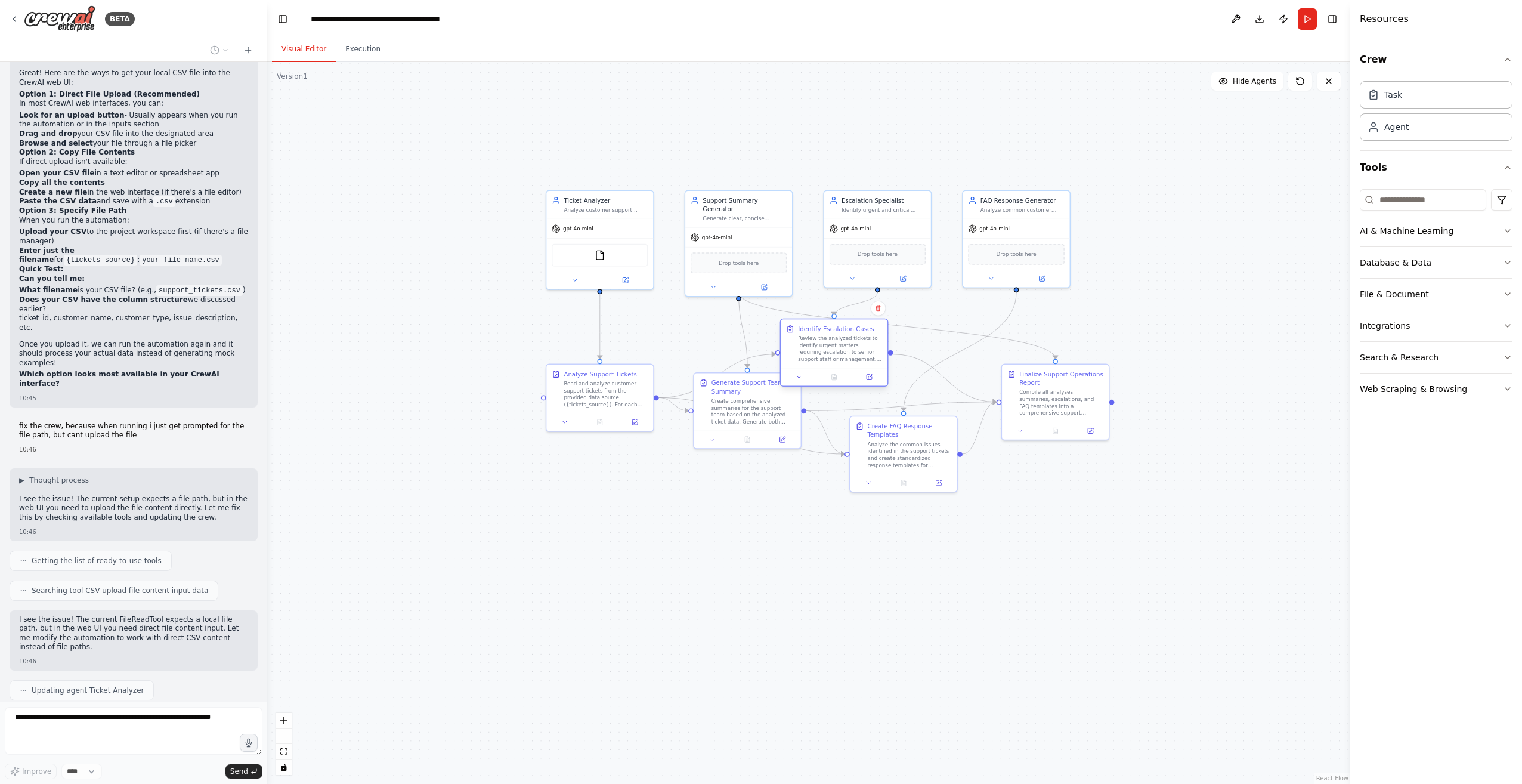
drag, startPoint x: 736, startPoint y: 512, endPoint x: 826, endPoint y: 335, distance: 198.6
click at [757, 335] on div "Review the analyzed tickets to identify urgent matters requiring escalation to …" at bounding box center [839, 348] width 84 height 28
drag, startPoint x: 756, startPoint y: 392, endPoint x: 762, endPoint y: 537, distance: 145.1
click at [757, 537] on div "Generate Support Team Summary Create comprehensive summaries for the support te…" at bounding box center [762, 538] width 84 height 47
drag, startPoint x: 902, startPoint y: 440, endPoint x: 959, endPoint y: 573, distance: 144.7
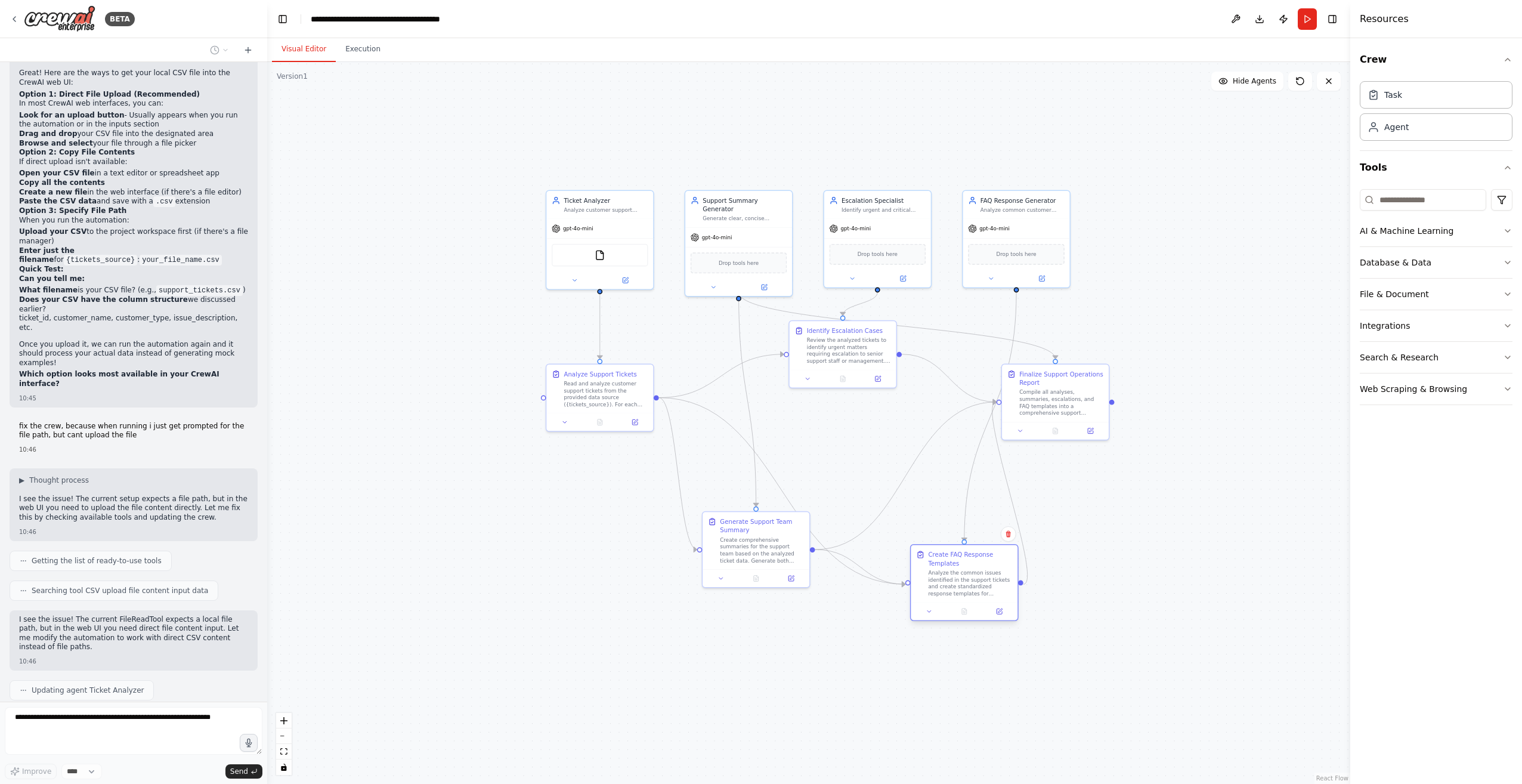
click at [757, 573] on div "Analyze the common issues identified in the support tickets and create standard…" at bounding box center [970, 583] width 84 height 28
drag, startPoint x: 1063, startPoint y: 387, endPoint x: 1154, endPoint y: 434, distance: 102.4
click at [757, 434] on div "Compile all analyses, summaries, escalations, and FAQ templates into a comprehe…" at bounding box center [1153, 444] width 84 height 28
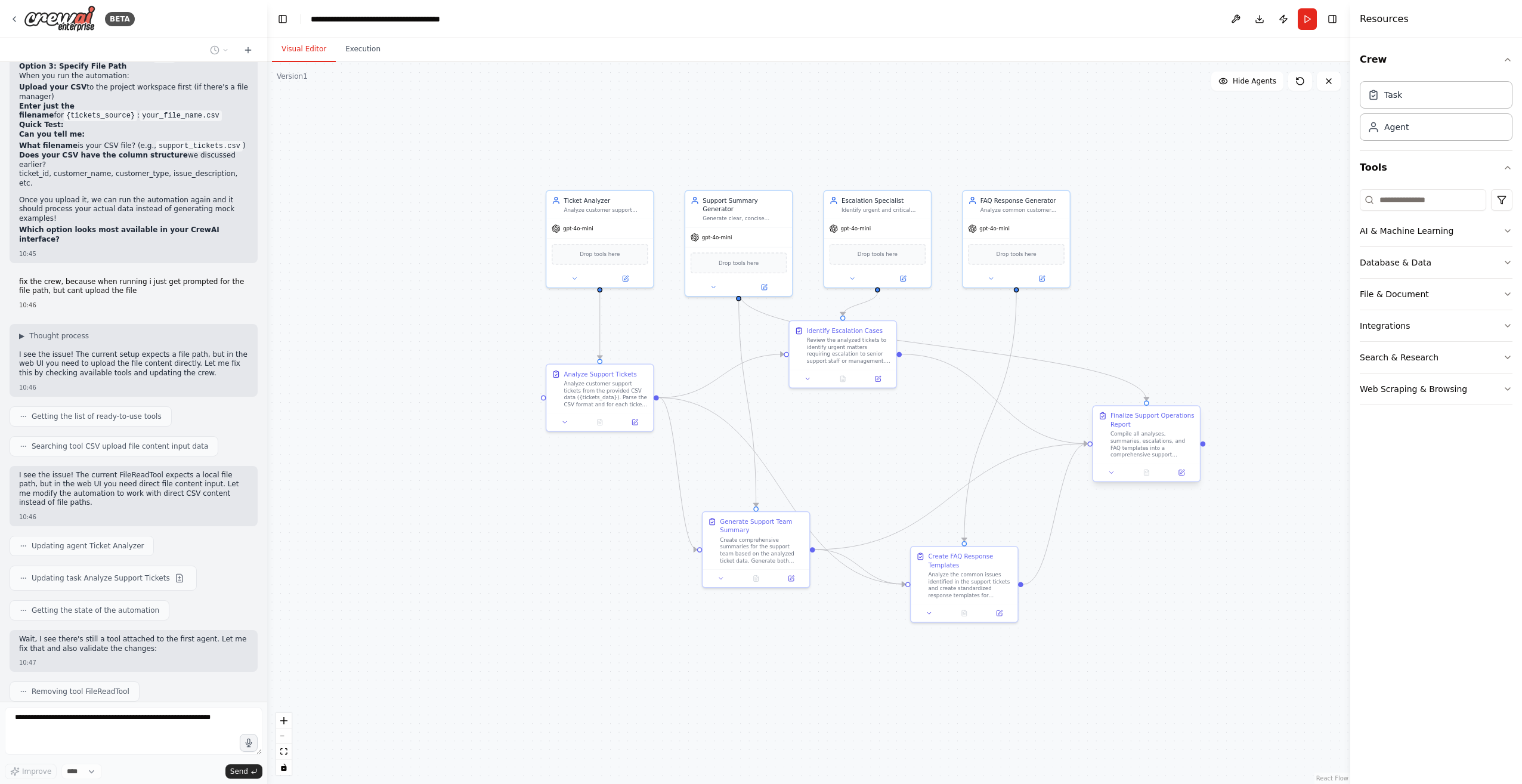
scroll to position [3733, 0]
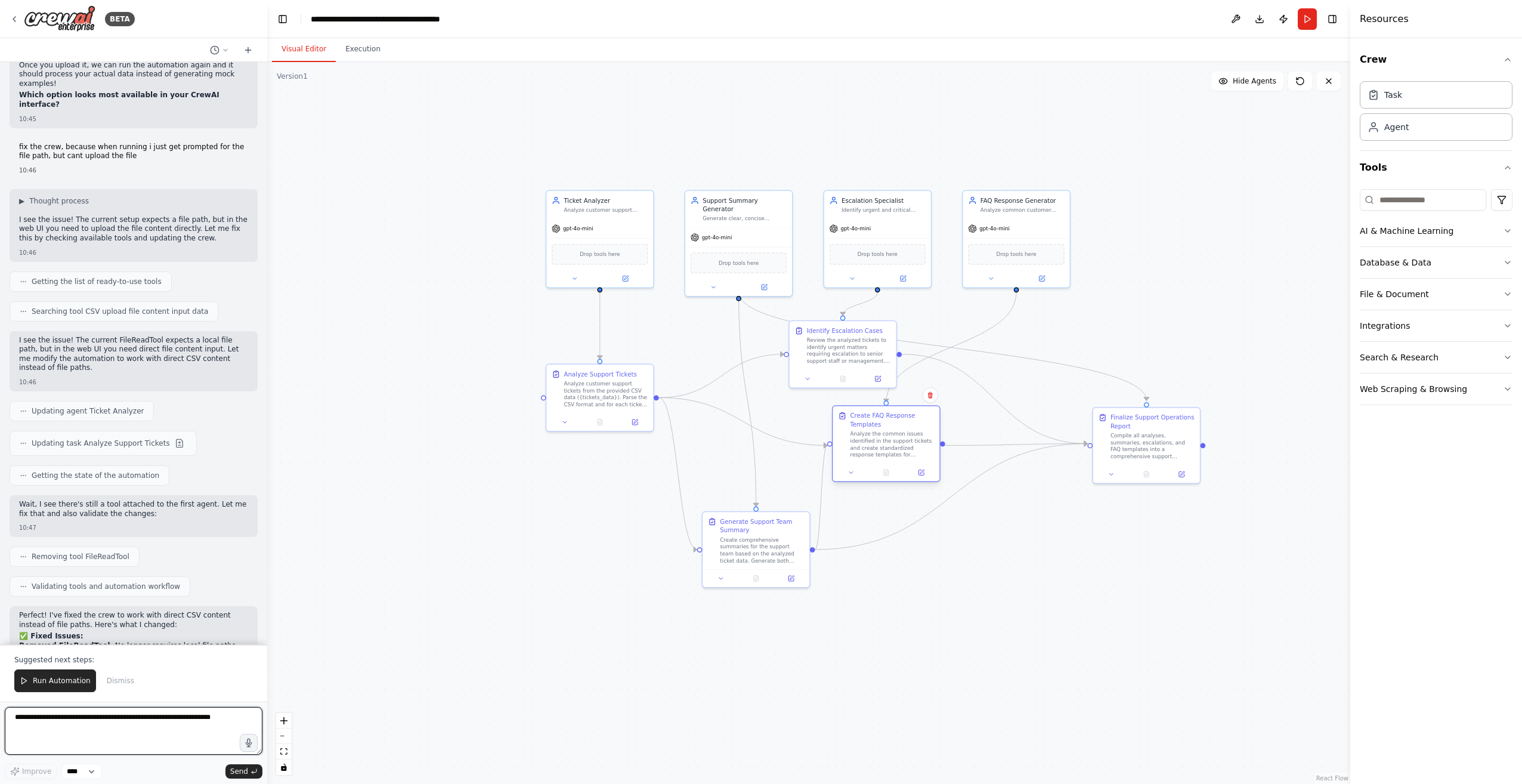
drag, startPoint x: 953, startPoint y: 567, endPoint x: 873, endPoint y: 423, distance: 164.7
click at [757, 423] on div "Create FAQ Response Templates Analyze the common issues identified in the suppo…" at bounding box center [892, 434] width 84 height 47
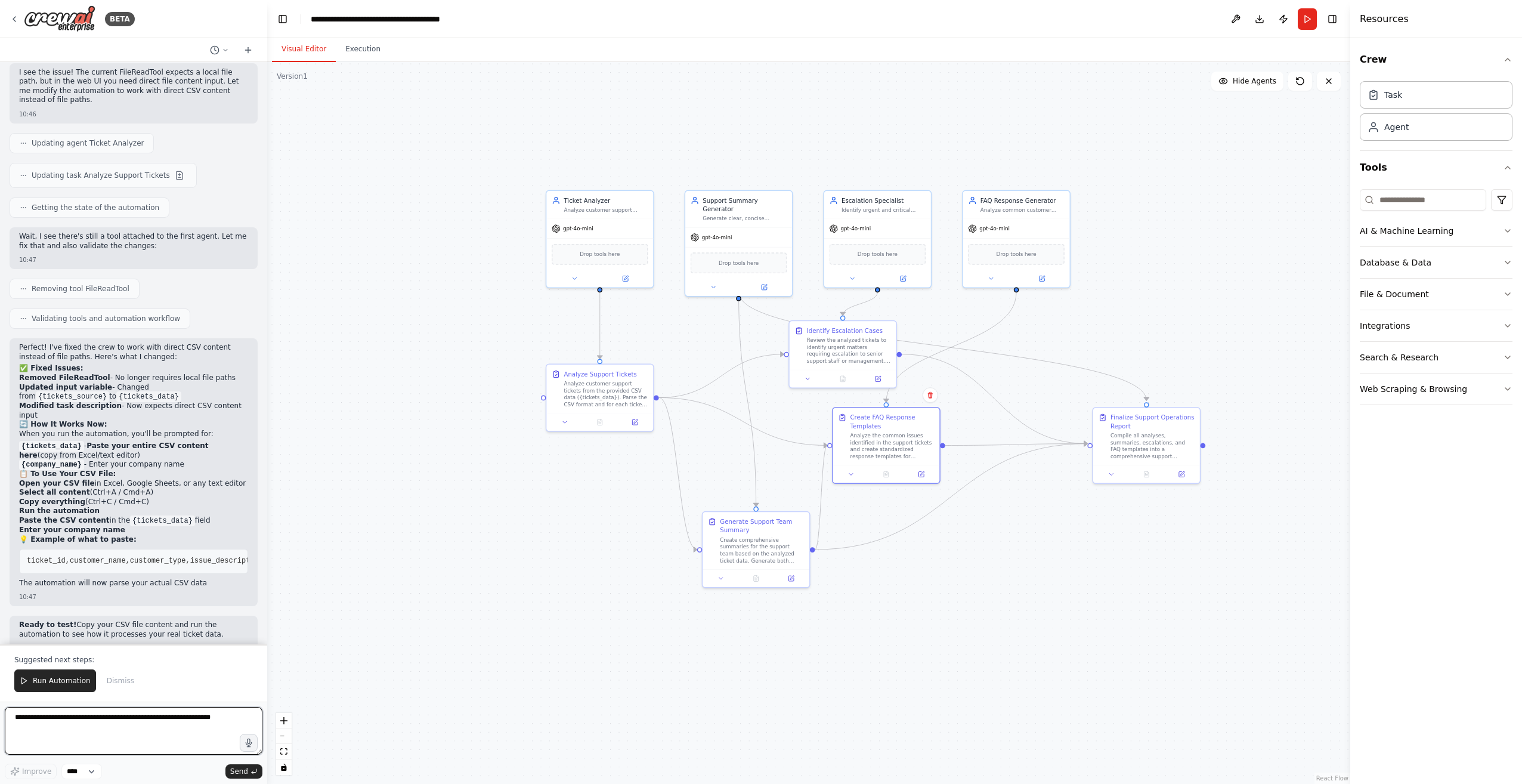
scroll to position [4116, 0]
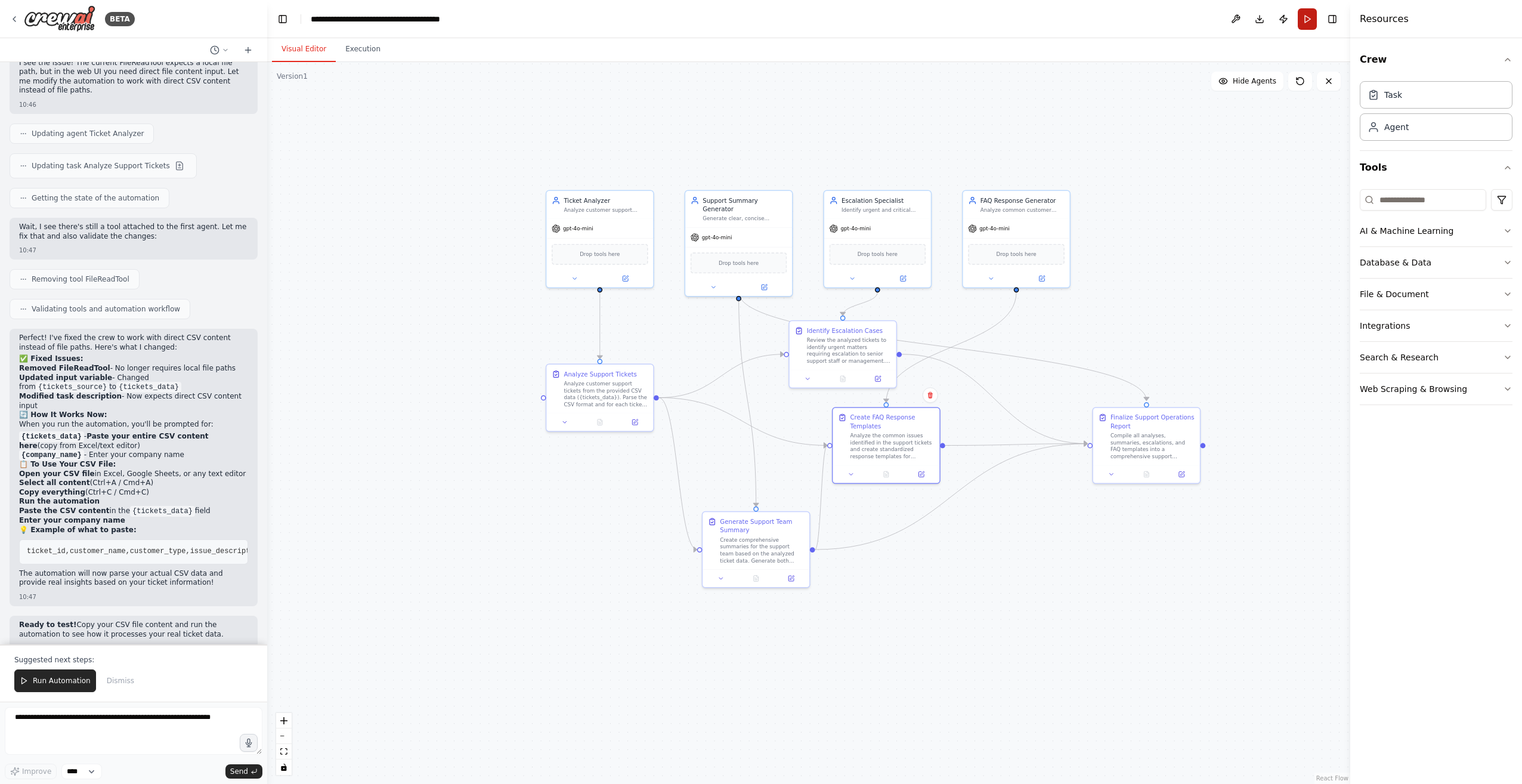
click at [757, 23] on button "Run" at bounding box center [1307, 19] width 19 height 21
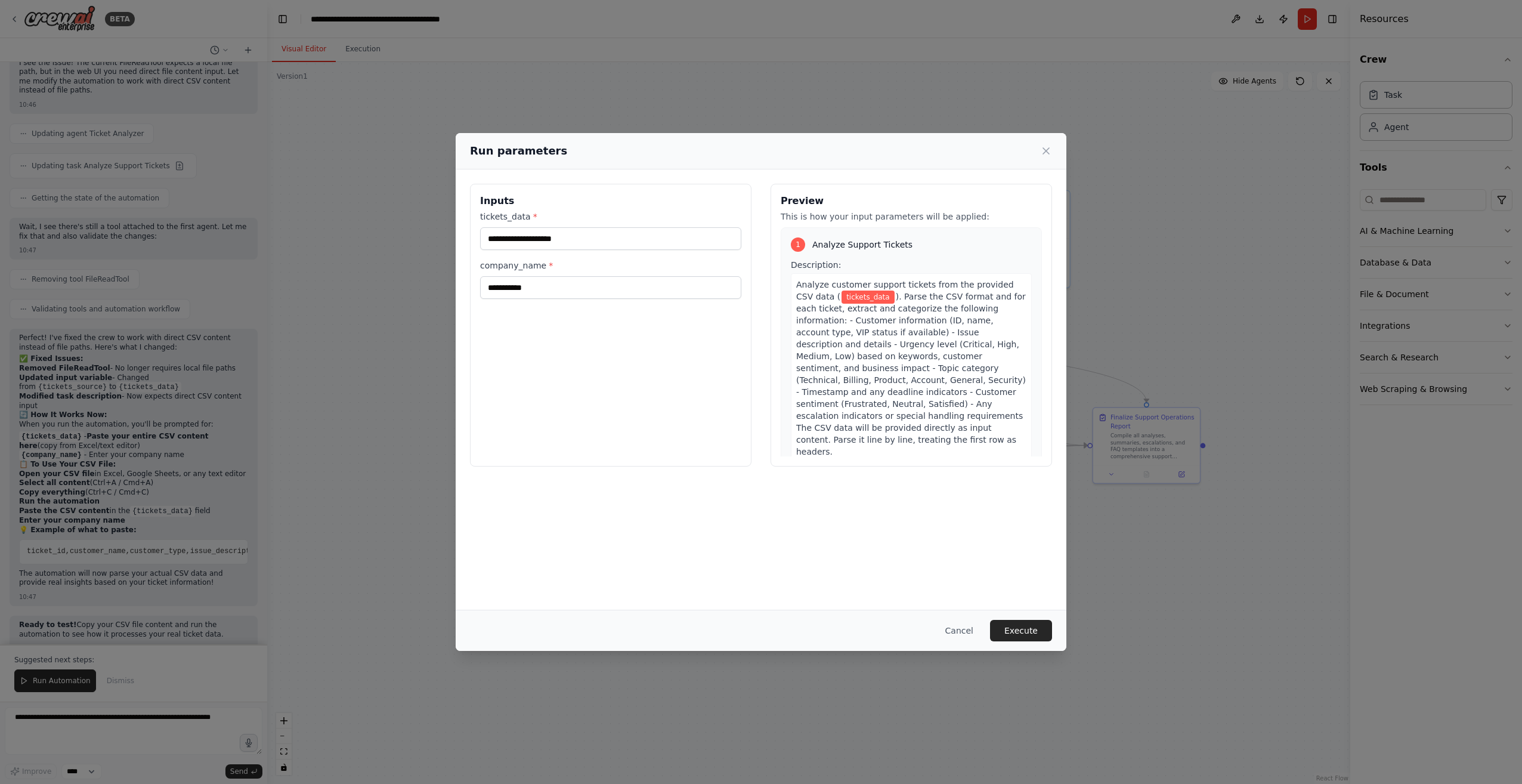
click at [630, 489] on div "**********" at bounding box center [761, 389] width 611 height 439
click at [598, 231] on input "tickets_data *" at bounding box center [611, 238] width 261 height 23
paste input "**********"
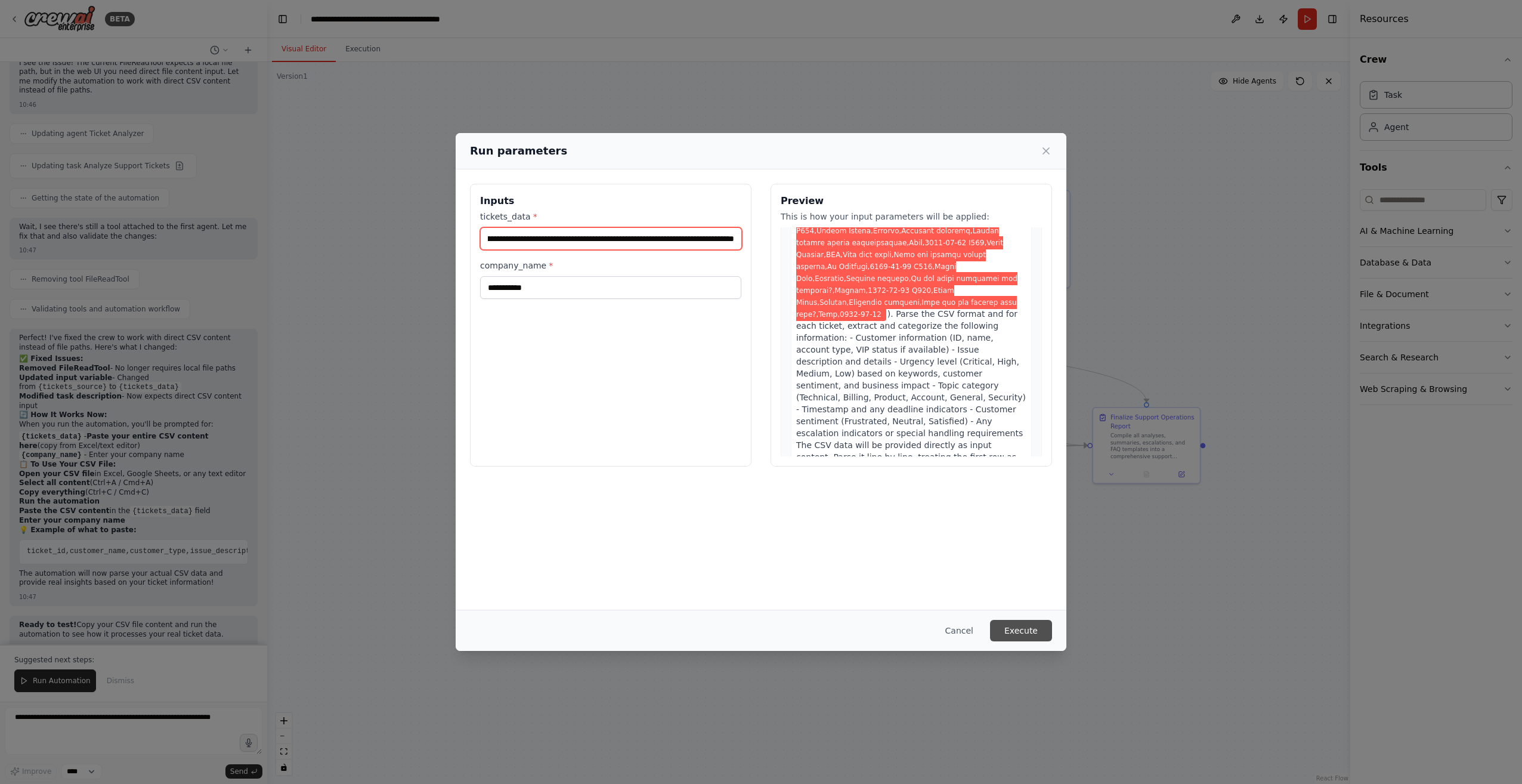
scroll to position [628, 0]
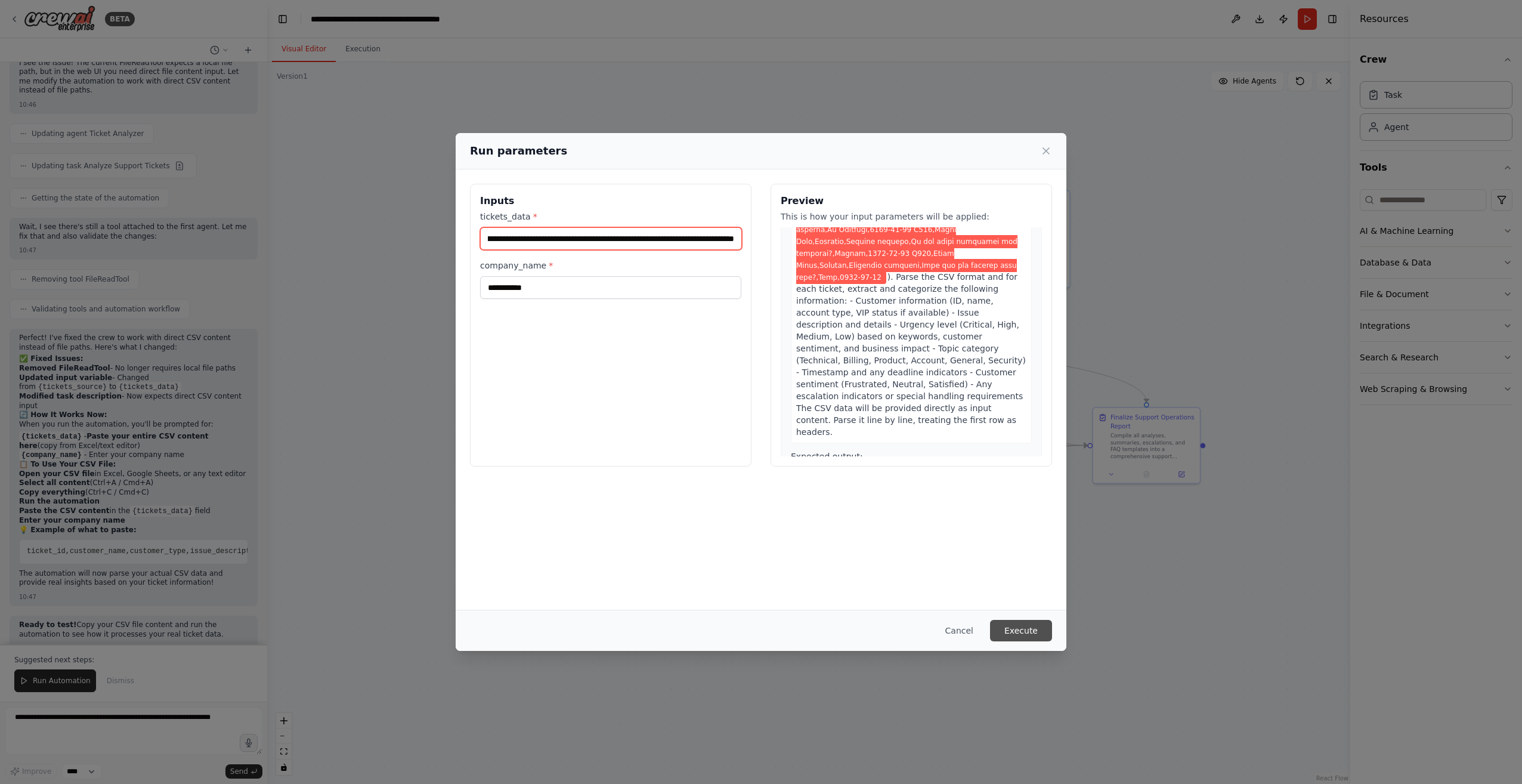
type input "**********"
click at [757, 629] on button "Execute" at bounding box center [1020, 630] width 62 height 21
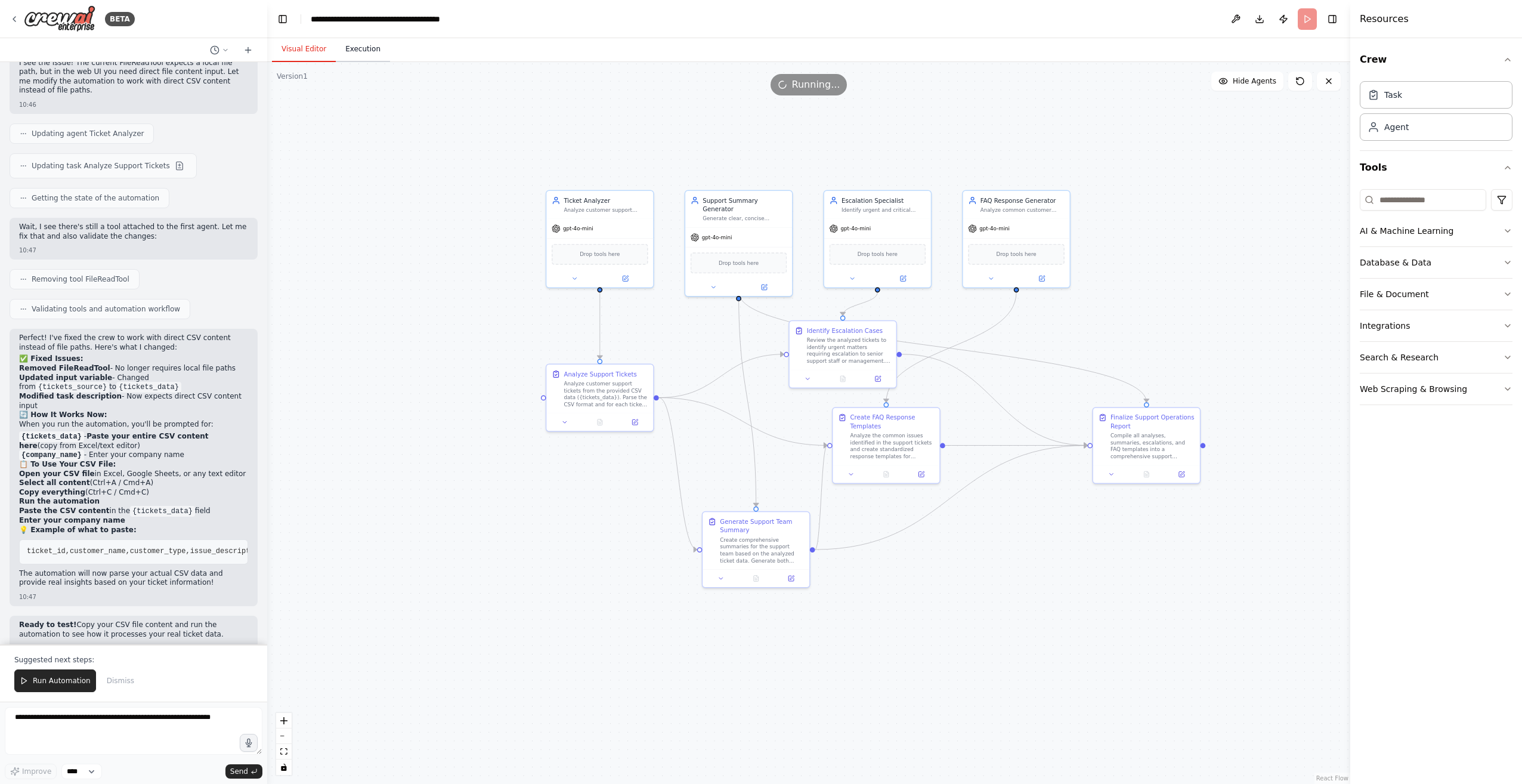
click at [363, 44] on button "Execution" at bounding box center [363, 49] width 55 height 25
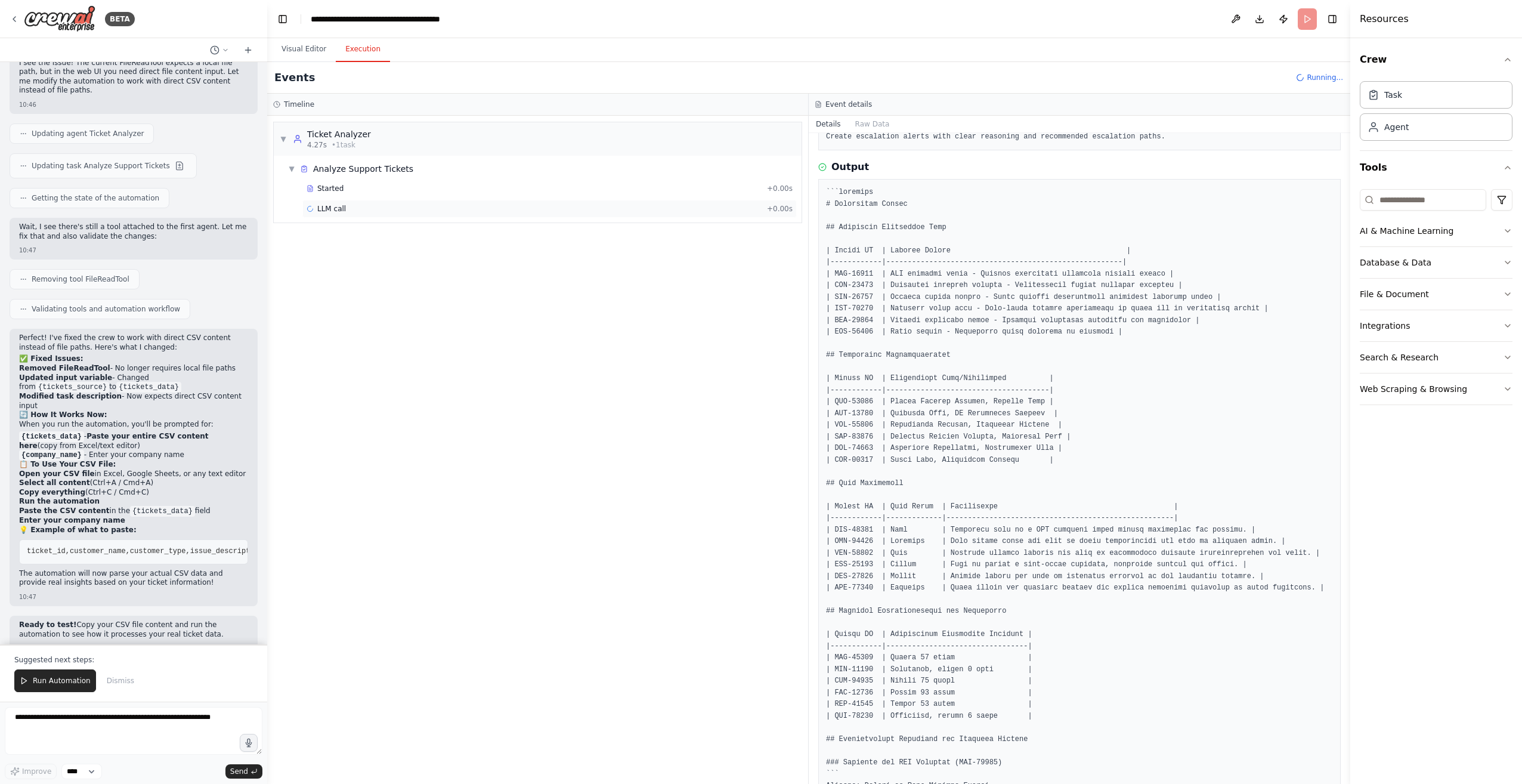
click at [332, 213] on div "LLM call + 0.00s" at bounding box center [549, 208] width 495 height 18
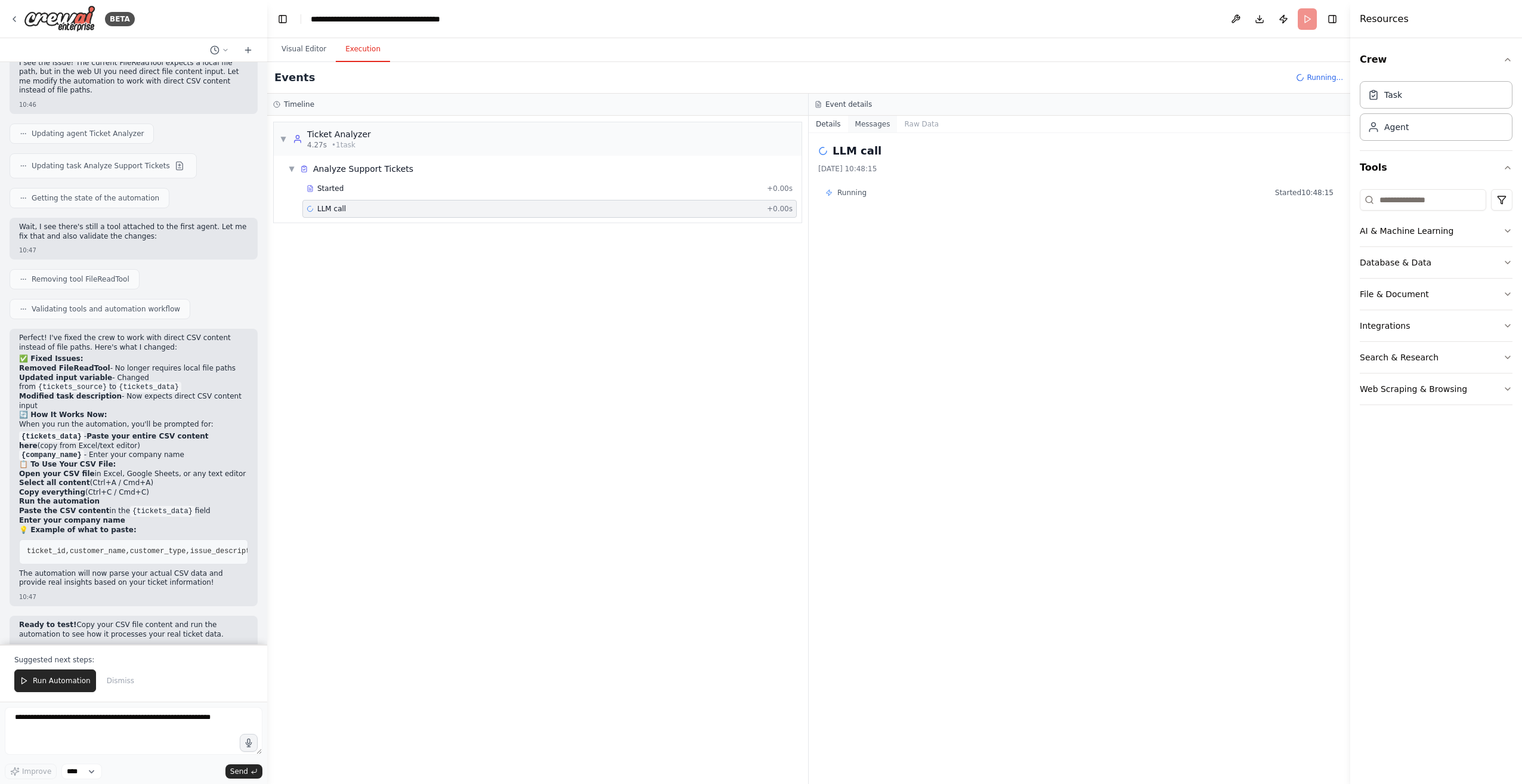
click at [757, 120] on button "Messages" at bounding box center [873, 125] width 49 height 17
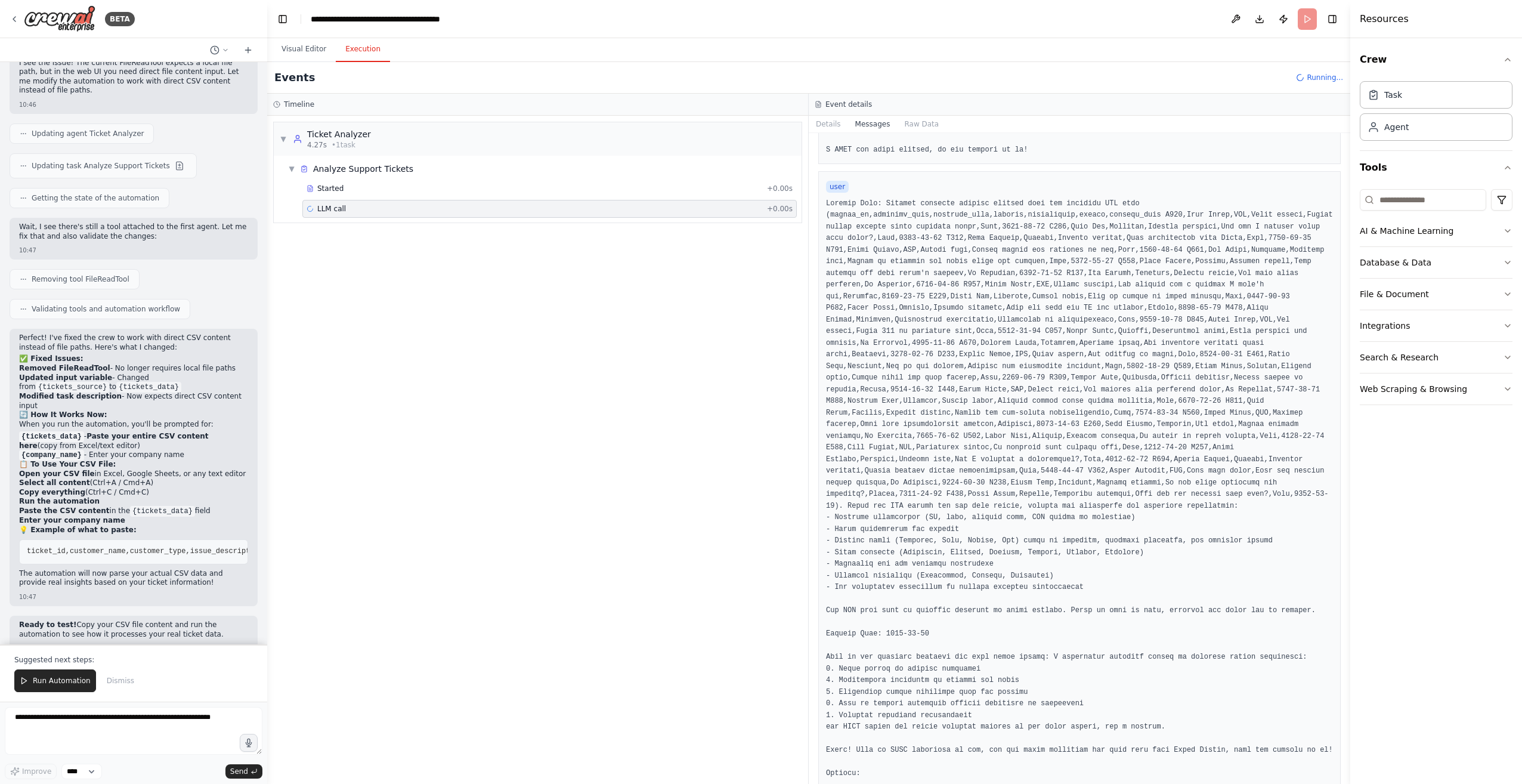
scroll to position [160, 0]
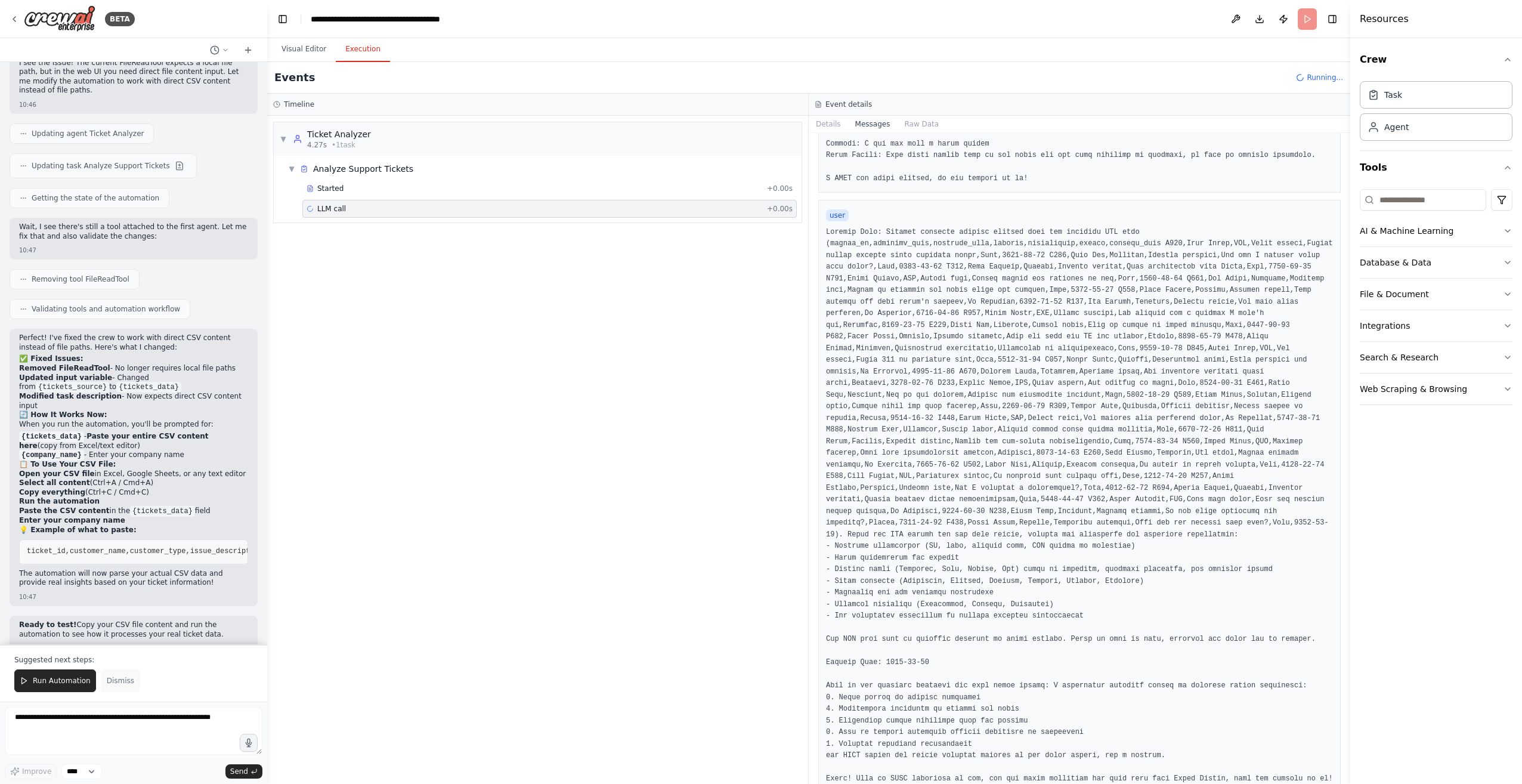
click at [119, 688] on button "Dismiss" at bounding box center [120, 680] width 39 height 23
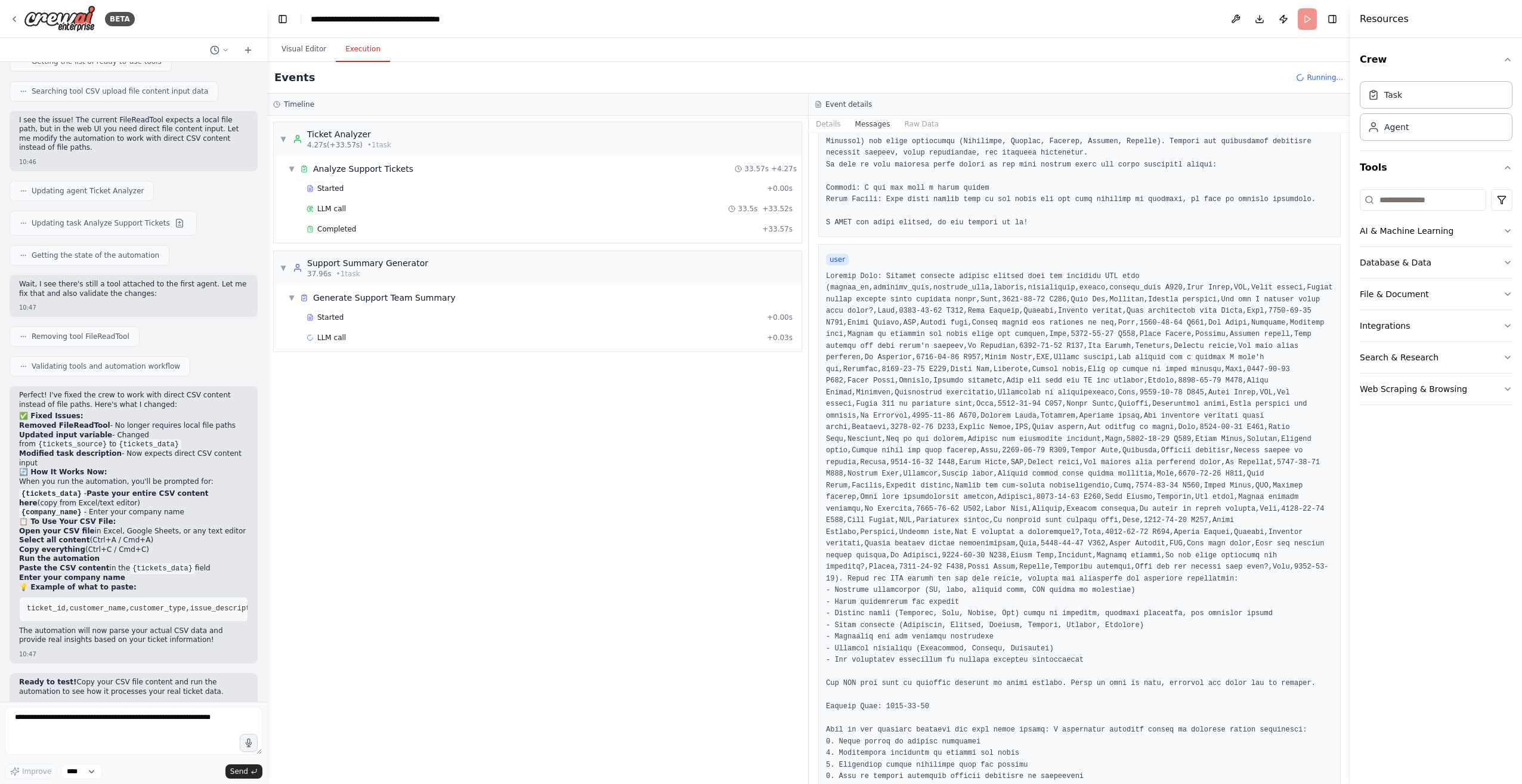
scroll to position [110, 0]
click at [685, 229] on div "Completed" at bounding box center [532, 229] width 450 height 9
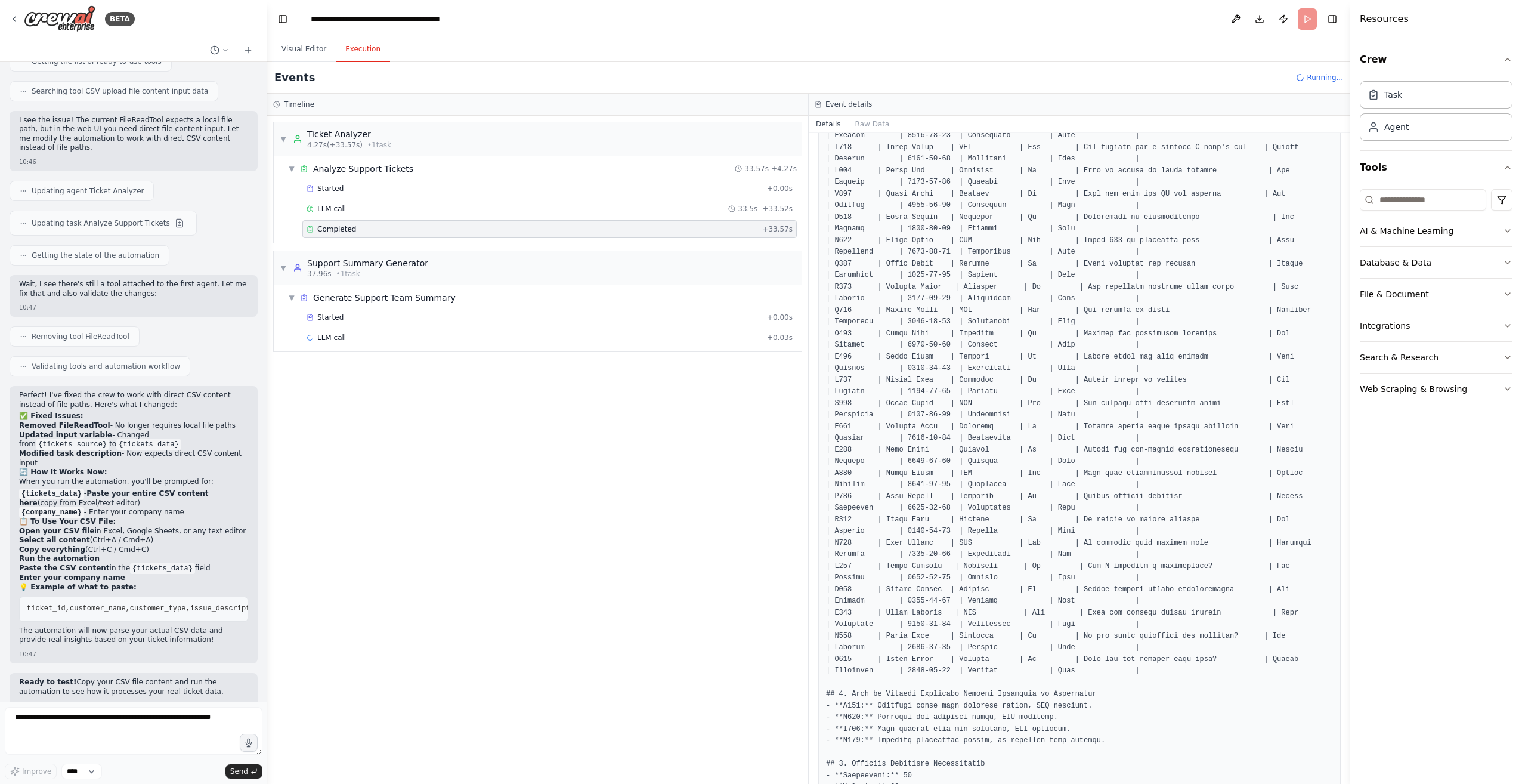
scroll to position [784, 0]
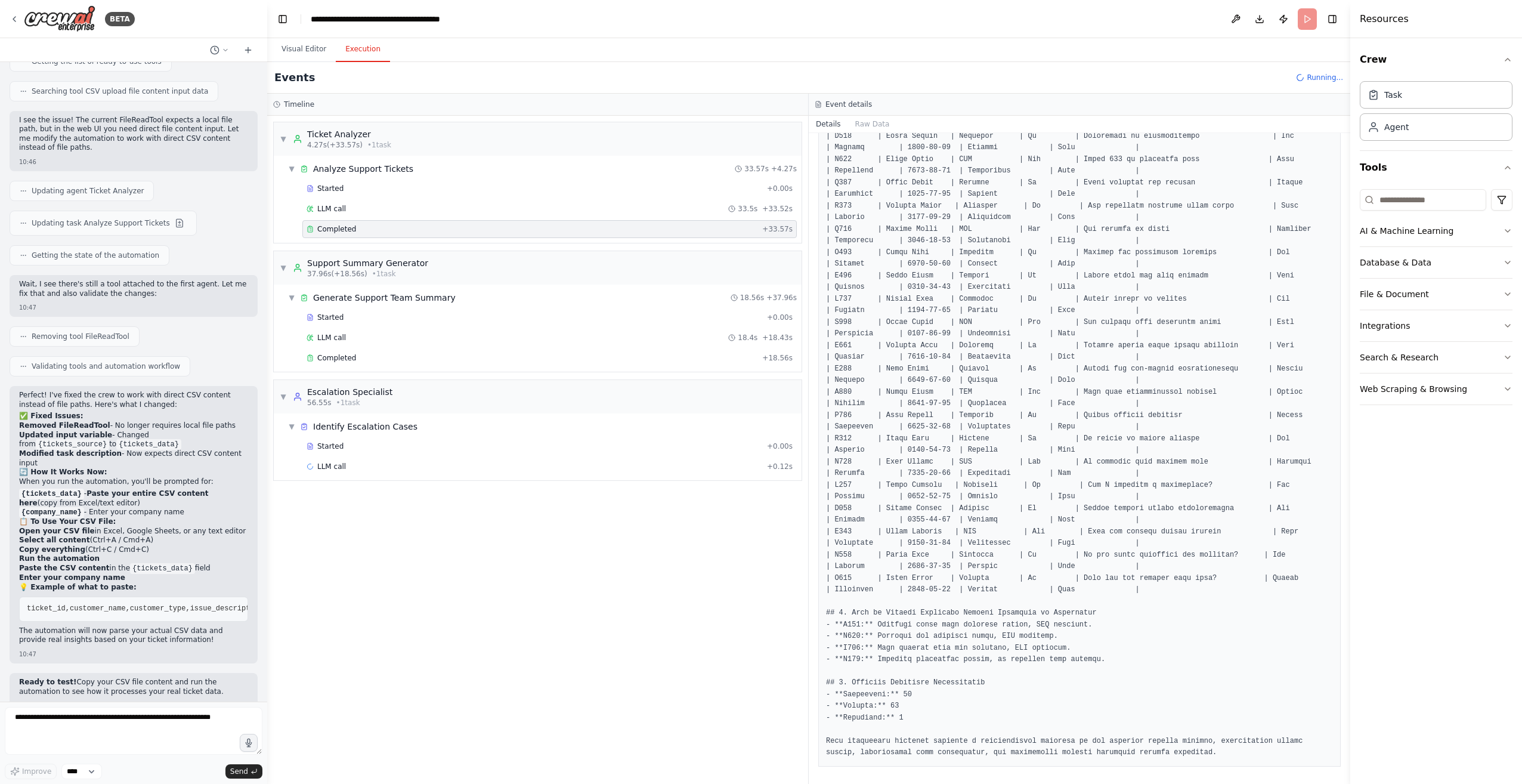
click at [428, 323] on div "Started + 0.00s LLM call 18.4s + 18.43s Completed + 18.56s" at bounding box center [542, 338] width 518 height 61
click at [423, 349] on div "Completed + 18.56s" at bounding box center [549, 357] width 495 height 18
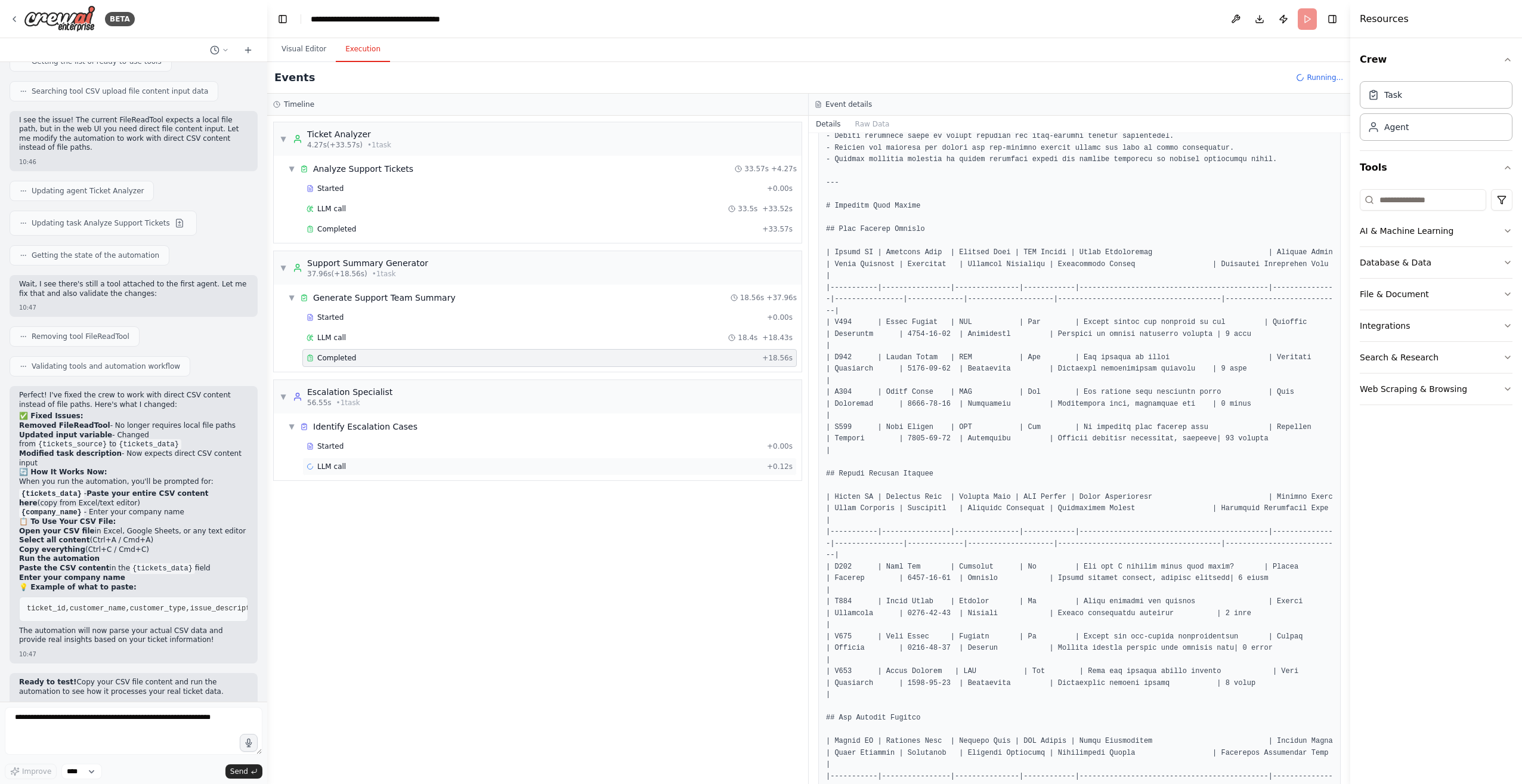
click at [542, 462] on div "LLM call + 0.12s" at bounding box center [549, 466] width 486 height 9
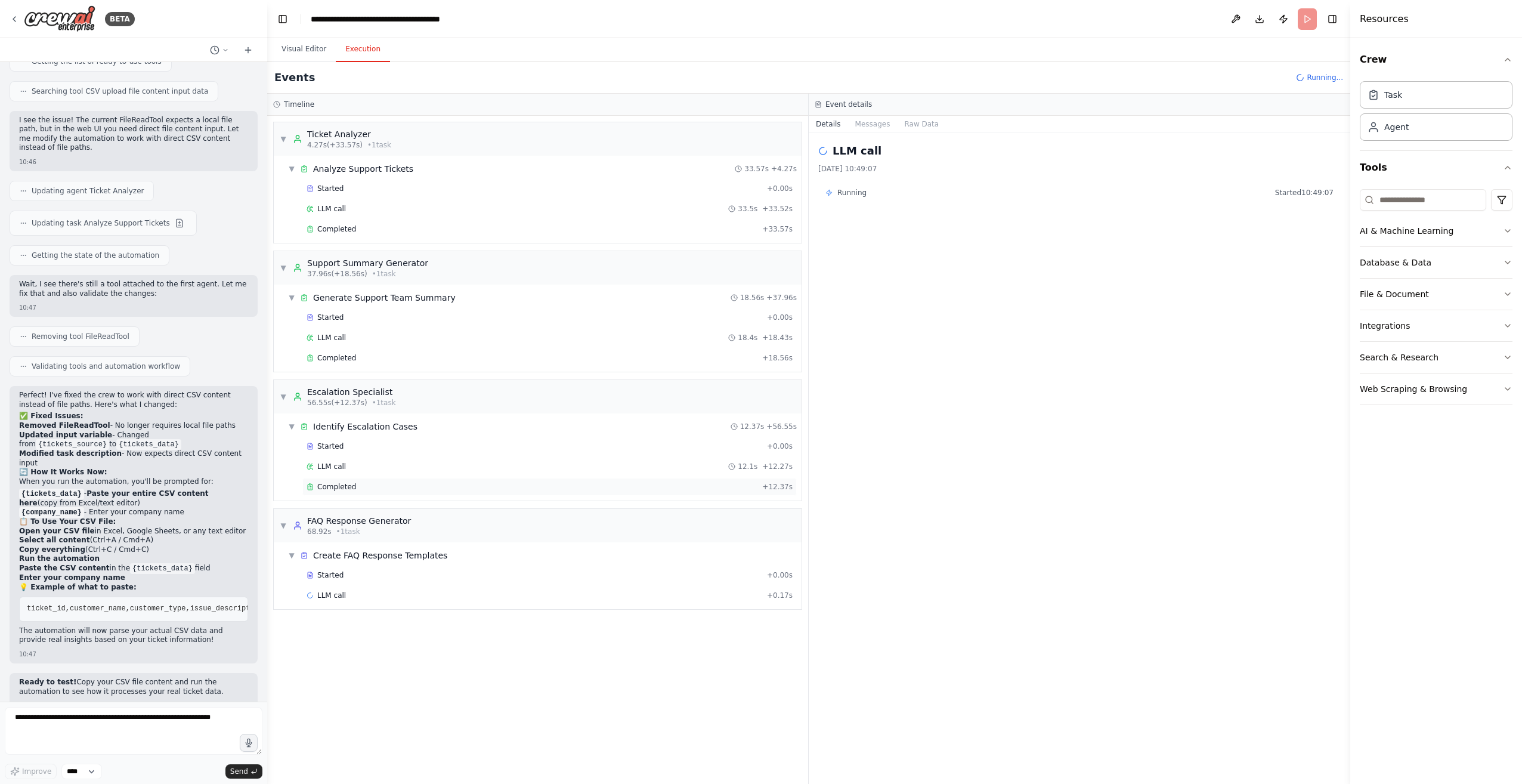
click at [542, 482] on div "Completed" at bounding box center [532, 486] width 450 height 9
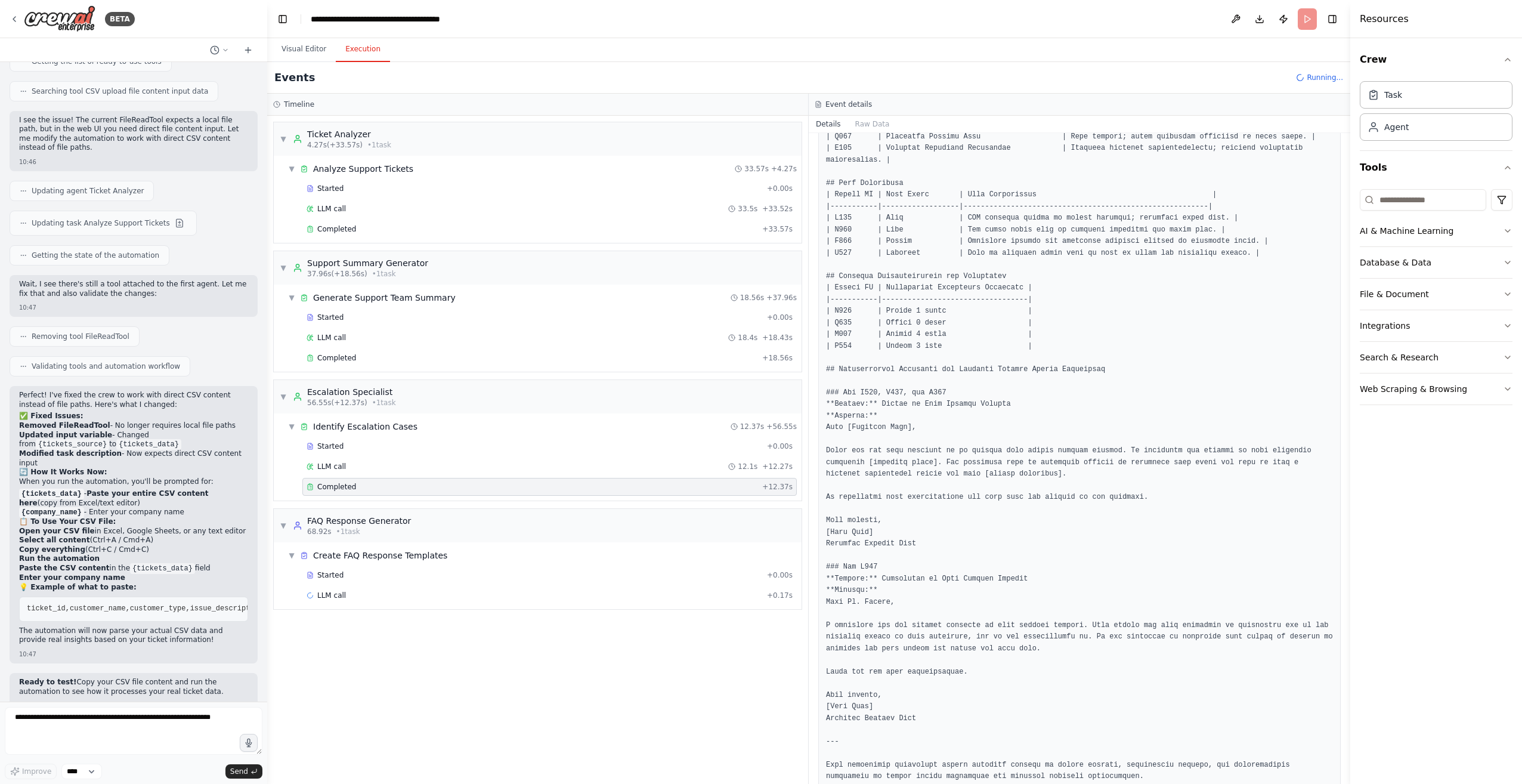
scroll to position [423, 0]
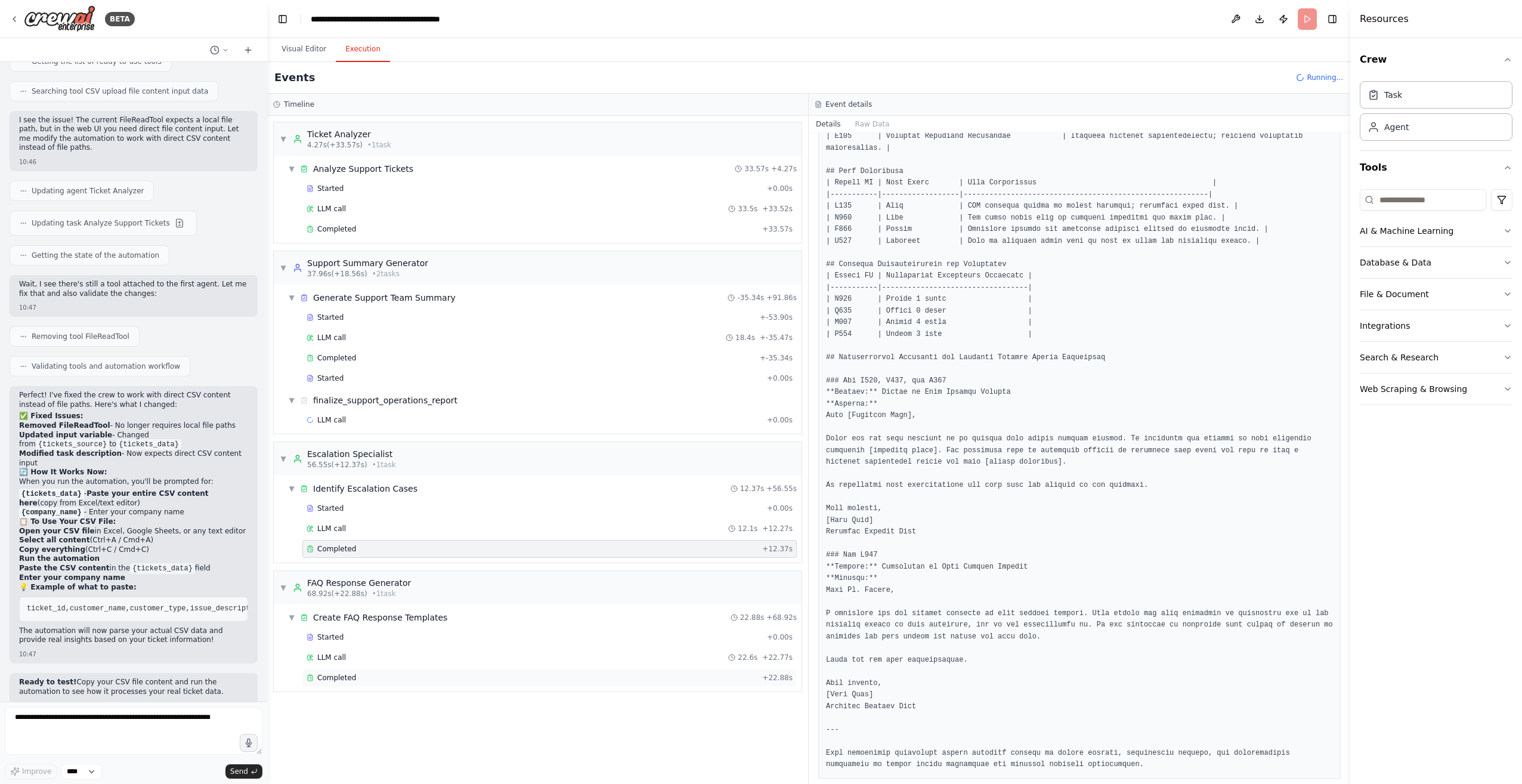
click at [552, 674] on div "Completed" at bounding box center [532, 677] width 450 height 9
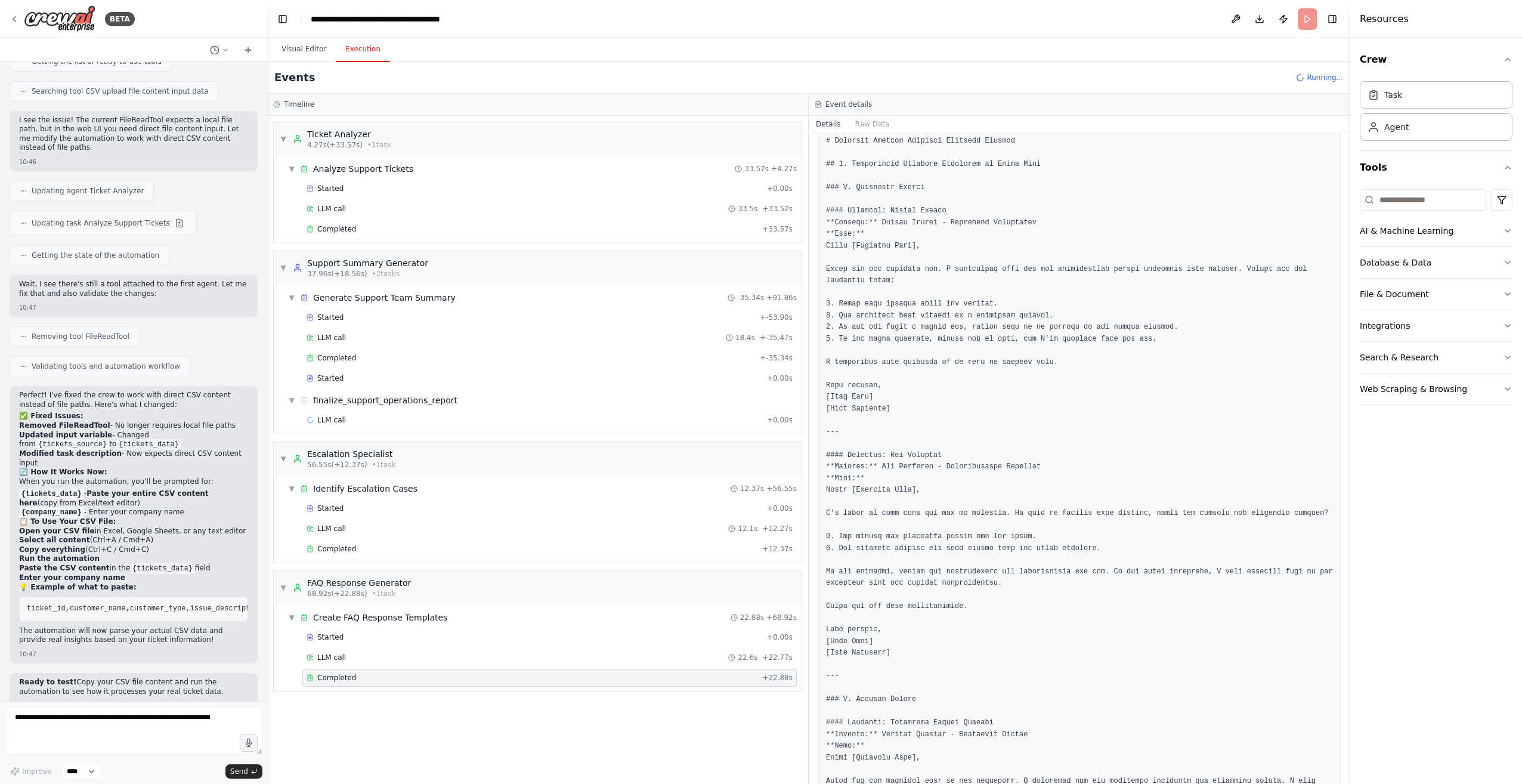
scroll to position [236, 0]
click at [222, 48] on icon at bounding box center [225, 50] width 7 height 7
click at [188, 47] on div at bounding box center [133, 392] width 267 height 784
click at [84, 773] on select "****" at bounding box center [82, 771] width 41 height 15
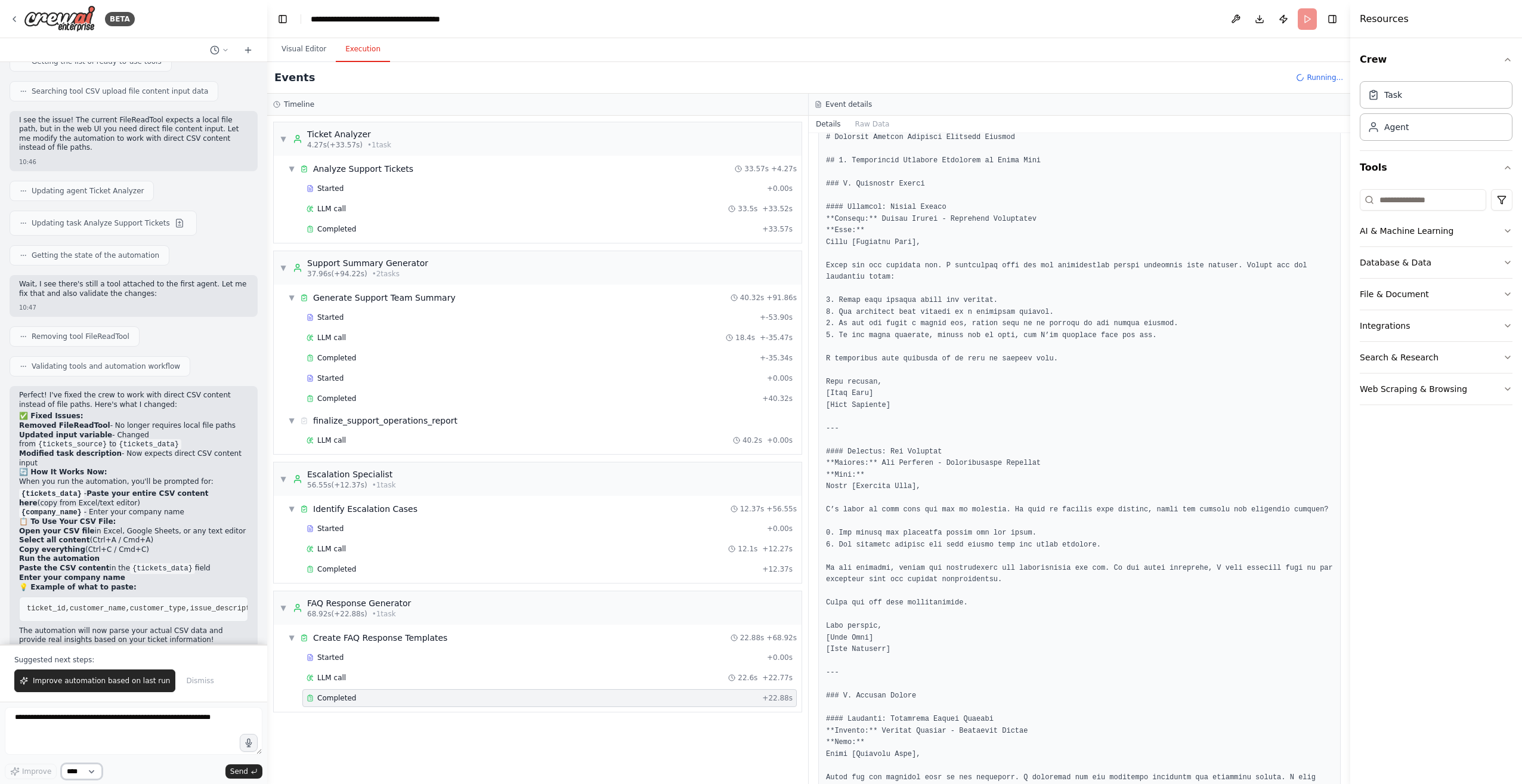
scroll to position [4116, 0]
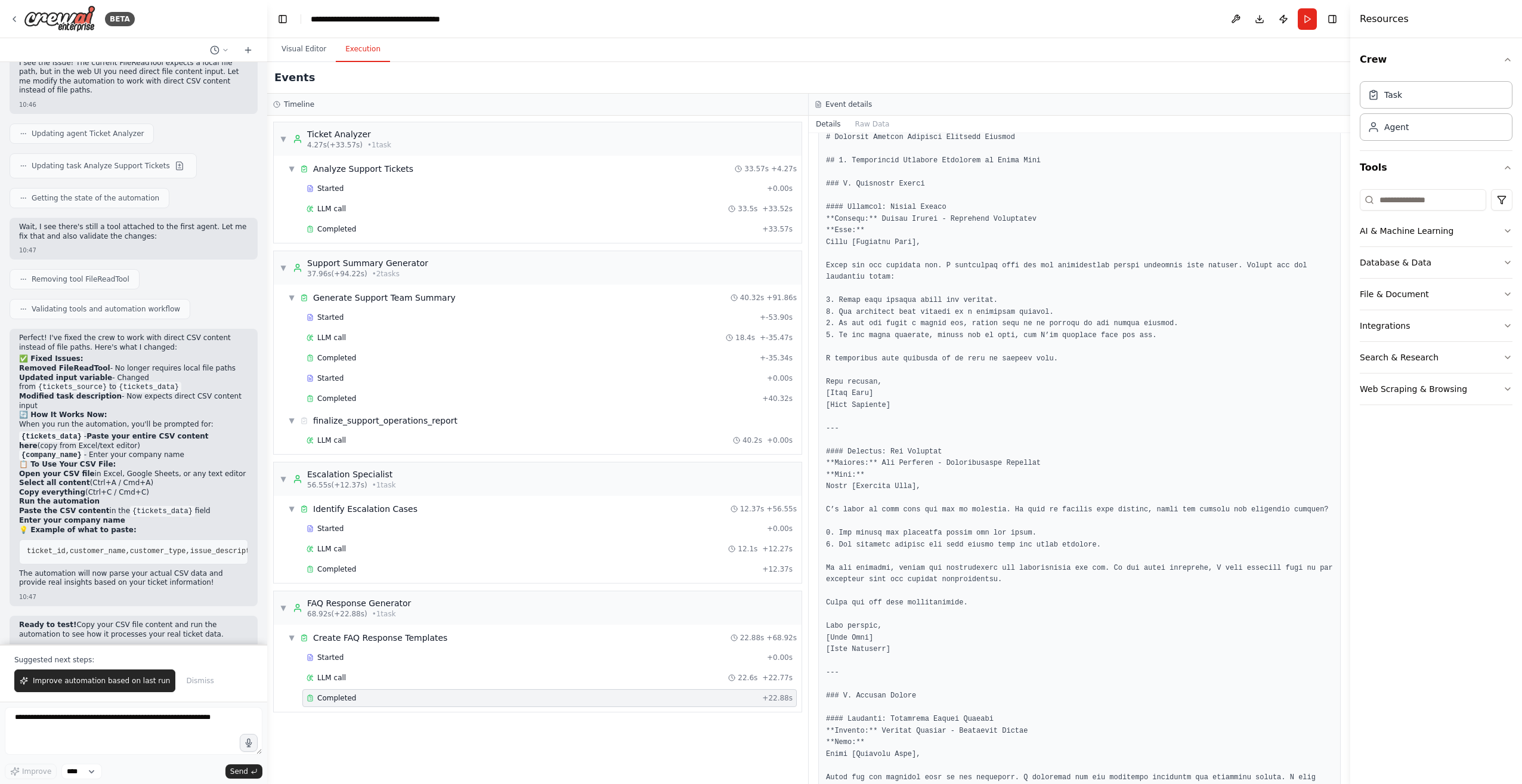
click at [113, 769] on div "Improve **** Send" at bounding box center [134, 771] width 258 height 15
click at [186, 685] on span "Dismiss" at bounding box center [200, 680] width 27 height 9
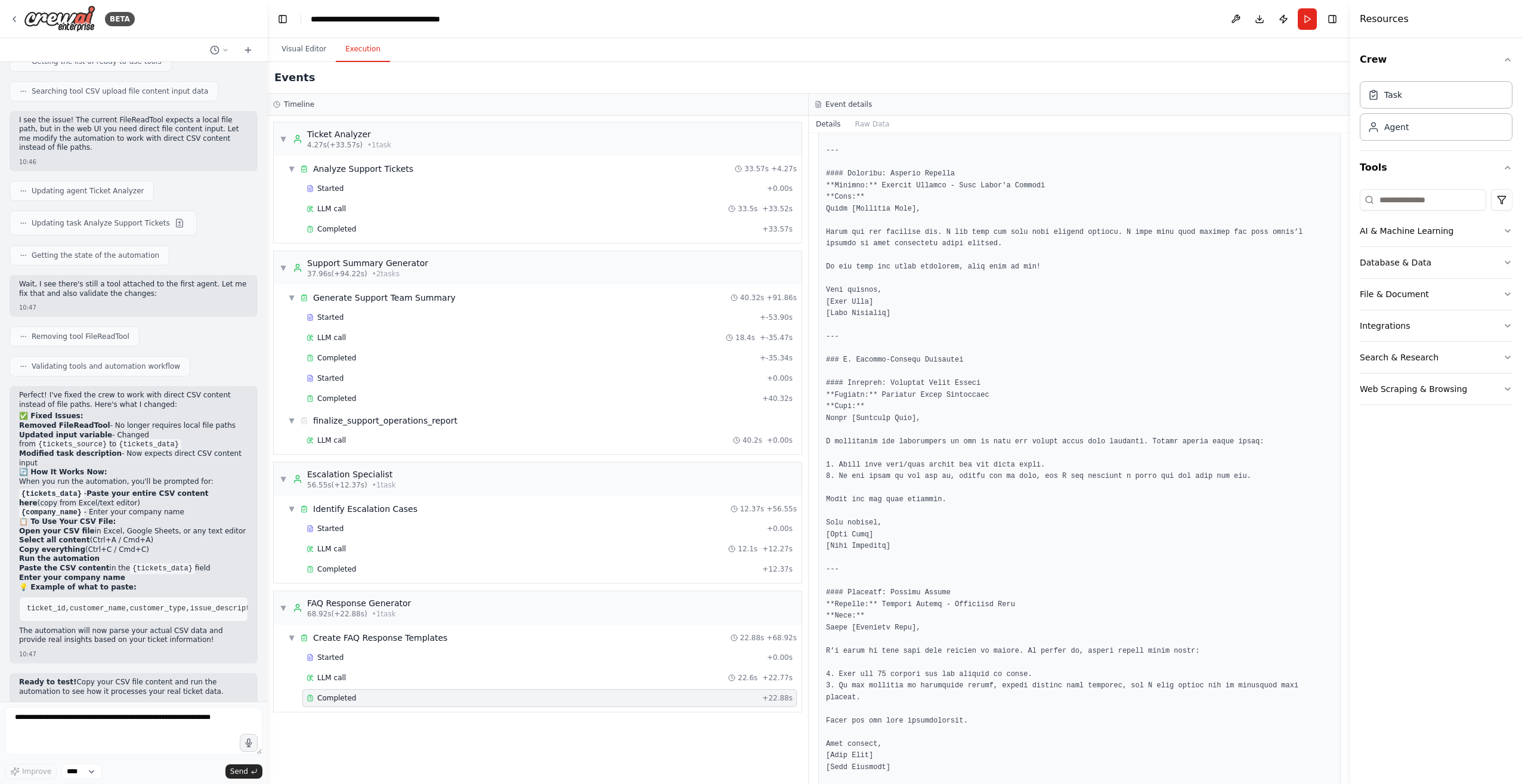
scroll to position [974, 0]
click at [757, 19] on button "Publish" at bounding box center [1283, 19] width 19 height 21
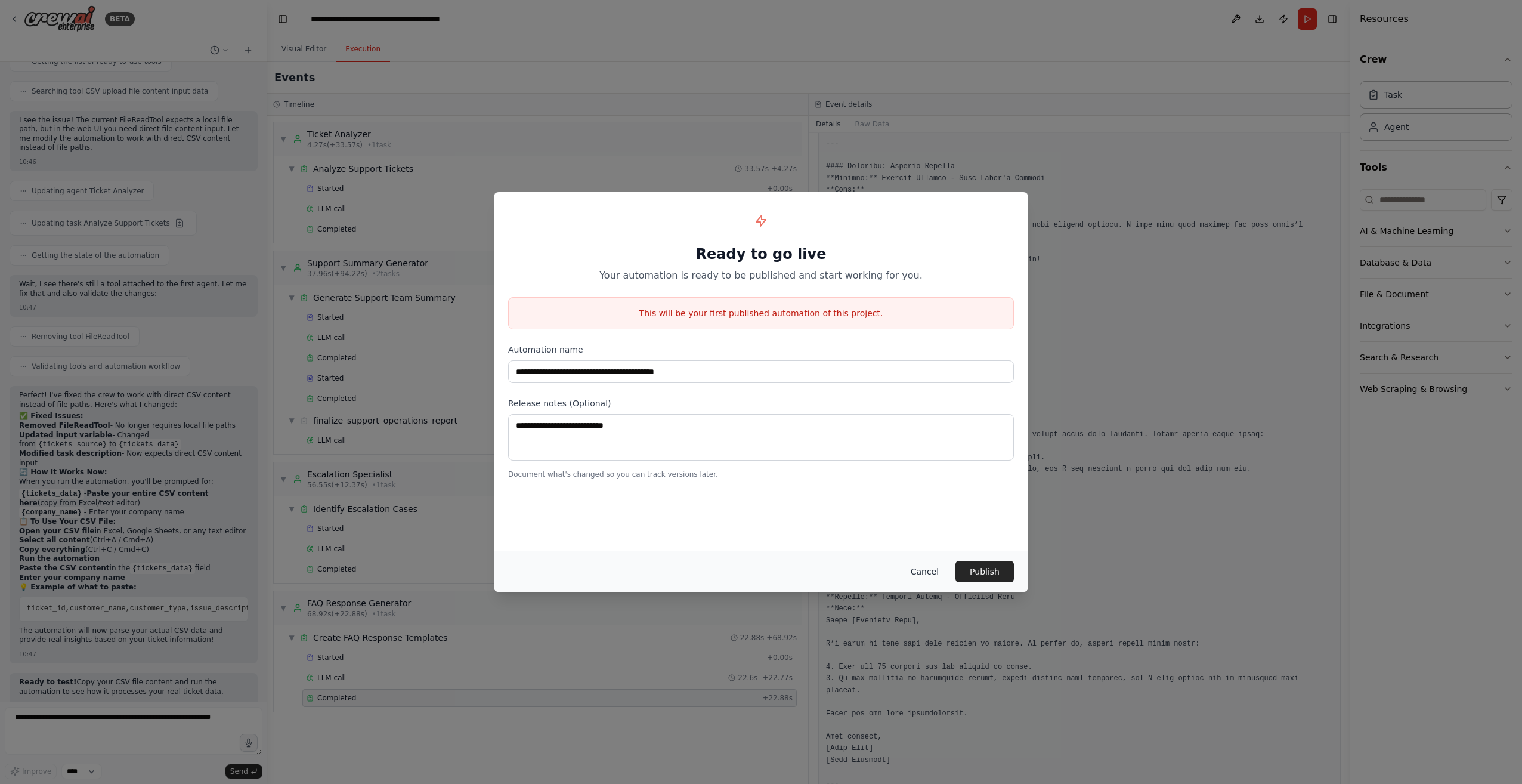
click at [757, 566] on button "Cancel" at bounding box center [924, 571] width 47 height 21
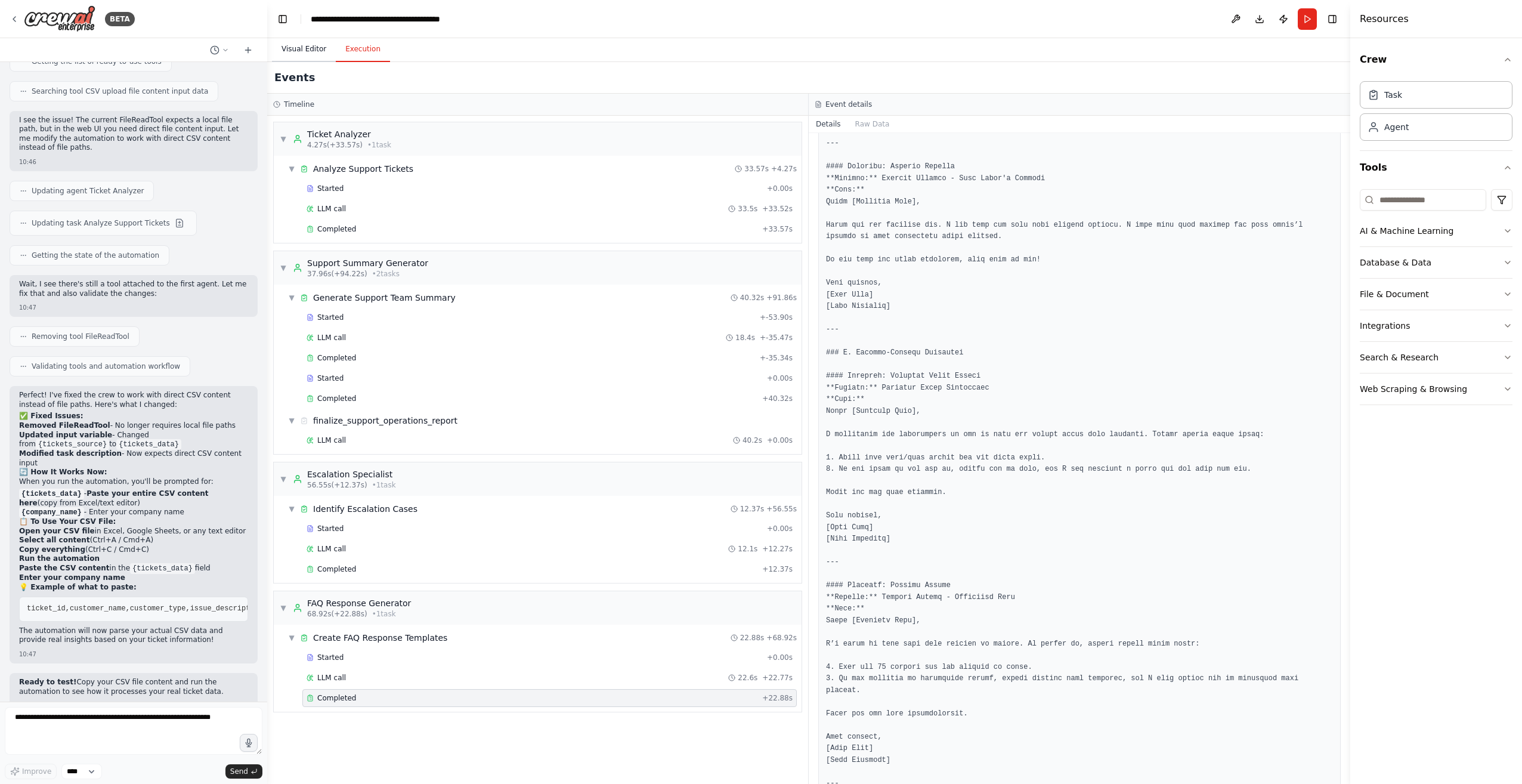
click at [306, 49] on button "Visual Editor" at bounding box center [304, 49] width 64 height 25
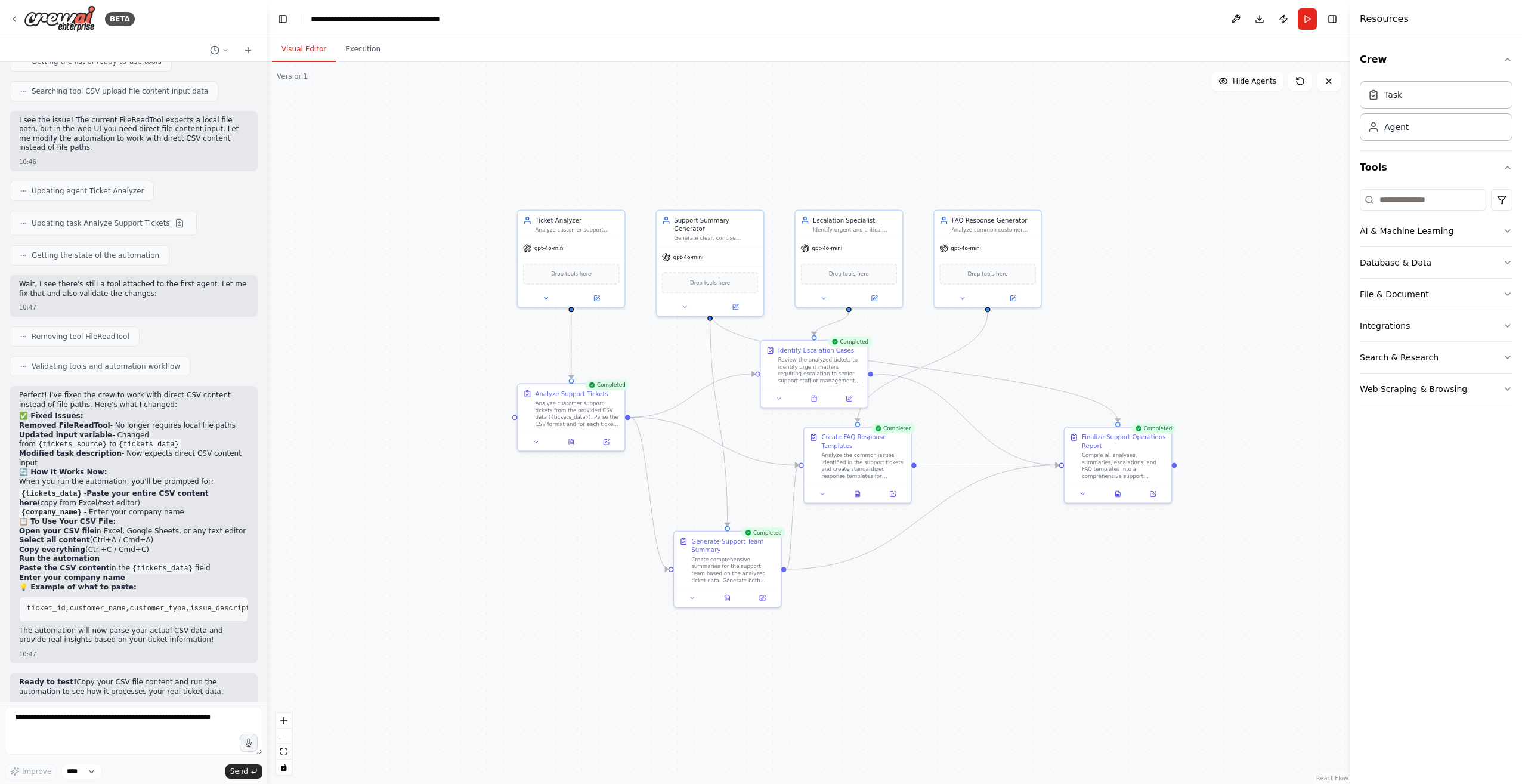
drag, startPoint x: 444, startPoint y: 407, endPoint x: 416, endPoint y: 427, distance: 34.4
click at [416, 427] on div ".deletable-edge-delete-btn { width: 20px; height: 20px; border: 0px solid #ffff…" at bounding box center [808, 423] width 1083 height 722
click at [543, 293] on icon at bounding box center [545, 296] width 7 height 7
click at [641, 394] on div "OpenAI - gpt-4o-mini" at bounding box center [597, 398] width 136 height 9
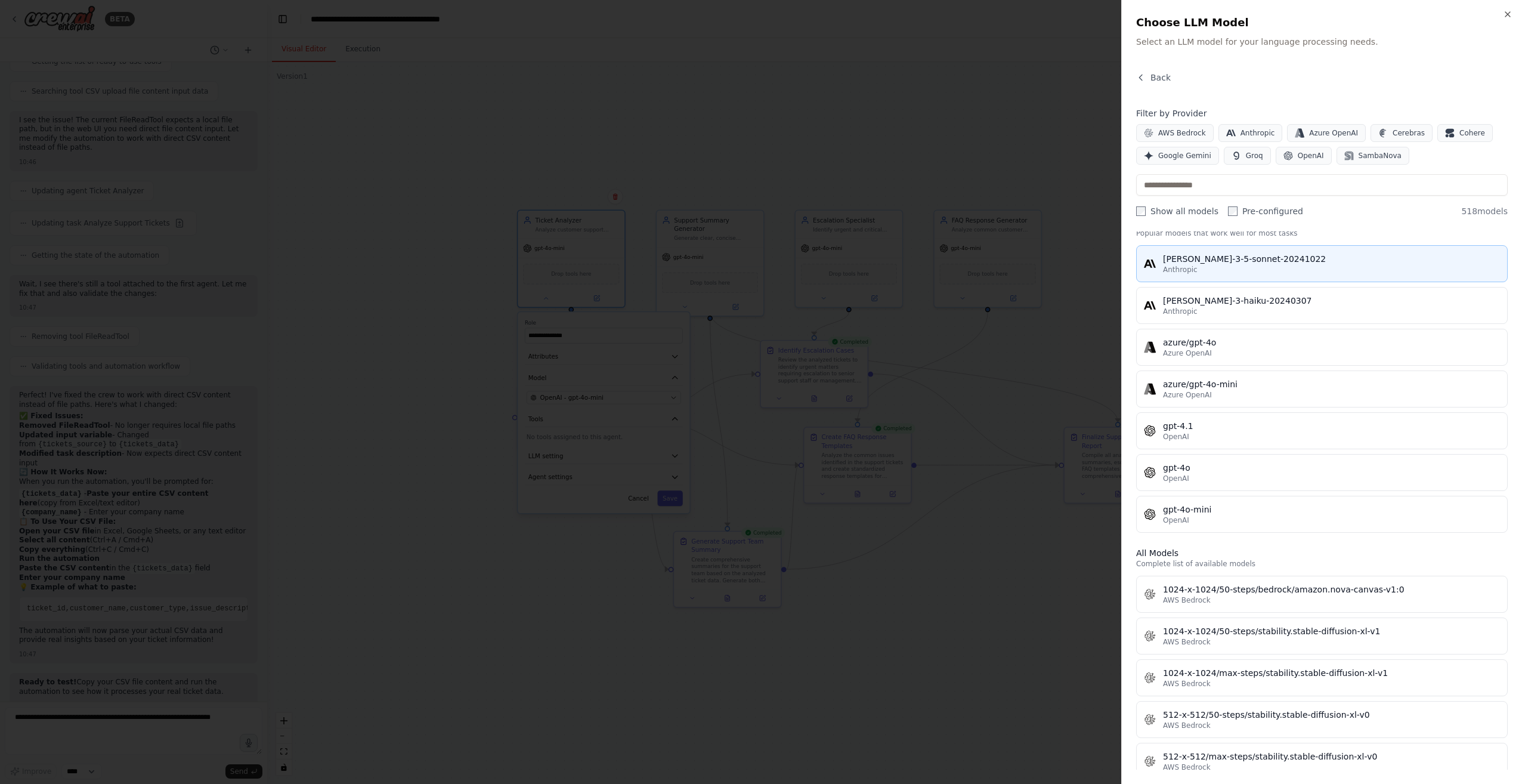
scroll to position [0, 0]
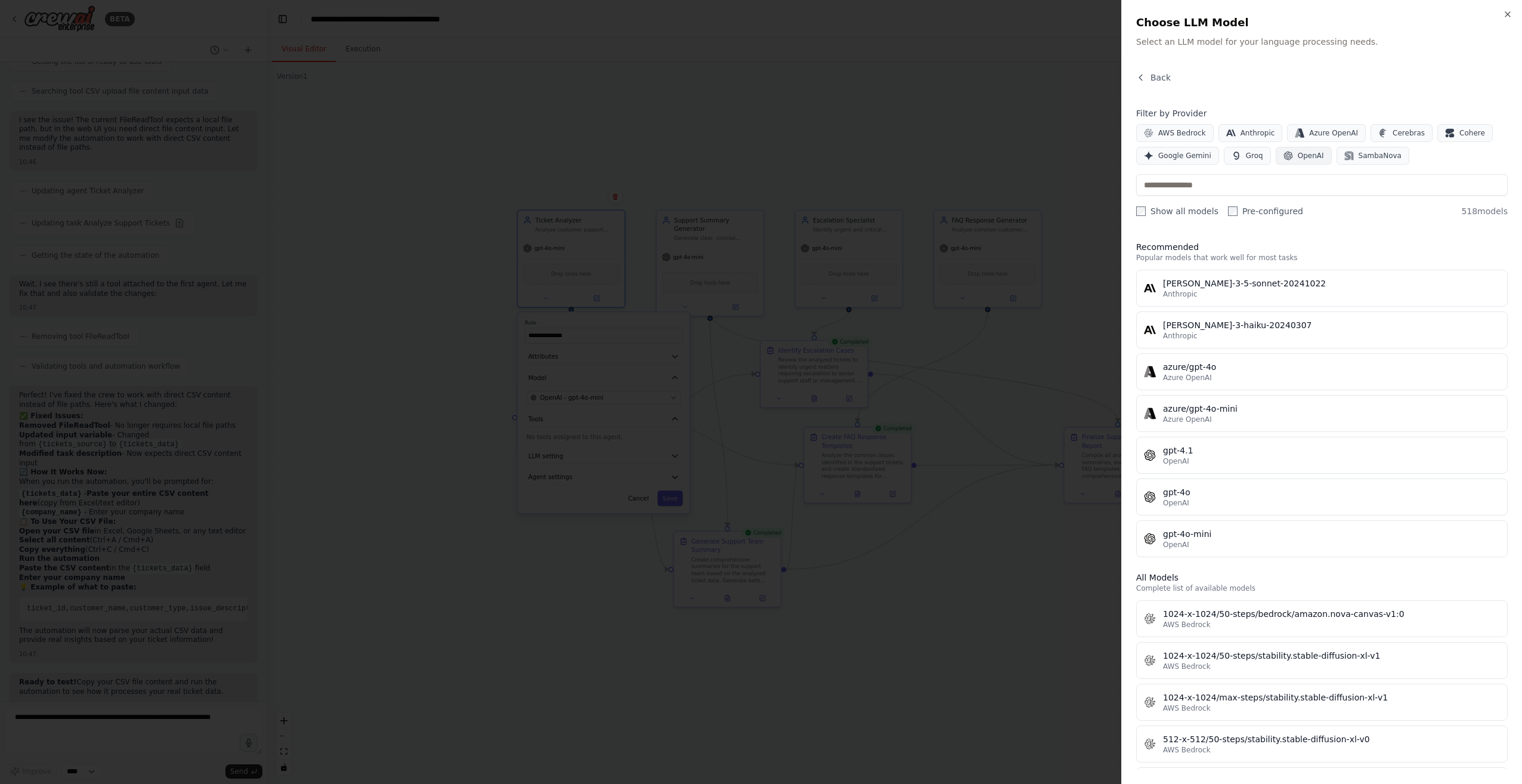
click at [757, 154] on span "OpenAI" at bounding box center [1310, 155] width 26 height 9
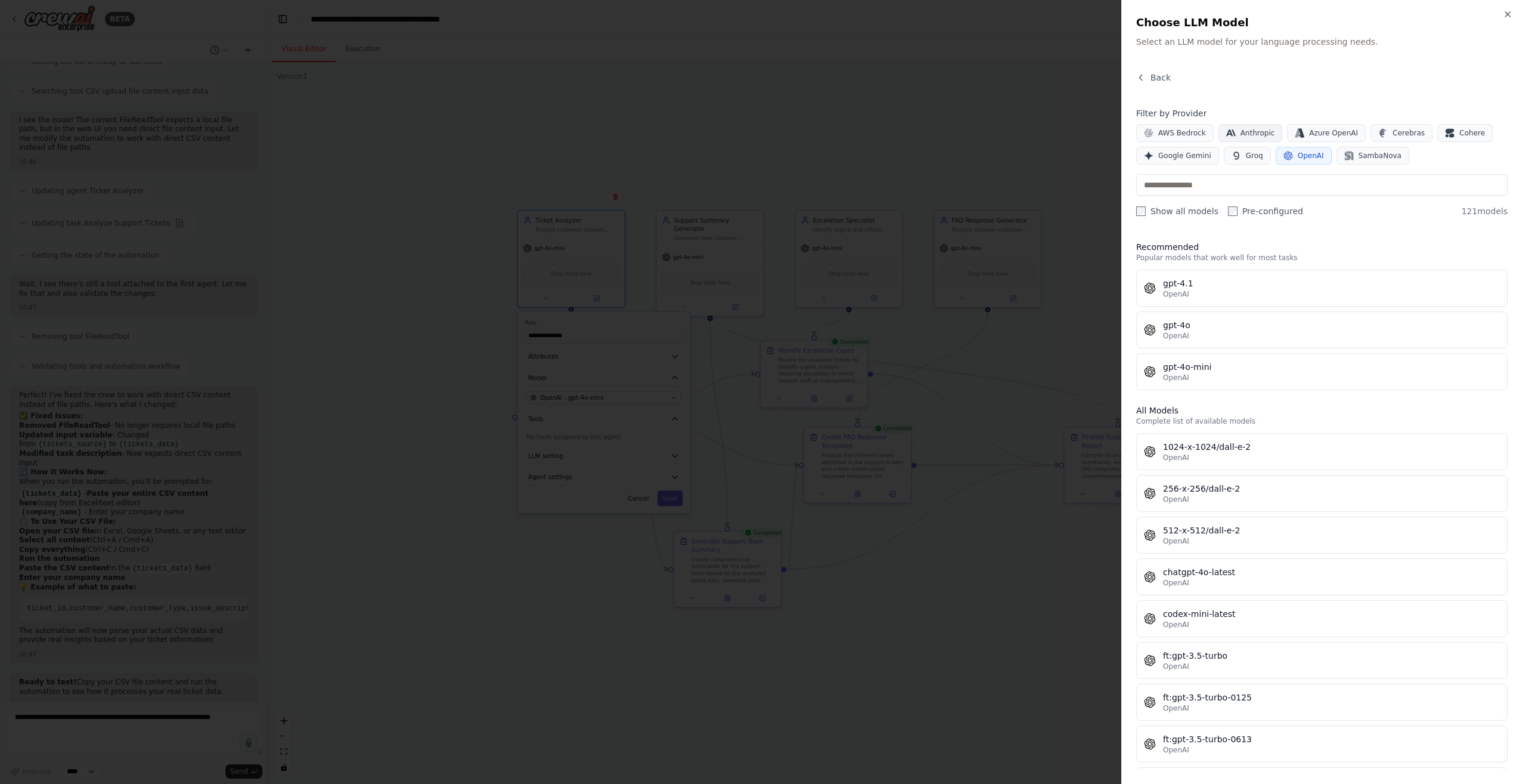
click at [757, 130] on icon "button" at bounding box center [1230, 132] width 9 height 9
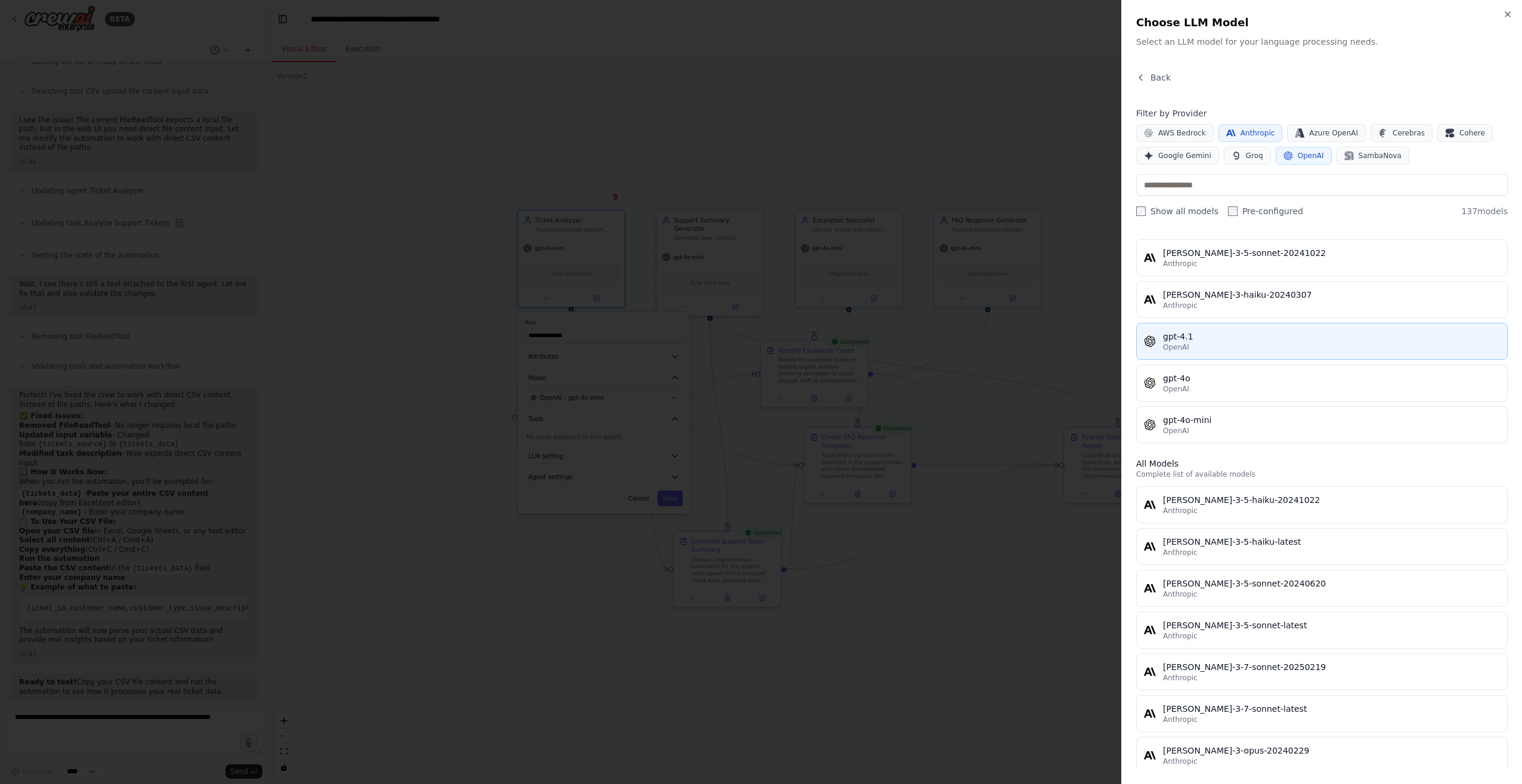
scroll to position [31, 0]
click at [757, 140] on button "AWS Bedrock" at bounding box center [1175, 132] width 78 height 18
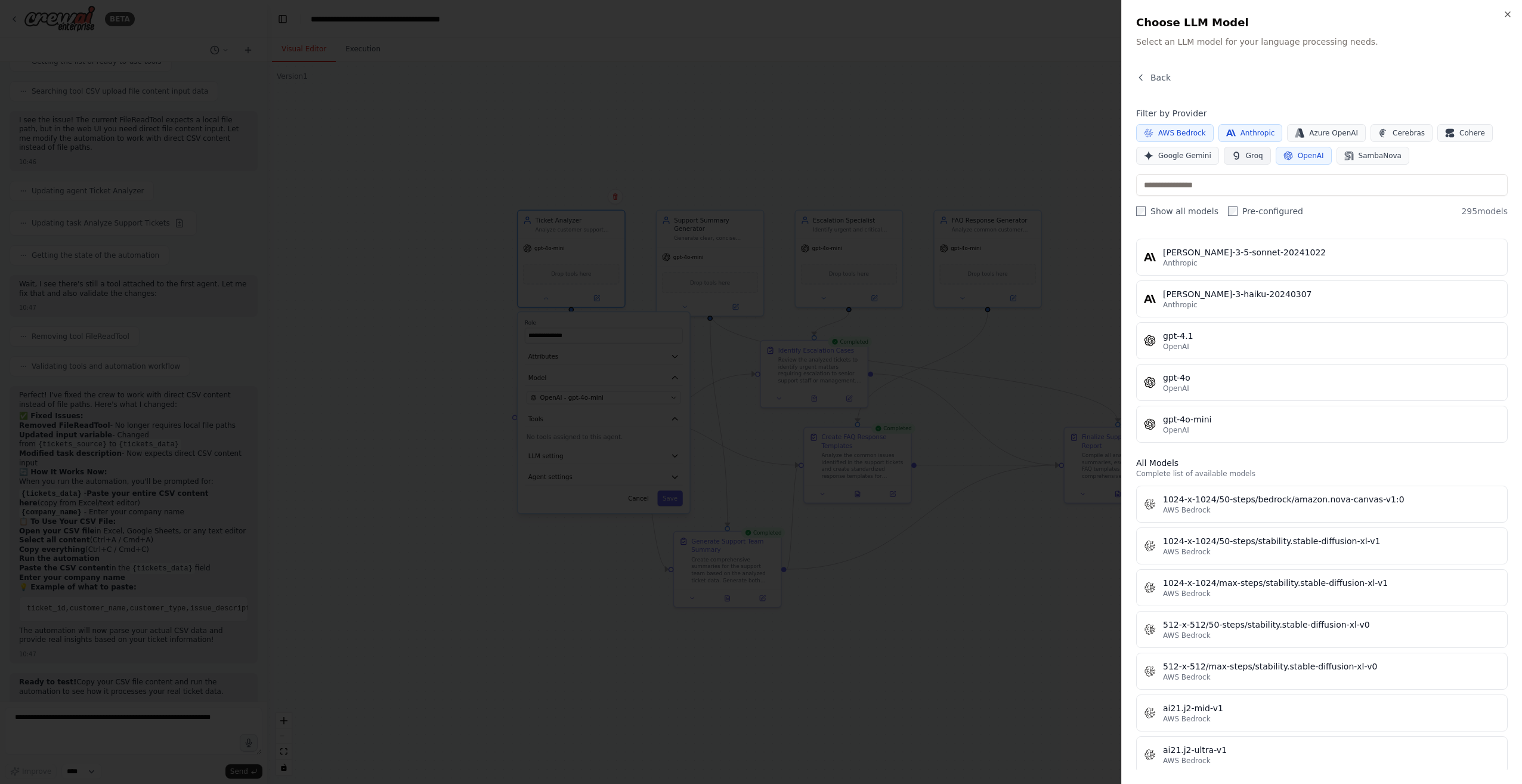
click at [757, 152] on button "Groq" at bounding box center [1246, 155] width 47 height 18
click at [757, 162] on button "Groq" at bounding box center [1246, 155] width 47 height 18
click at [757, 161] on button "OpenAI" at bounding box center [1304, 155] width 56 height 18
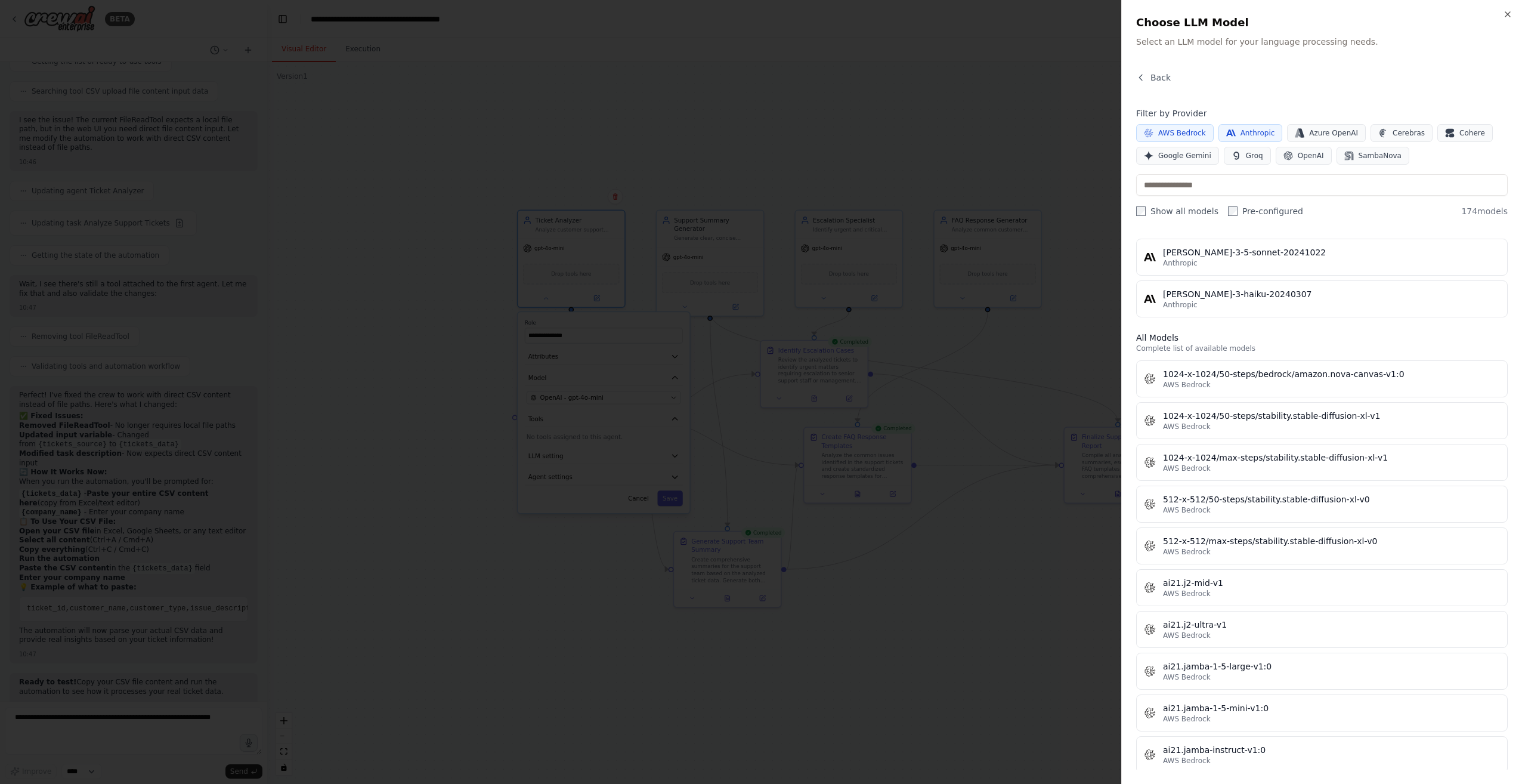
click at [757, 143] on div "AWS Bedrock Anthropic Azure OpenAI Cerebras Cohere Google Gemini Groq OpenAI Sa…" at bounding box center [1322, 144] width 372 height 41
click at [757, 136] on button "Anthropic" at bounding box center [1250, 132] width 64 height 18
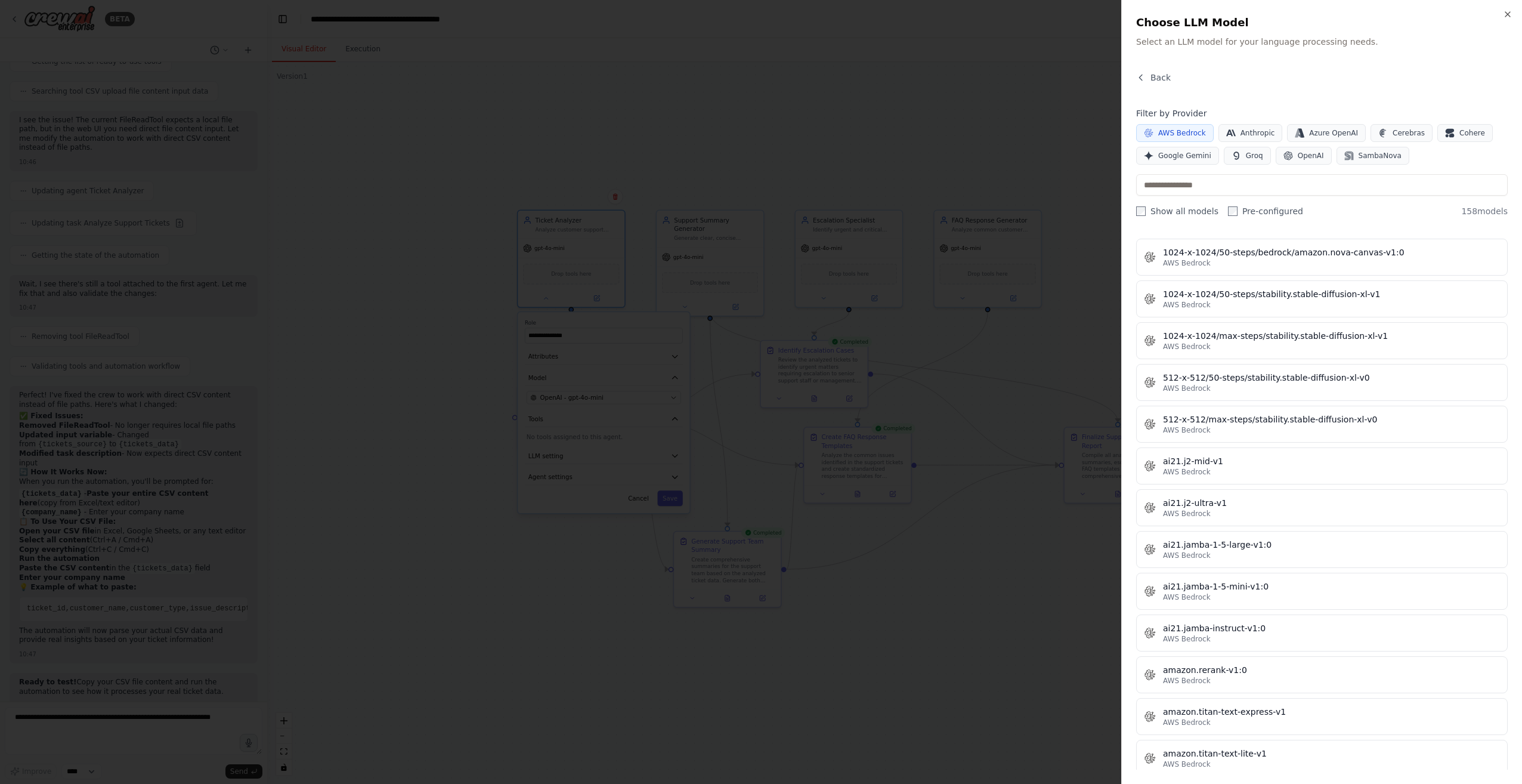
click at [757, 135] on span "AWS Bedrock" at bounding box center [1182, 132] width 48 height 9
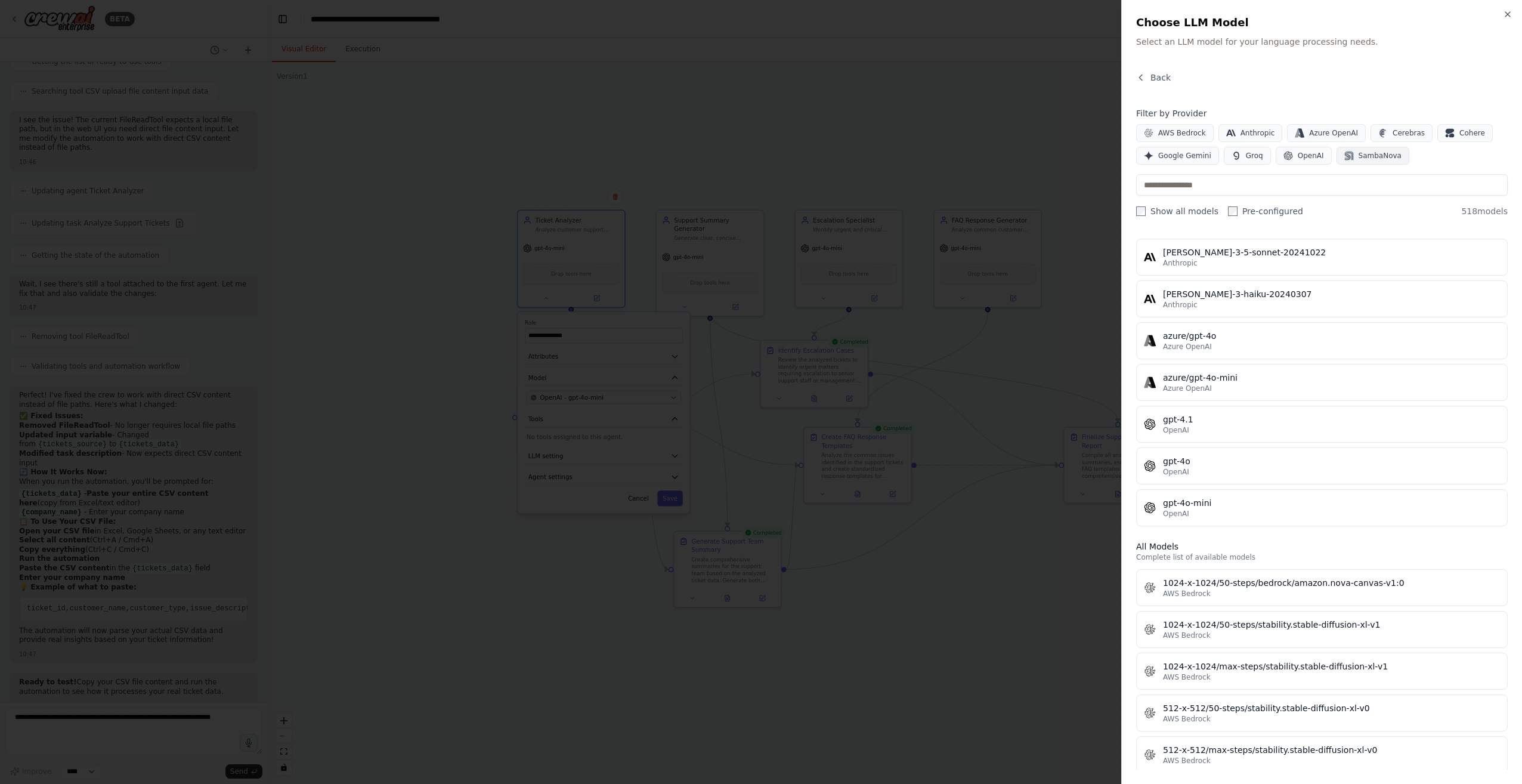
click at [757, 156] on span "SambaNova" at bounding box center [1380, 155] width 43 height 9
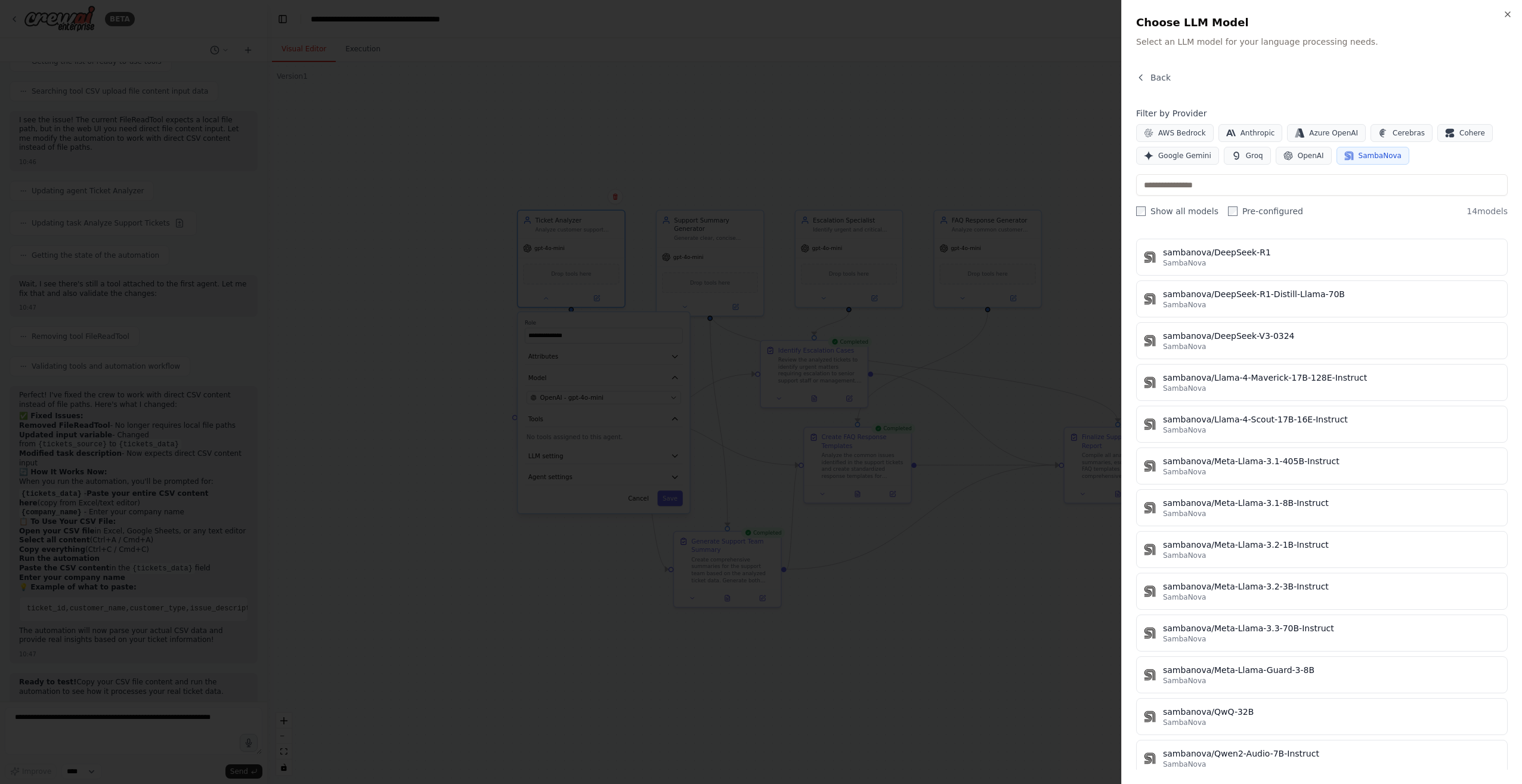
click at [757, 156] on span "SambaNova" at bounding box center [1380, 155] width 43 height 9
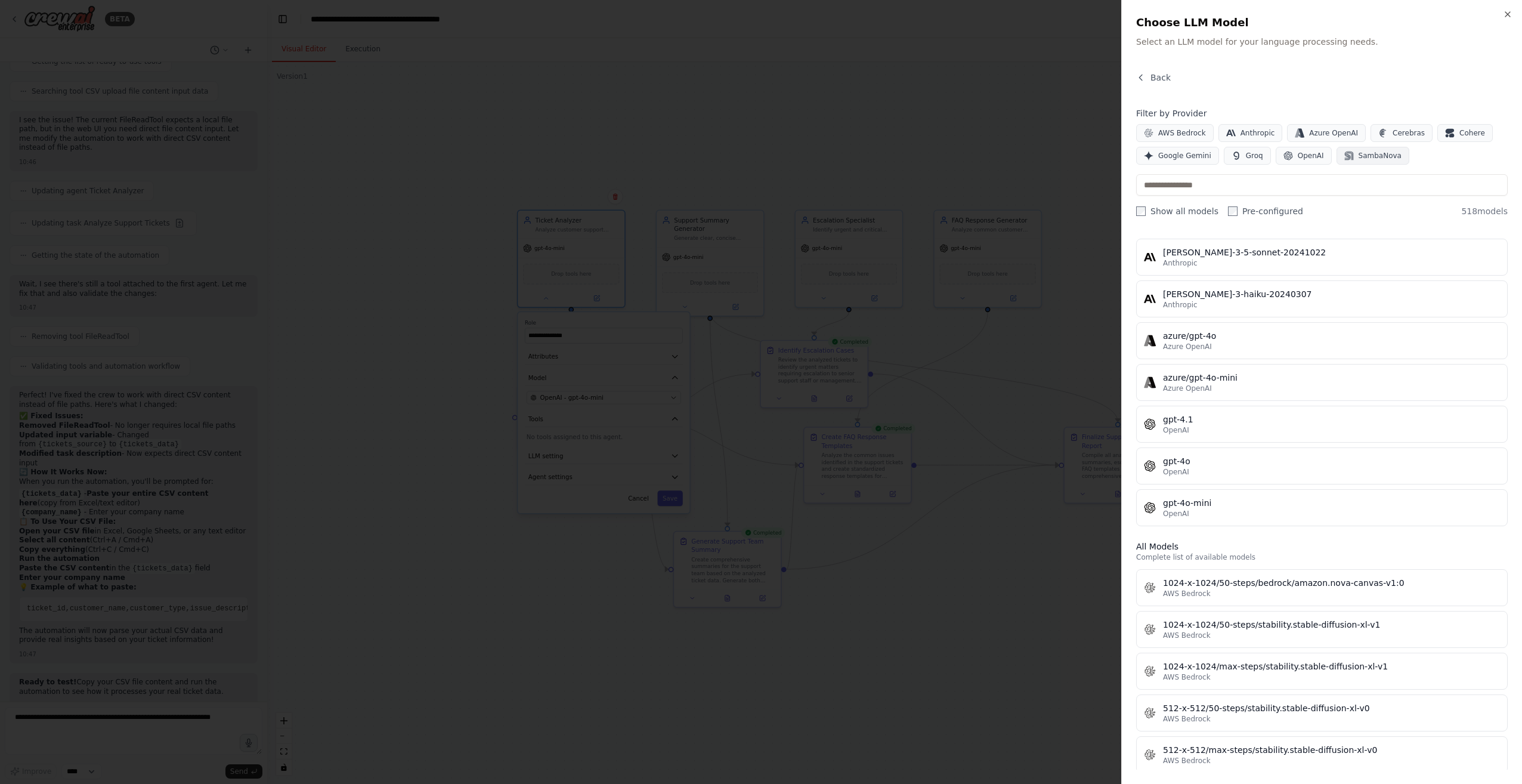
click at [757, 152] on span "SambaNova" at bounding box center [1380, 155] width 43 height 9
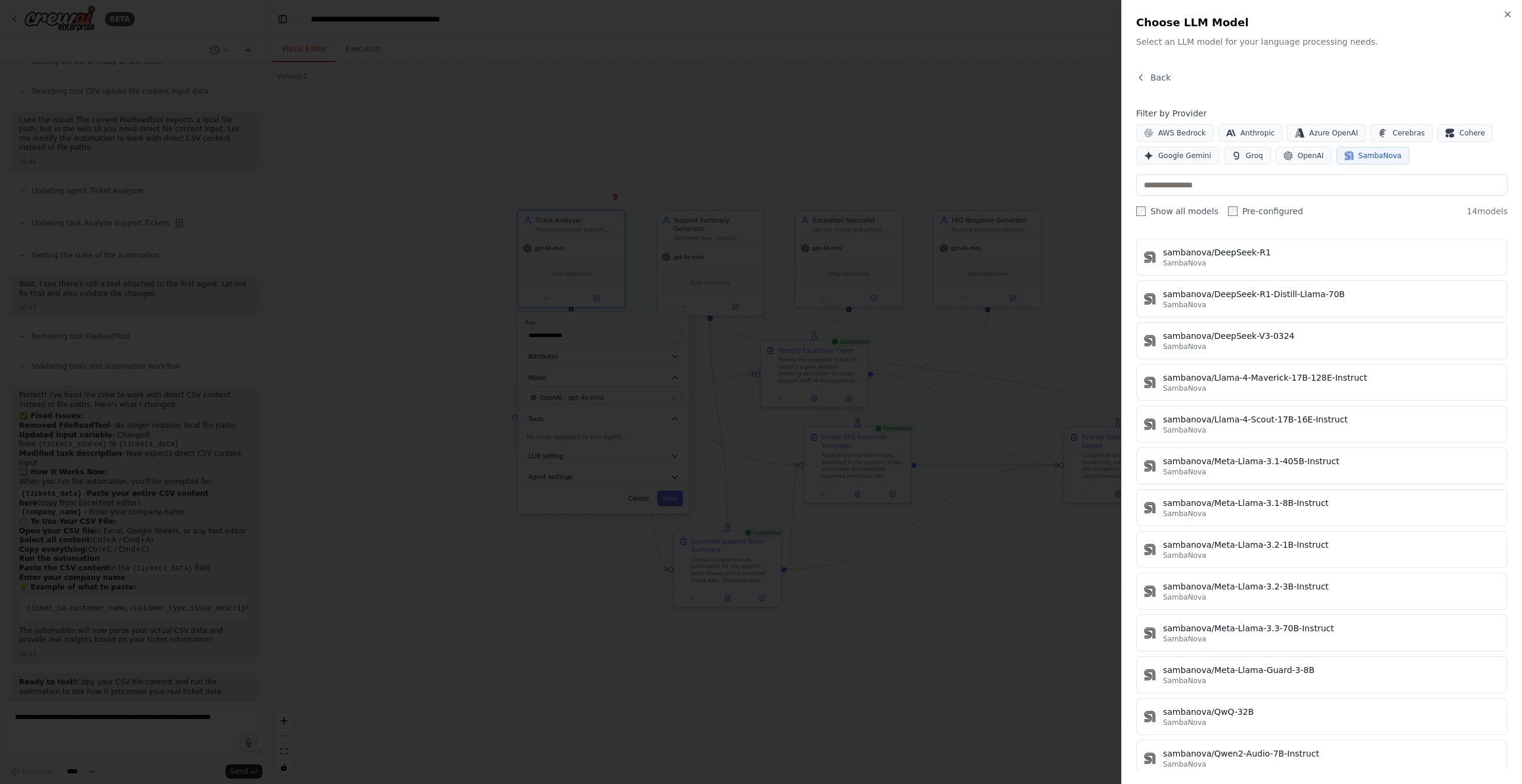
click at [757, 152] on span "SambaNova" at bounding box center [1380, 155] width 43 height 9
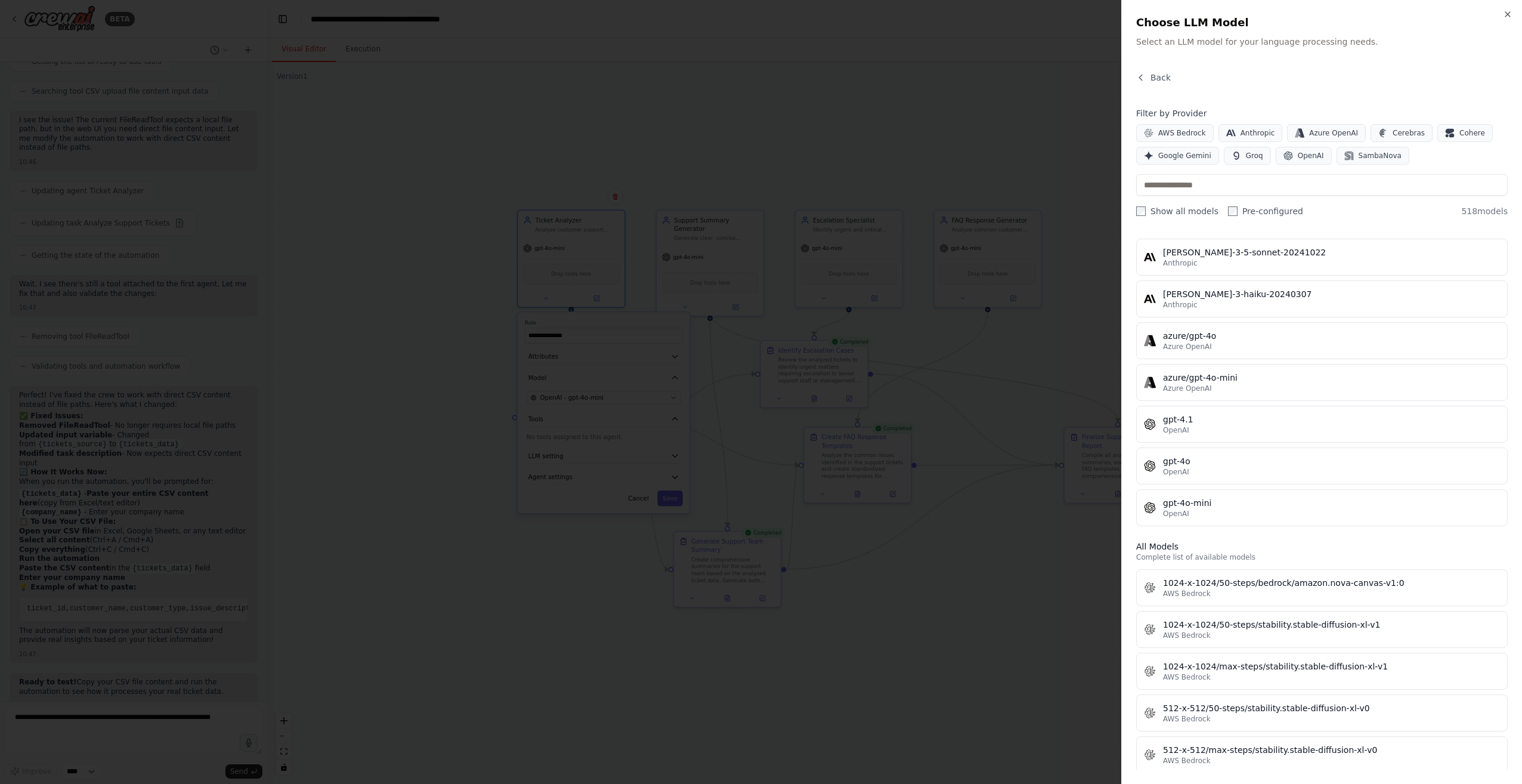
click at [757, 122] on div "Filter by Provider AWS Bedrock Anthropic Azure OpenAI Cerebras Cohere Google Ge…" at bounding box center [1322, 136] width 372 height 57
click at [757, 136] on span "Cohere" at bounding box center [1473, 132] width 26 height 9
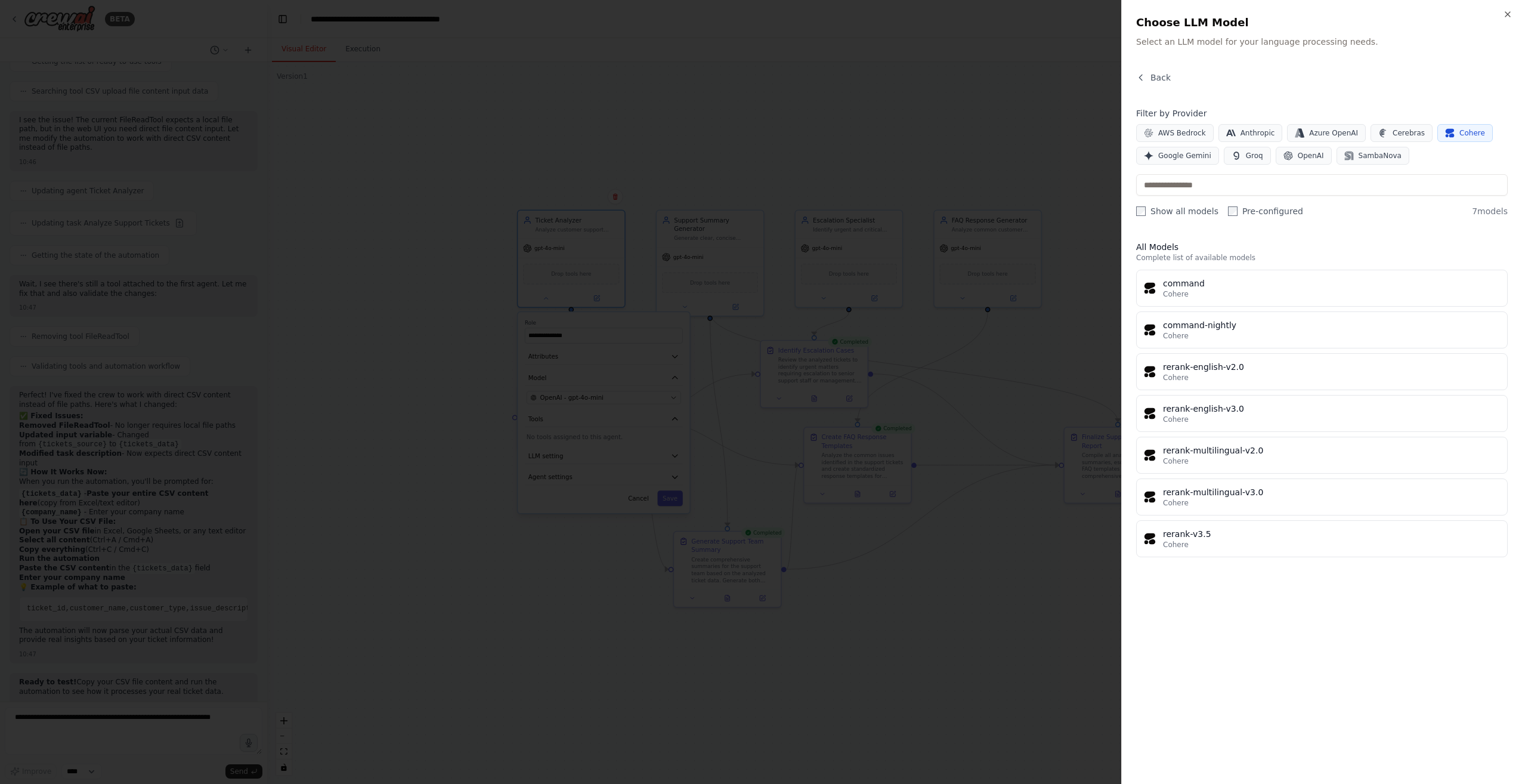
scroll to position [0, 0]
click at [757, 136] on span "Cohere" at bounding box center [1473, 132] width 26 height 9
